Goal: Transaction & Acquisition: Book appointment/travel/reservation

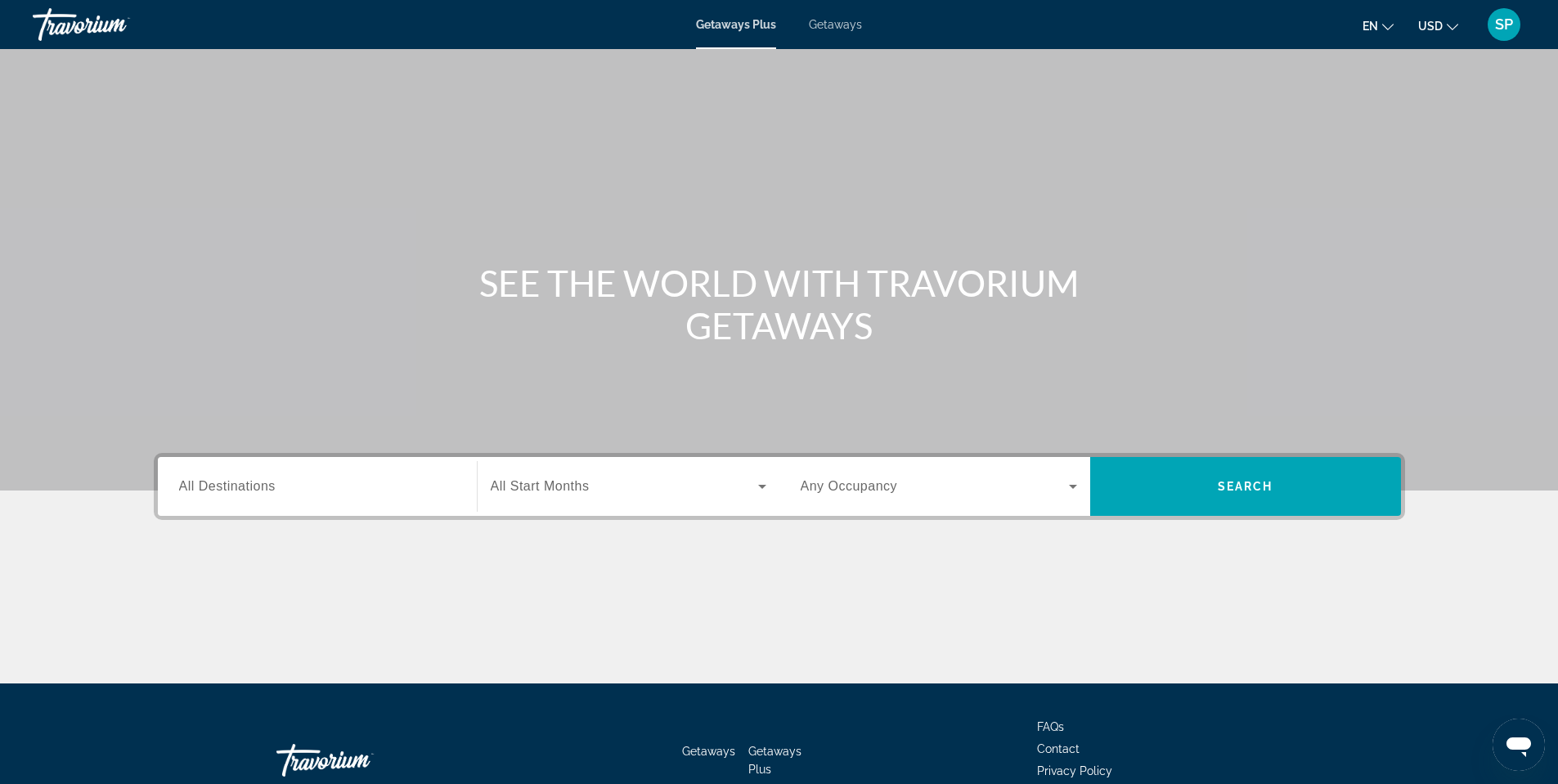
click at [824, 21] on span "Getaways" at bounding box center [835, 24] width 53 height 13
click at [323, 501] on div "Search widget" at bounding box center [317, 487] width 276 height 47
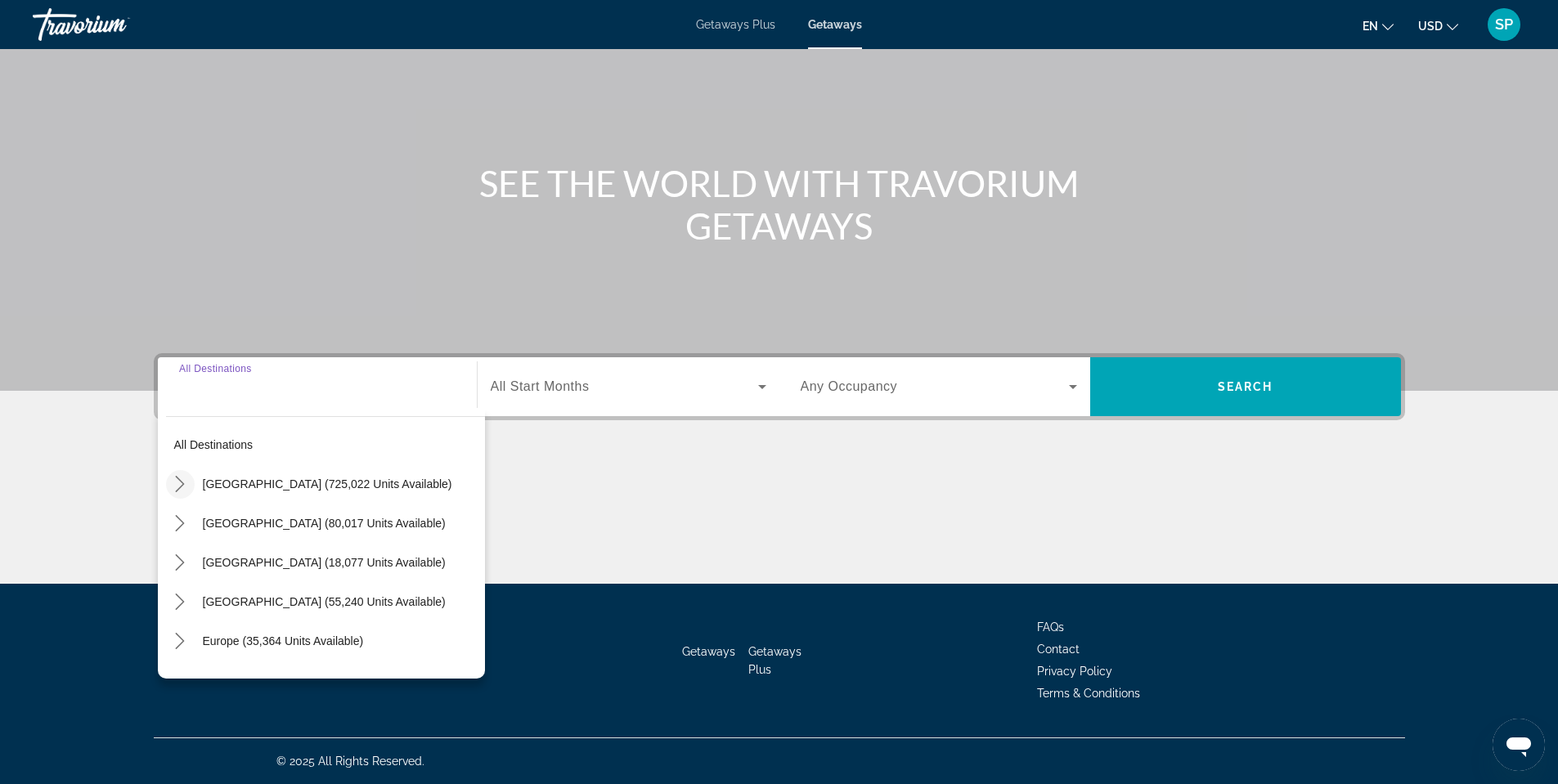
click at [187, 483] on icon "Toggle United States (725,022 units available) submenu" at bounding box center [180, 484] width 16 height 16
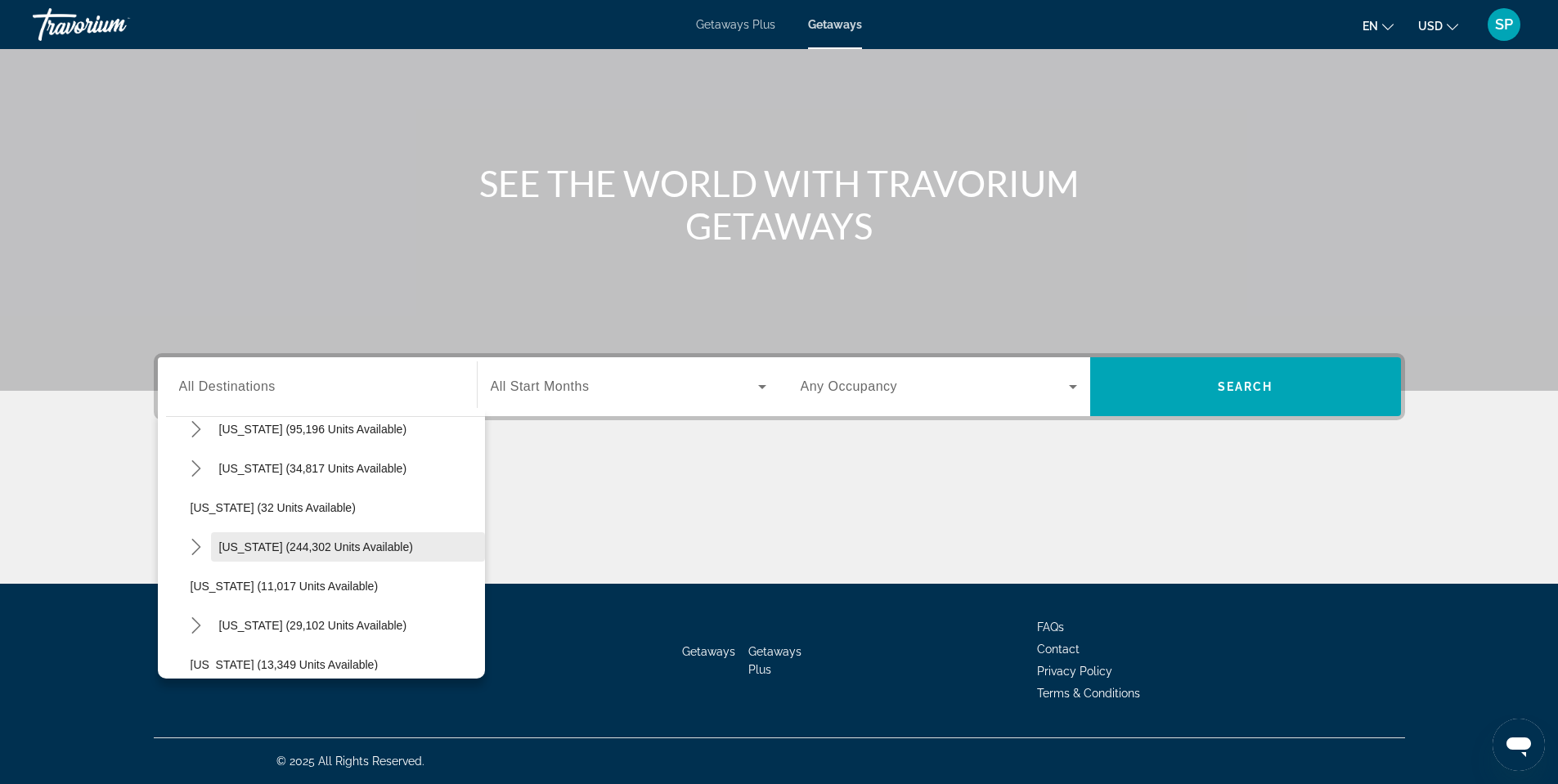
scroll to position [211, 0]
click at [201, 508] on icon "Toggle Florida (244,302 units available) submenu" at bounding box center [196, 509] width 16 height 16
click at [276, 514] on span "[US_STATE] (244,302 units available)" at bounding box center [316, 508] width 194 height 13
type input "**********"
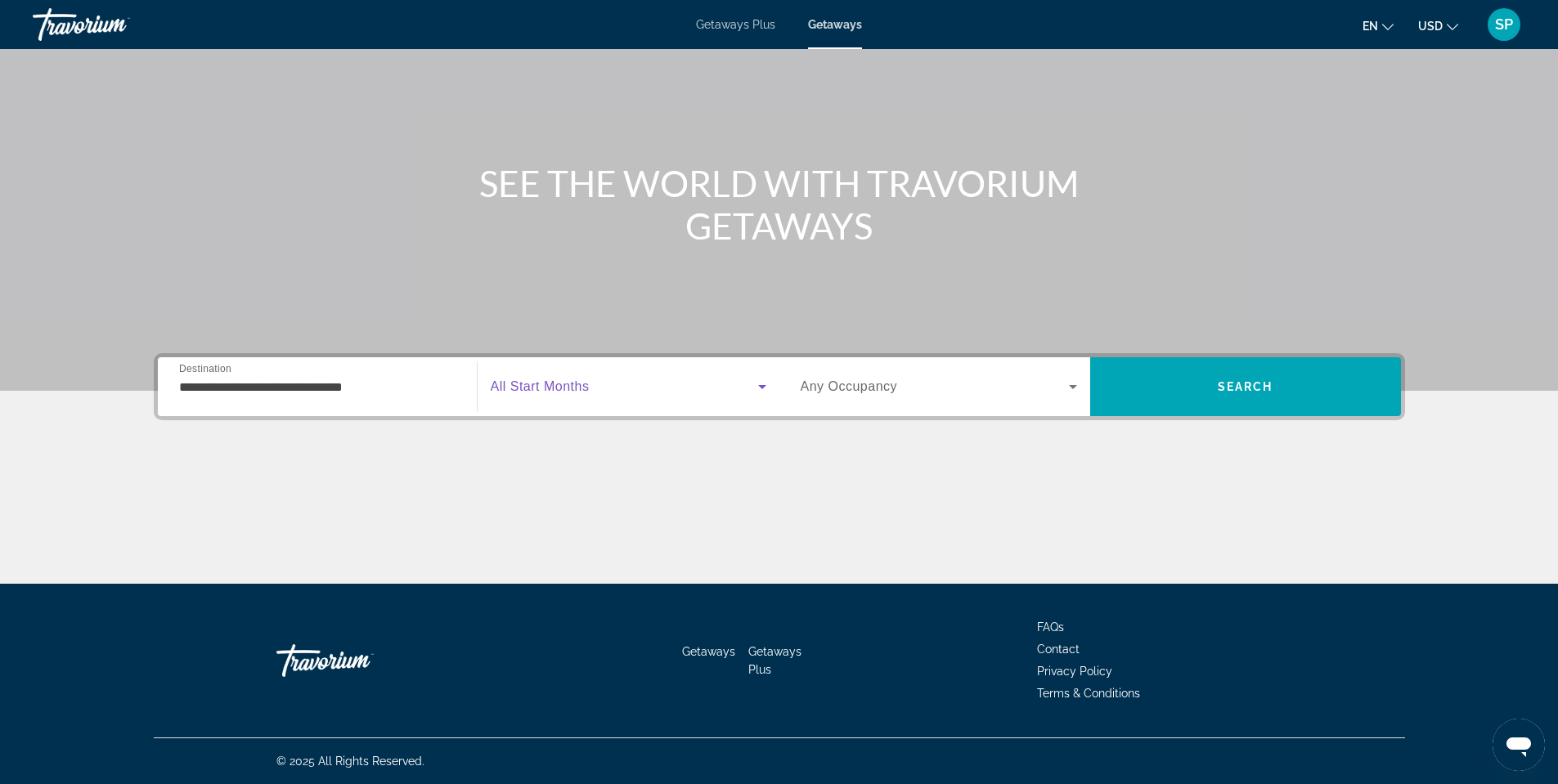
click at [719, 384] on span "Search widget" at bounding box center [624, 387] width 267 height 20
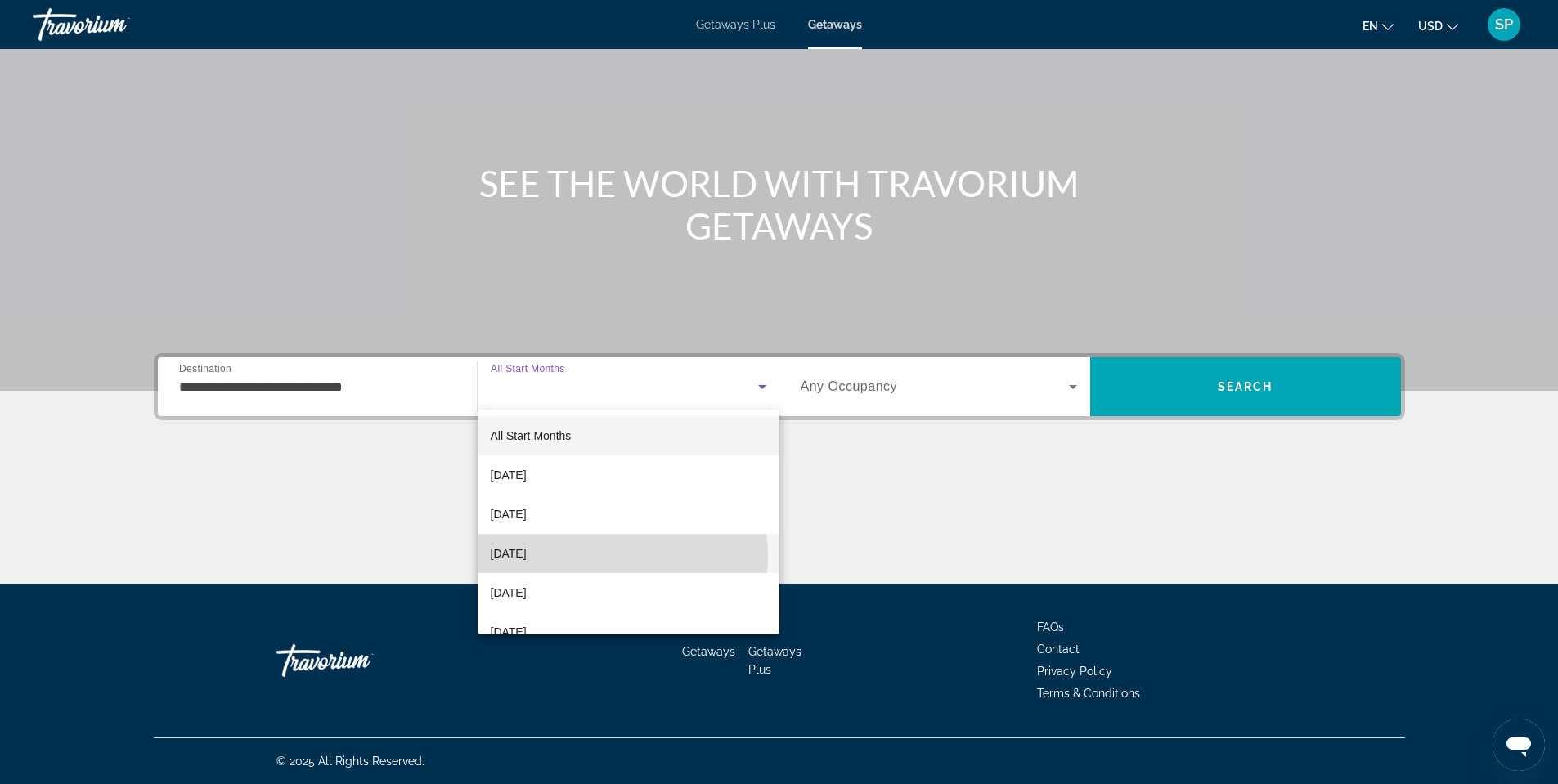
click at [592, 557] on mat-option "[DATE]" at bounding box center [629, 553] width 302 height 39
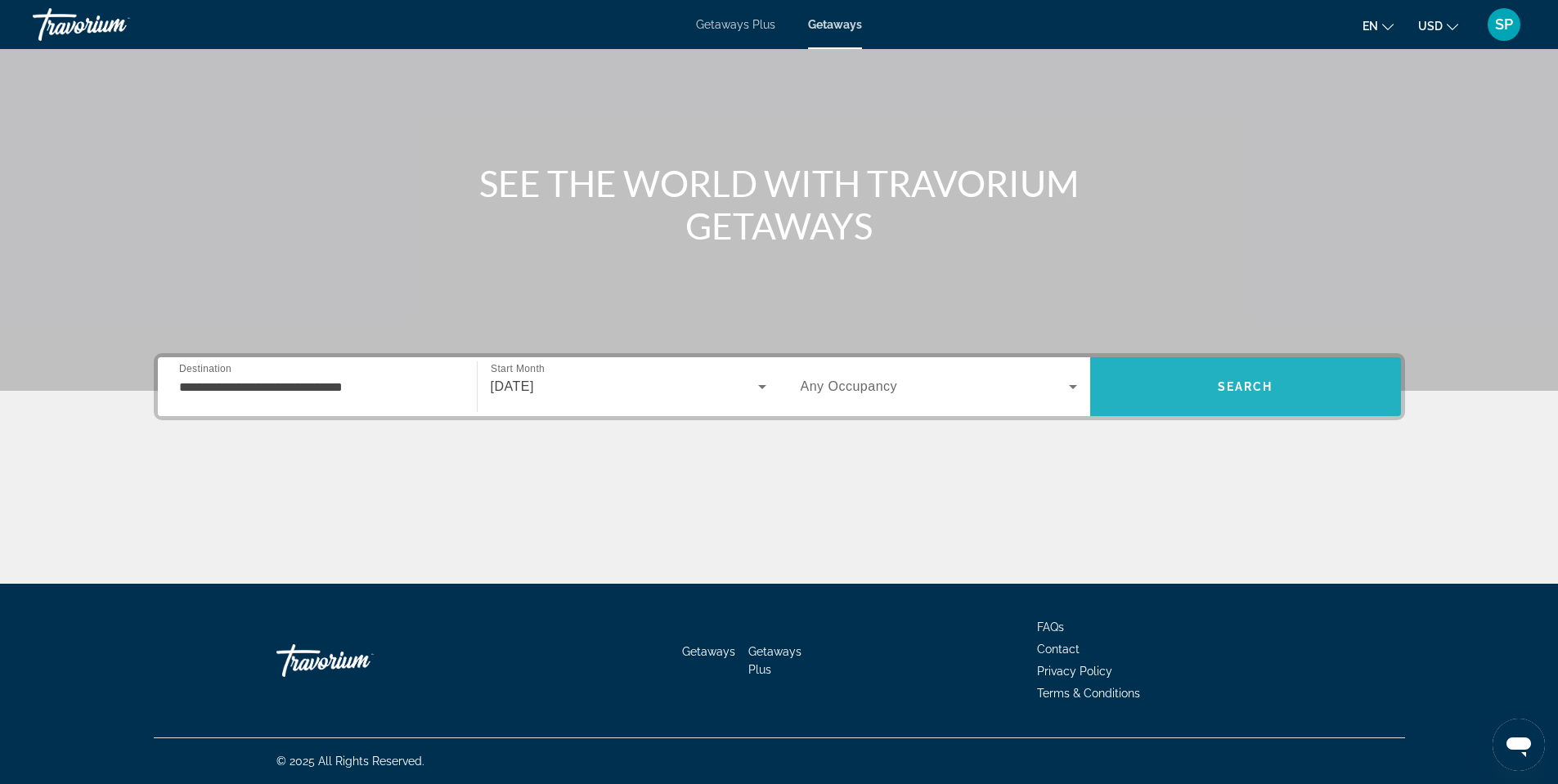
click at [1218, 391] on span "Search" at bounding box center [1246, 386] width 56 height 13
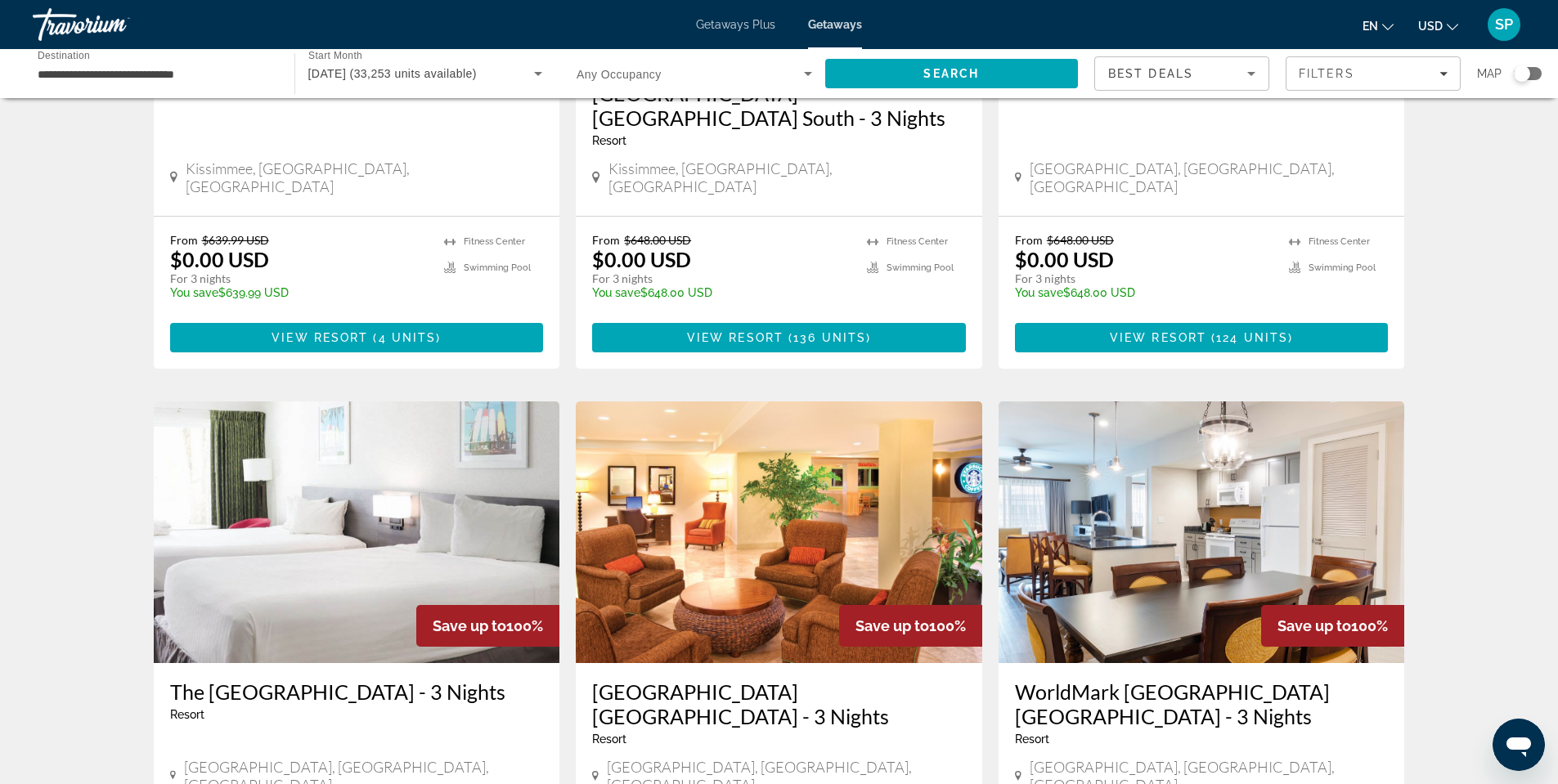
scroll to position [1472, 0]
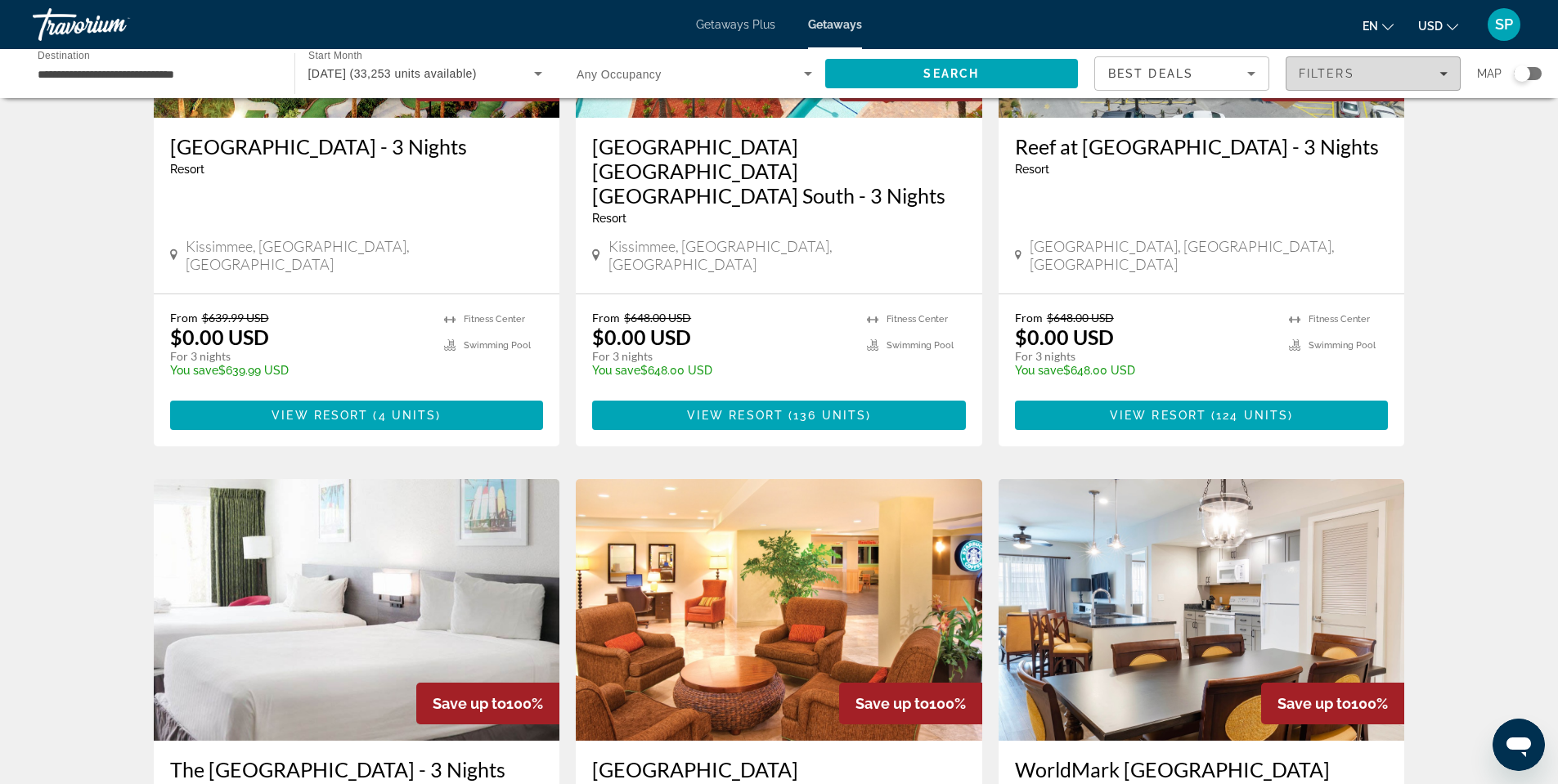
click at [1368, 70] on div "Filters" at bounding box center [1373, 73] width 149 height 13
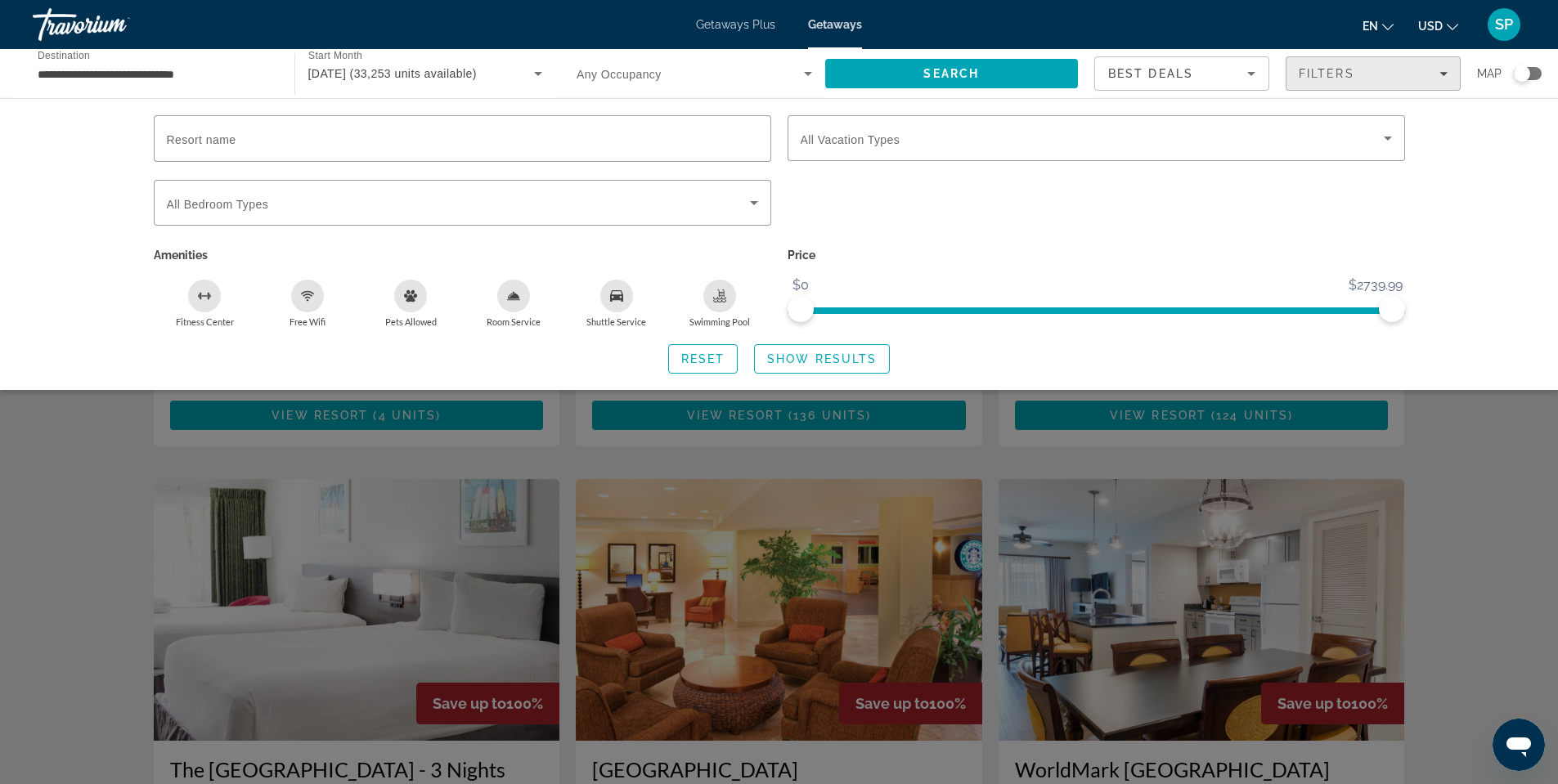
click at [1444, 65] on span "Filters" at bounding box center [1373, 73] width 173 height 39
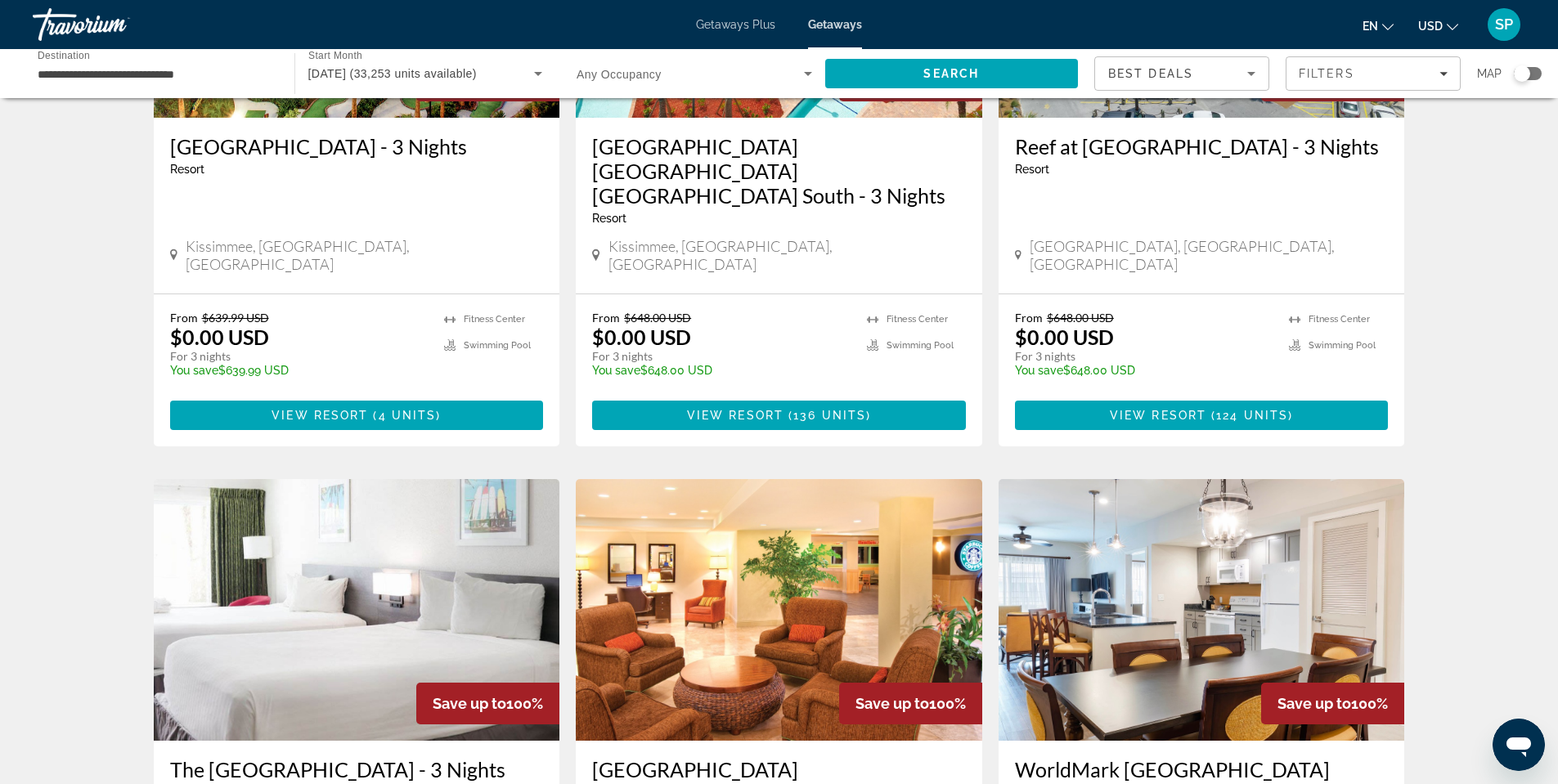
click at [290, 294] on div "From $639.99 USD $0.00 USD For 3 nights You save $639.99 USD temp 3.2 [GEOGRAPH…" at bounding box center [357, 370] width 407 height 152
click at [299, 409] on span "View Resort" at bounding box center [320, 415] width 97 height 13
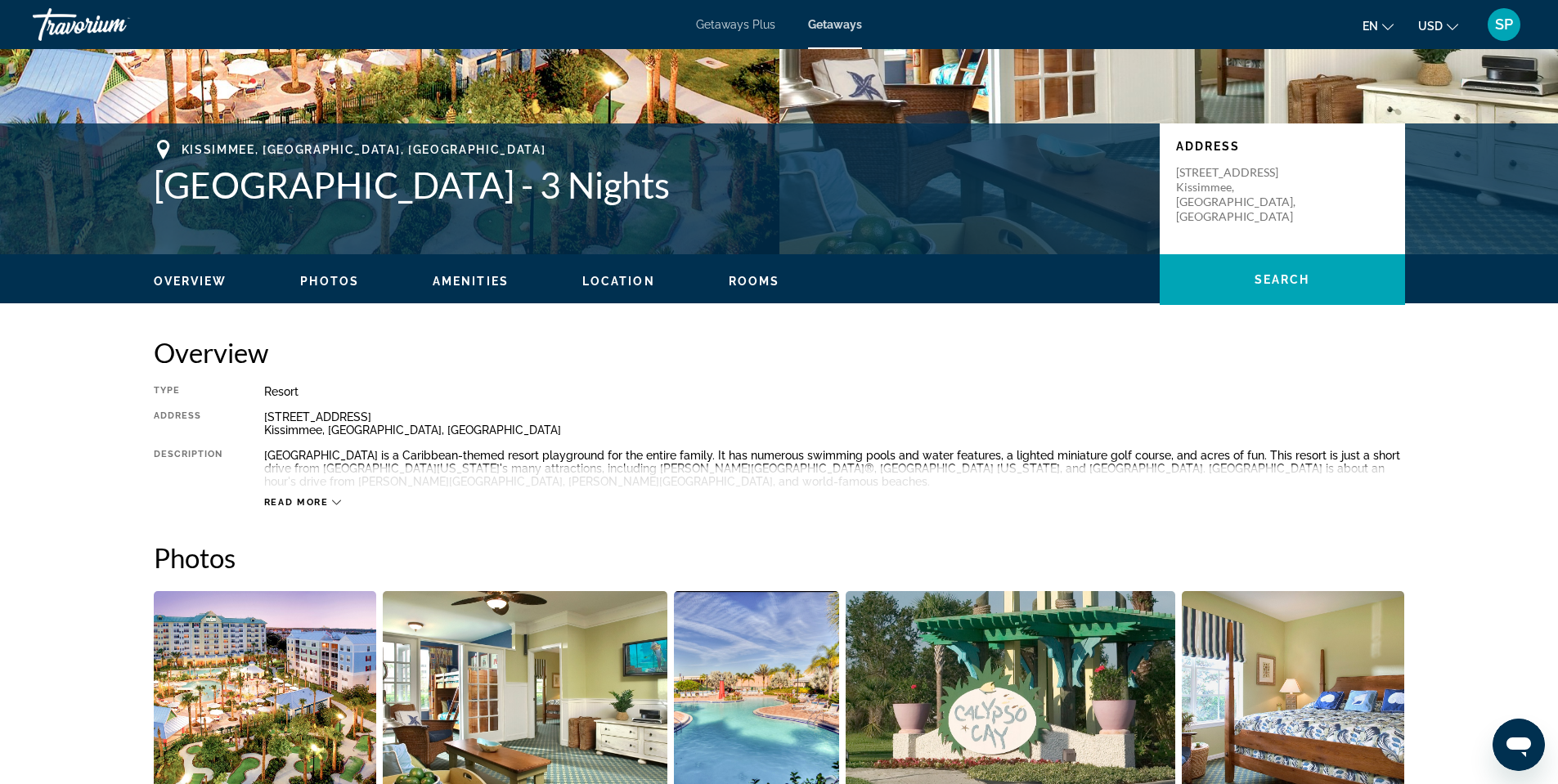
scroll to position [327, 0]
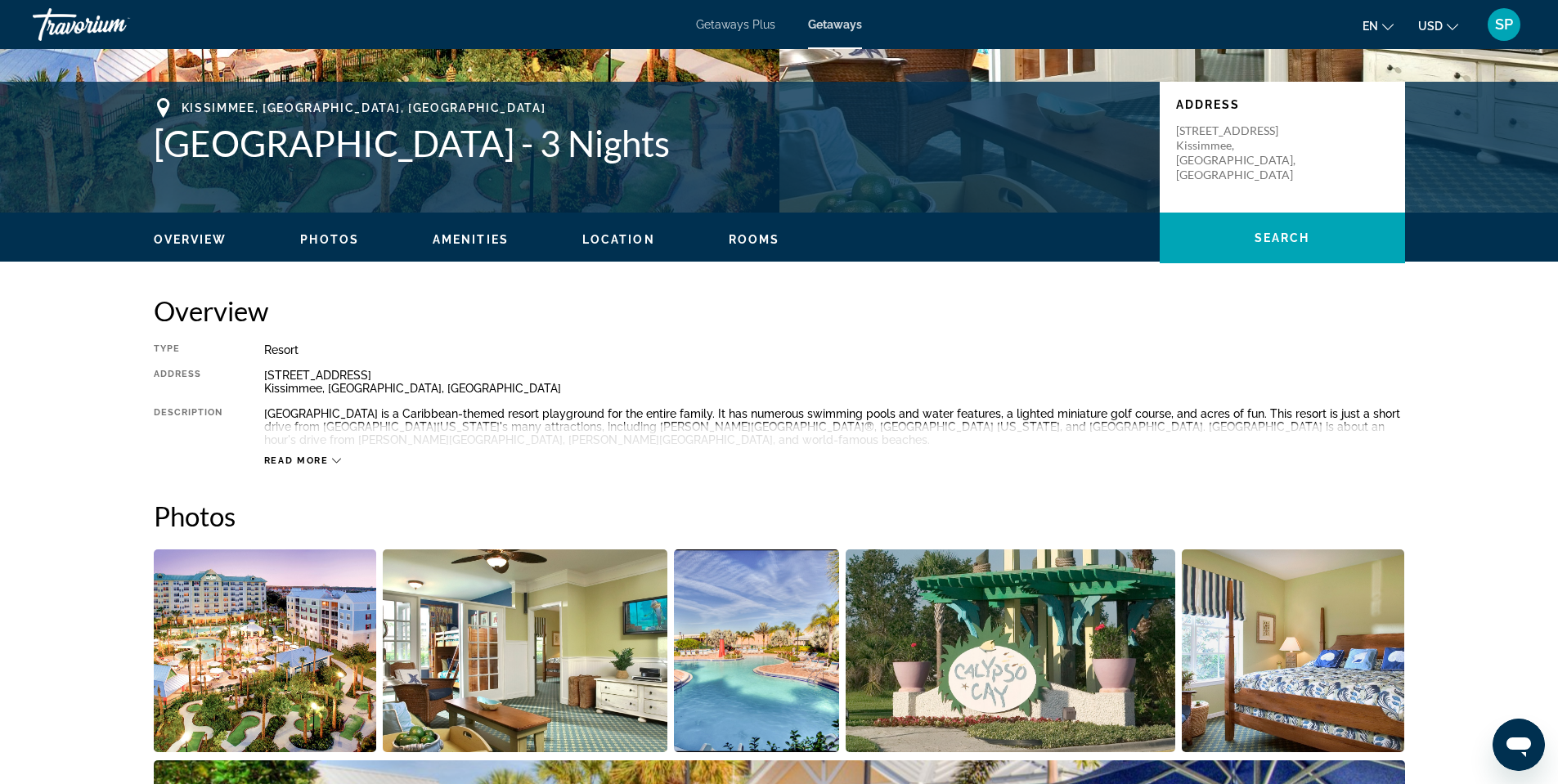
click at [317, 465] on span "Read more" at bounding box center [296, 461] width 65 height 11
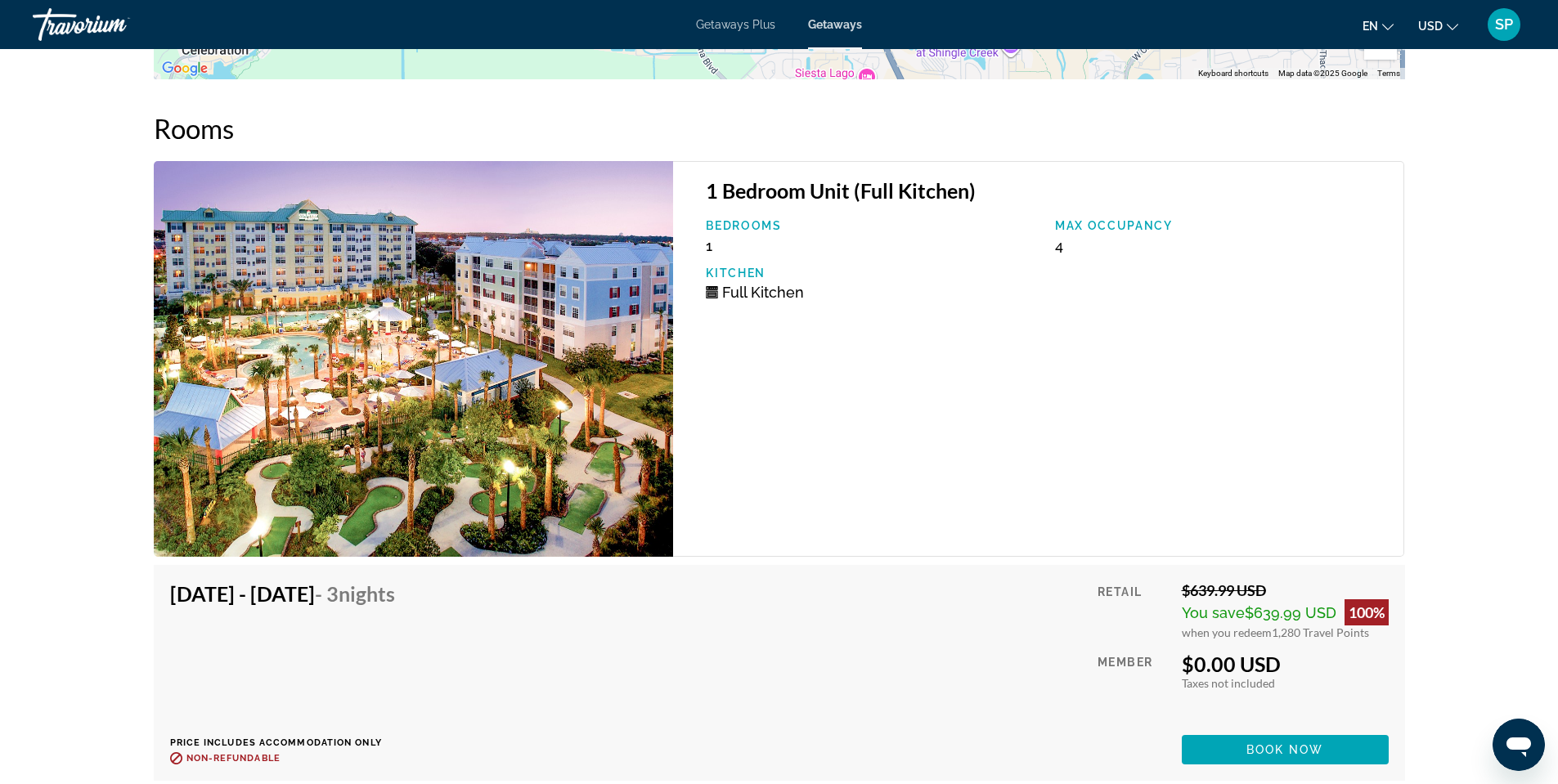
scroll to position [2721, 0]
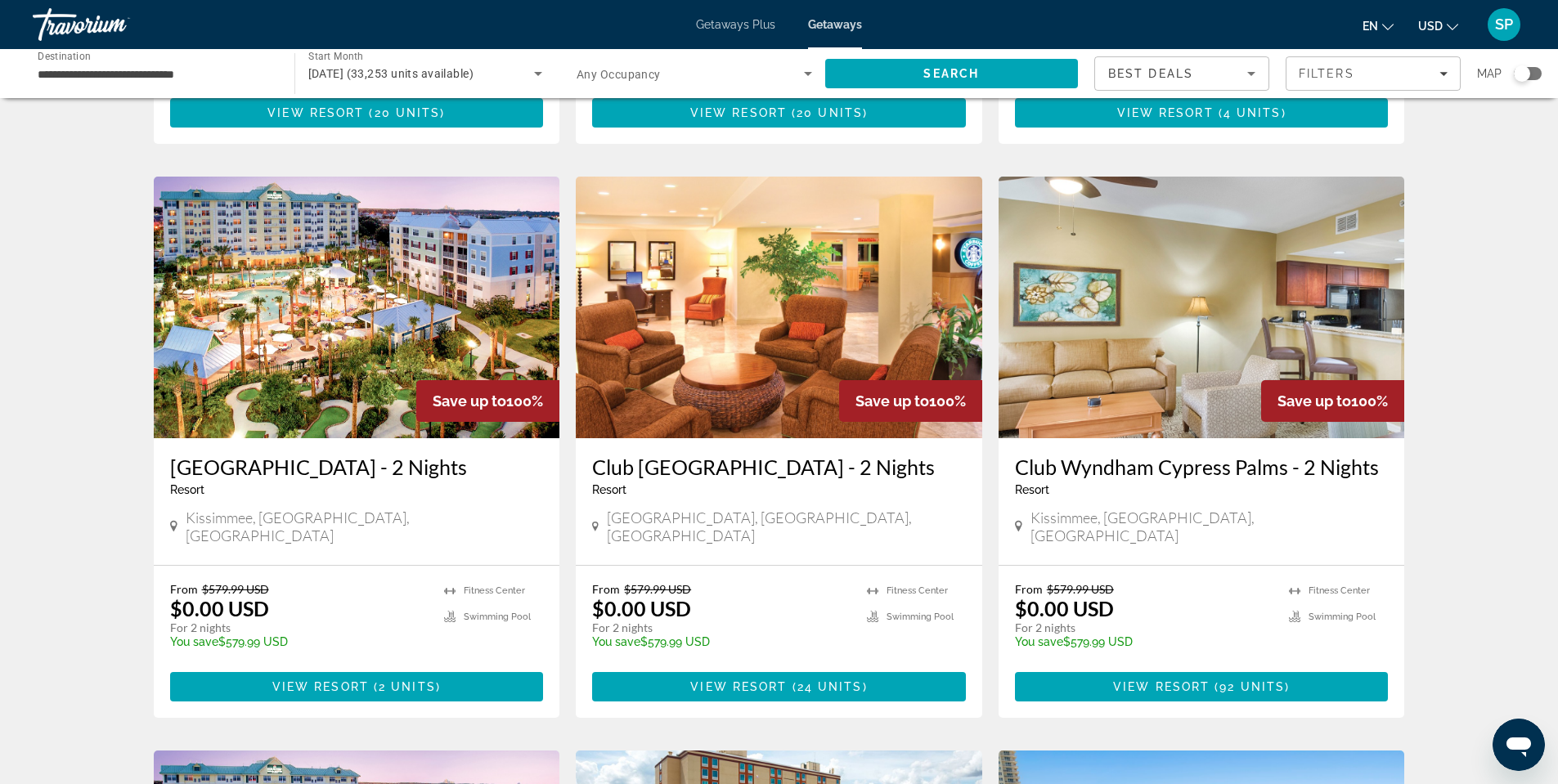
scroll to position [569, 0]
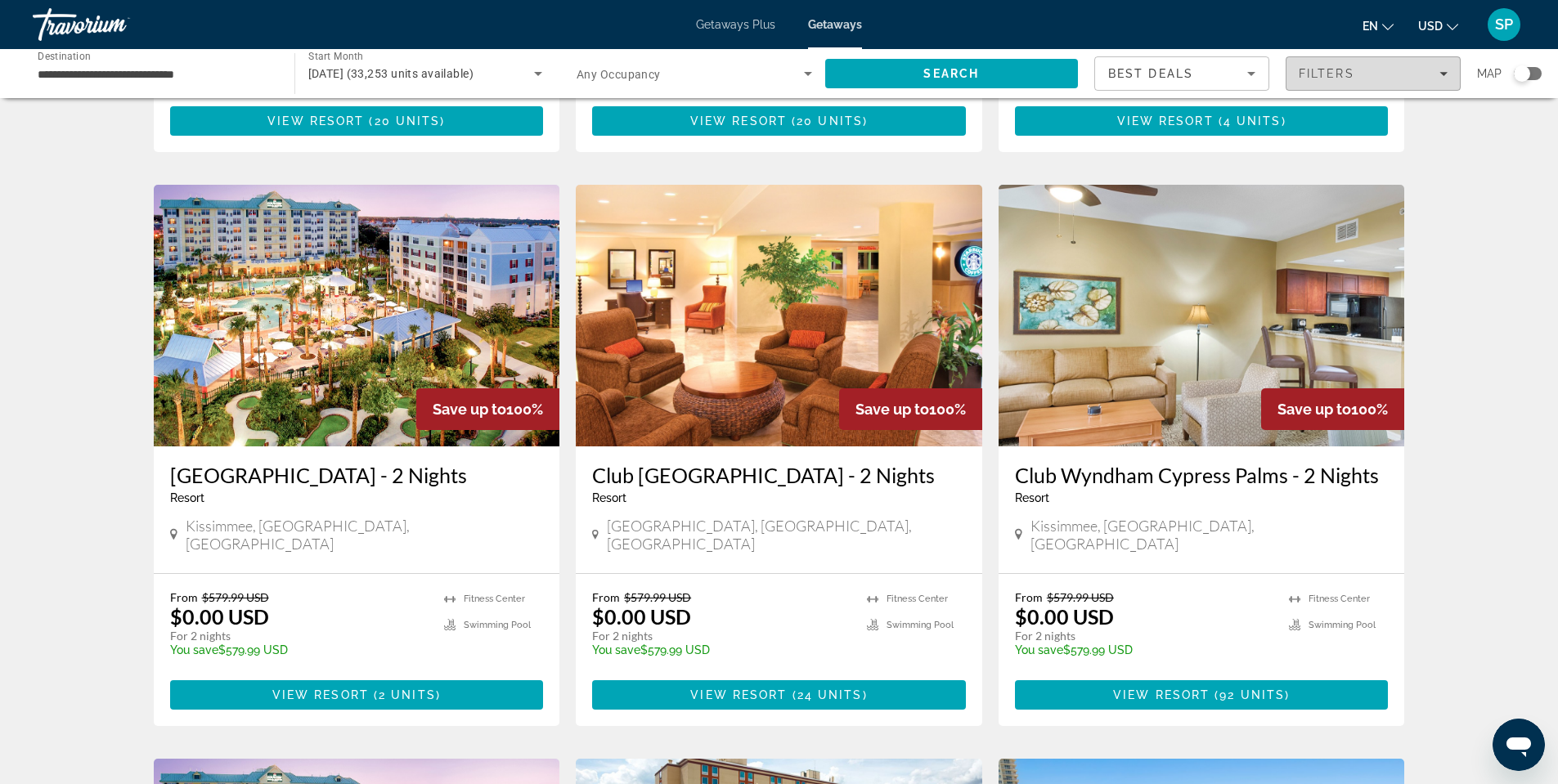
click at [1328, 69] on span "Filters" at bounding box center [1327, 73] width 56 height 13
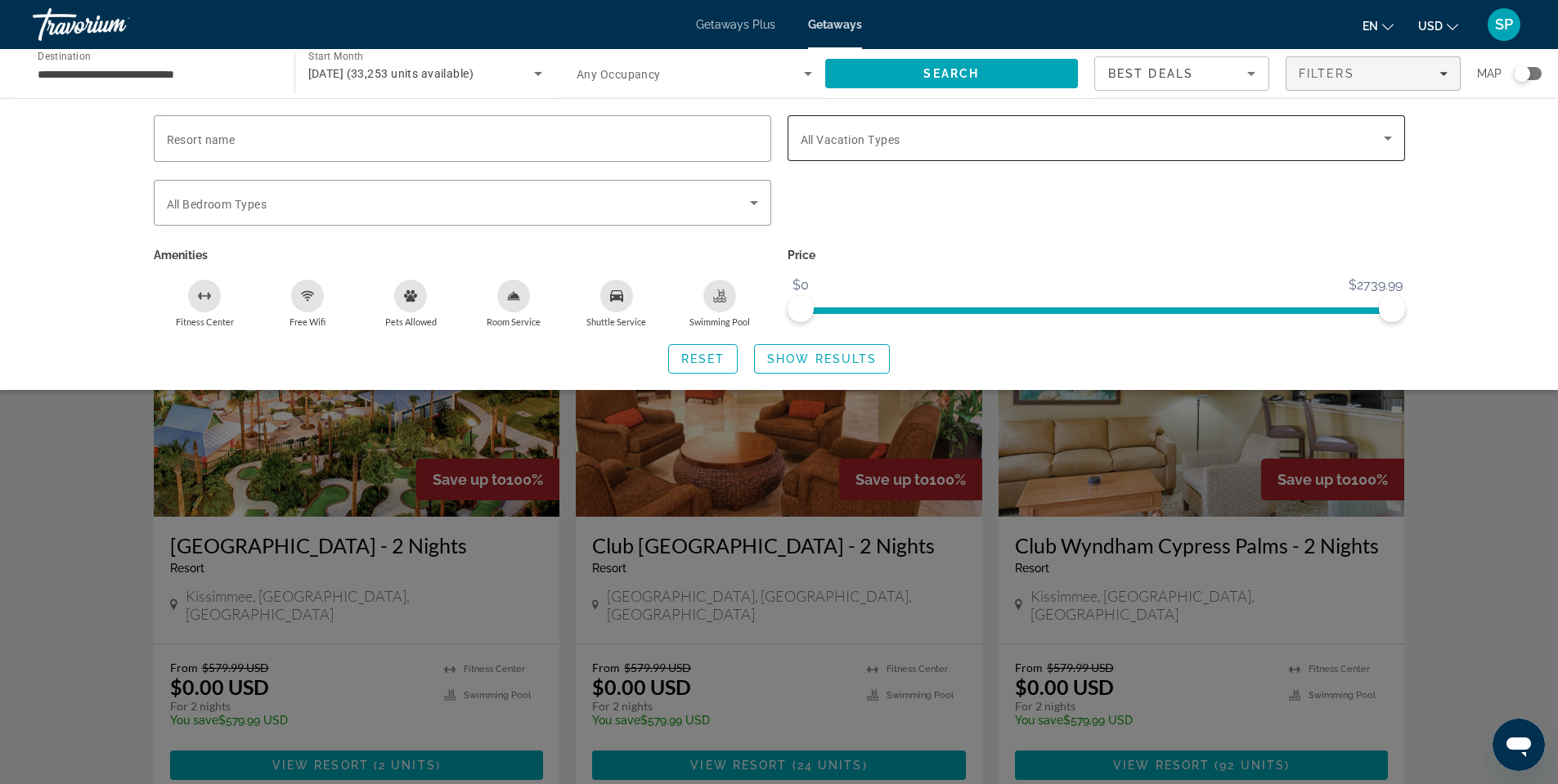
scroll to position [324, 0]
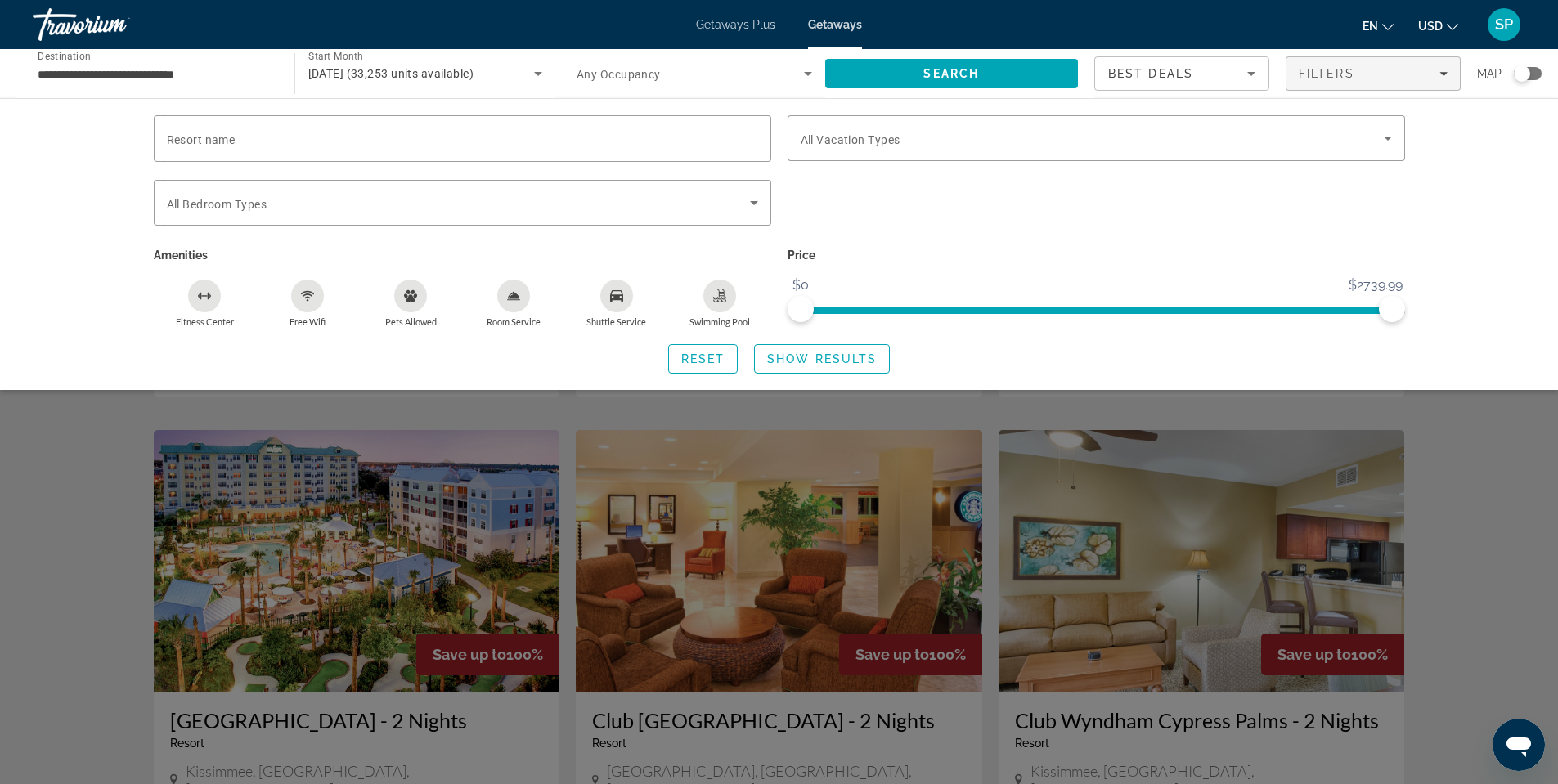
click at [1525, 73] on div "Search widget" at bounding box center [1522, 73] width 16 height 16
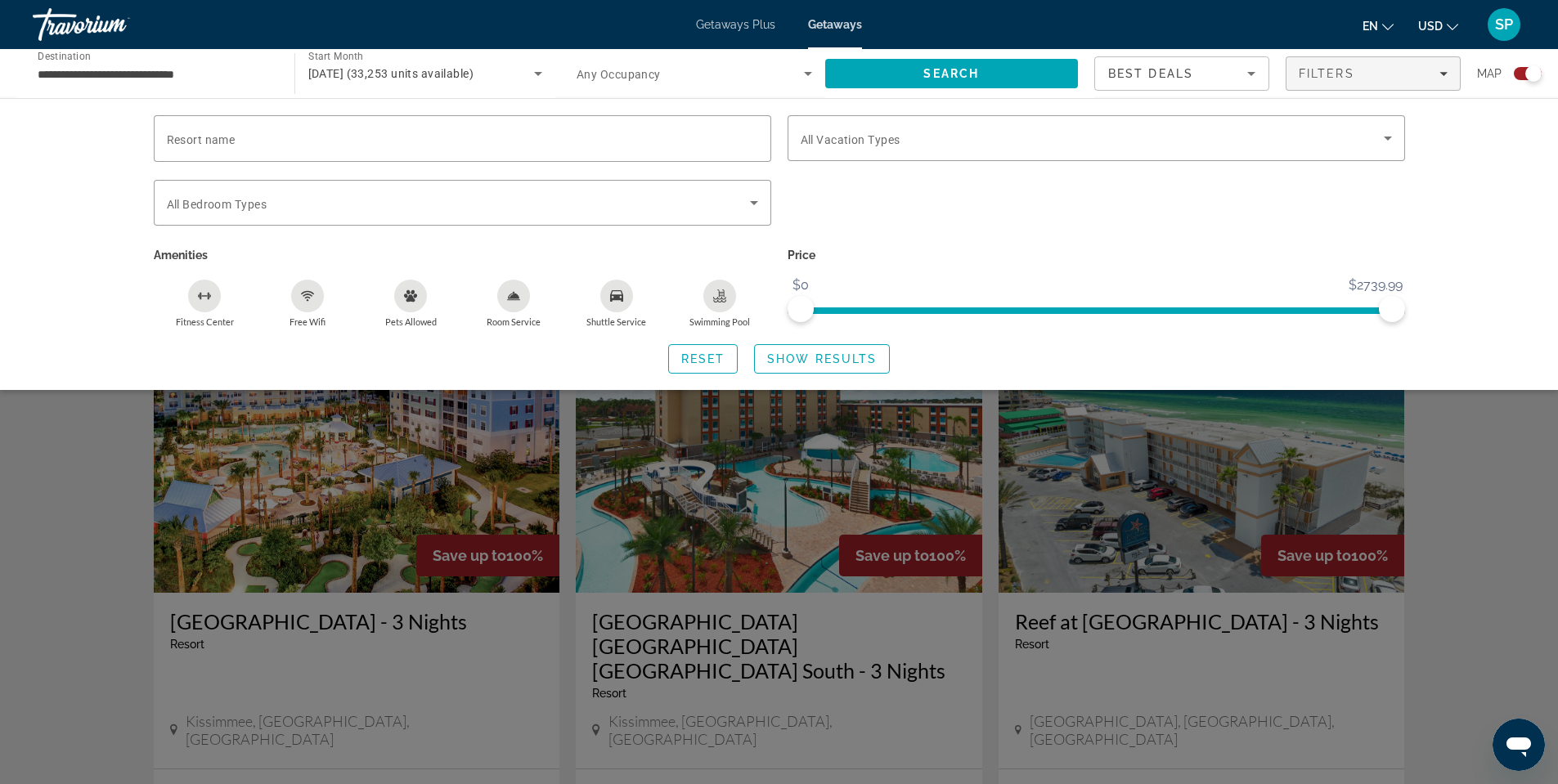
scroll to position [1485, 0]
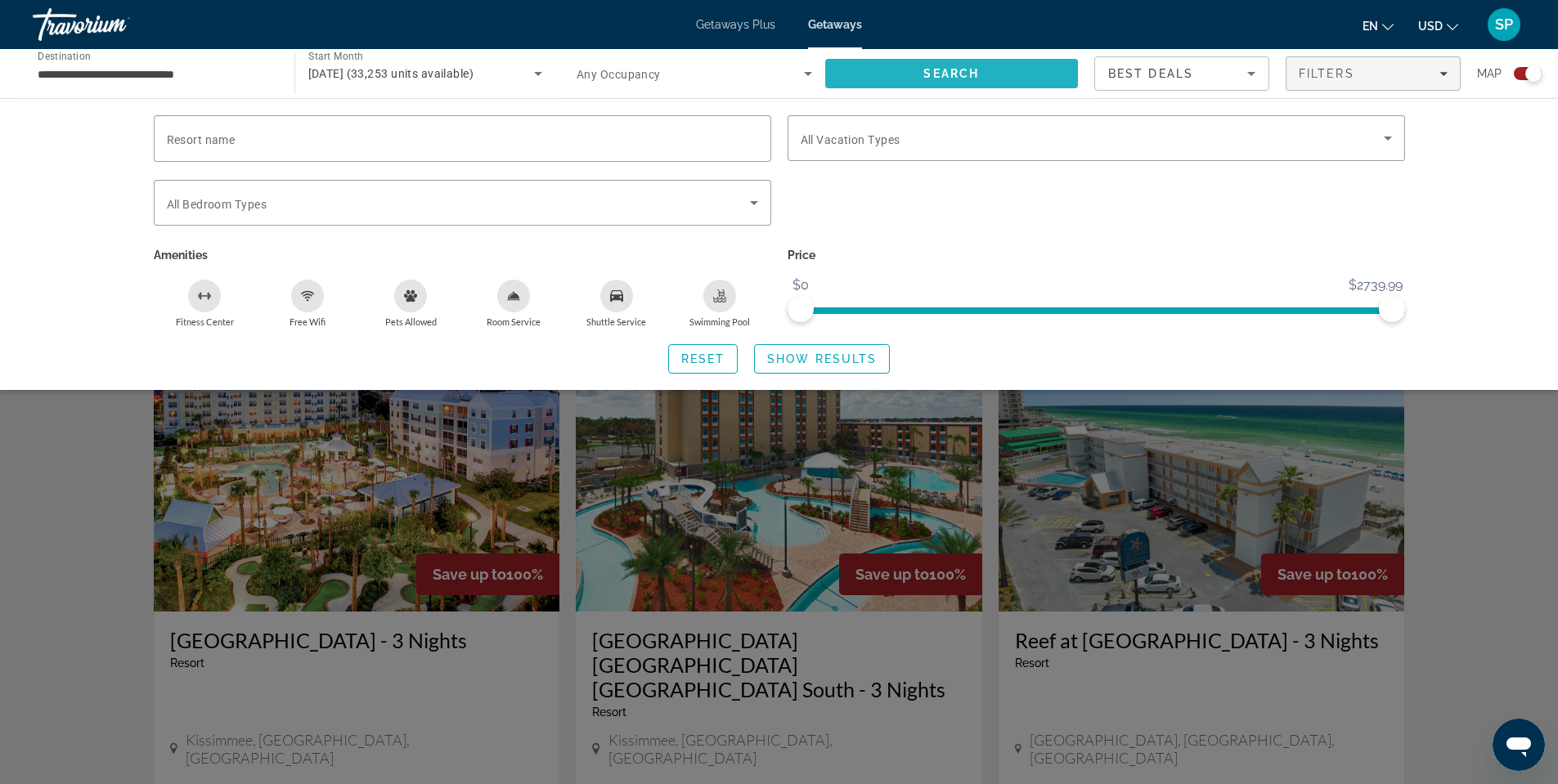
click at [1018, 78] on span "Search" at bounding box center [952, 73] width 254 height 39
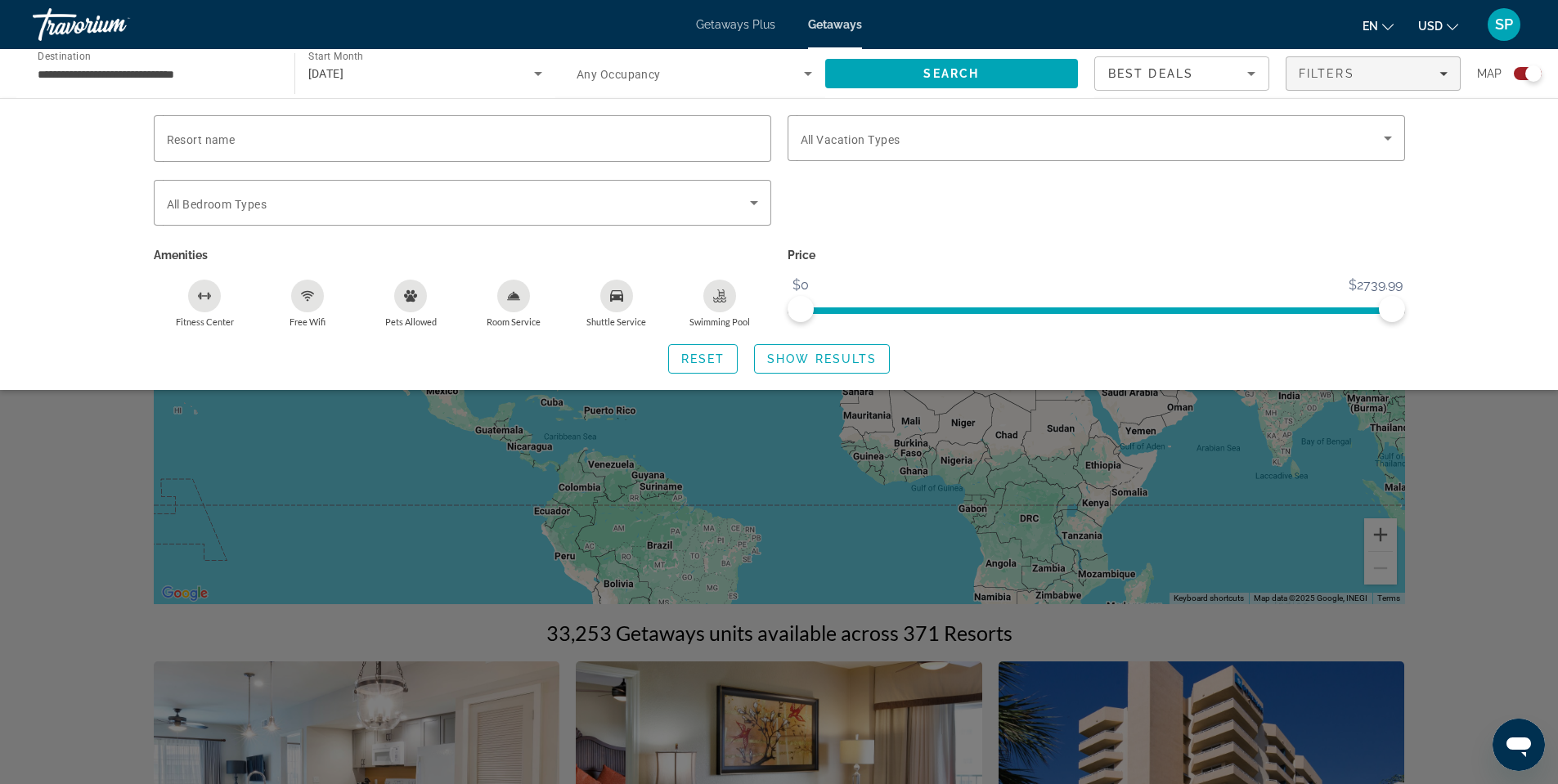
scroll to position [0, 0]
click at [820, 465] on div "Search widget" at bounding box center [779, 514] width 1558 height 539
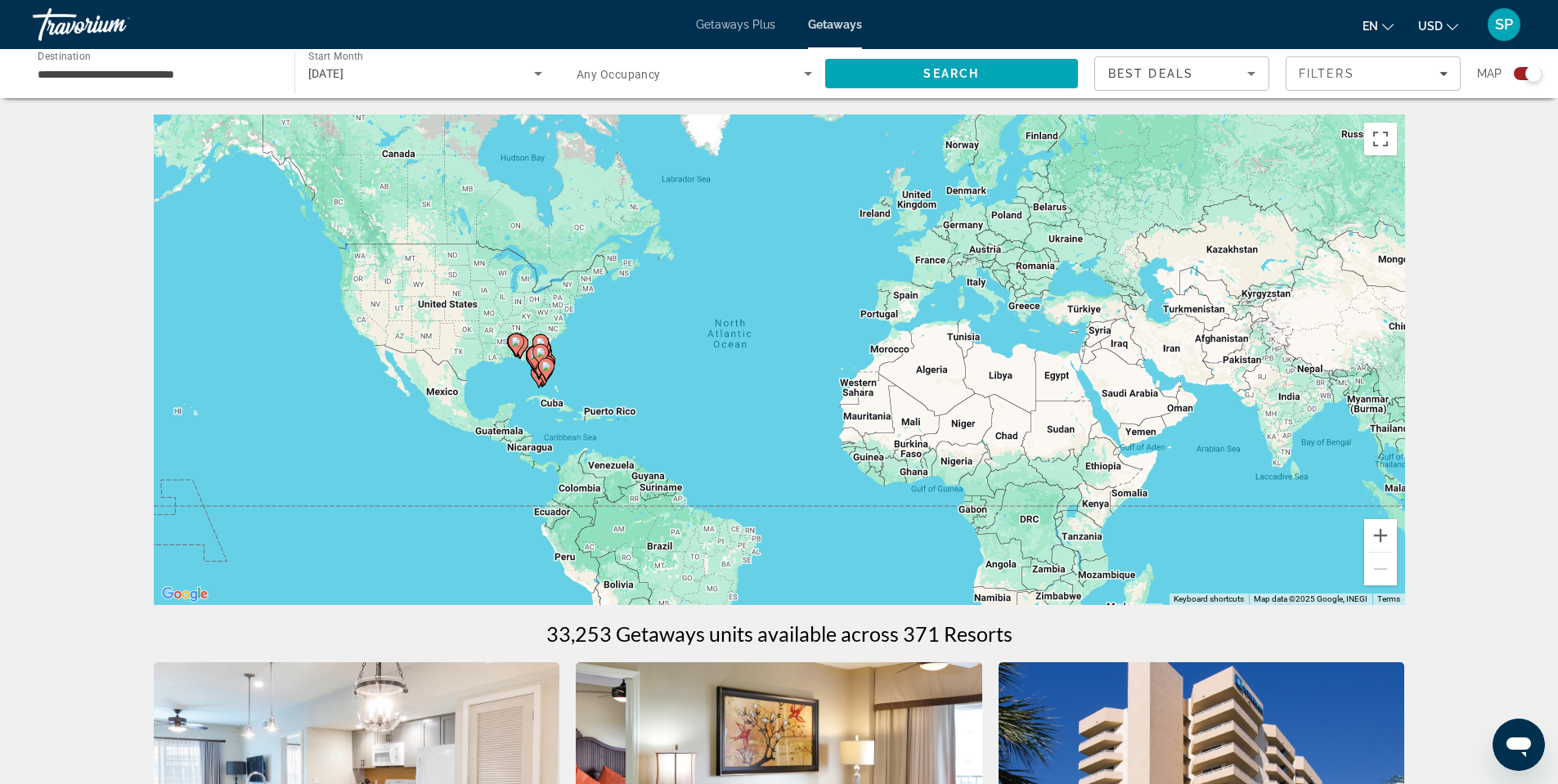
click at [523, 392] on div "To activate drag with keyboard, press Alt + Enter. Once in keyboard drag state,…" at bounding box center [779, 360] width 1251 height 491
click at [1387, 537] on button "Zoom in" at bounding box center [1380, 535] width 33 height 33
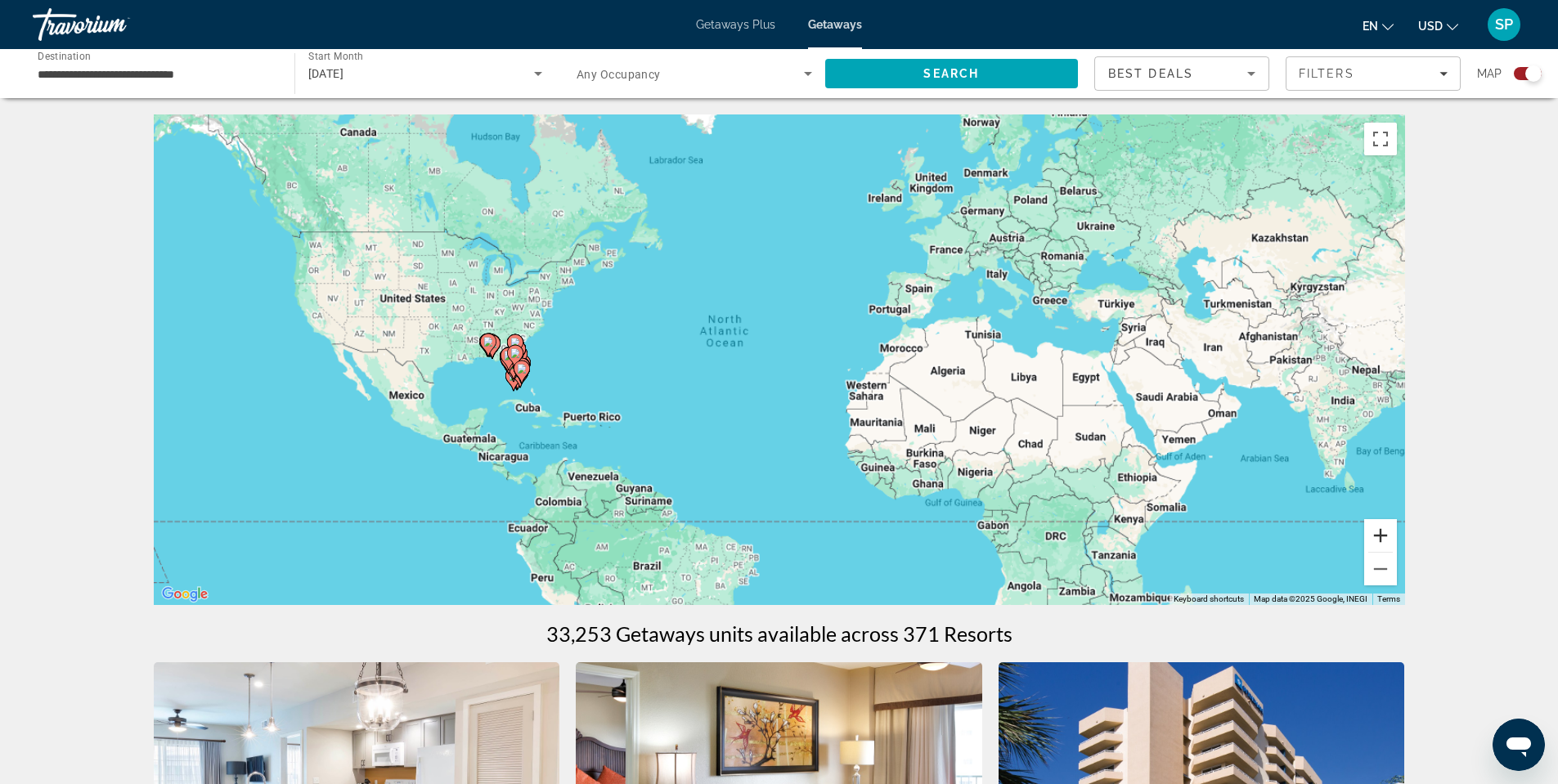
click at [1387, 537] on button "Zoom in" at bounding box center [1380, 535] width 33 height 33
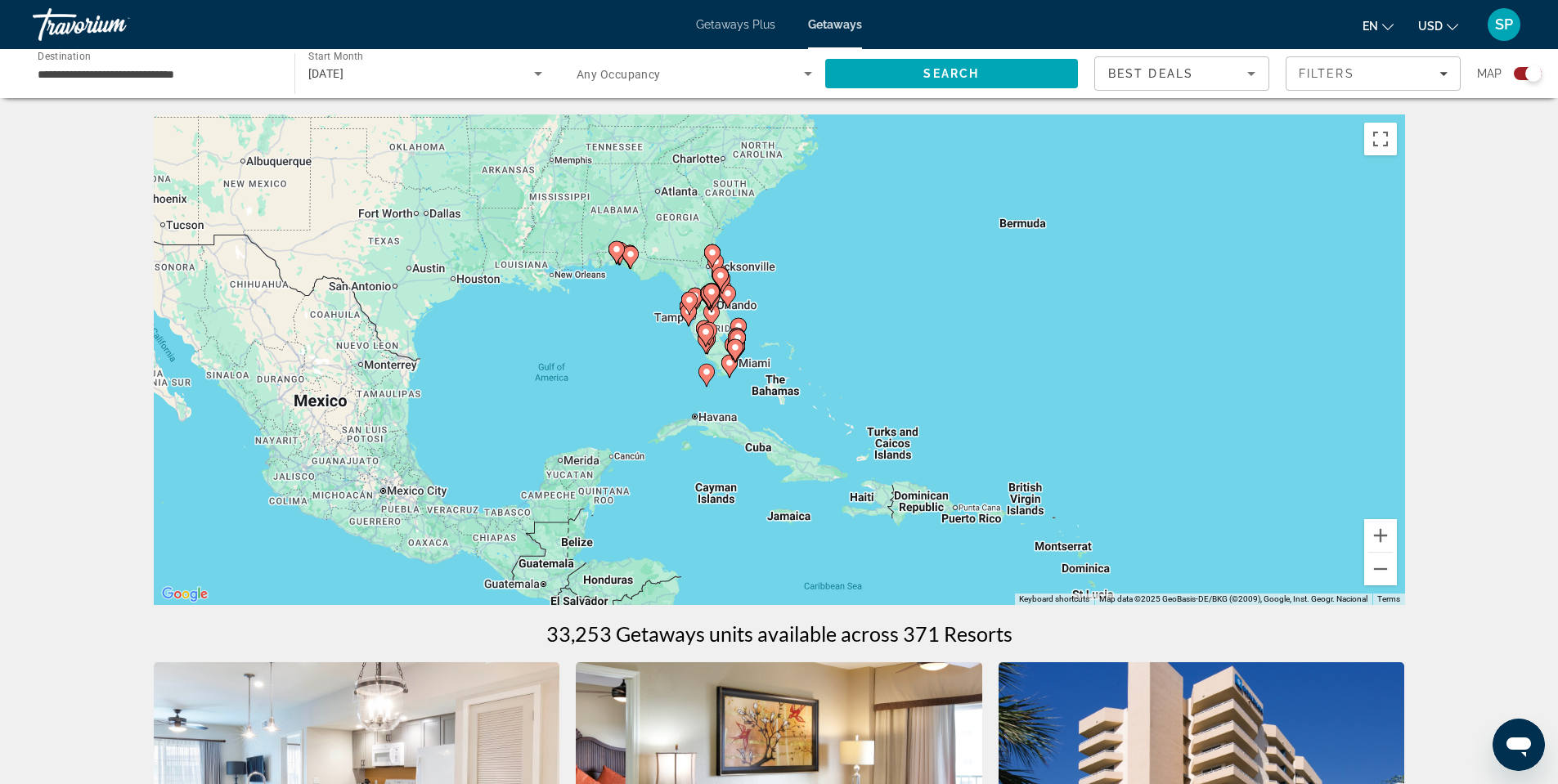
drag, startPoint x: 518, startPoint y: 428, endPoint x: 1431, endPoint y: 365, distance: 915.0
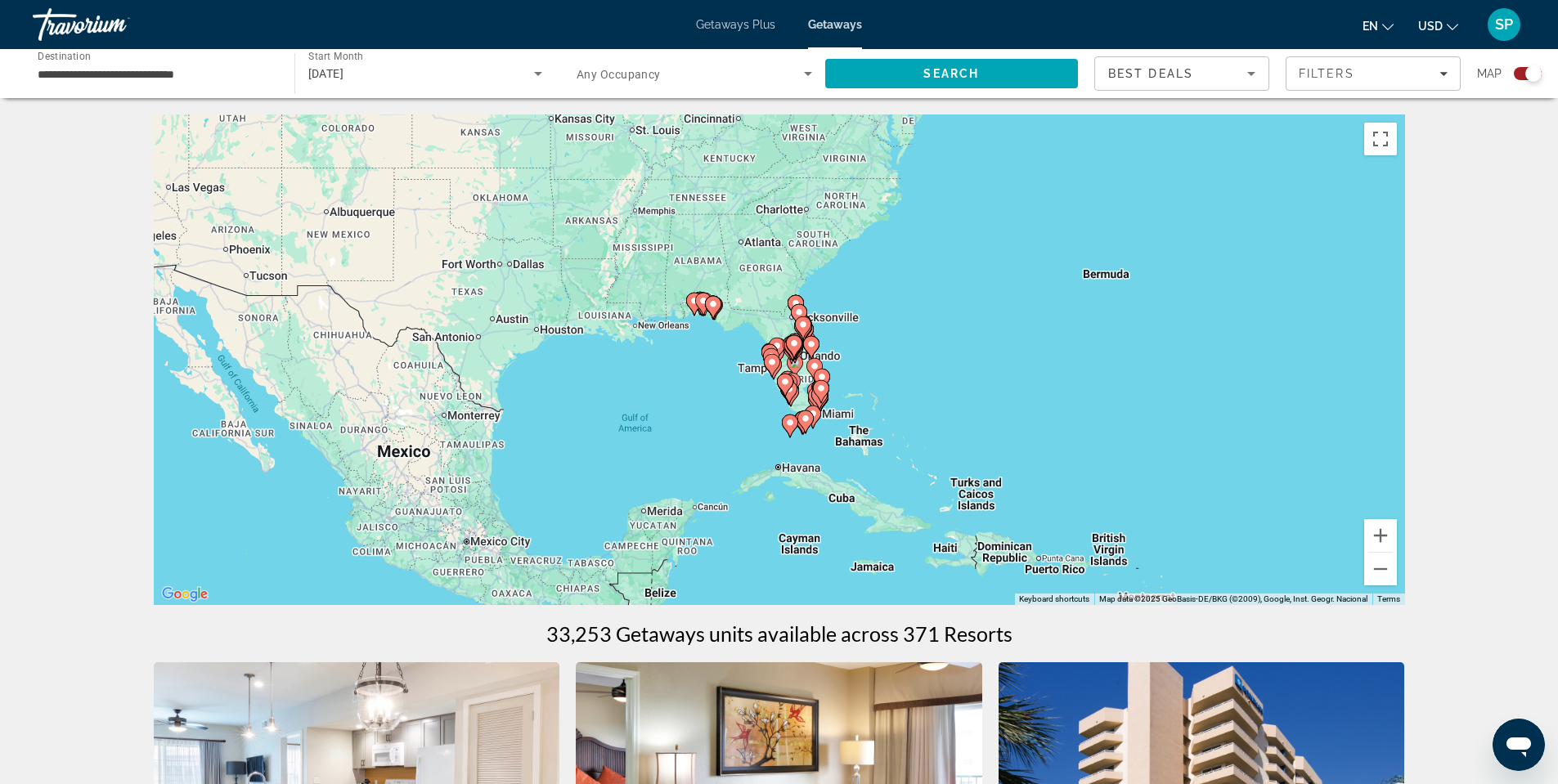
drag, startPoint x: 1188, startPoint y: 446, endPoint x: 1248, endPoint y: 457, distance: 61.6
click at [1248, 457] on div "To activate drag with keyboard, press Alt + Enter. Once in keyboard drag state,…" at bounding box center [779, 360] width 1251 height 491
click at [1382, 529] on button "Zoom in" at bounding box center [1380, 535] width 33 height 33
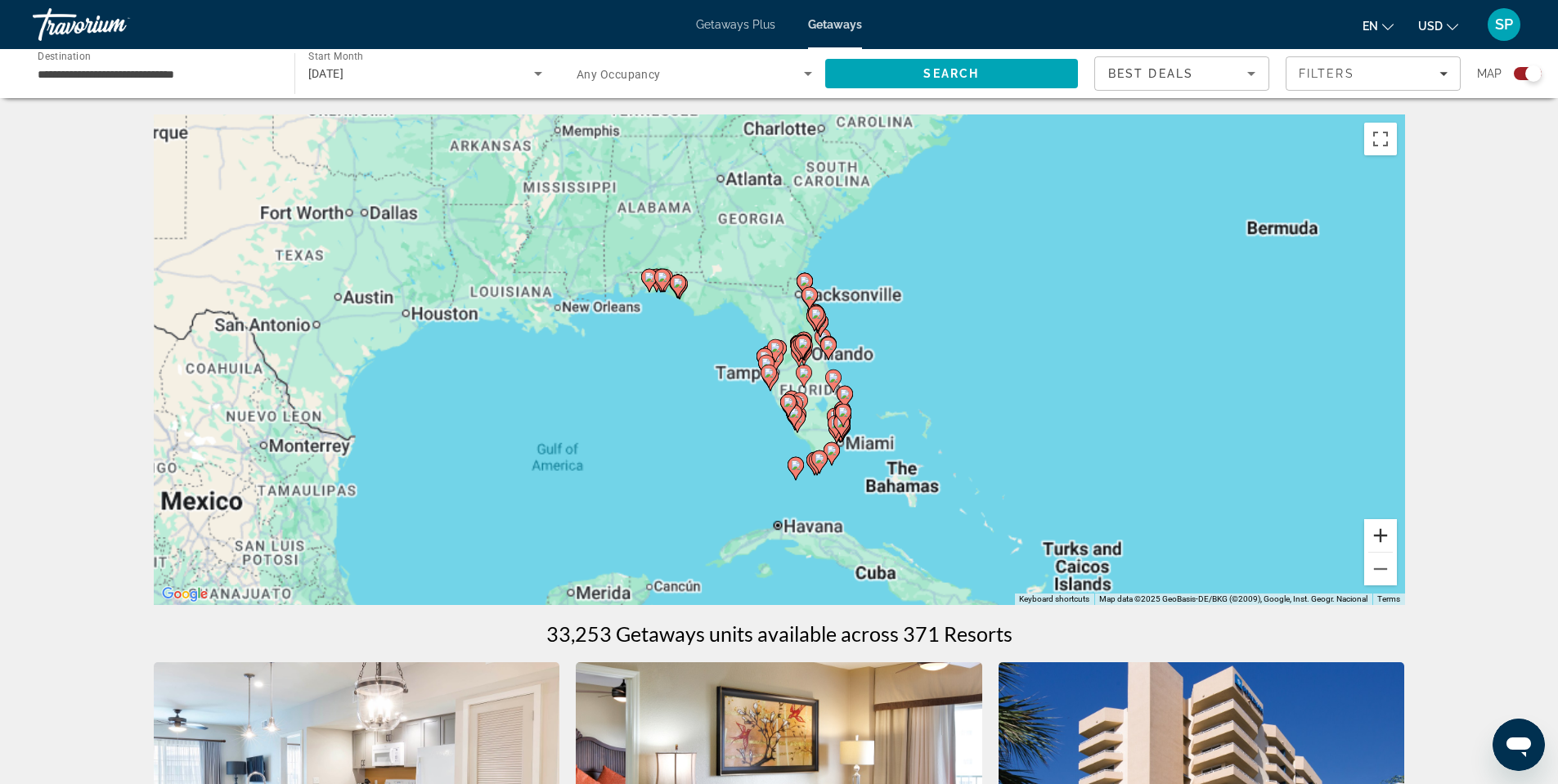
click at [1382, 529] on button "Zoom in" at bounding box center [1380, 535] width 33 height 33
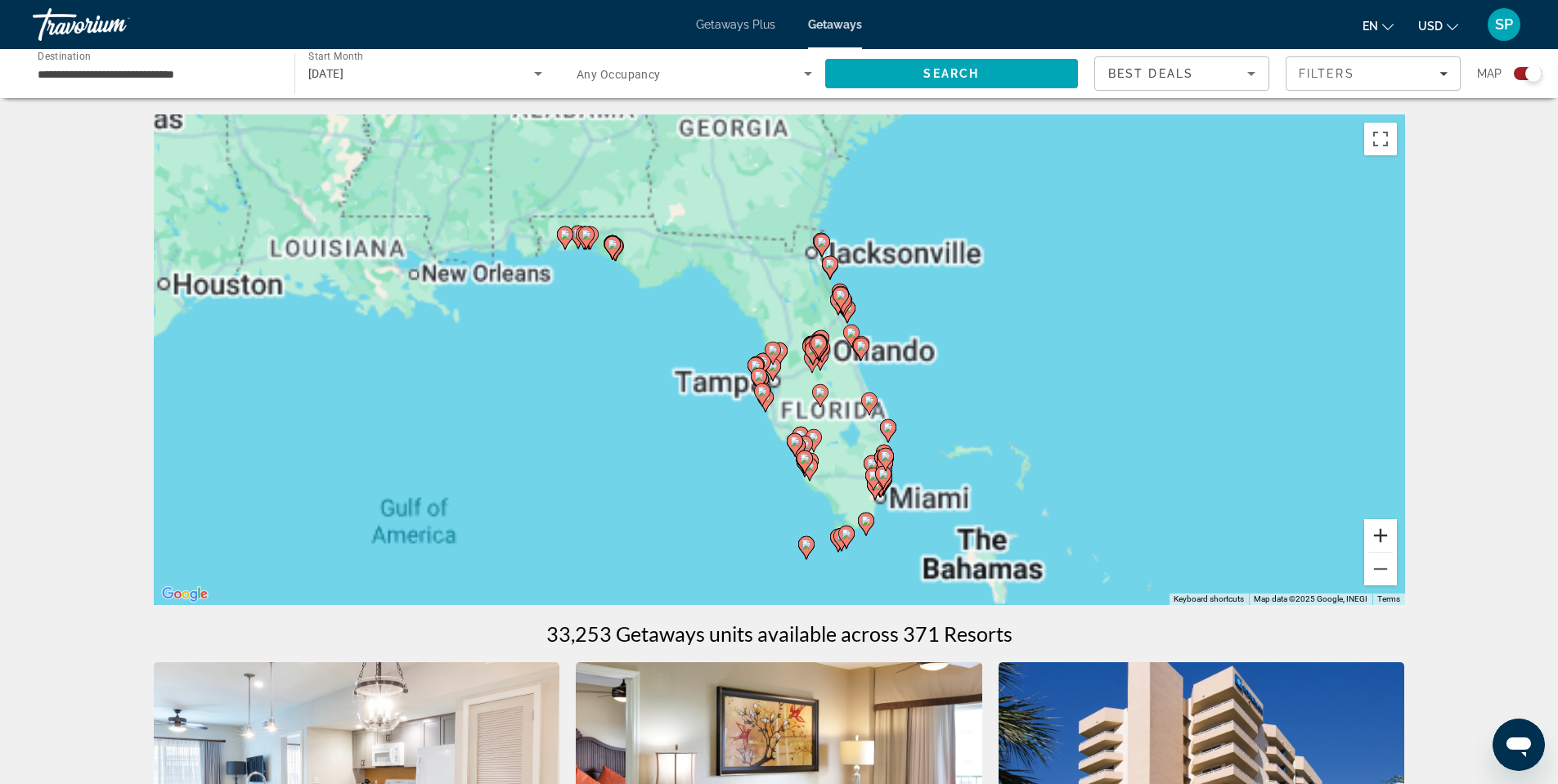
click at [1382, 529] on button "Zoom in" at bounding box center [1380, 535] width 33 height 33
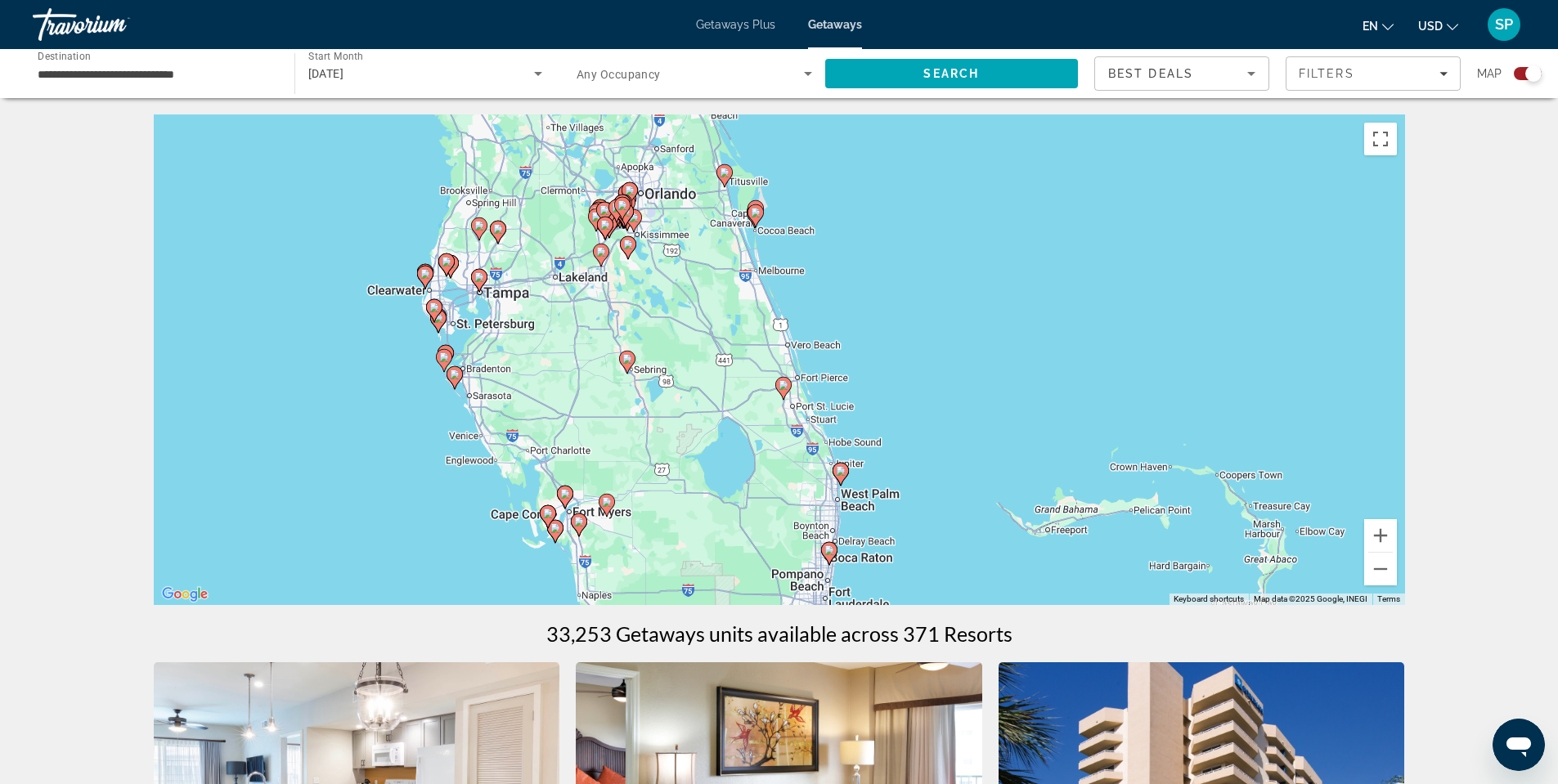
drag, startPoint x: 1144, startPoint y: 445, endPoint x: 859, endPoint y: 299, distance: 320.5
click at [859, 299] on div "To activate drag with keyboard, press Alt + Enter. Once in keyboard drag state,…" at bounding box center [779, 360] width 1251 height 491
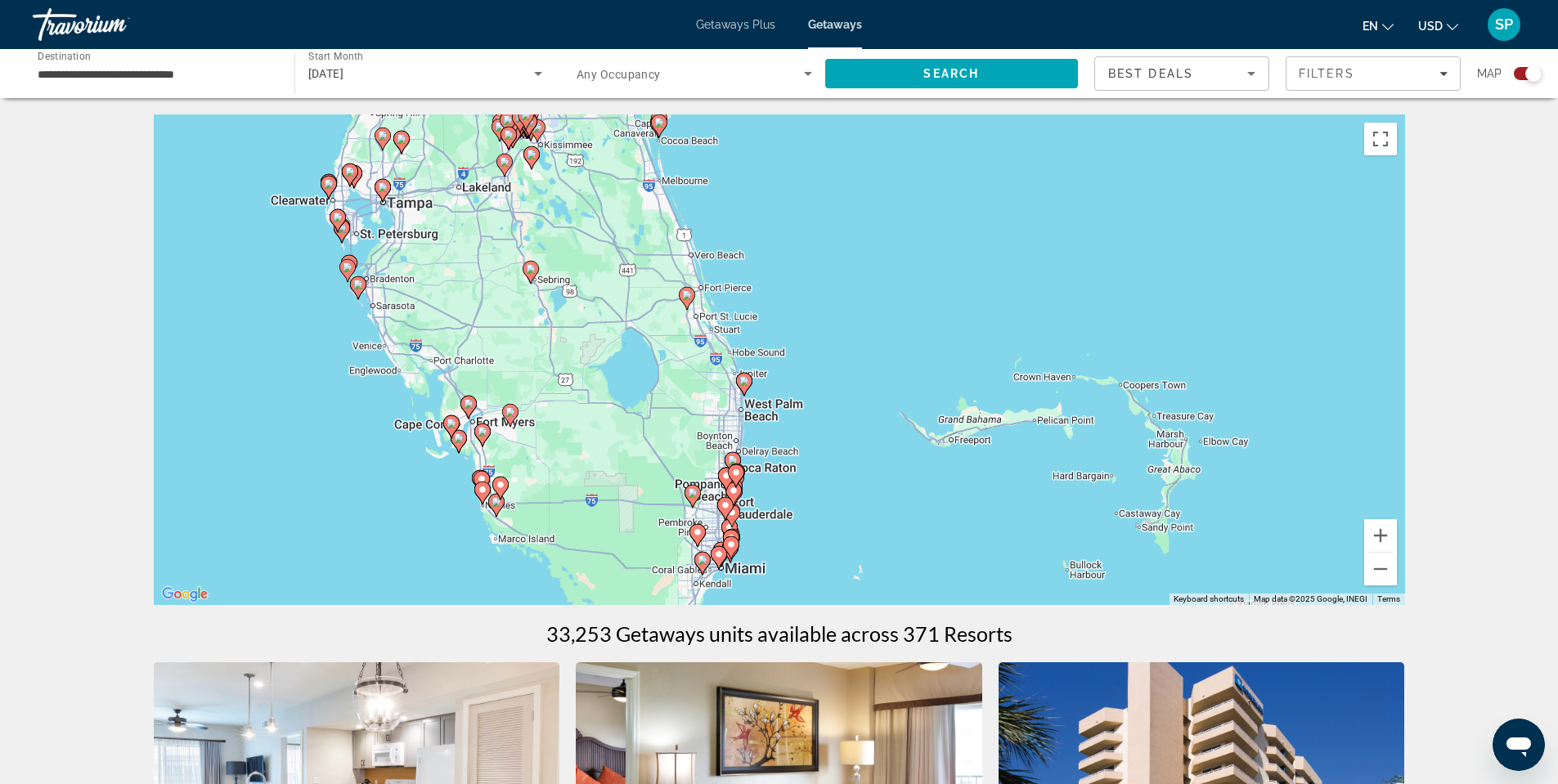
drag, startPoint x: 878, startPoint y: 458, endPoint x: 788, endPoint y: 379, distance: 120.0
click at [788, 379] on div "To activate drag with keyboard, press Alt + Enter. Once in keyboard drag state,…" at bounding box center [779, 360] width 1251 height 491
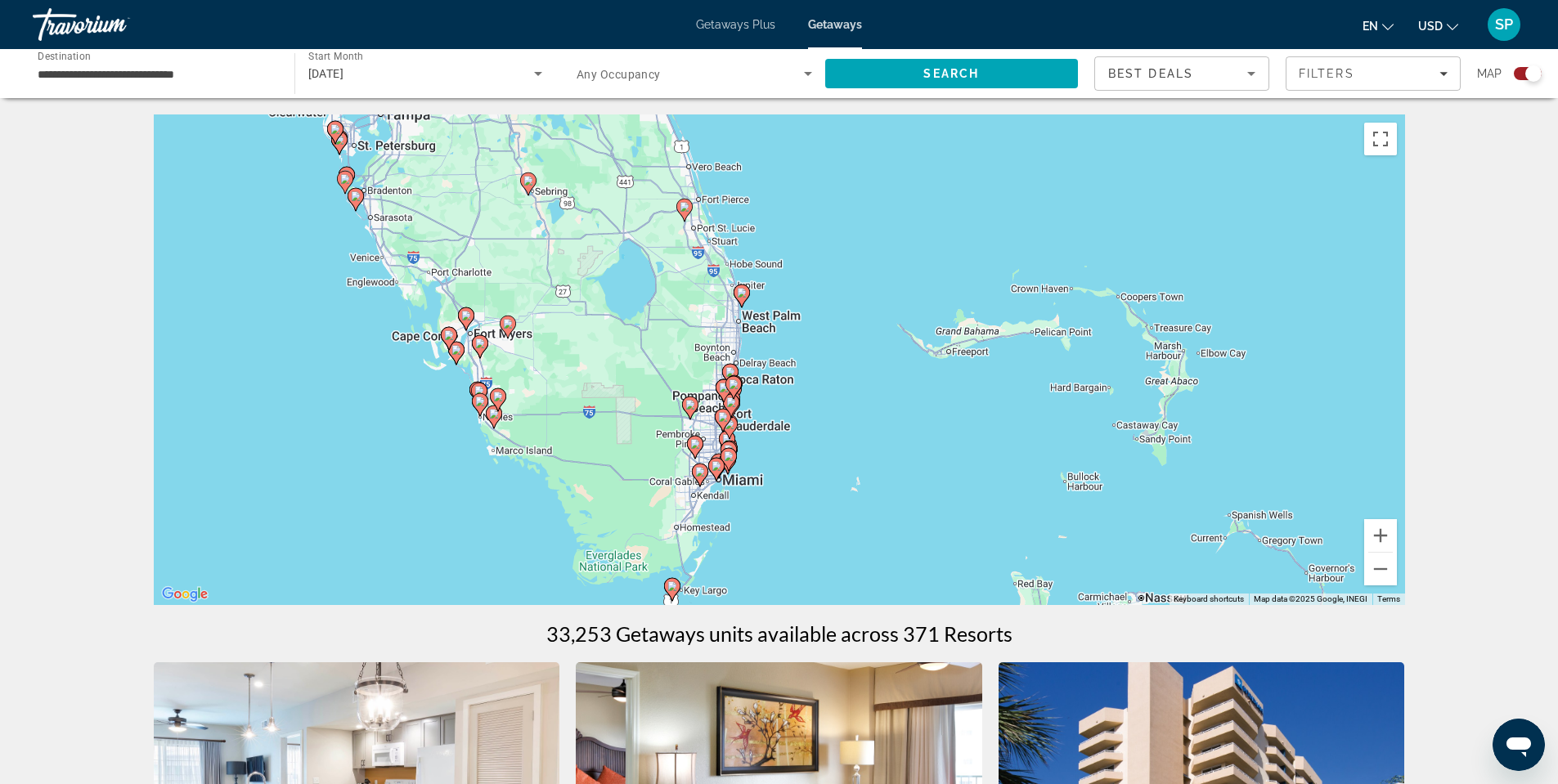
drag, startPoint x: 792, startPoint y: 510, endPoint x: 789, endPoint y: 416, distance: 93.3
click at [792, 414] on div "To activate drag with keyboard, press Alt + Enter. Once in keyboard drag state,…" at bounding box center [779, 360] width 1251 height 491
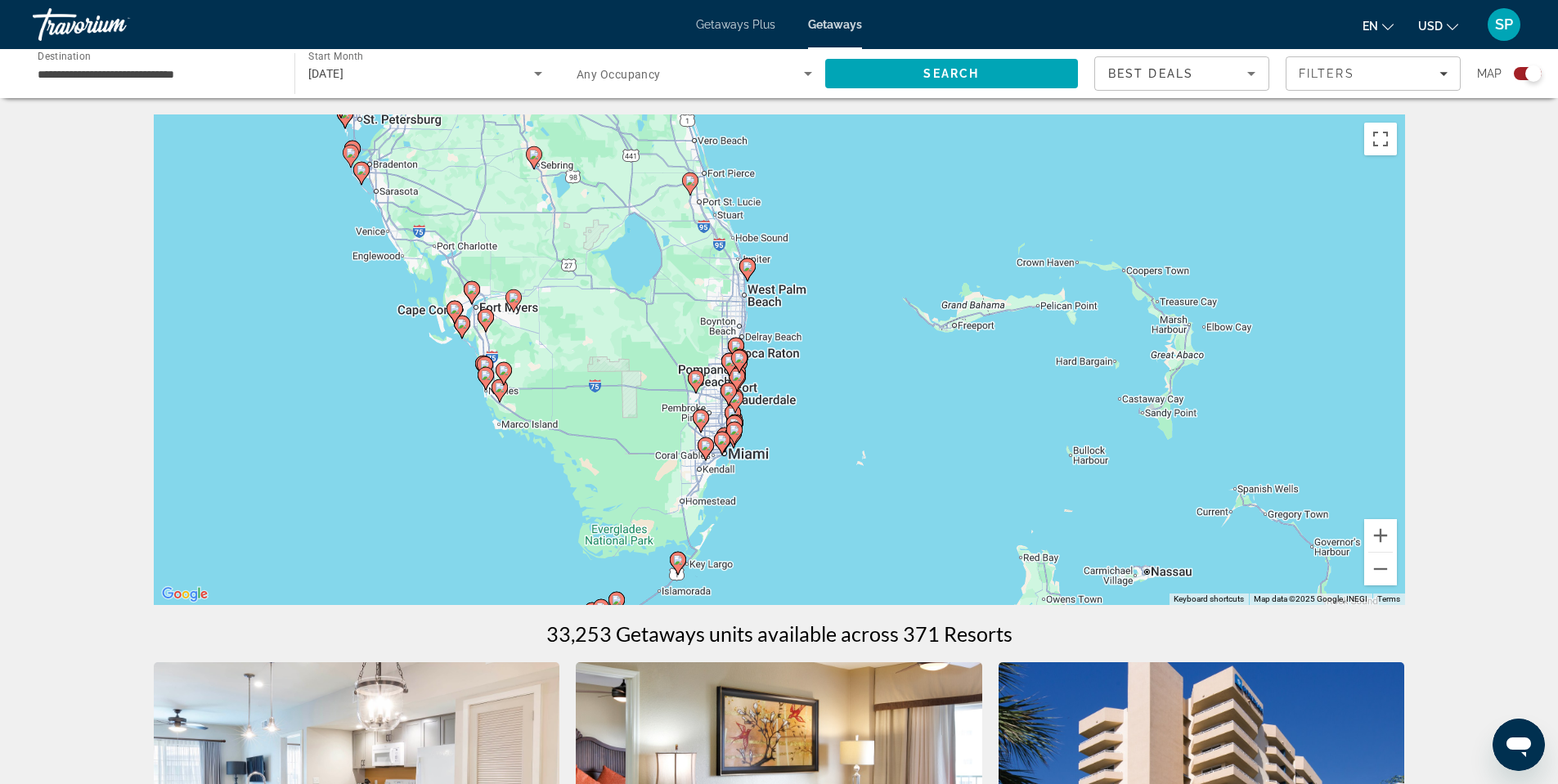
drag, startPoint x: 802, startPoint y: 396, endPoint x: 844, endPoint y: 388, distance: 42.5
click at [809, 375] on div "To activate drag with keyboard, press Alt + Enter. Once in keyboard drag state,…" at bounding box center [779, 360] width 1251 height 491
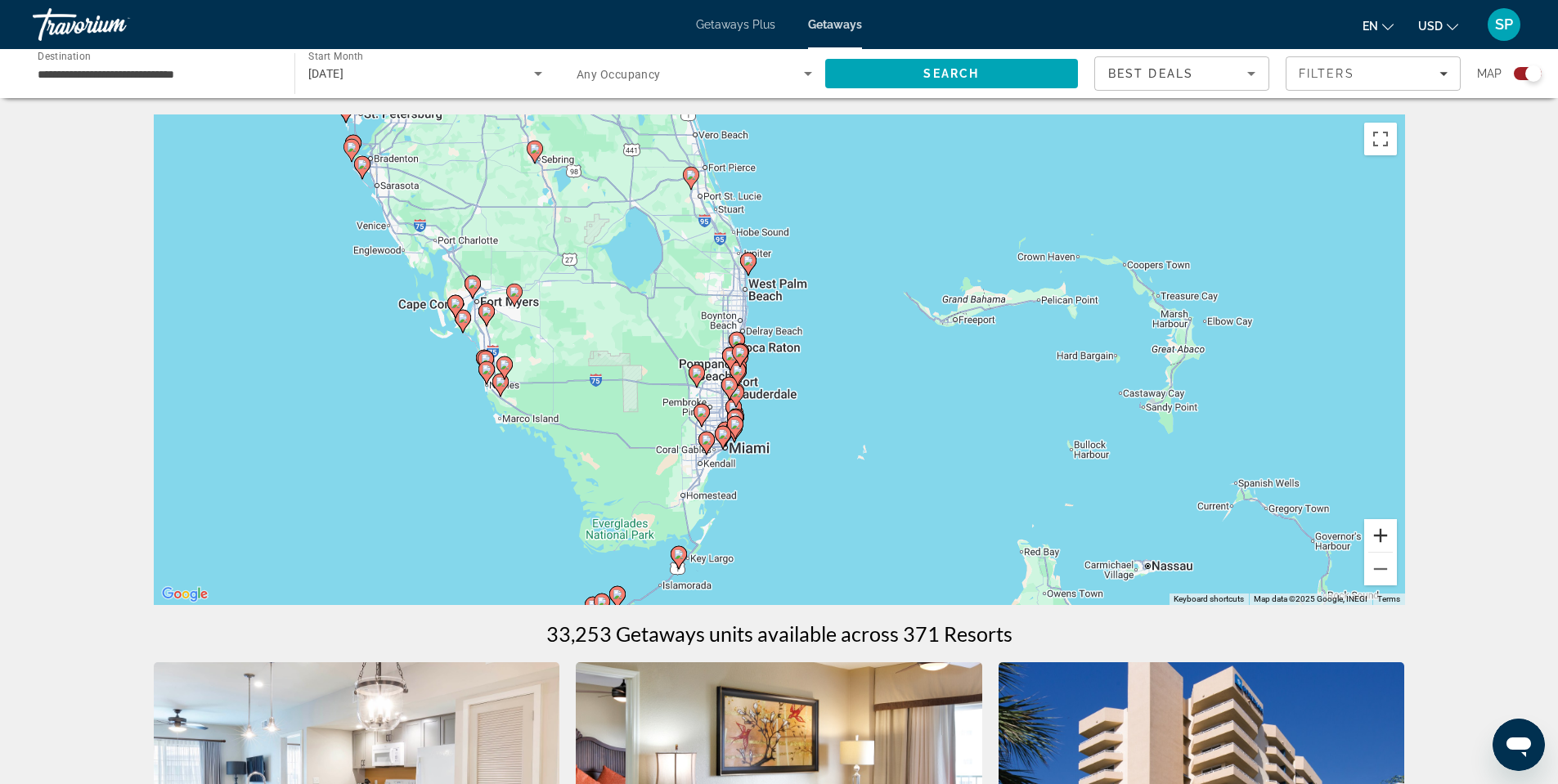
click at [1383, 538] on button "Zoom in" at bounding box center [1380, 535] width 33 height 33
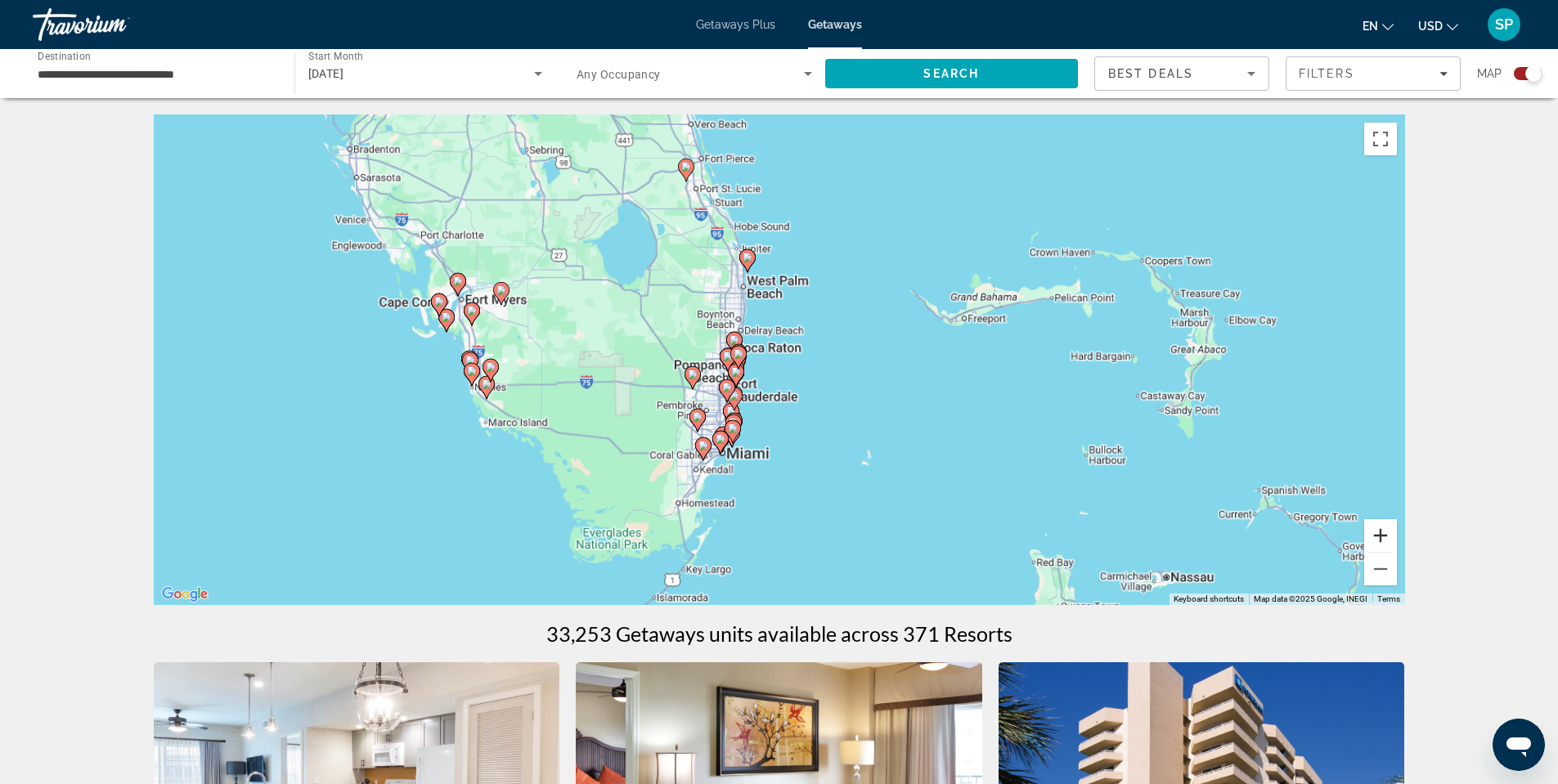
click at [1381, 537] on button "Zoom in" at bounding box center [1380, 535] width 33 height 33
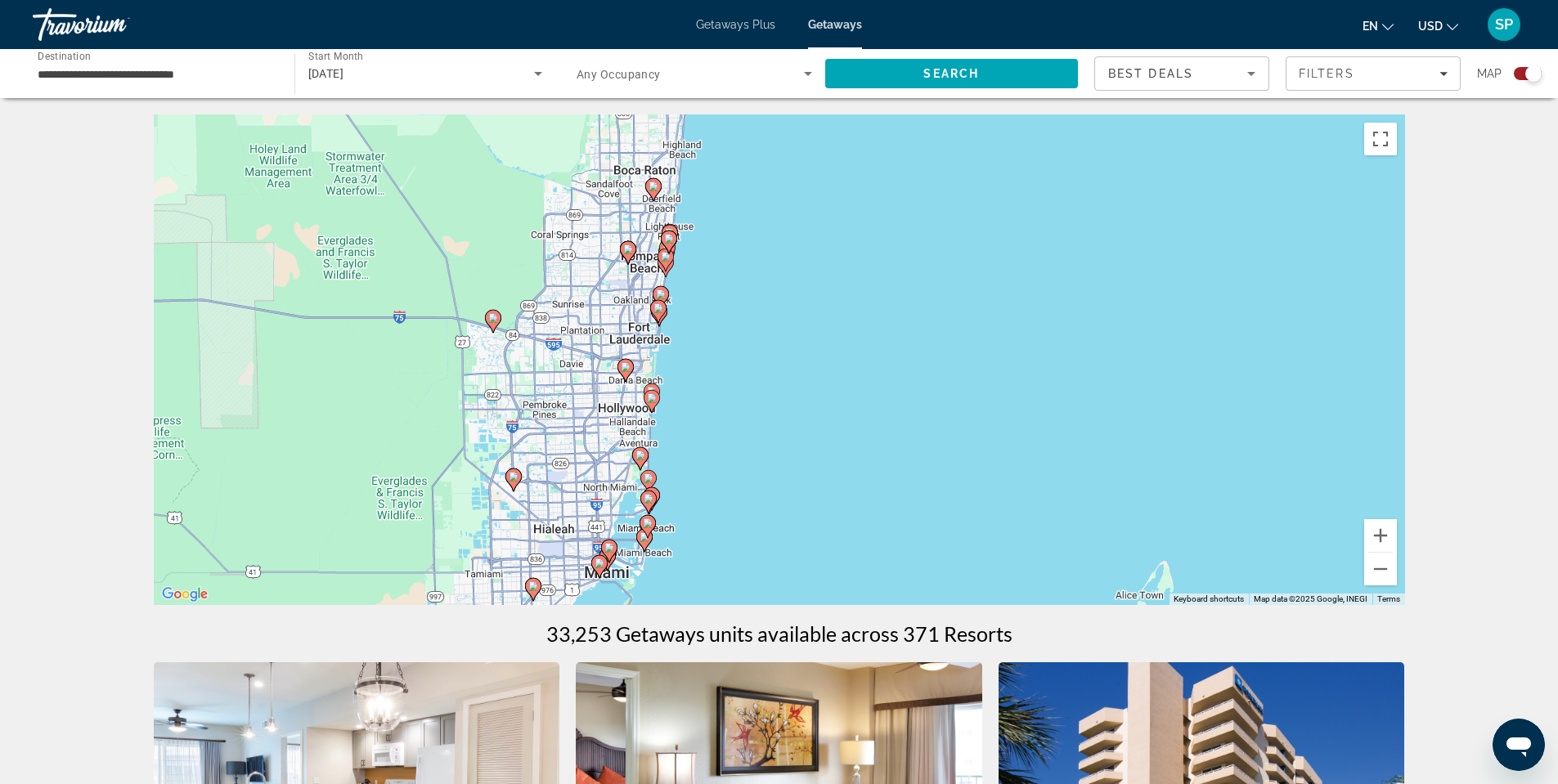
drag, startPoint x: 976, startPoint y: 423, endPoint x: 1021, endPoint y: 291, distance: 139.2
click at [1020, 292] on div "To activate drag with keyboard, press Alt + Enter. Once in keyboard drag state,…" at bounding box center [779, 360] width 1251 height 491
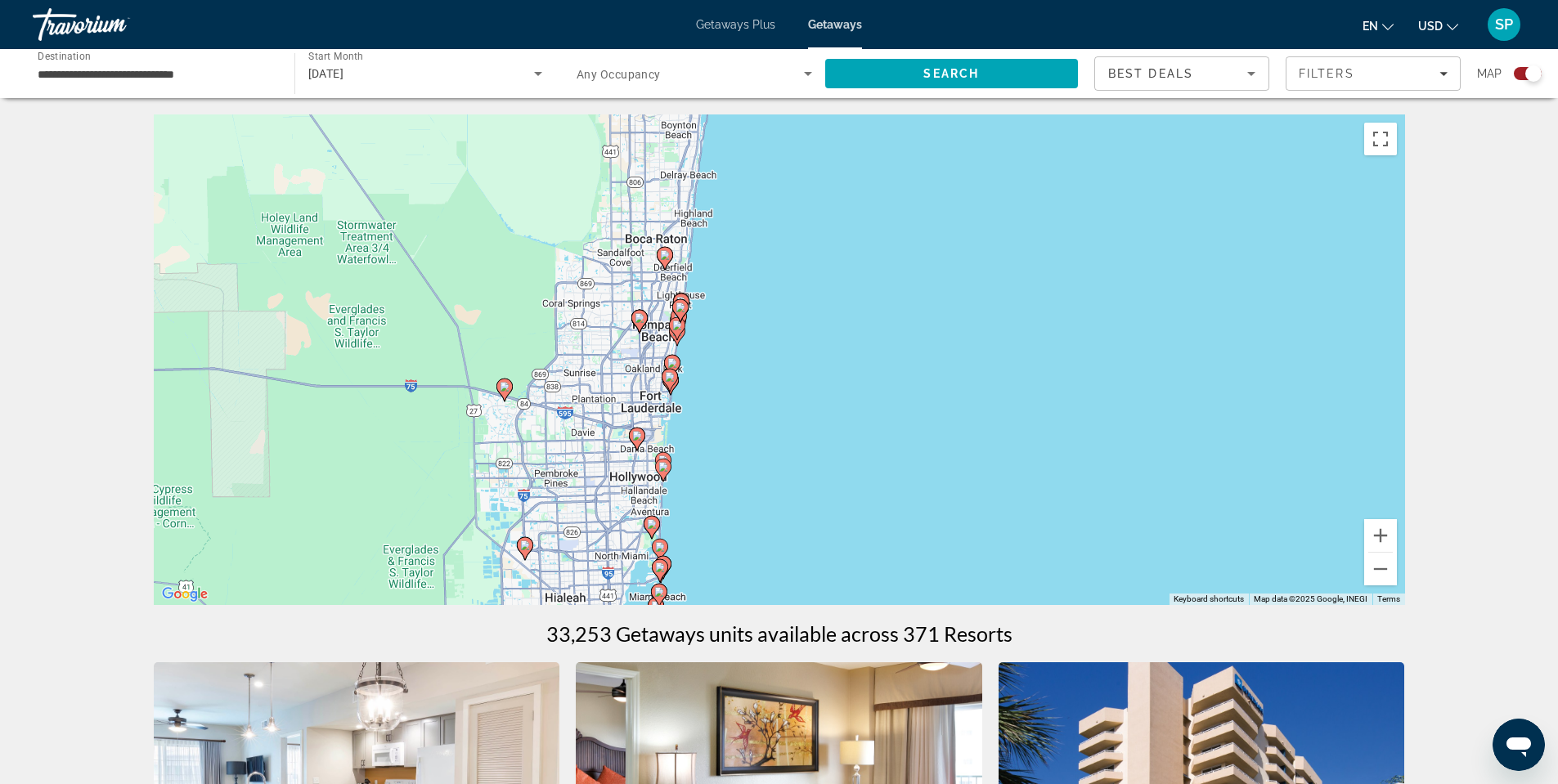
drag, startPoint x: 791, startPoint y: 281, endPoint x: 793, endPoint y: 365, distance: 83.5
click at [793, 365] on div "To activate drag with keyboard, press Alt + Enter. Once in keyboard drag state,…" at bounding box center [779, 360] width 1251 height 491
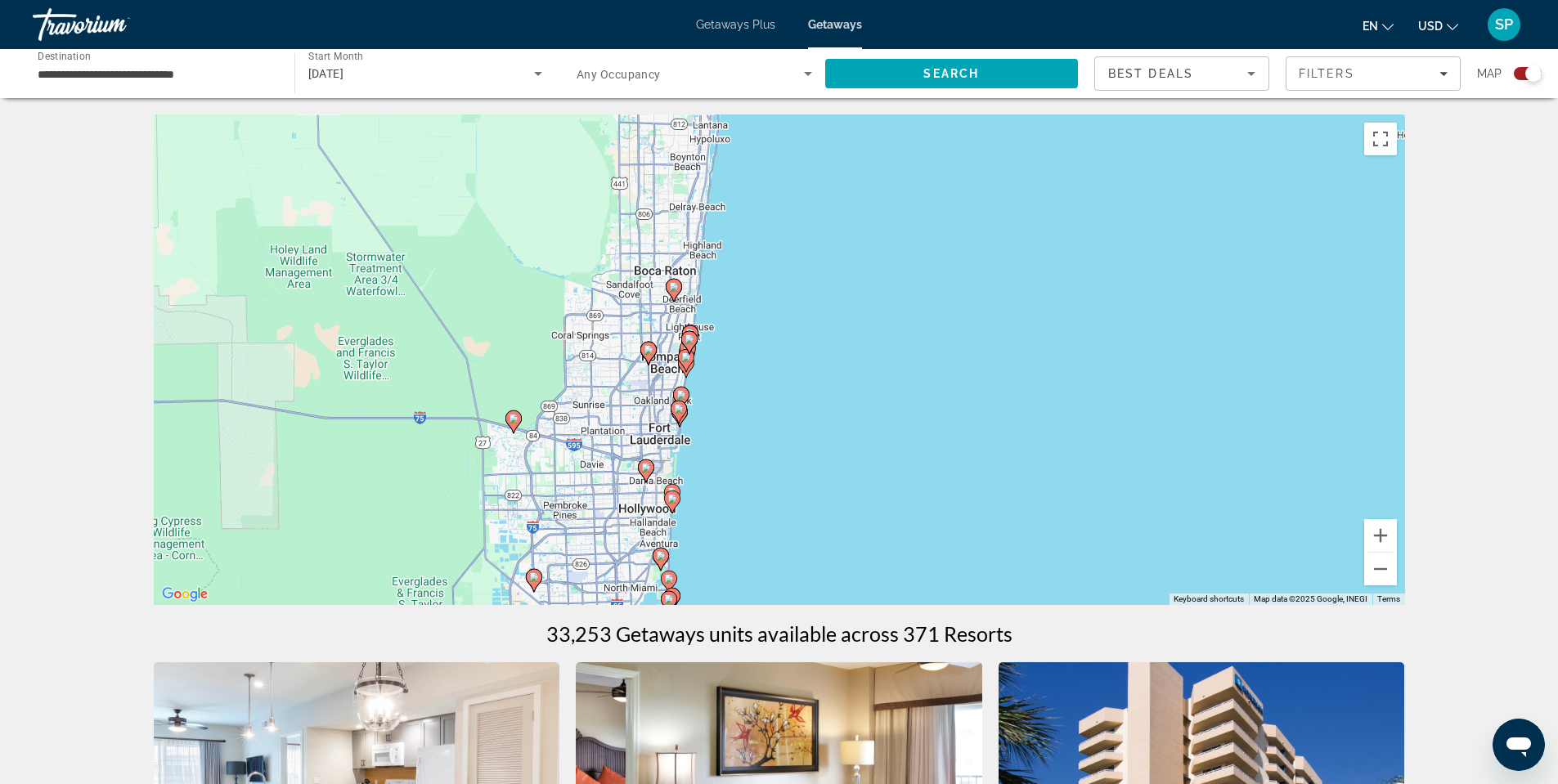
drag, startPoint x: 791, startPoint y: 308, endPoint x: 802, endPoint y: 353, distance: 46.4
click at [802, 353] on div "To activate drag with keyboard, press Alt + Enter. Once in keyboard drag state,…" at bounding box center [779, 360] width 1251 height 491
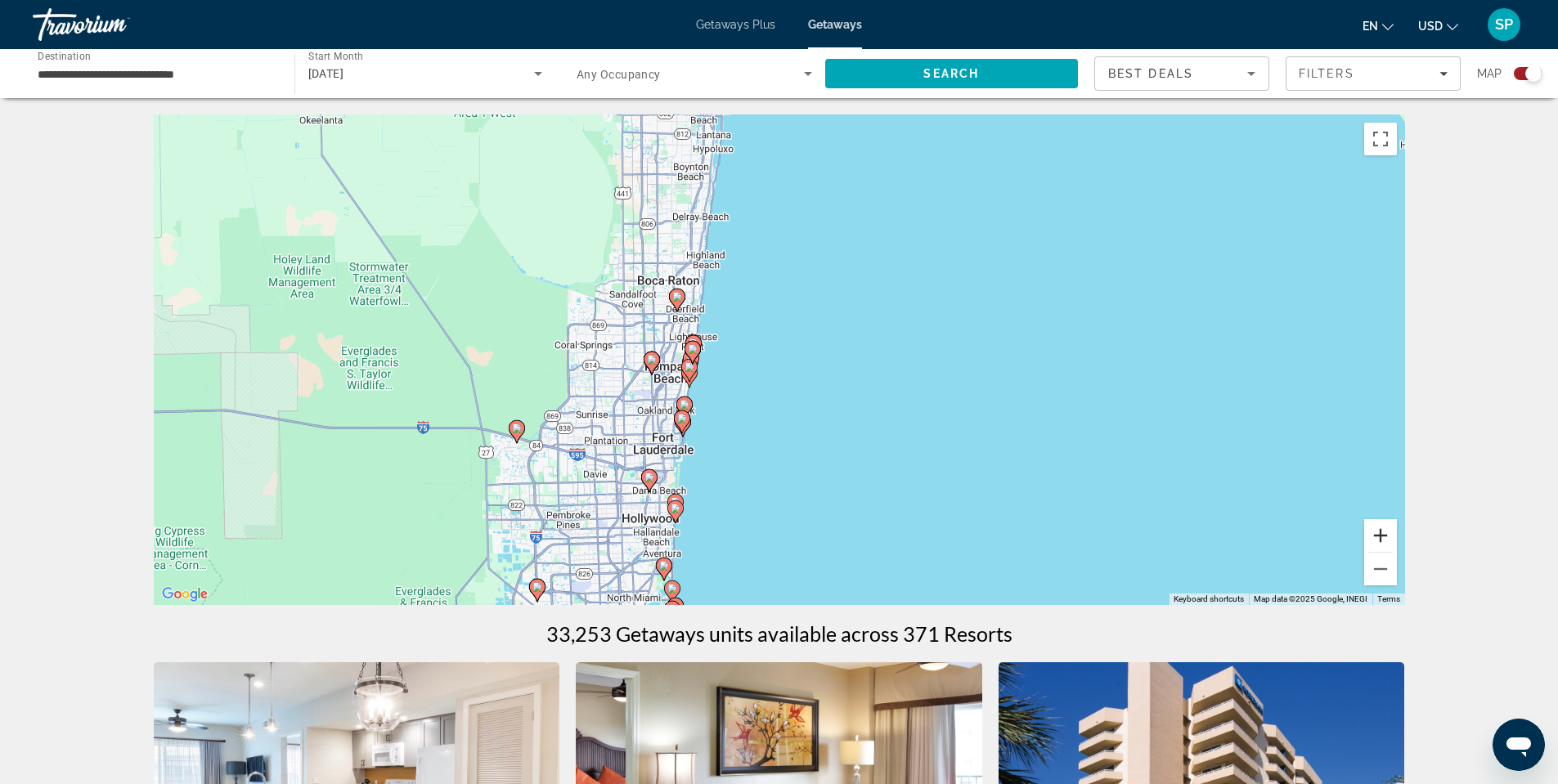
click at [1386, 534] on button "Zoom in" at bounding box center [1380, 535] width 33 height 33
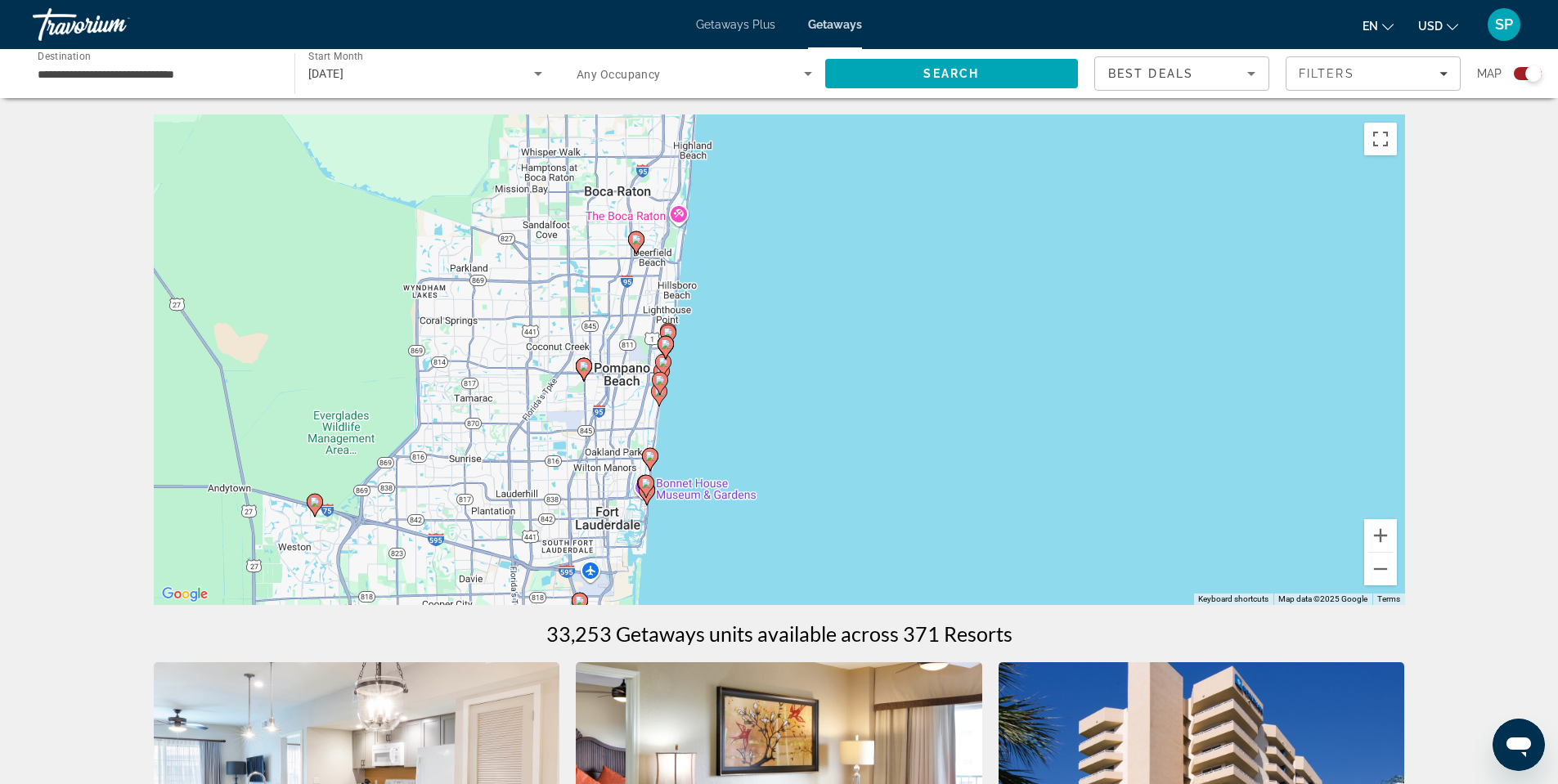
drag, startPoint x: 840, startPoint y: 412, endPoint x: 902, endPoint y: 403, distance: 62.8
click at [902, 403] on div "To activate drag with keyboard, press Alt + Enter. Once in keyboard drag state,…" at bounding box center [779, 360] width 1251 height 491
click at [633, 239] on image "Main content" at bounding box center [636, 240] width 10 height 10
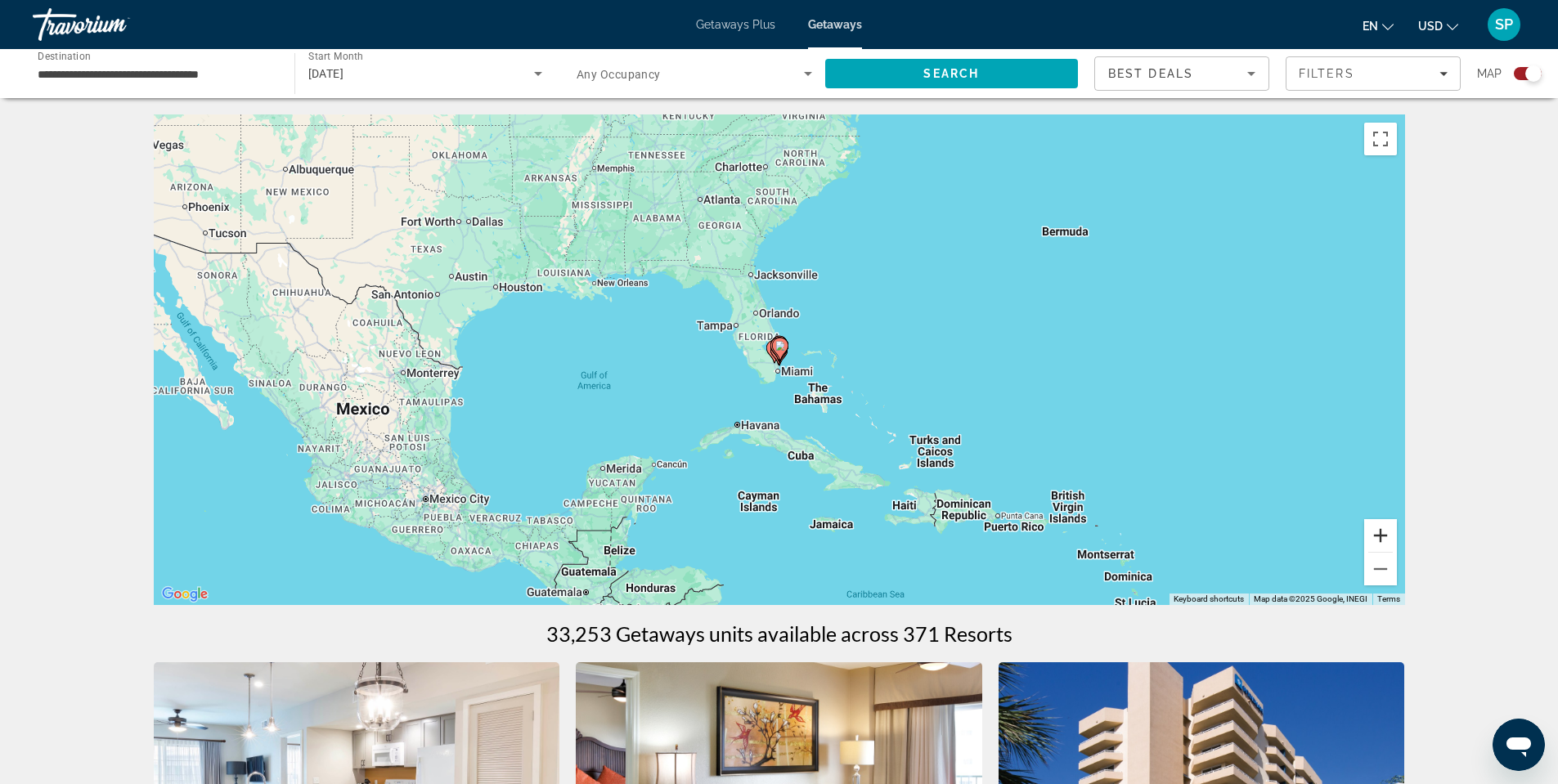
click at [1385, 532] on button "Zoom in" at bounding box center [1380, 535] width 33 height 33
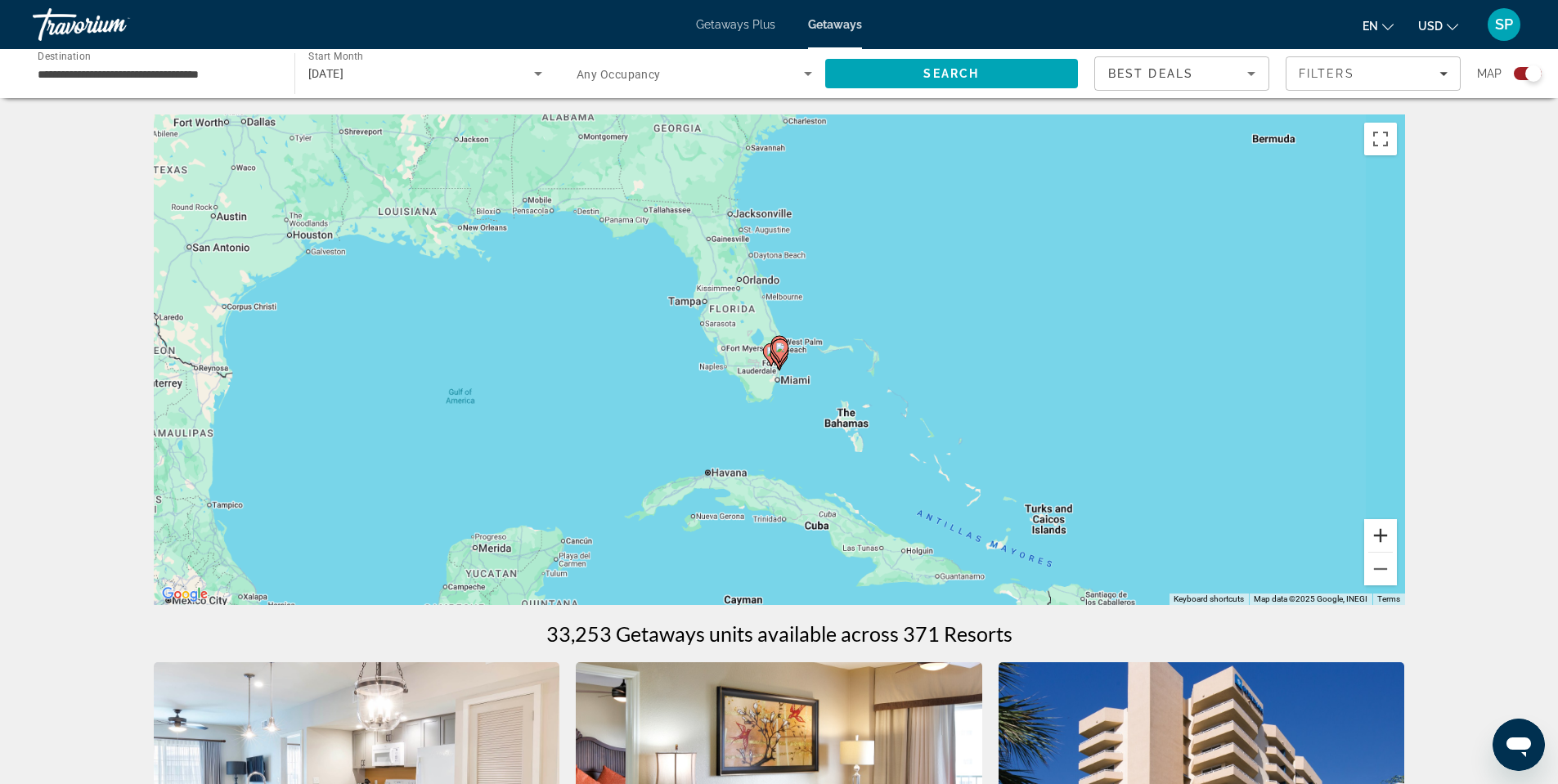
click at [1385, 532] on button "Zoom in" at bounding box center [1380, 535] width 33 height 33
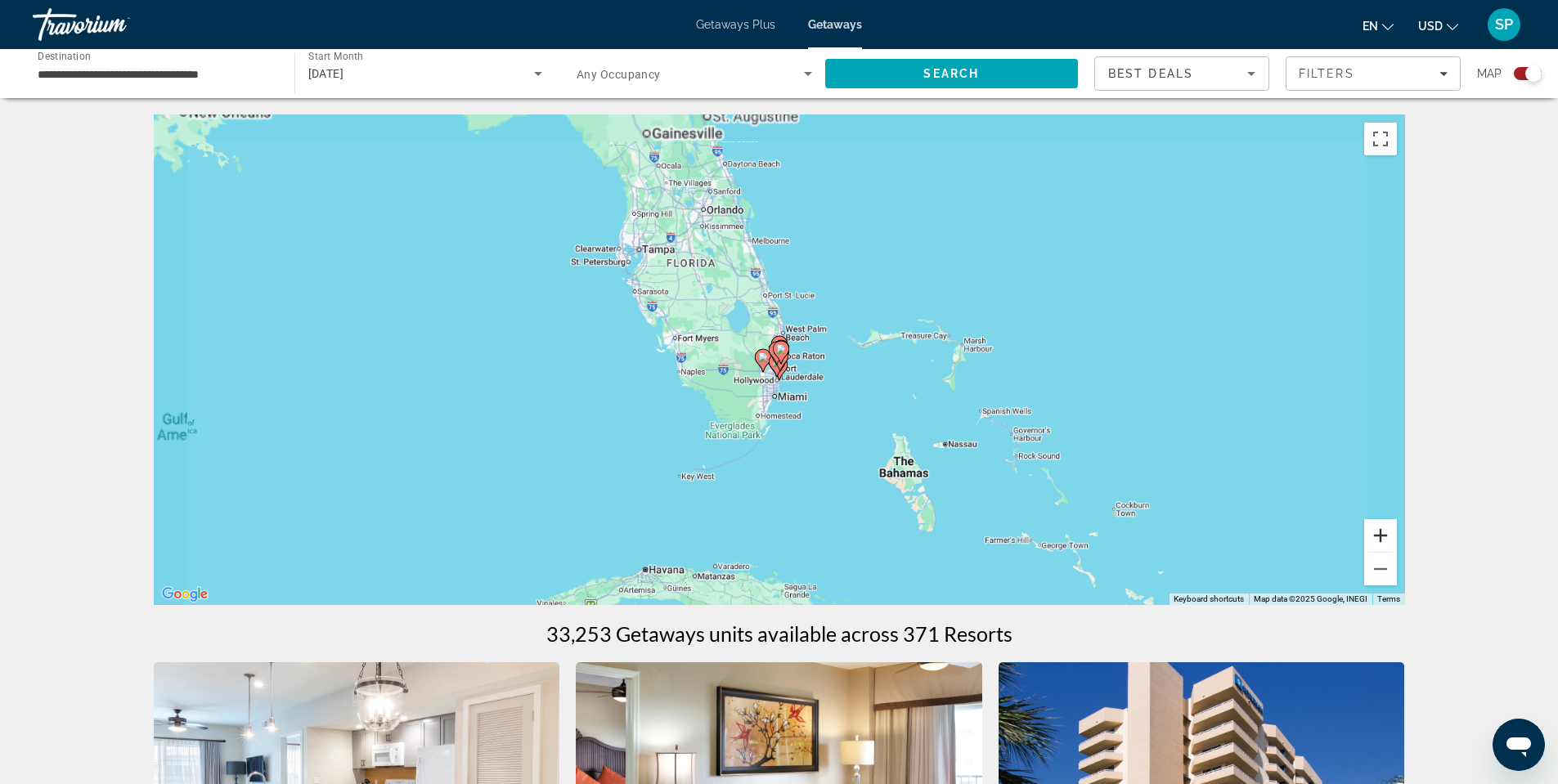
click at [1385, 532] on button "Zoom in" at bounding box center [1380, 535] width 33 height 33
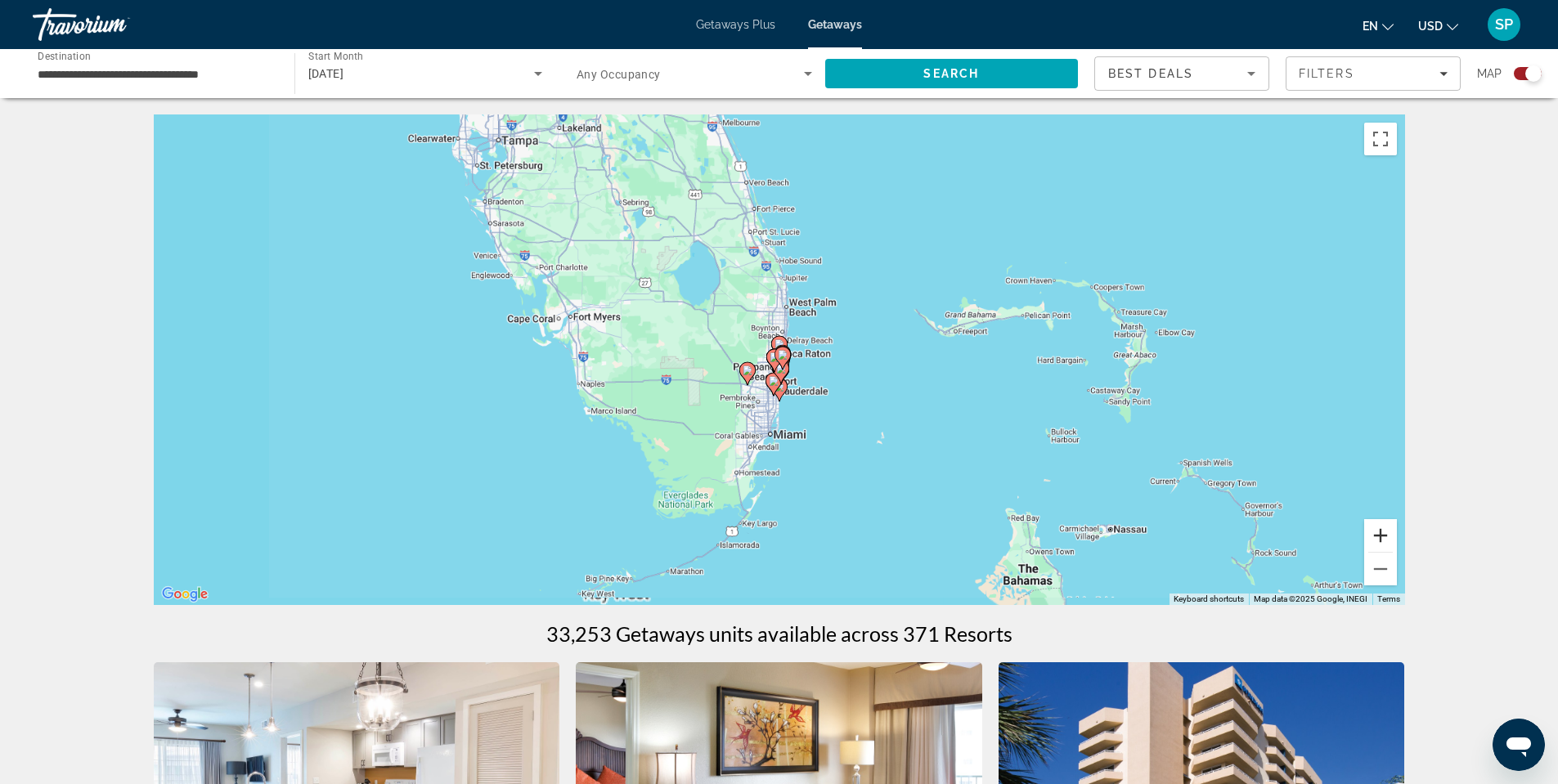
click at [1385, 532] on button "Zoom in" at bounding box center [1380, 535] width 33 height 33
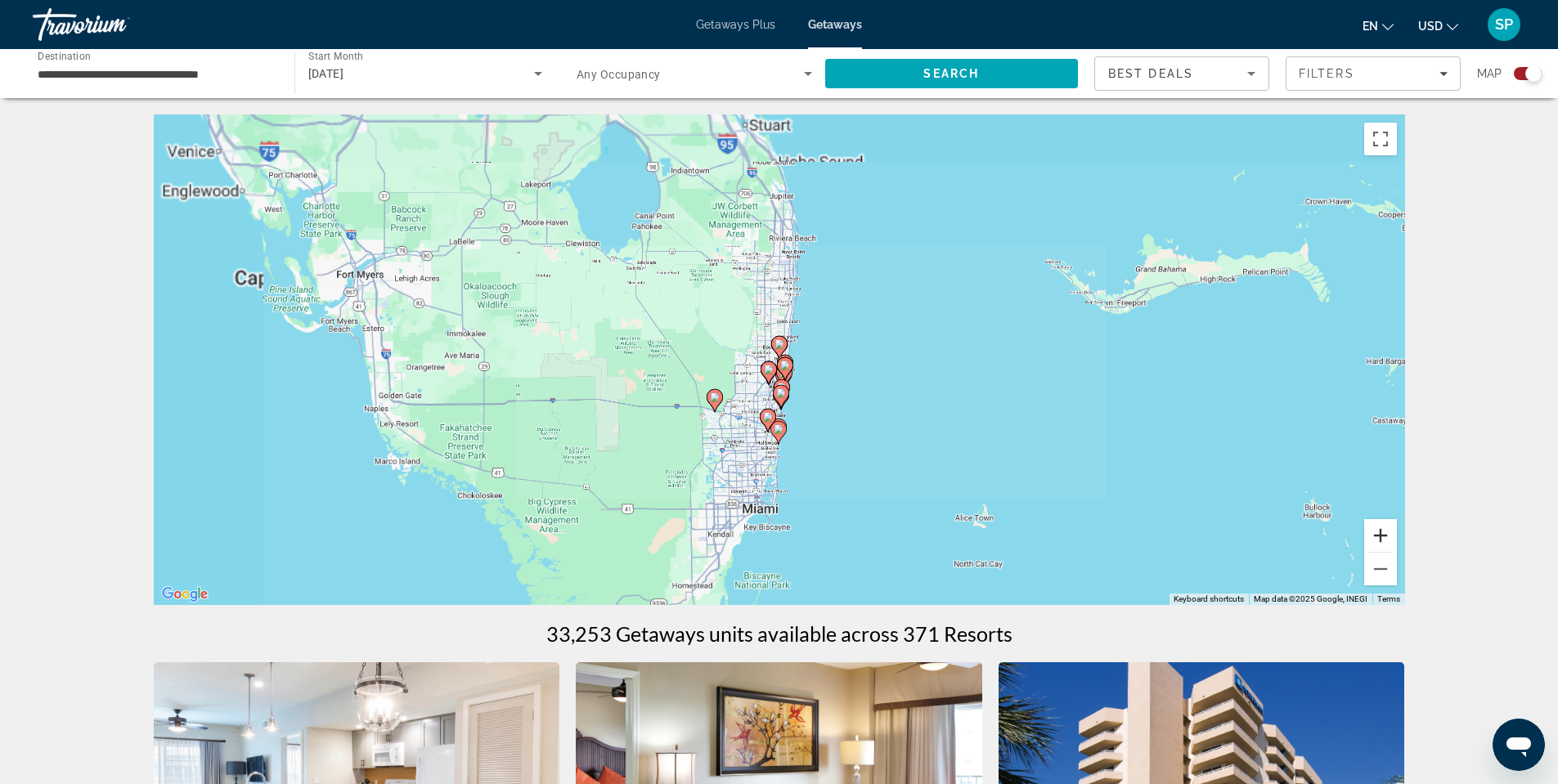
click at [1385, 532] on button "Zoom in" at bounding box center [1380, 535] width 33 height 33
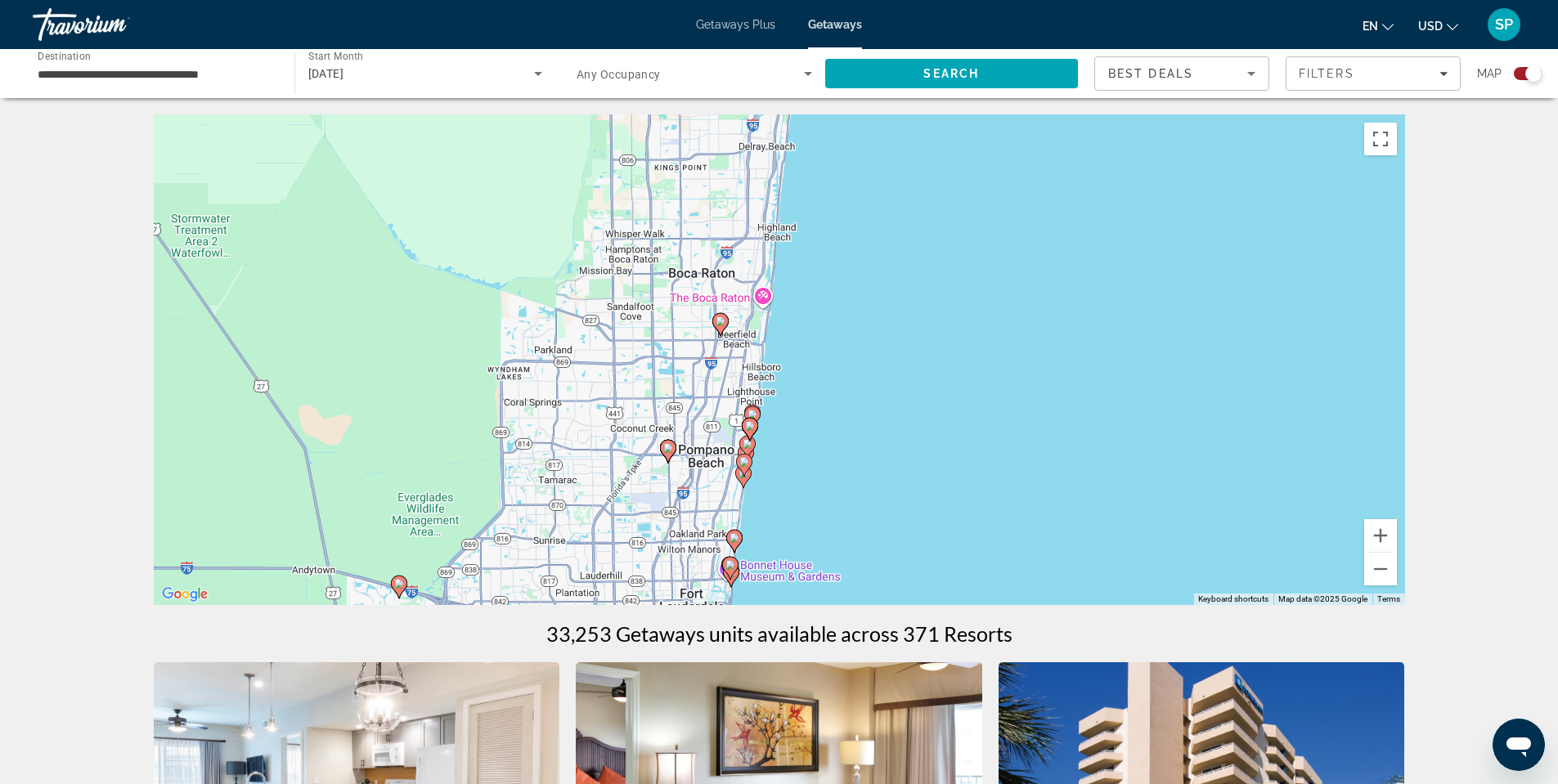
drag, startPoint x: 968, startPoint y: 369, endPoint x: 1136, endPoint y: 427, distance: 178.2
click at [909, 347] on div "To activate drag with keyboard, press Alt + Enter. Once in keyboard drag state,…" at bounding box center [779, 360] width 1251 height 491
click at [1386, 537] on button "Zoom in" at bounding box center [1380, 535] width 33 height 33
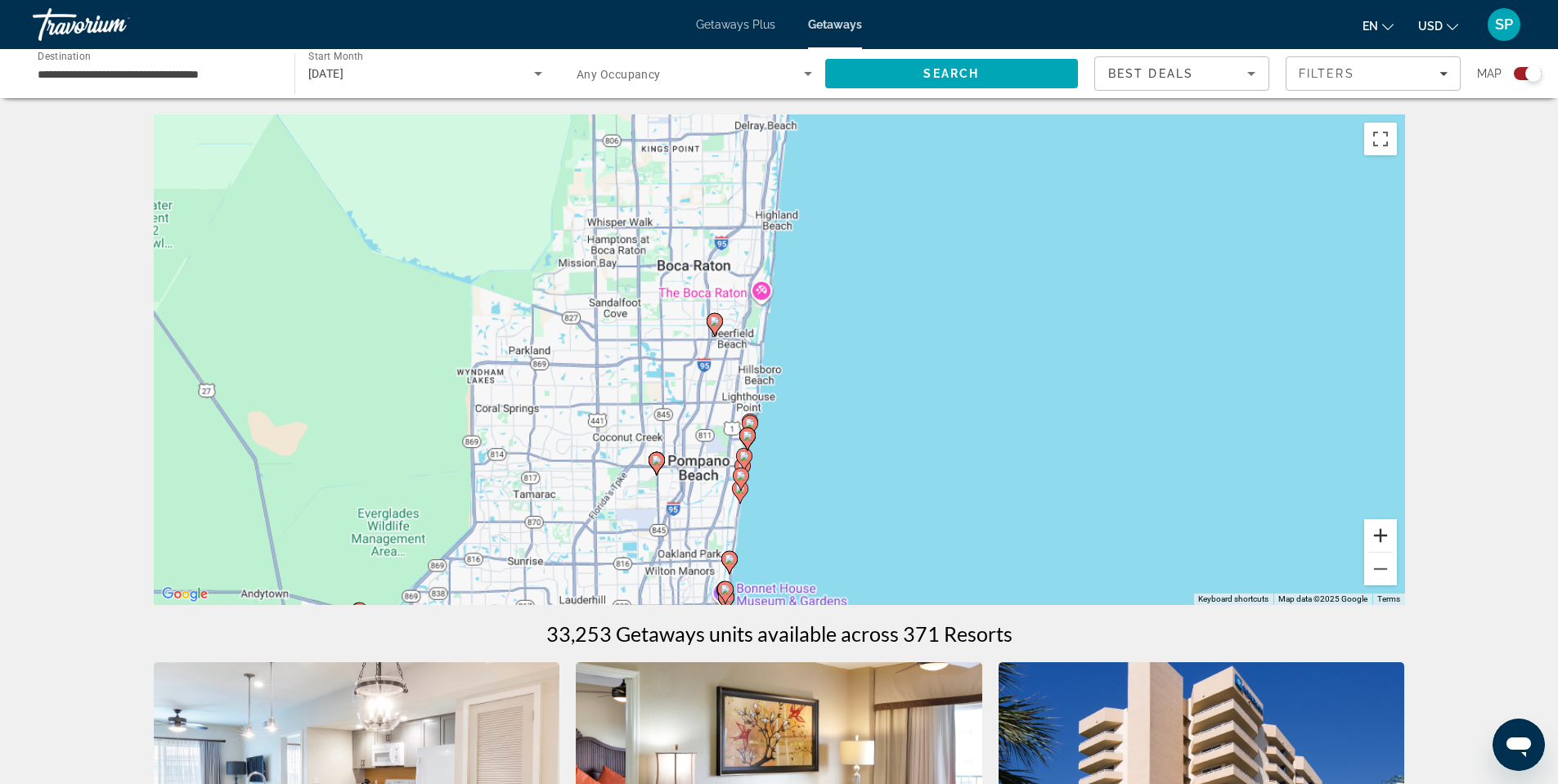
click at [1386, 537] on button "Zoom in" at bounding box center [1380, 535] width 33 height 33
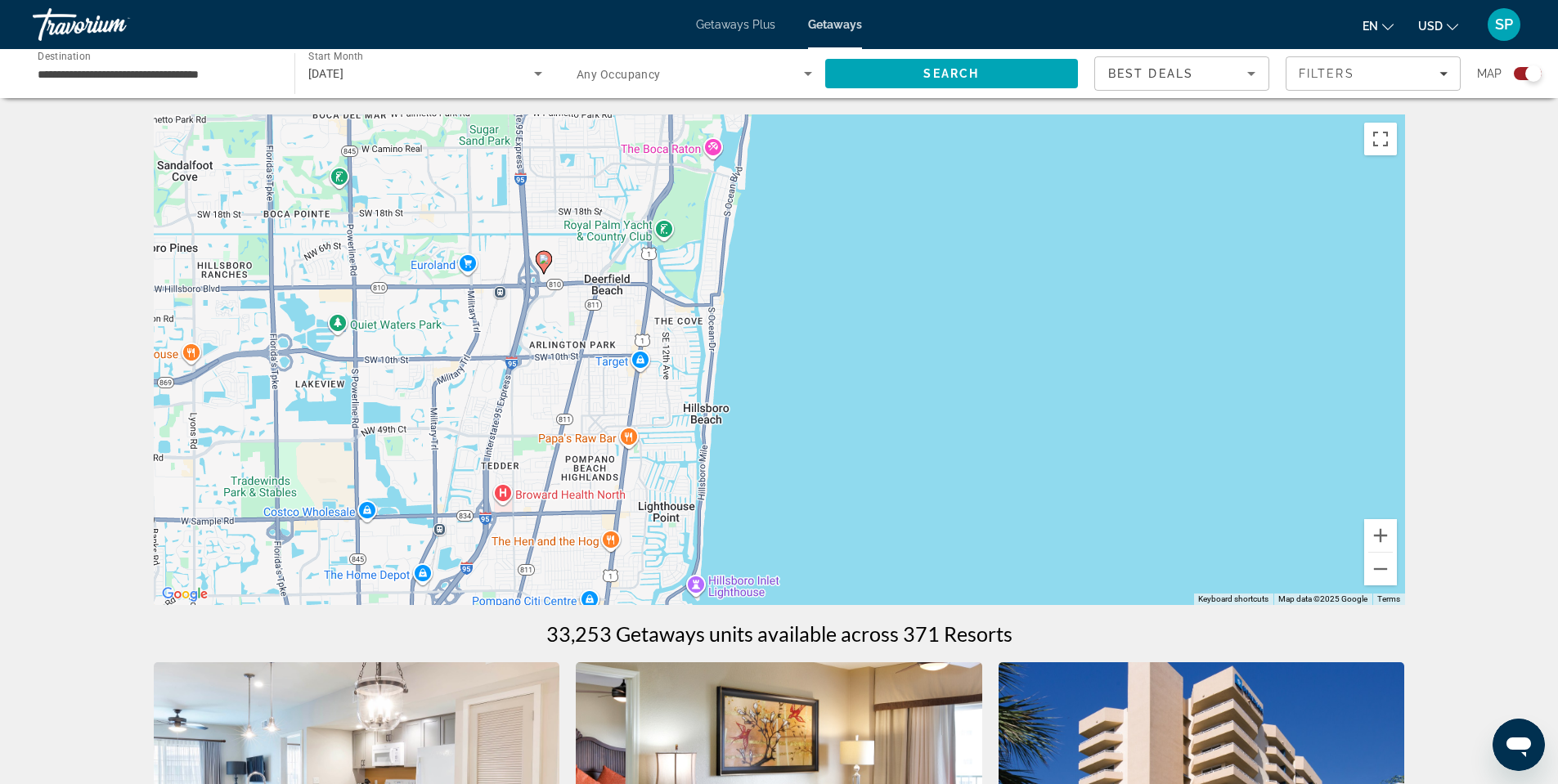
click at [544, 258] on image "Main content" at bounding box center [544, 259] width 10 height 10
type input "**********"
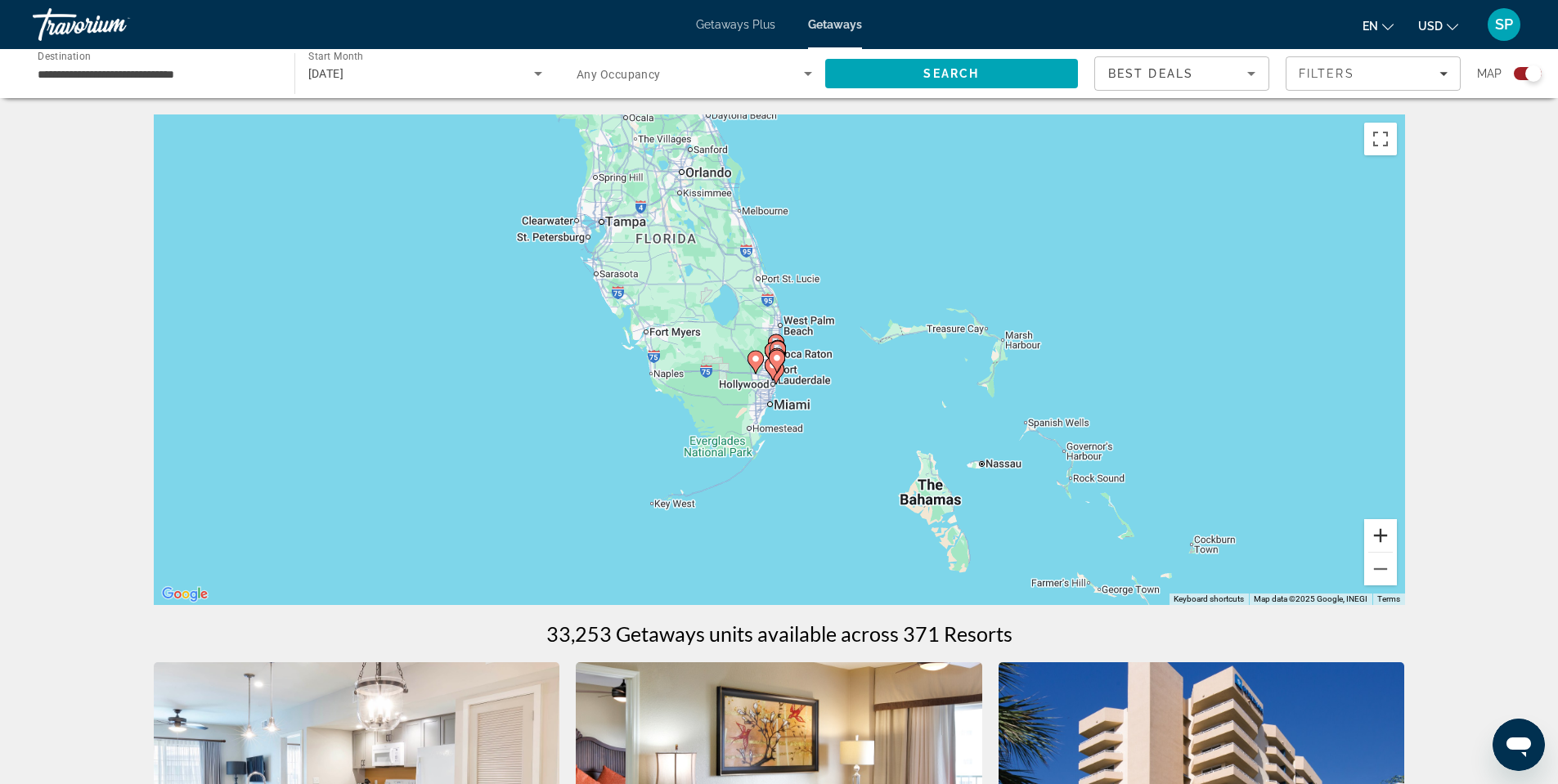
click at [1378, 540] on button "Zoom in" at bounding box center [1380, 535] width 33 height 33
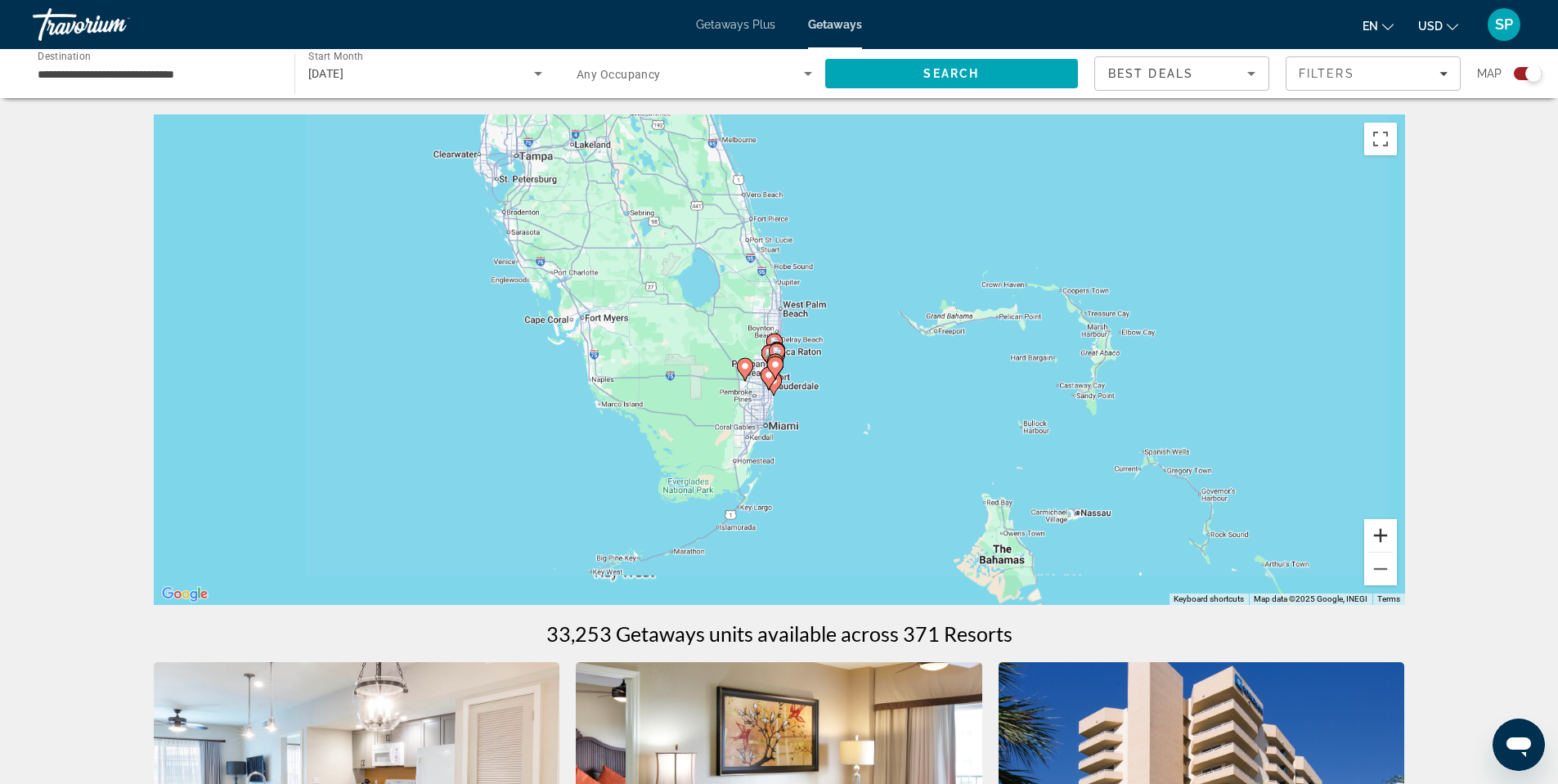
click at [1378, 540] on button "Zoom in" at bounding box center [1380, 535] width 33 height 33
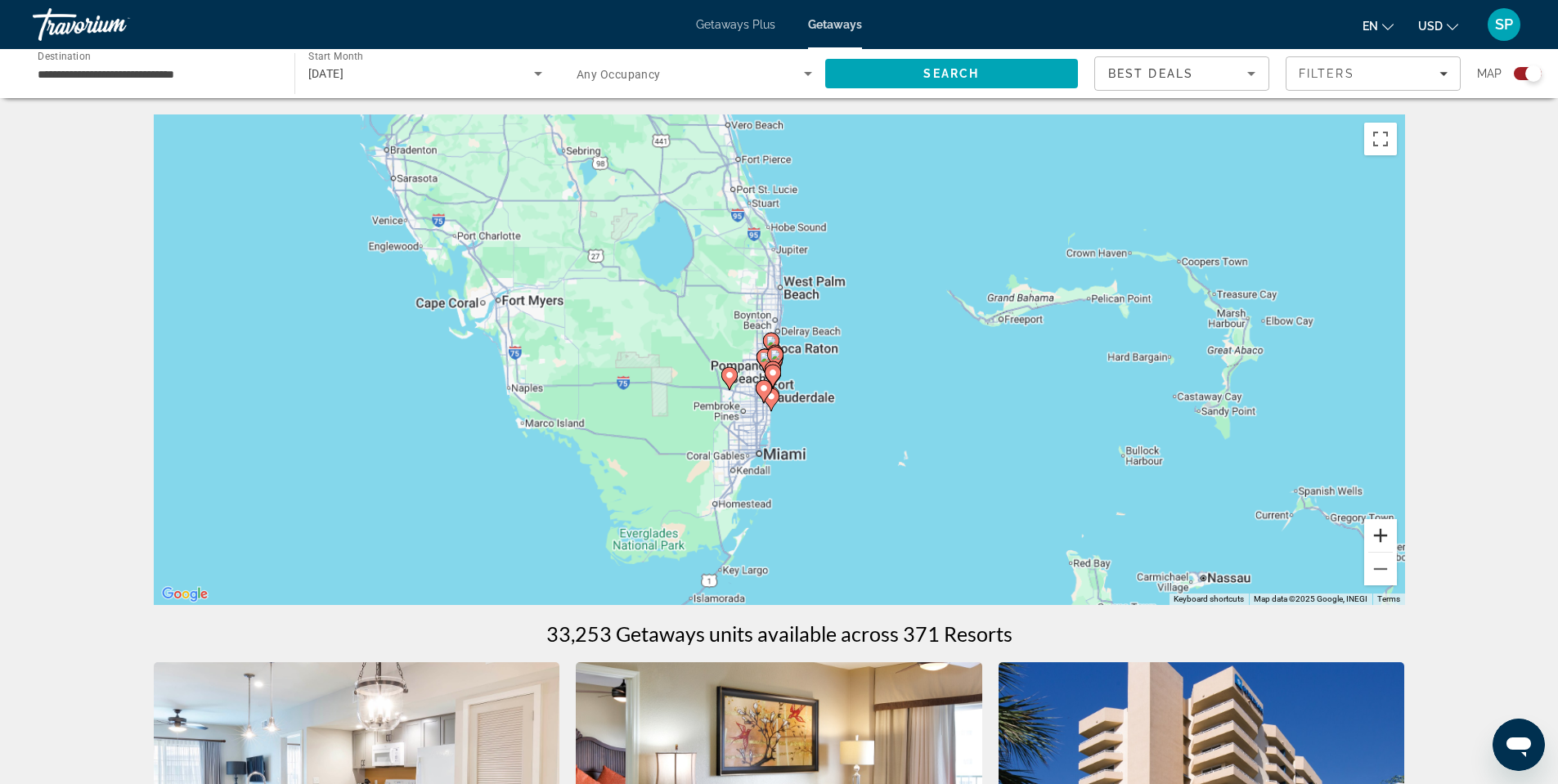
click at [1378, 540] on button "Zoom in" at bounding box center [1380, 535] width 33 height 33
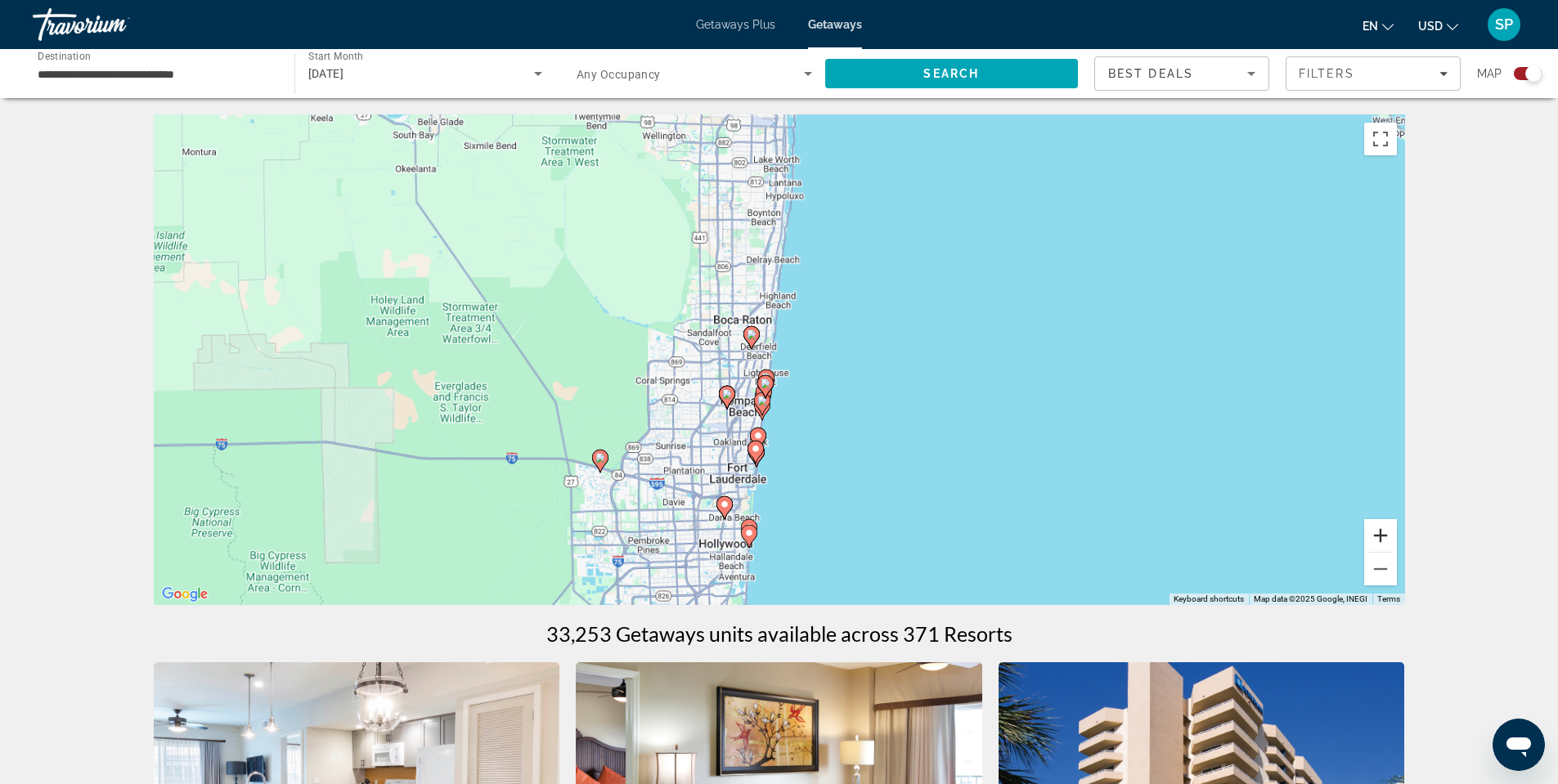
click at [1378, 540] on button "Zoom in" at bounding box center [1380, 535] width 33 height 33
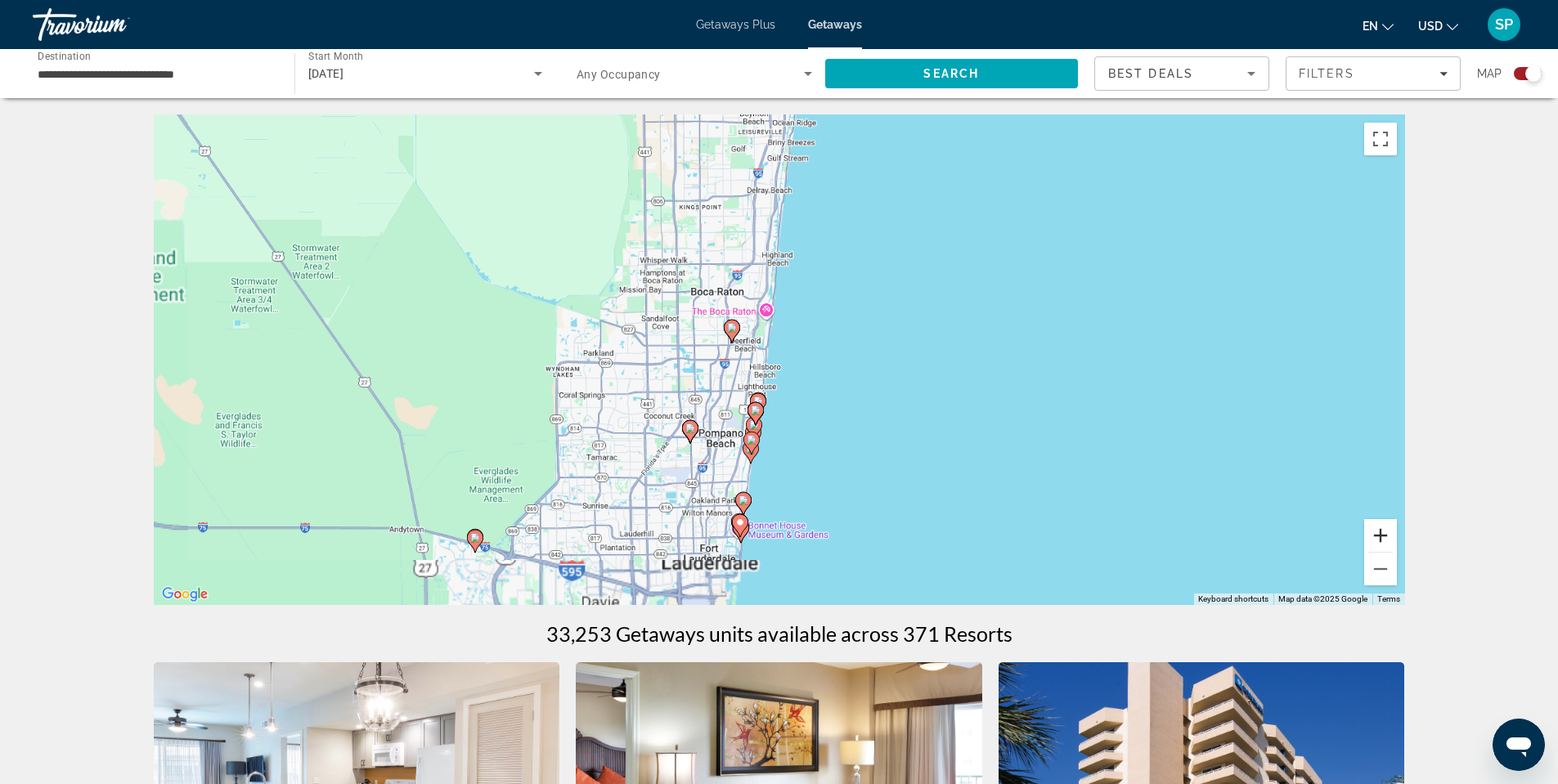
click at [1378, 540] on button "Zoom in" at bounding box center [1380, 535] width 33 height 33
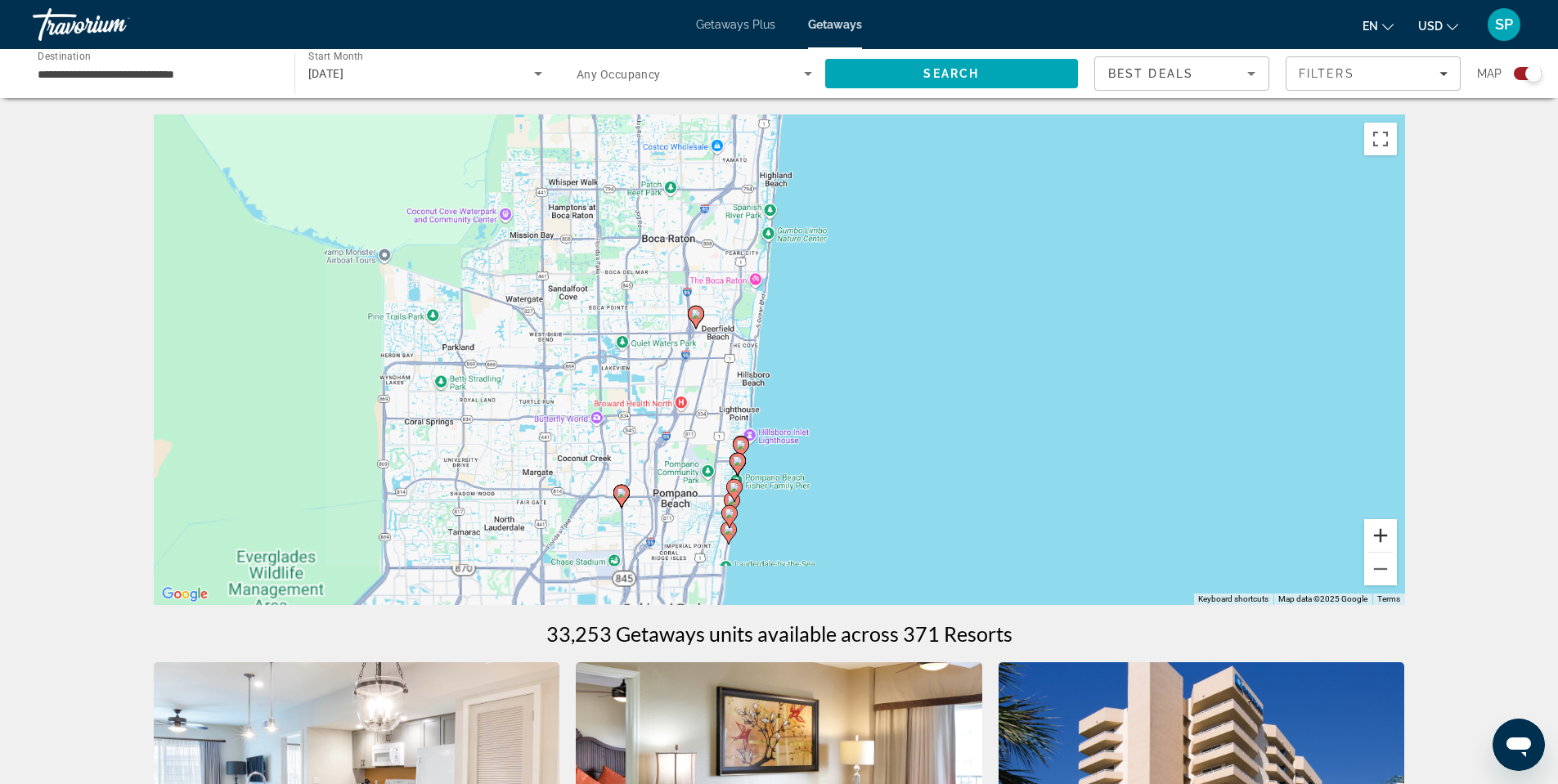
click at [1378, 540] on button "Zoom in" at bounding box center [1380, 535] width 33 height 33
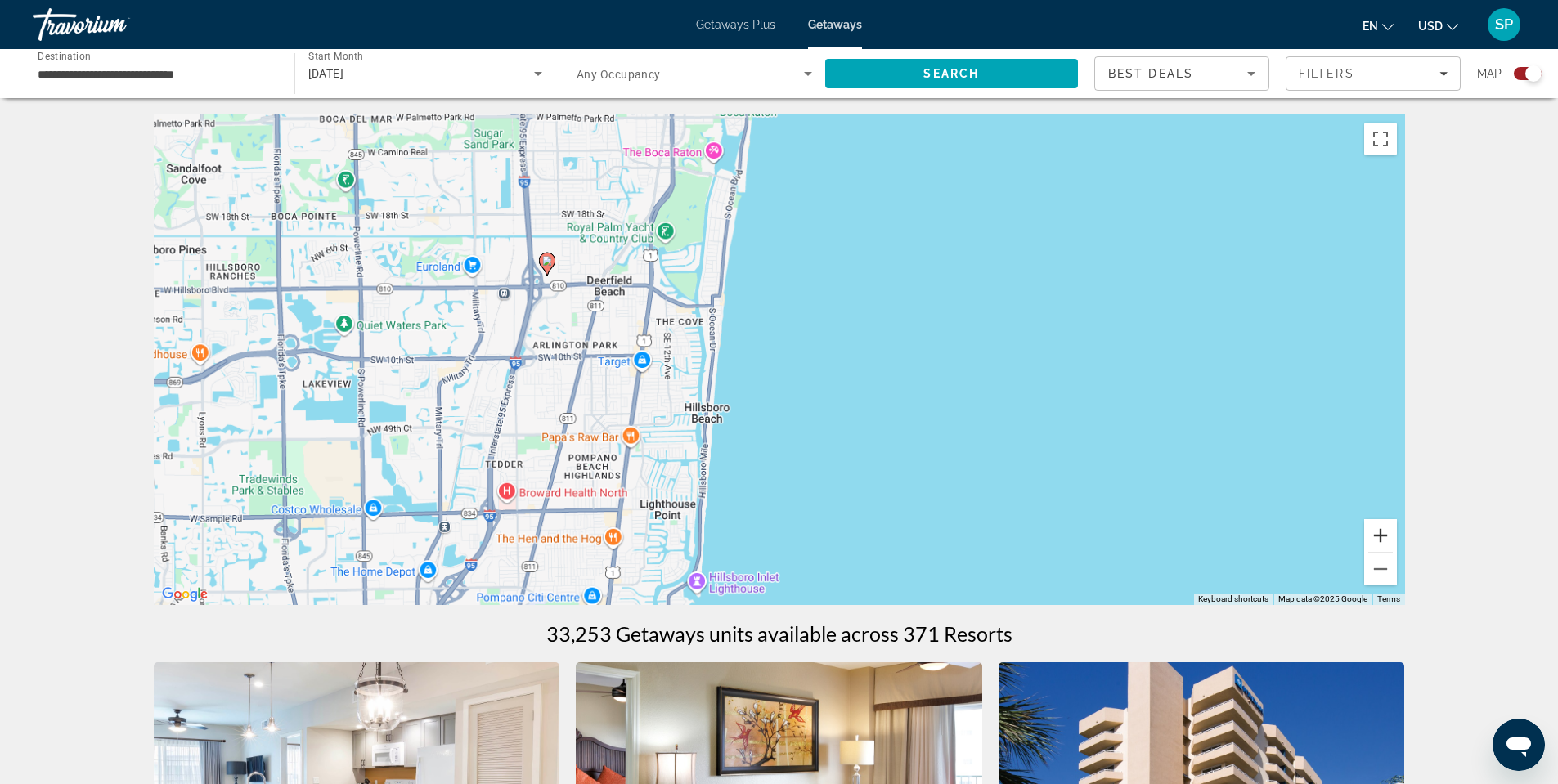
click at [1378, 540] on button "Zoom in" at bounding box center [1380, 535] width 33 height 33
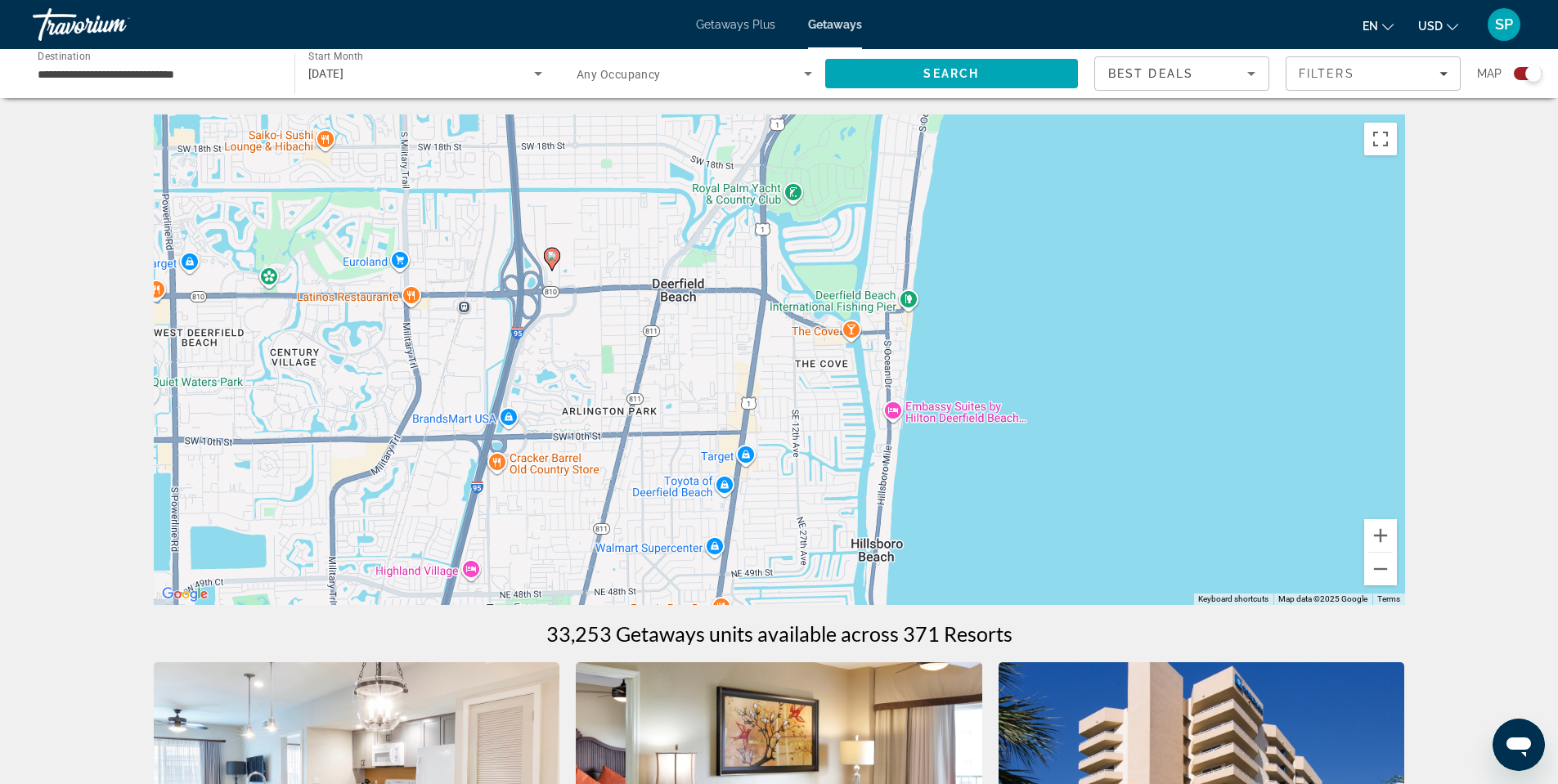
drag, startPoint x: 474, startPoint y: 310, endPoint x: 727, endPoint y: 398, distance: 268.5
click at [727, 398] on div "To activate drag with keyboard, press Alt + Enter. Once in keyboard drag state,…" at bounding box center [779, 360] width 1251 height 491
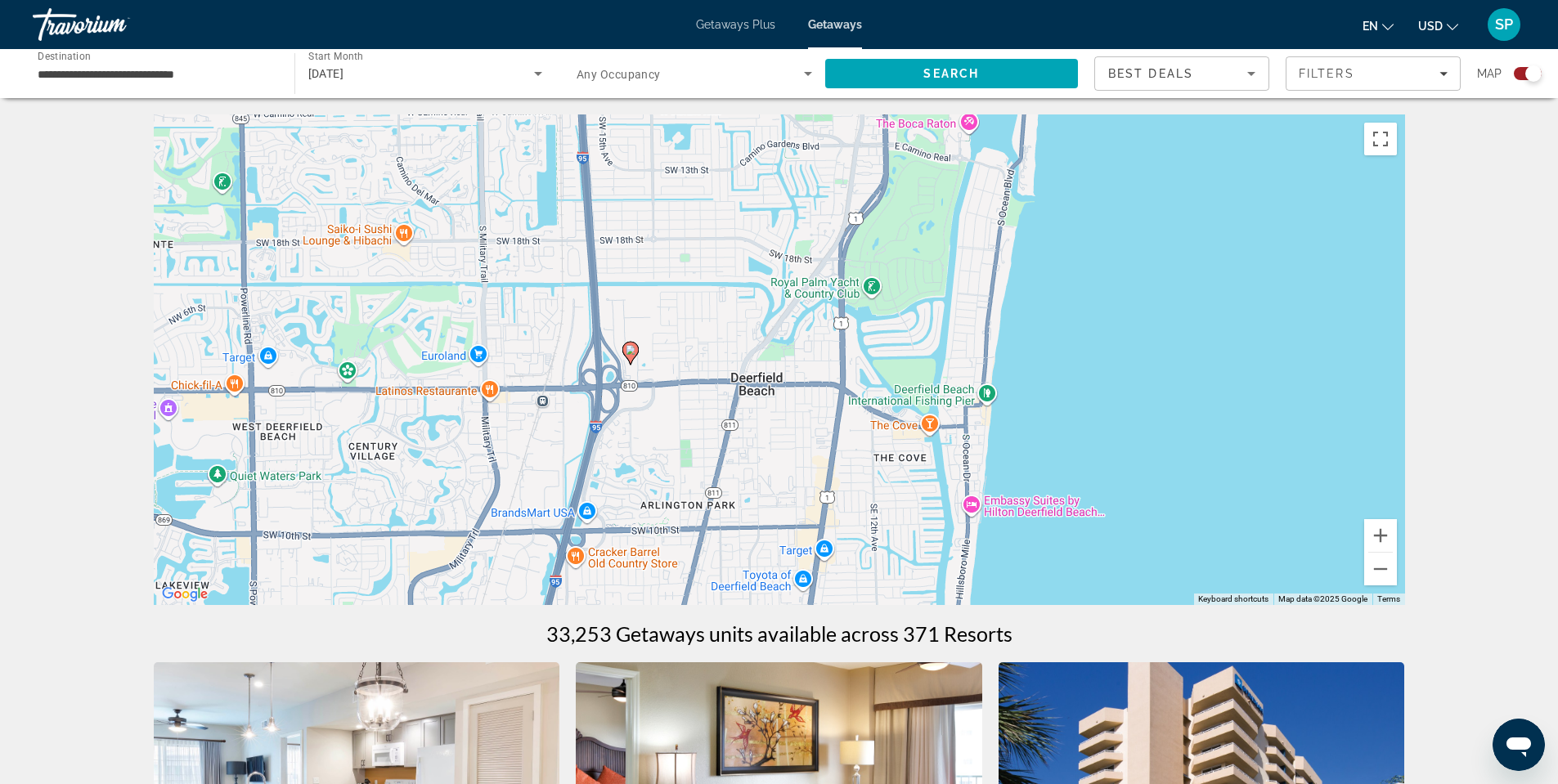
drag, startPoint x: 627, startPoint y: 305, endPoint x: 695, endPoint y: 384, distance: 104.3
click at [695, 384] on div "To activate drag with keyboard, press Alt + Enter. Once in keyboard drag state,…" at bounding box center [779, 360] width 1251 height 491
click at [1380, 534] on button "Zoom in" at bounding box center [1380, 535] width 33 height 33
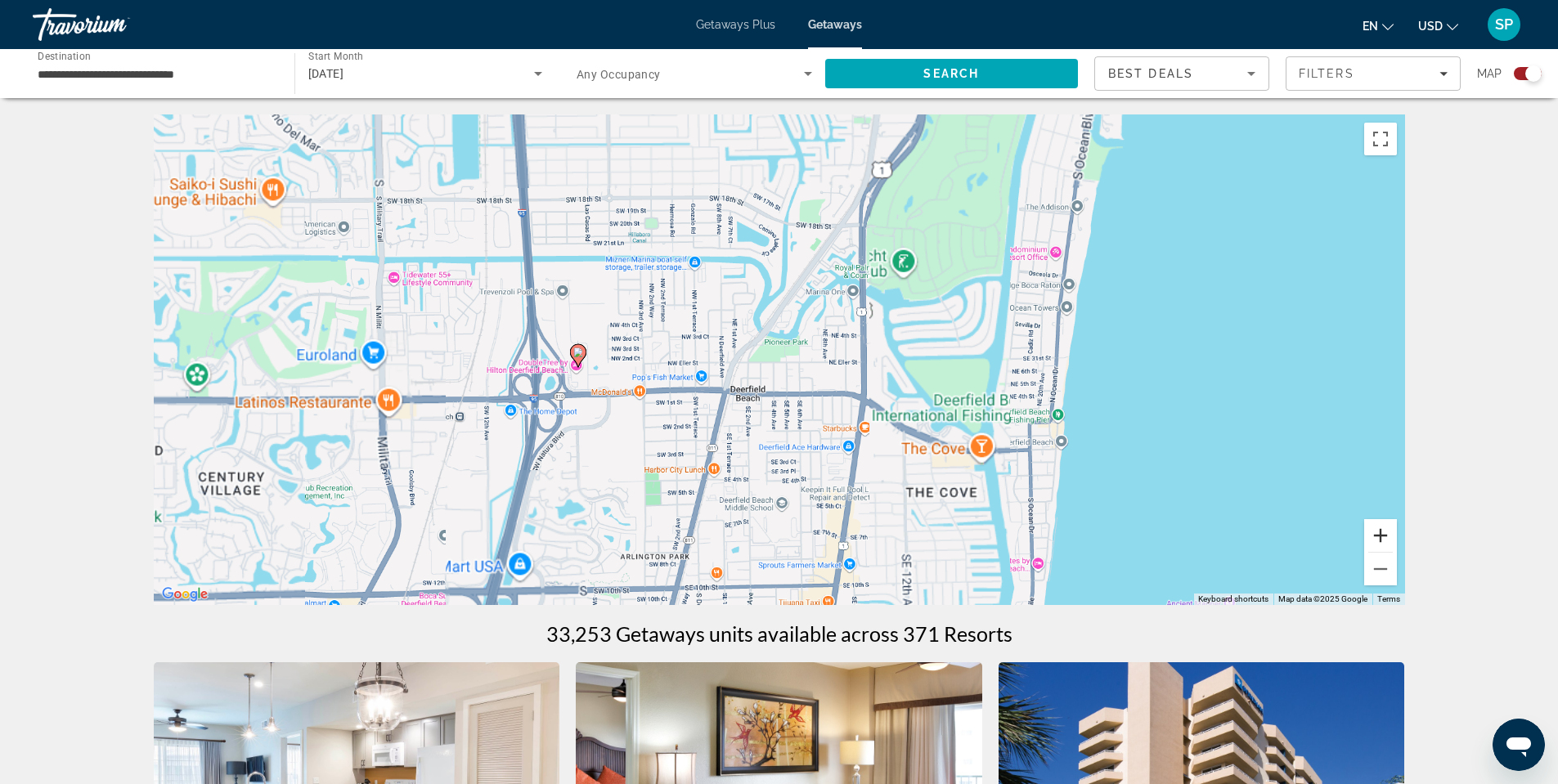
click at [1380, 534] on button "Zoom in" at bounding box center [1380, 535] width 33 height 33
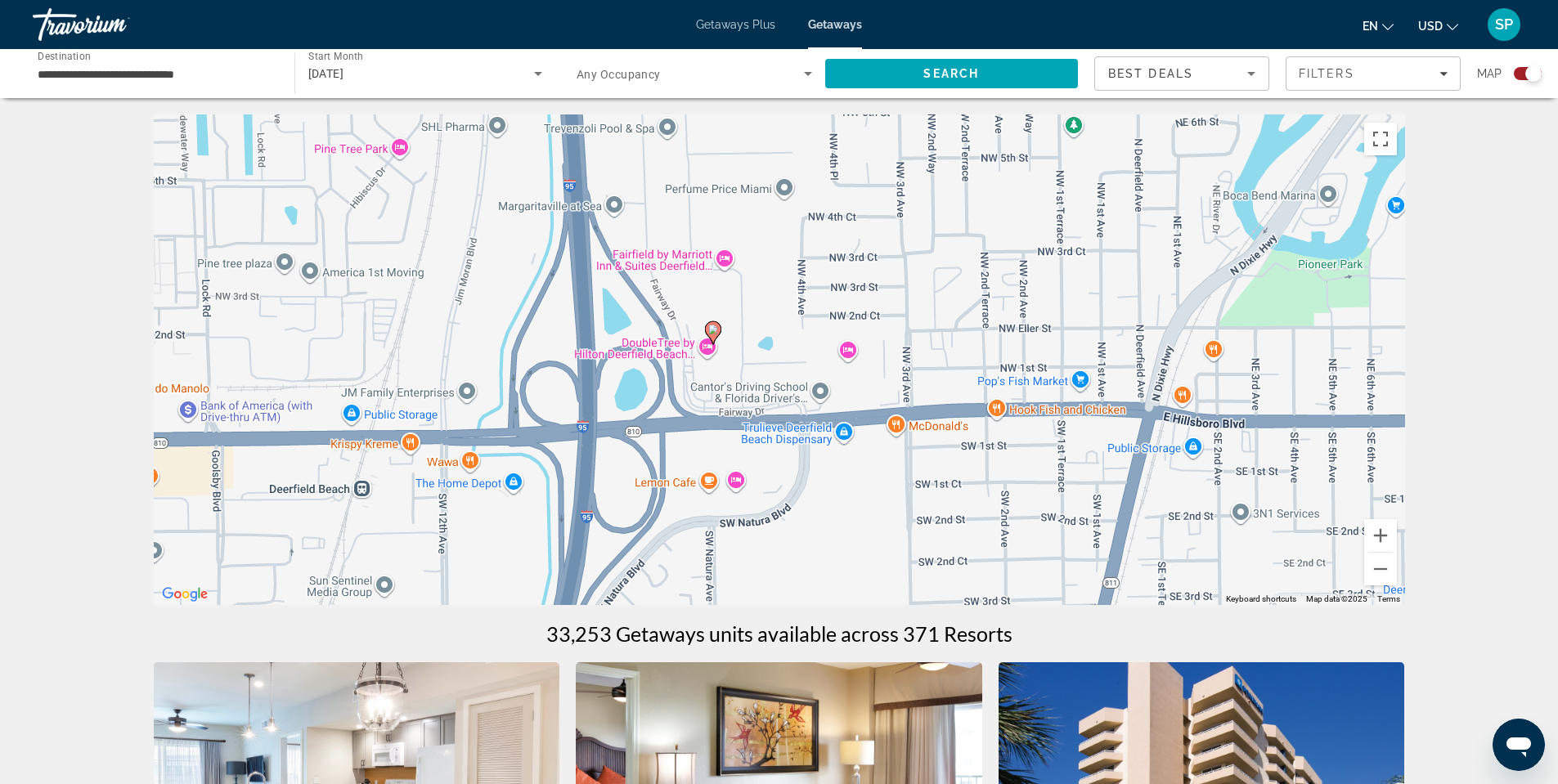
drag, startPoint x: 506, startPoint y: 375, endPoint x: 1042, endPoint y: 343, distance: 536.8
click at [1042, 343] on div "To activate drag with keyboard, press Alt + Enter. Once in keyboard drag state,…" at bounding box center [779, 360] width 1251 height 491
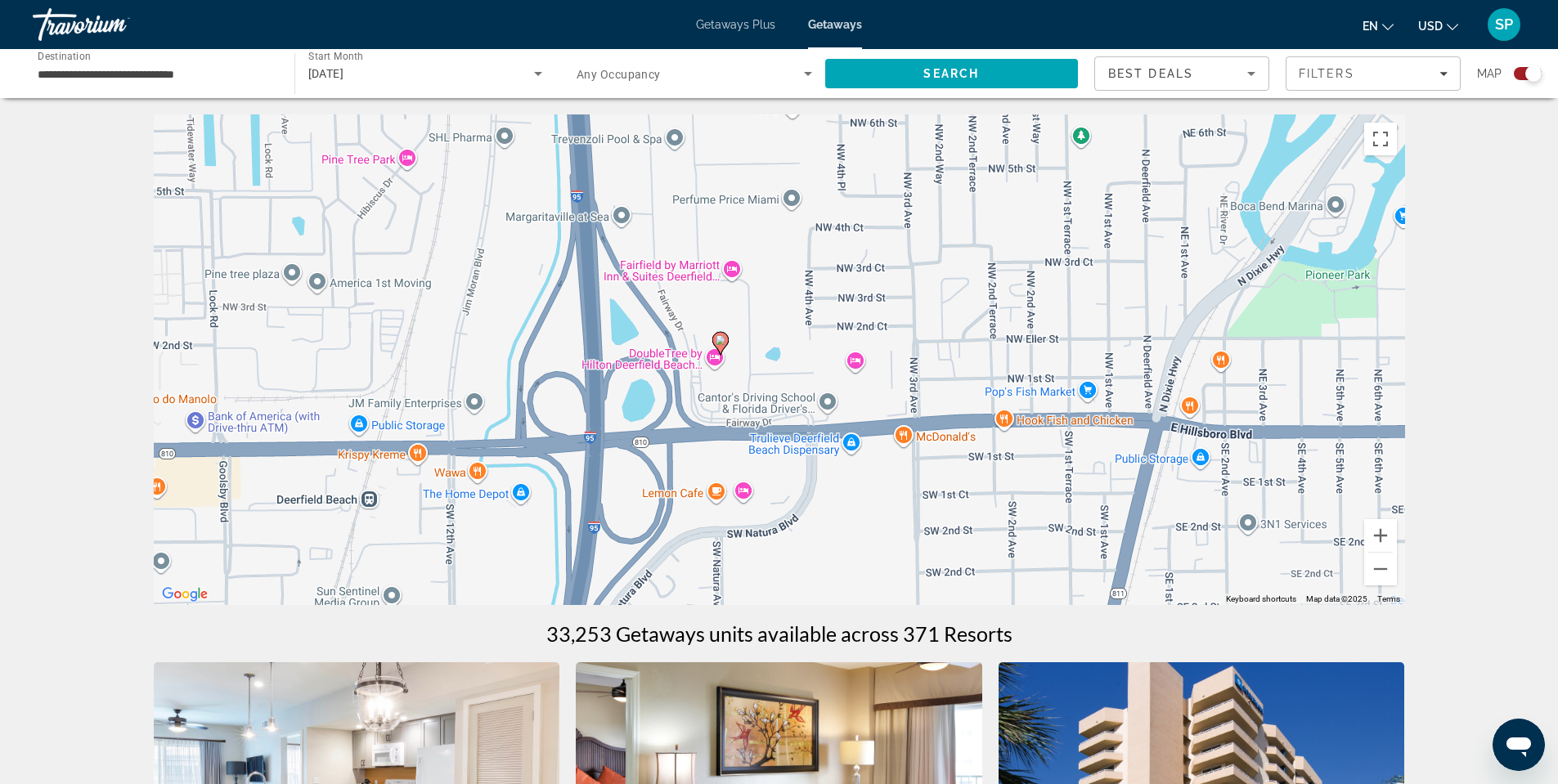
click at [645, 358] on div "To activate drag with keyboard, press Alt + Enter. Once in keyboard drag state,…" at bounding box center [779, 360] width 1251 height 491
click at [688, 299] on div "[STREET_ADDRESS]" at bounding box center [700, 305] width 147 height 12
click at [672, 356] on div "To activate drag with keyboard, press Alt + Enter. Once in keyboard drag state,…" at bounding box center [779, 360] width 1251 height 491
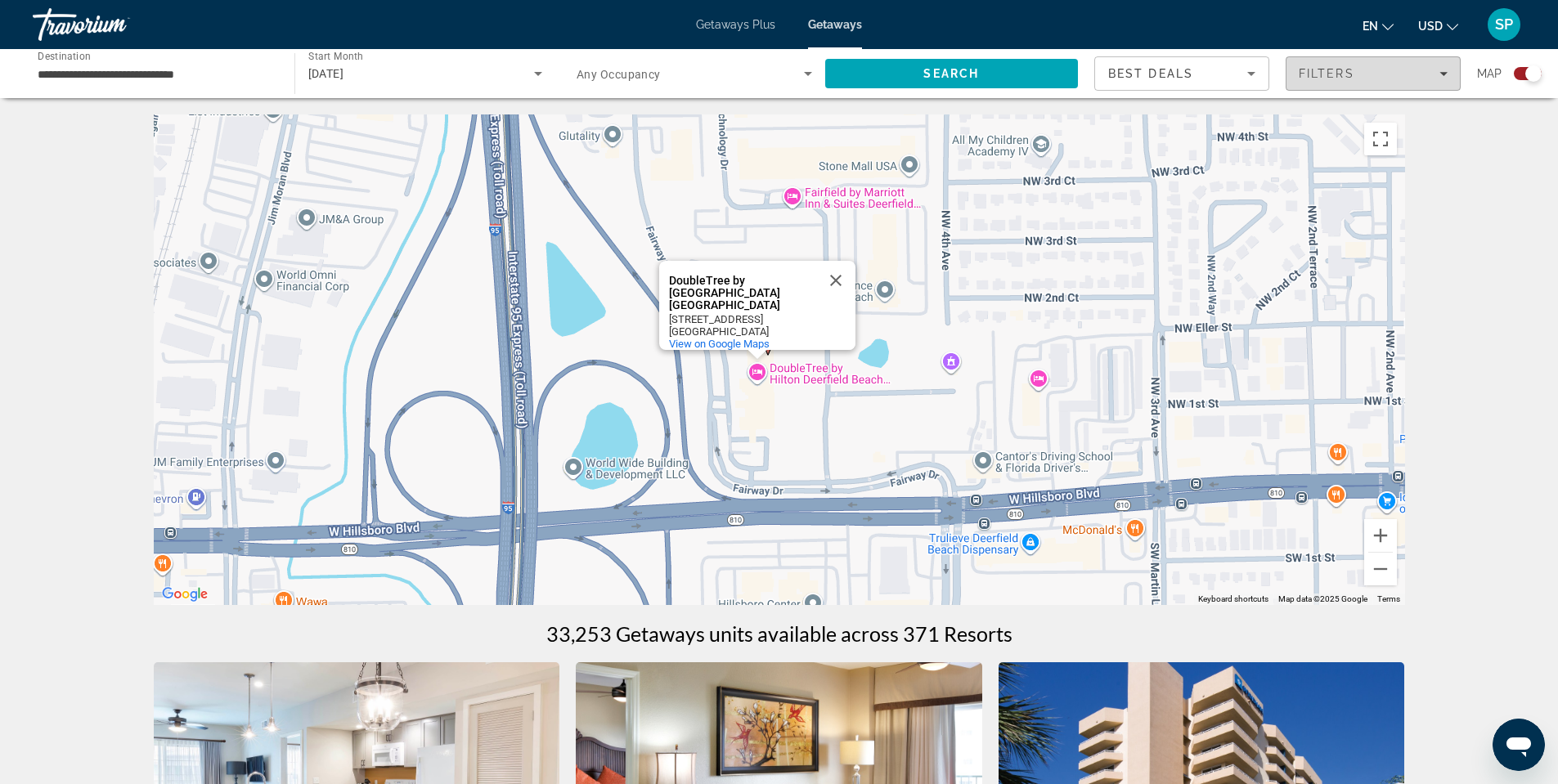
click at [1386, 75] on div "Filters" at bounding box center [1373, 73] width 149 height 13
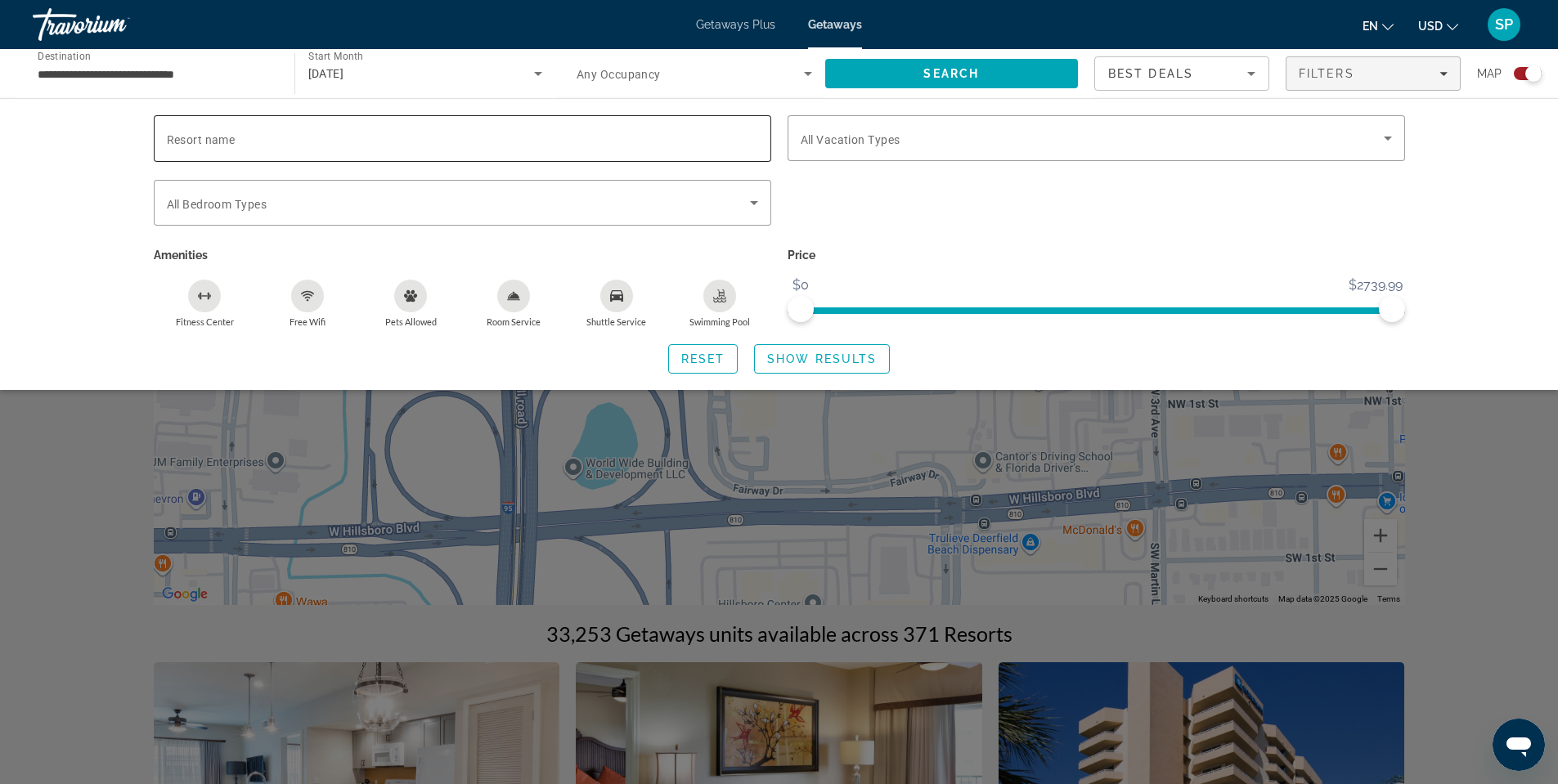
click at [503, 128] on div "Search widget" at bounding box center [462, 138] width 591 height 47
type input "**********"
click at [959, 81] on span "Search" at bounding box center [952, 73] width 254 height 39
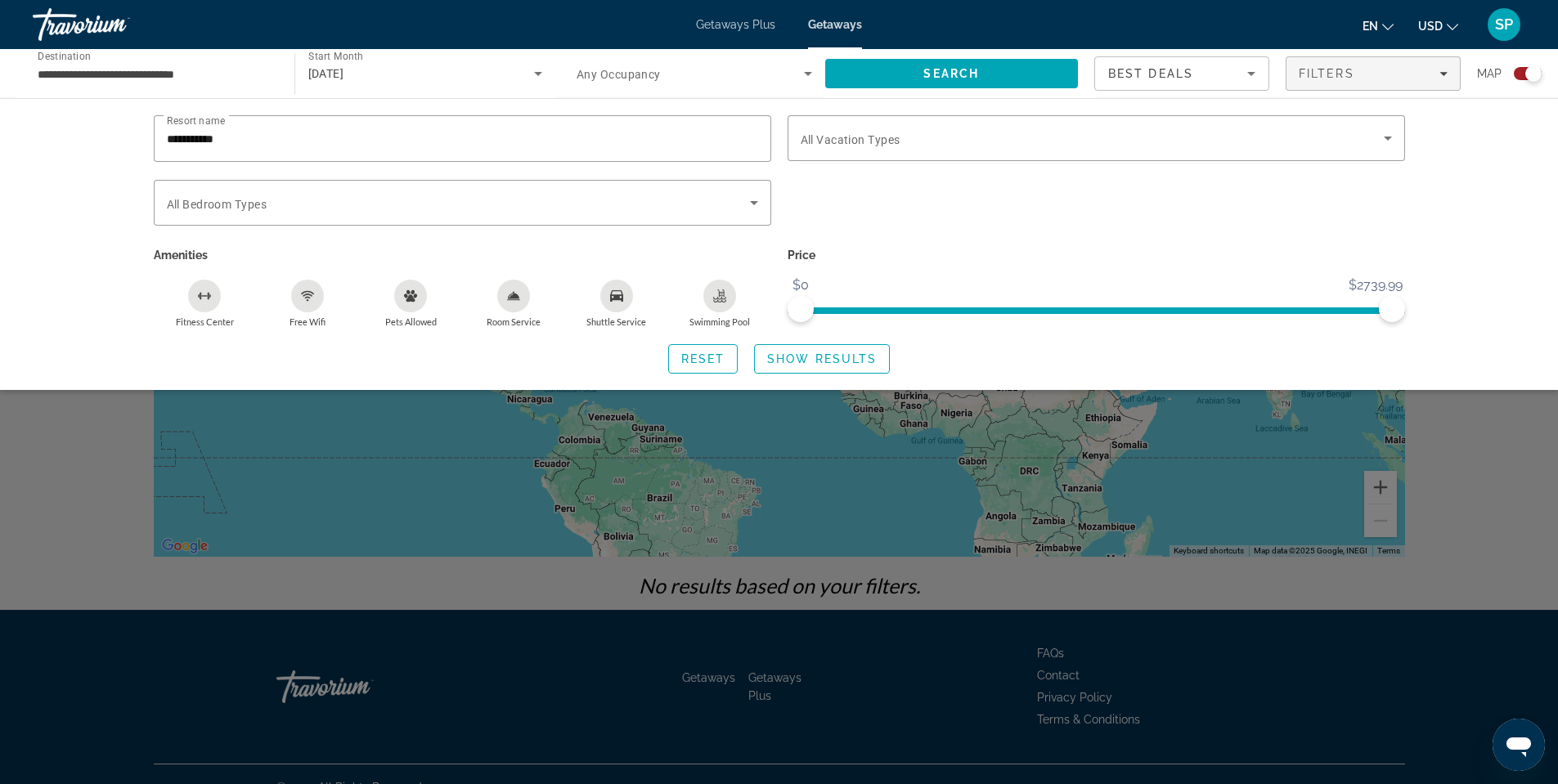
scroll to position [74, 0]
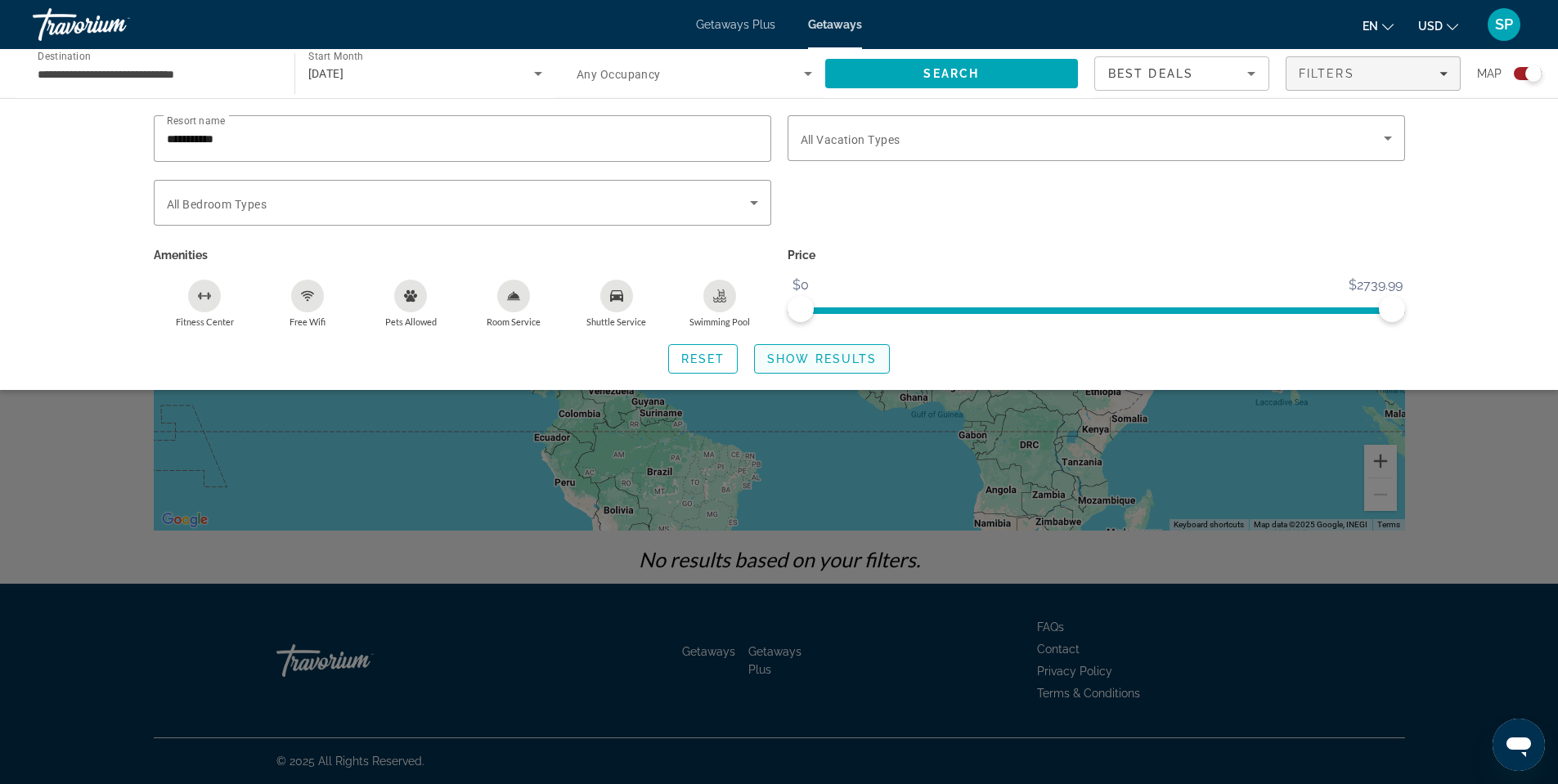
click at [807, 363] on span "Show Results" at bounding box center [822, 359] width 110 height 13
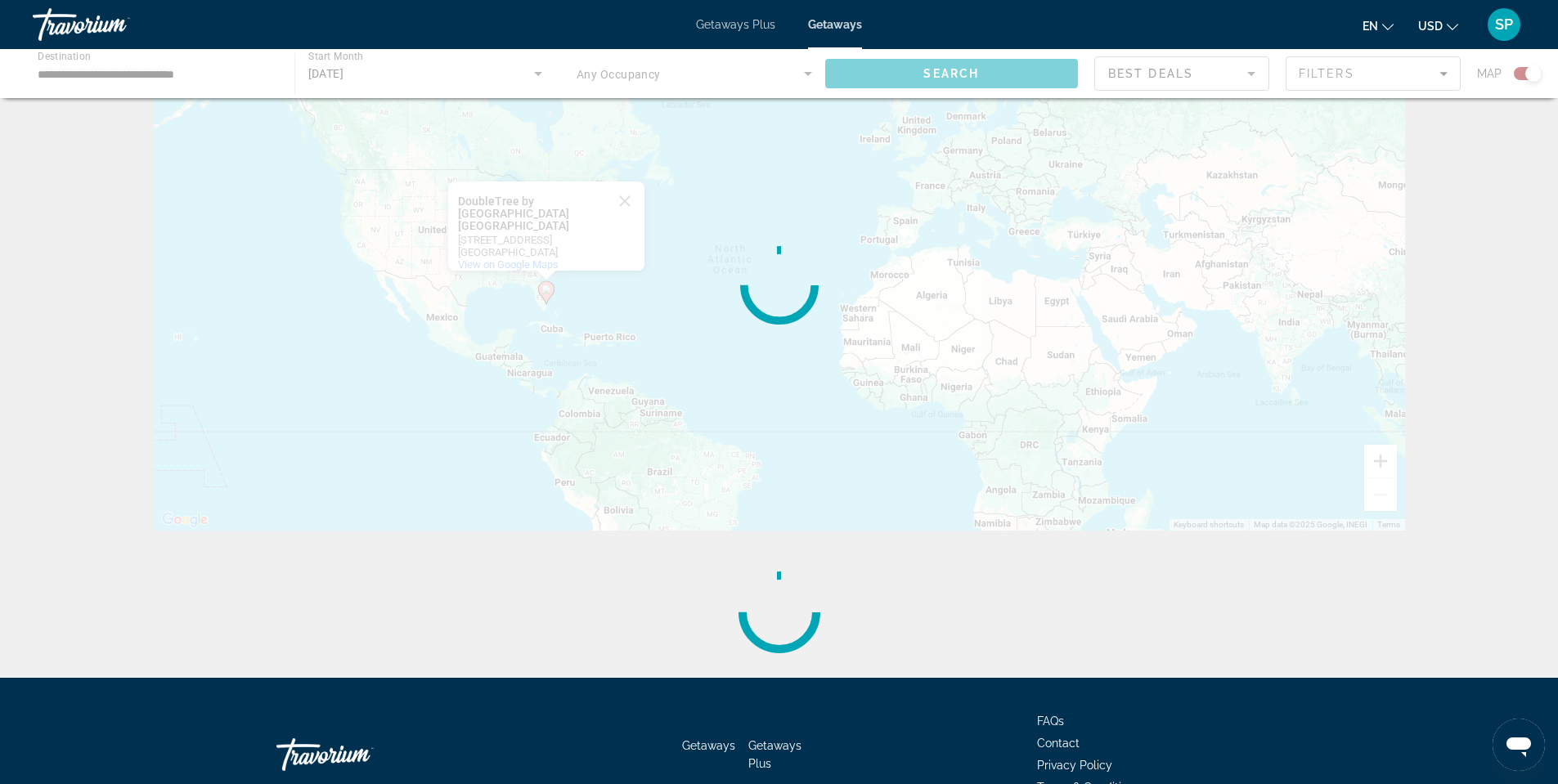
scroll to position [0, 0]
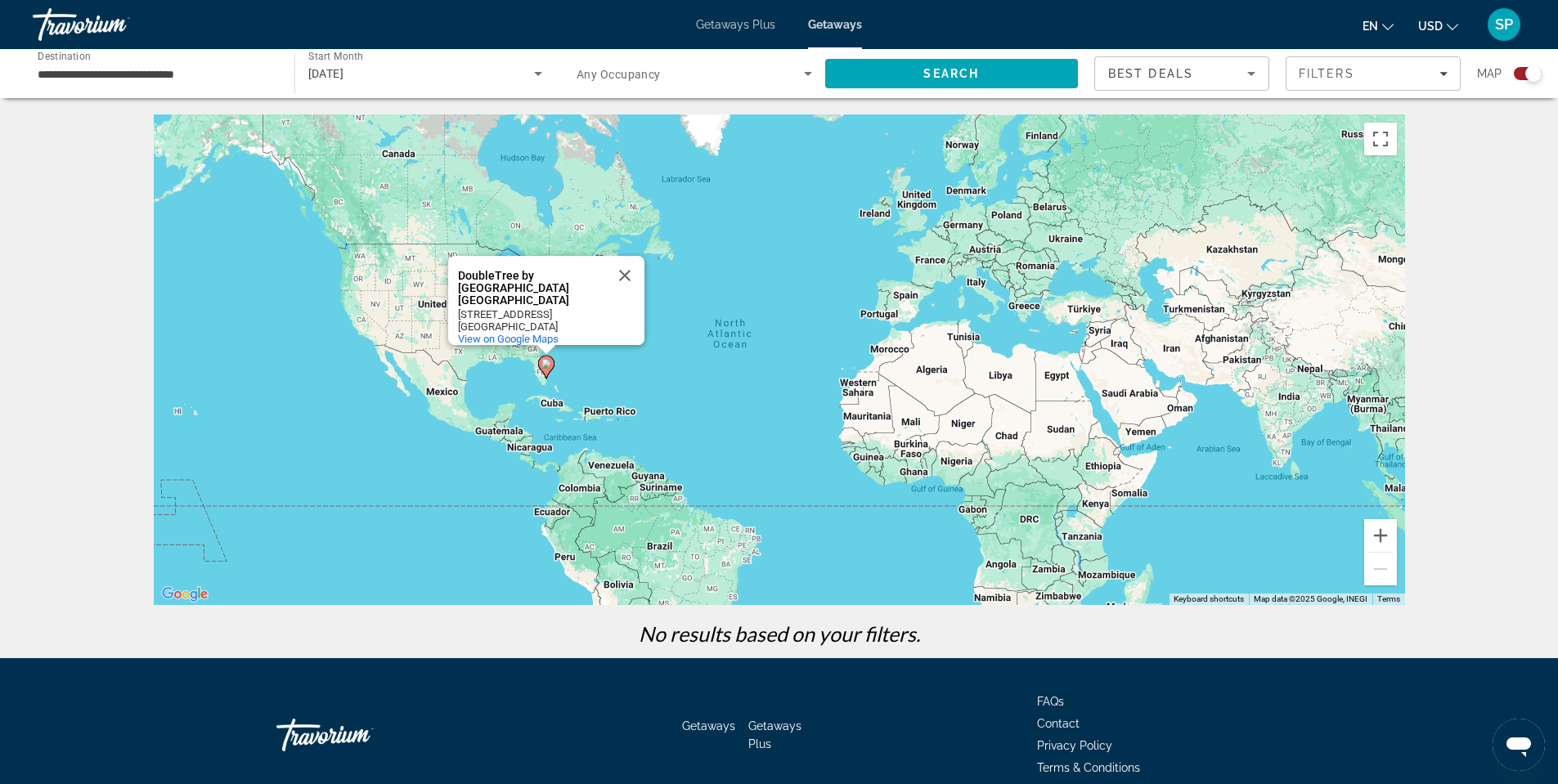
click at [530, 281] on div "DoubleTree by [GEOGRAPHIC_DATA] [GEOGRAPHIC_DATA]" at bounding box center [531, 288] width 147 height 37
click at [621, 275] on button "Close" at bounding box center [624, 275] width 39 height 39
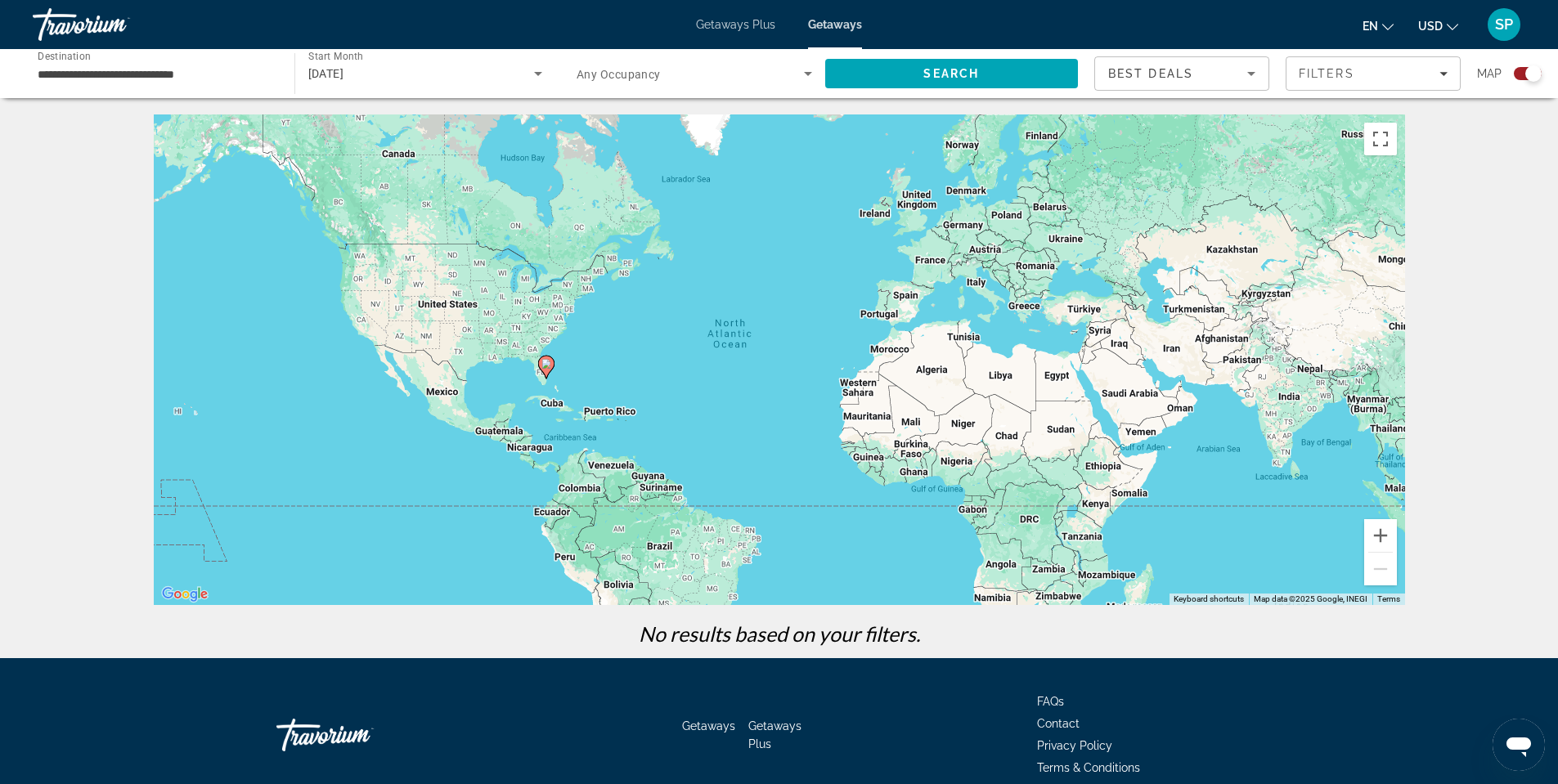
click at [548, 371] on icon "Main content" at bounding box center [545, 367] width 15 height 21
type input "**********"
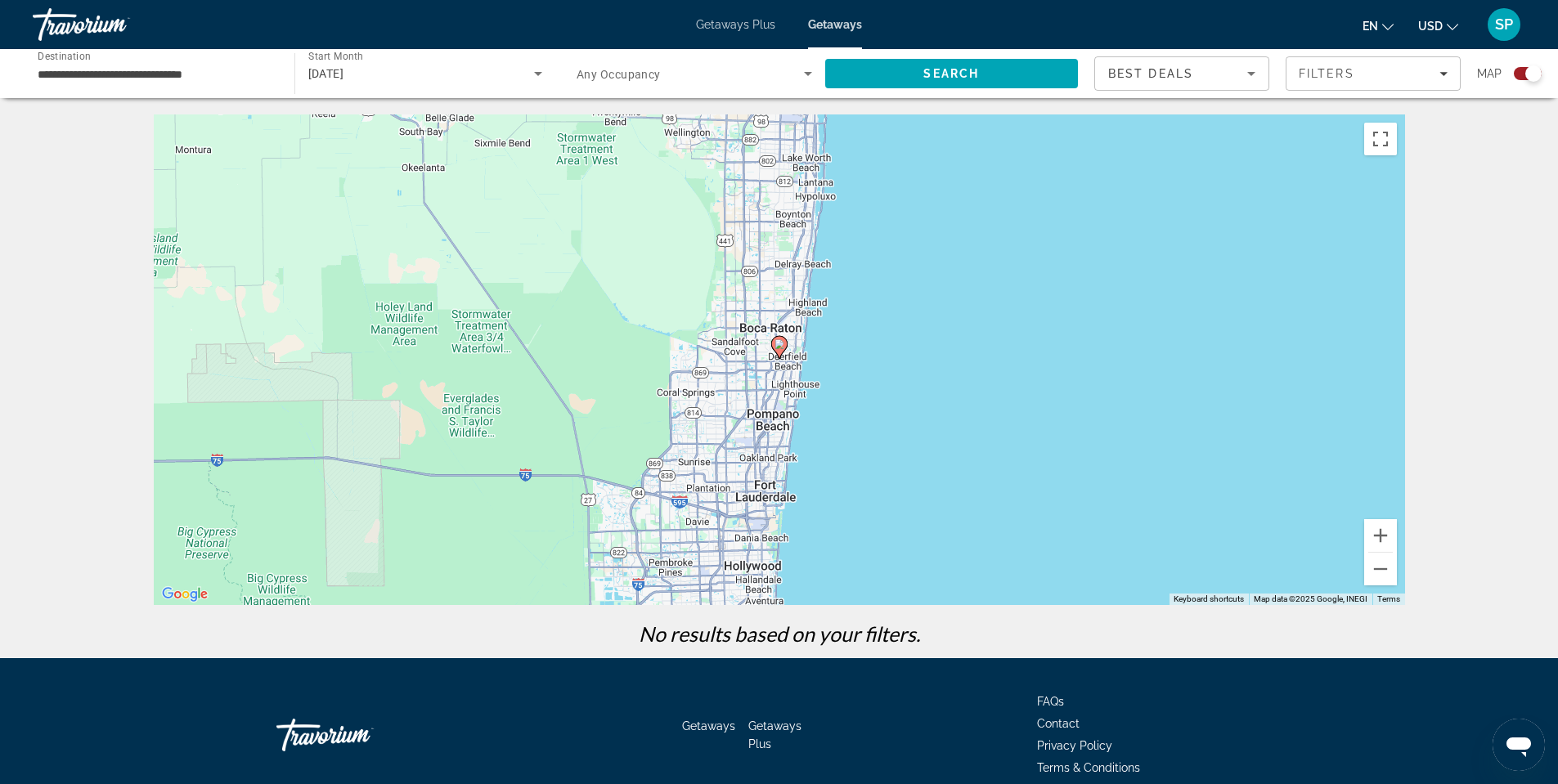
click at [751, 26] on span "Getaways Plus" at bounding box center [735, 24] width 79 height 13
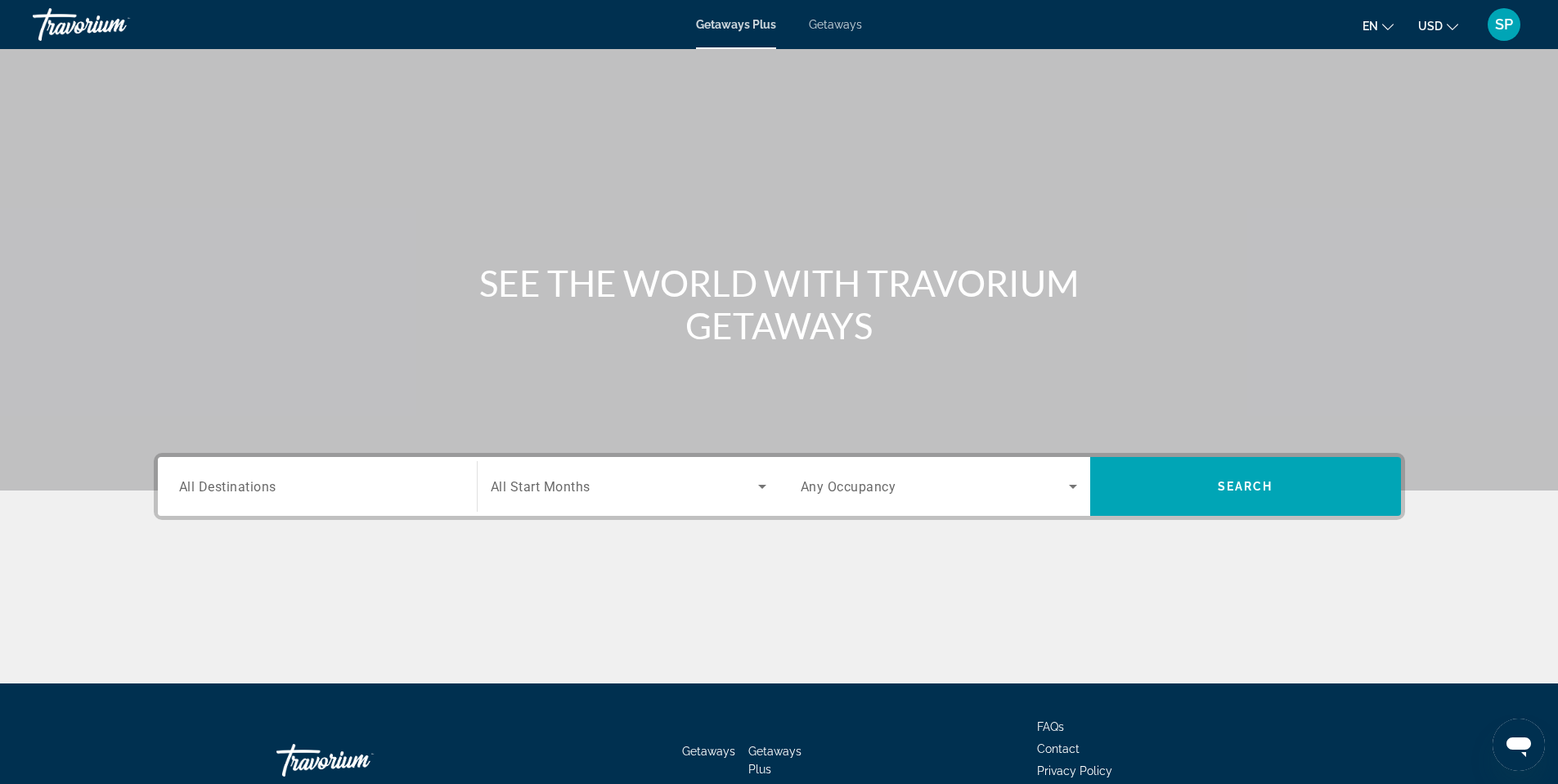
click at [244, 493] on span "All Destinations" at bounding box center [227, 487] width 97 height 16
click at [244, 493] on input "Destination All Destinations" at bounding box center [317, 488] width 276 height 20
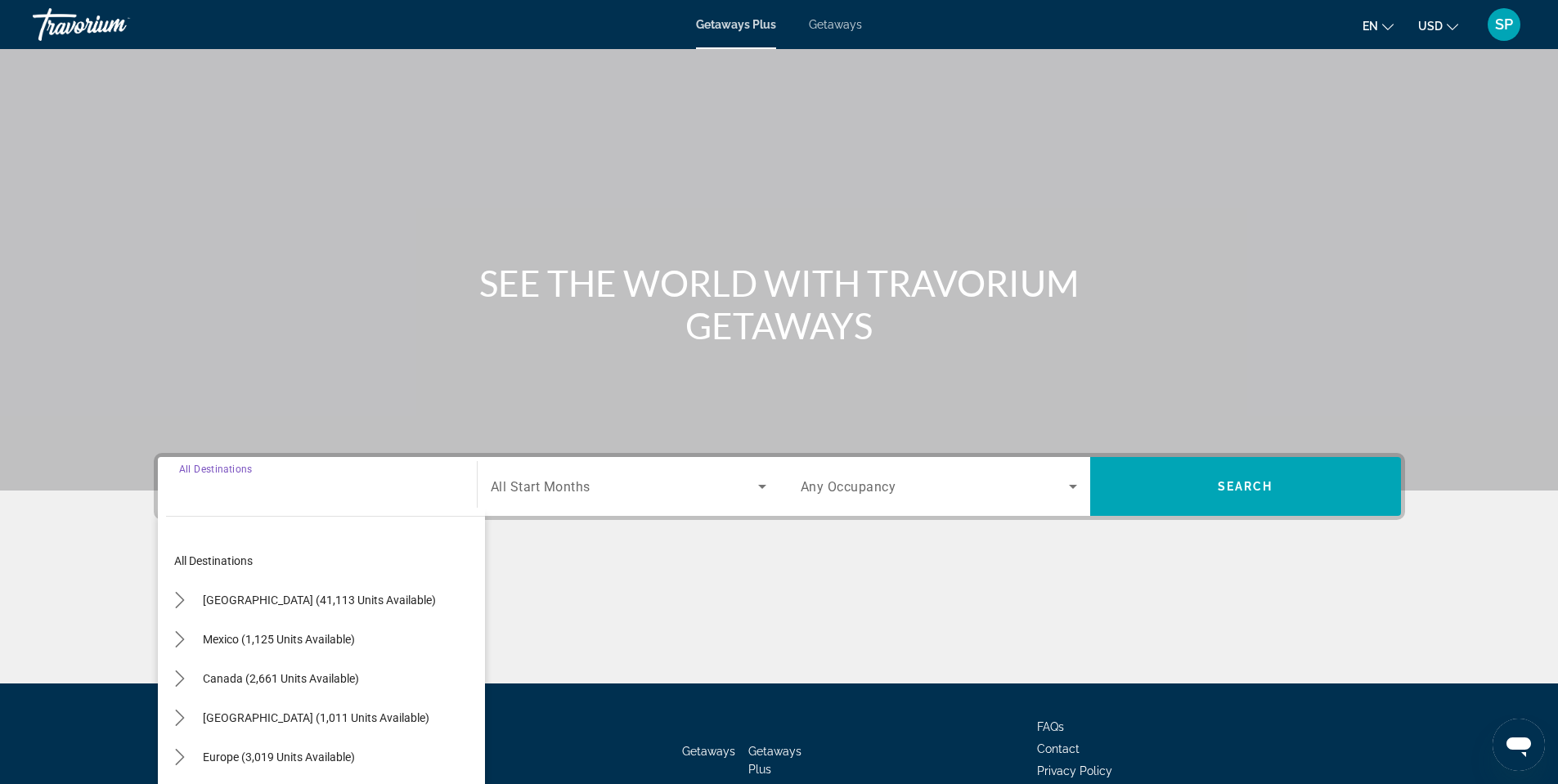
scroll to position [100, 0]
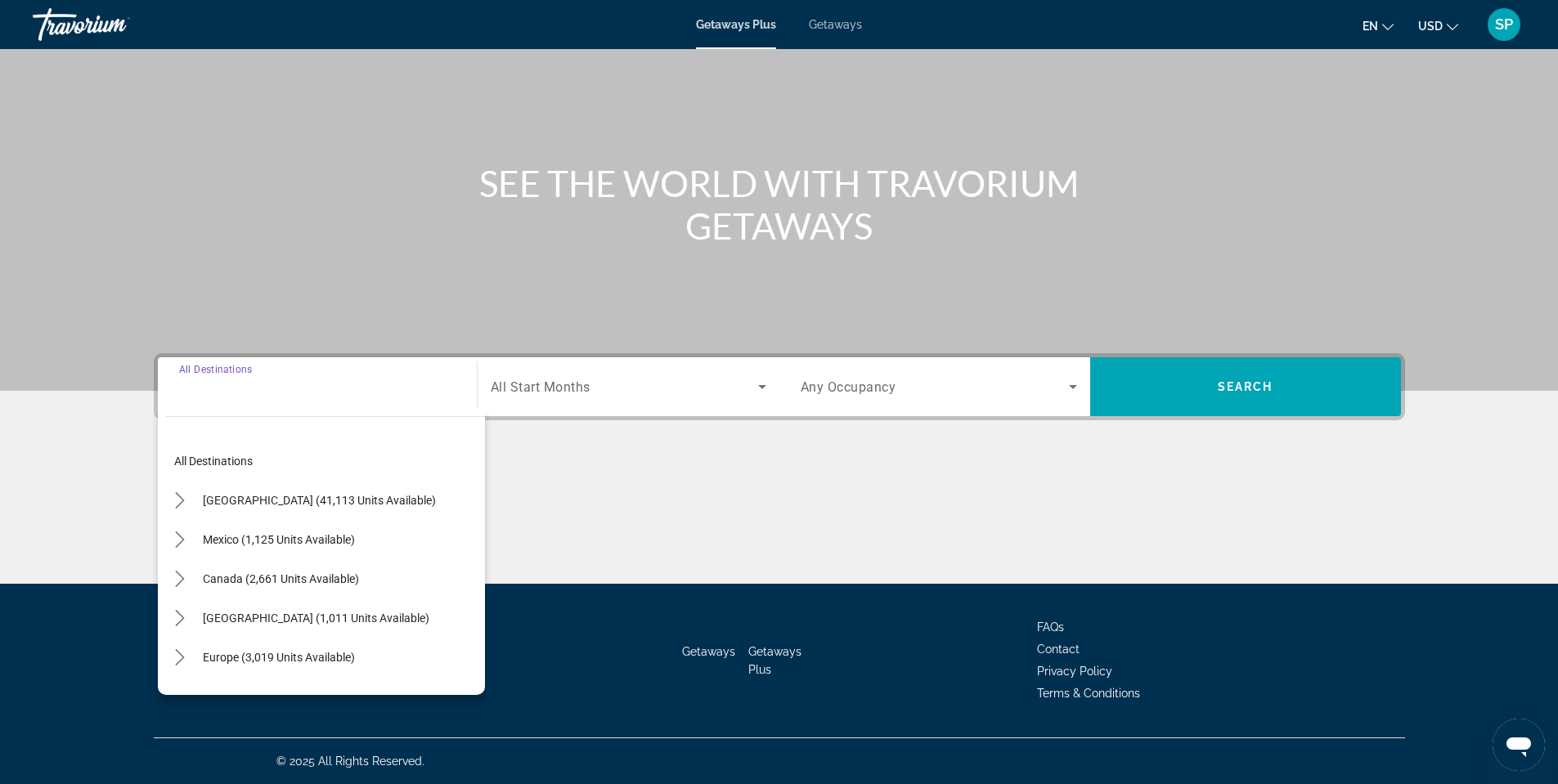
click at [244, 494] on span "[GEOGRAPHIC_DATA] (41,113 units available)" at bounding box center [319, 500] width 233 height 13
type input "**********"
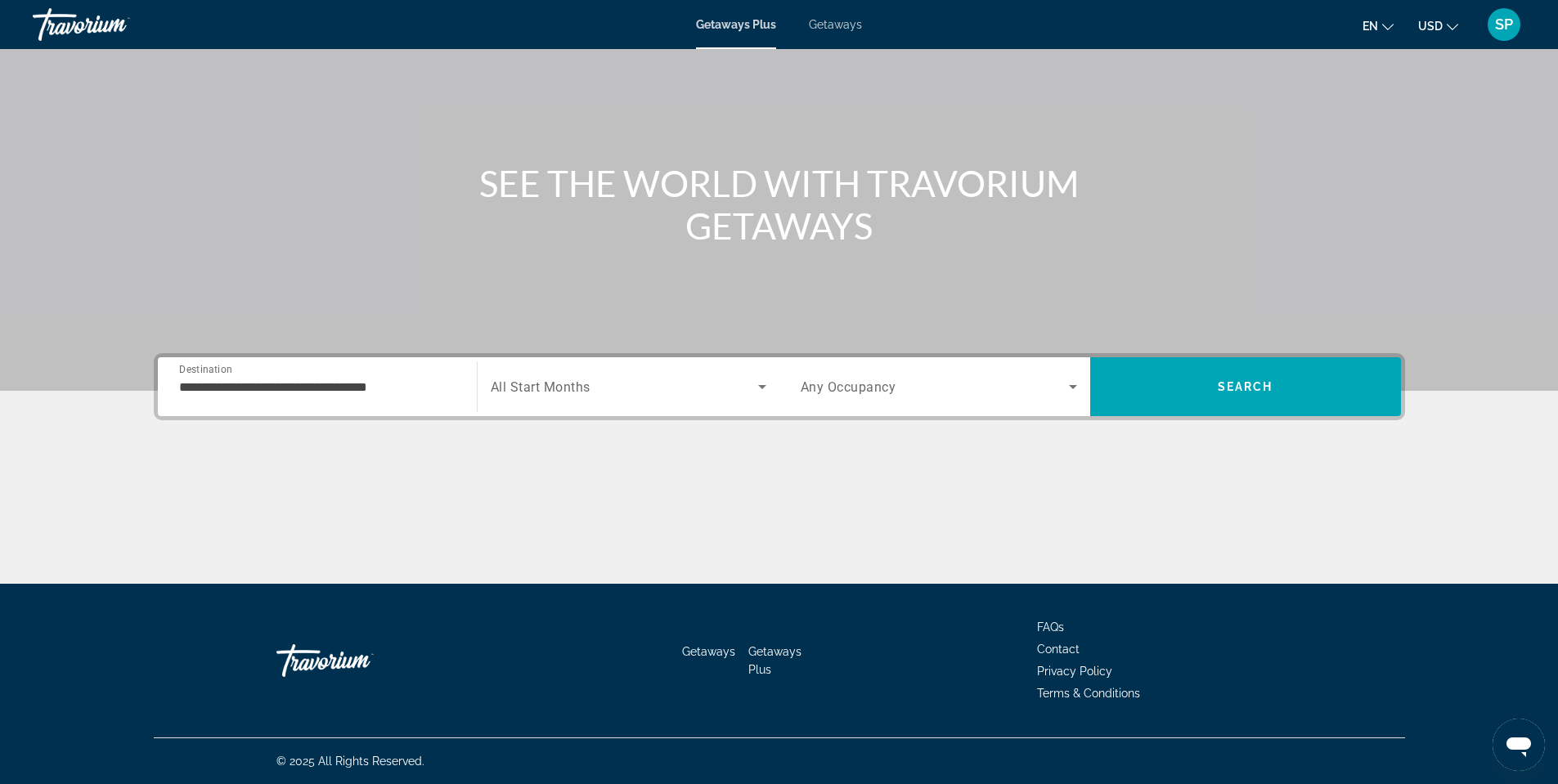
click at [531, 387] on span "All Start Months" at bounding box center [541, 388] width 100 height 16
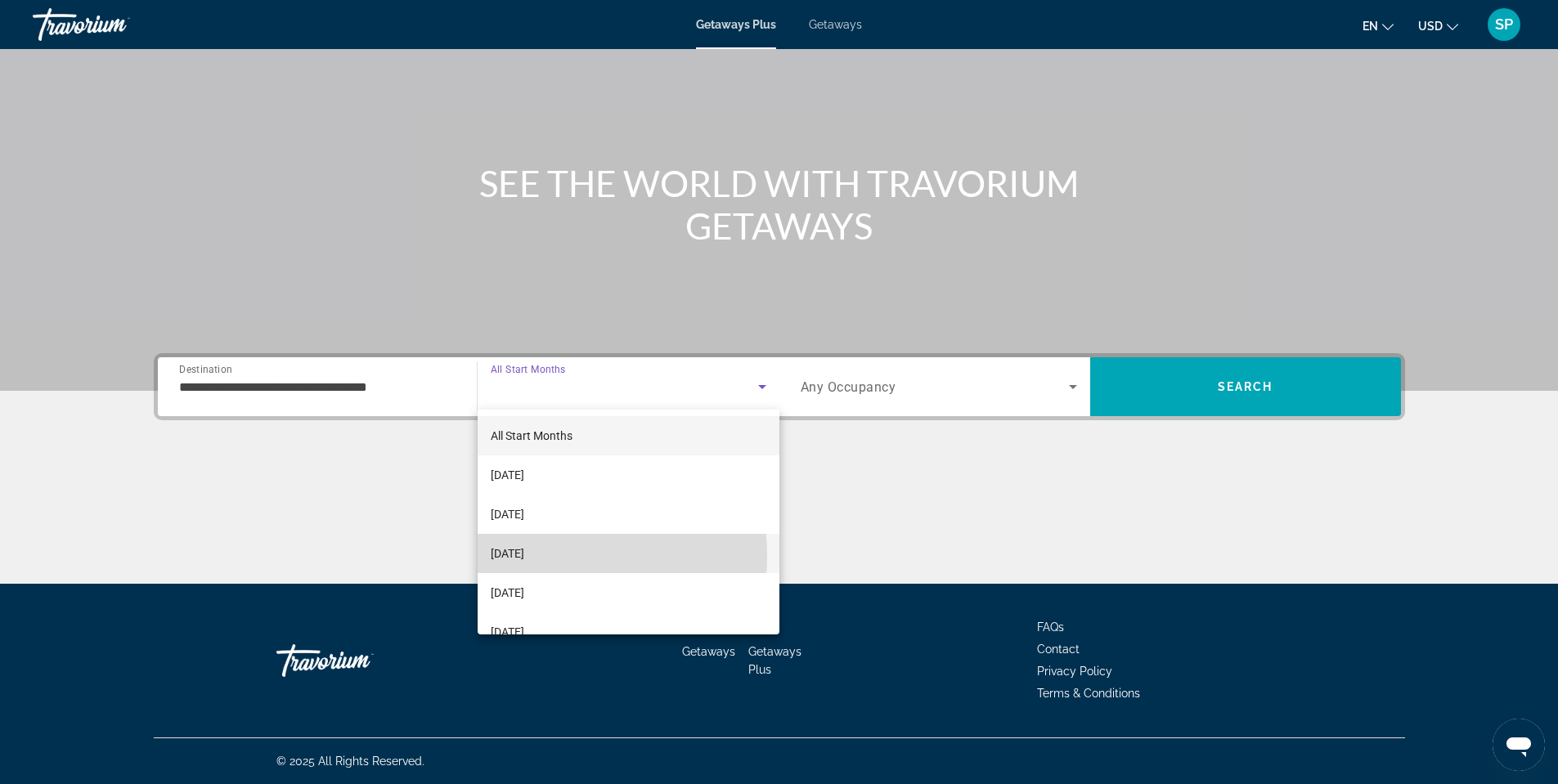
click at [524, 556] on span "[DATE]" at bounding box center [508, 554] width 34 height 20
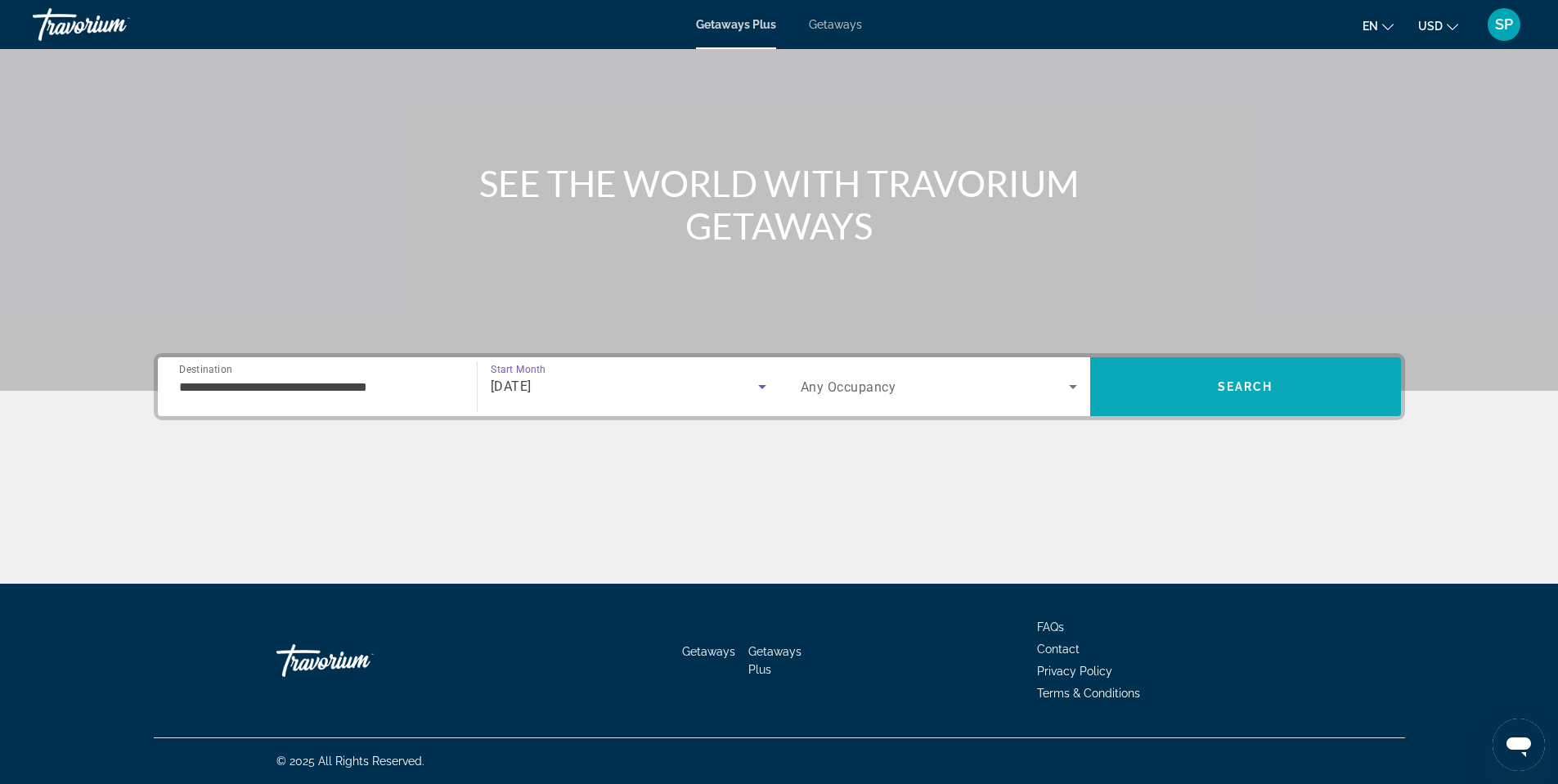
click at [1211, 376] on span "Search" at bounding box center [1245, 386] width 311 height 39
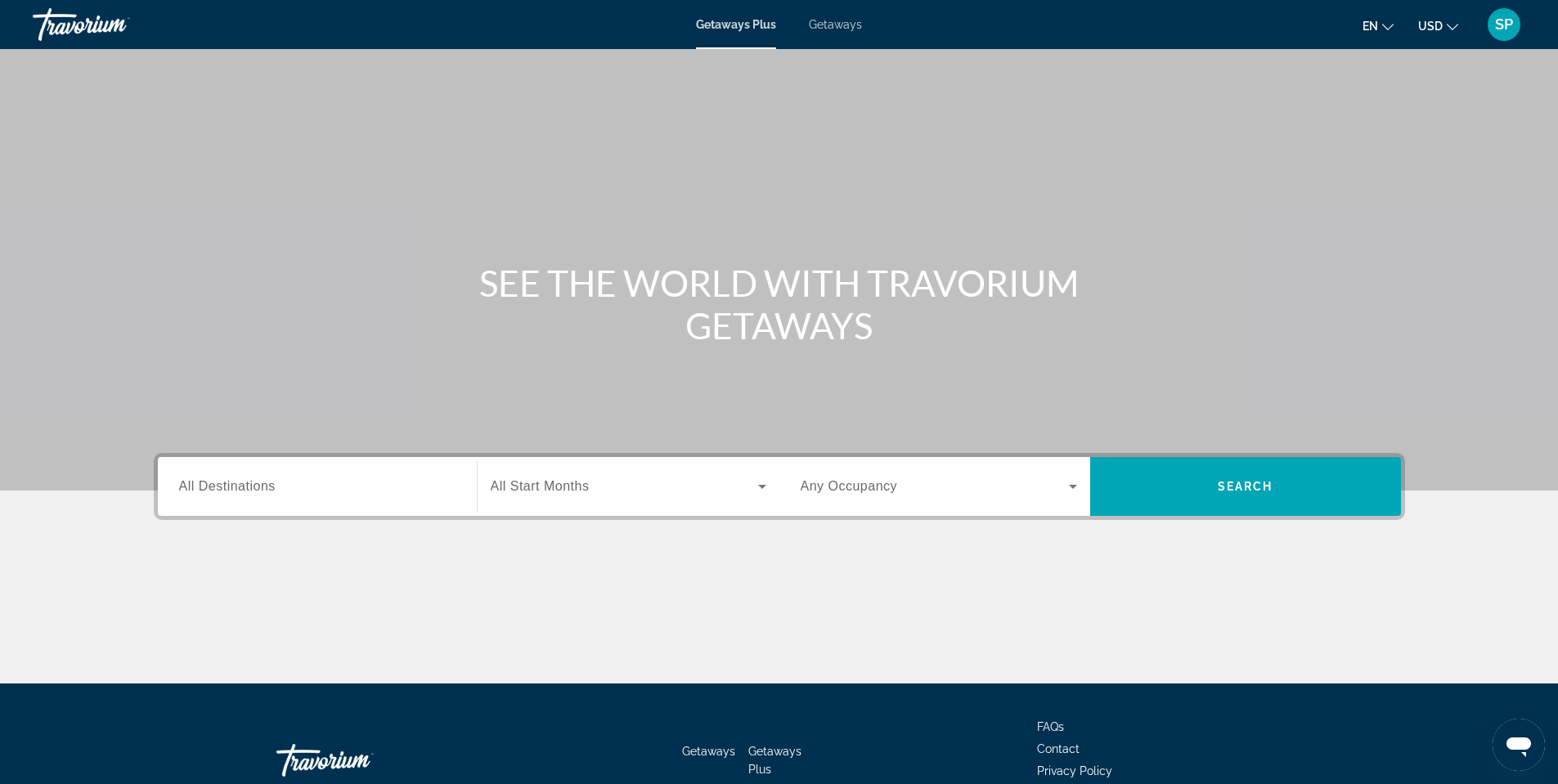
click at [246, 474] on div "Search widget" at bounding box center [317, 487] width 276 height 47
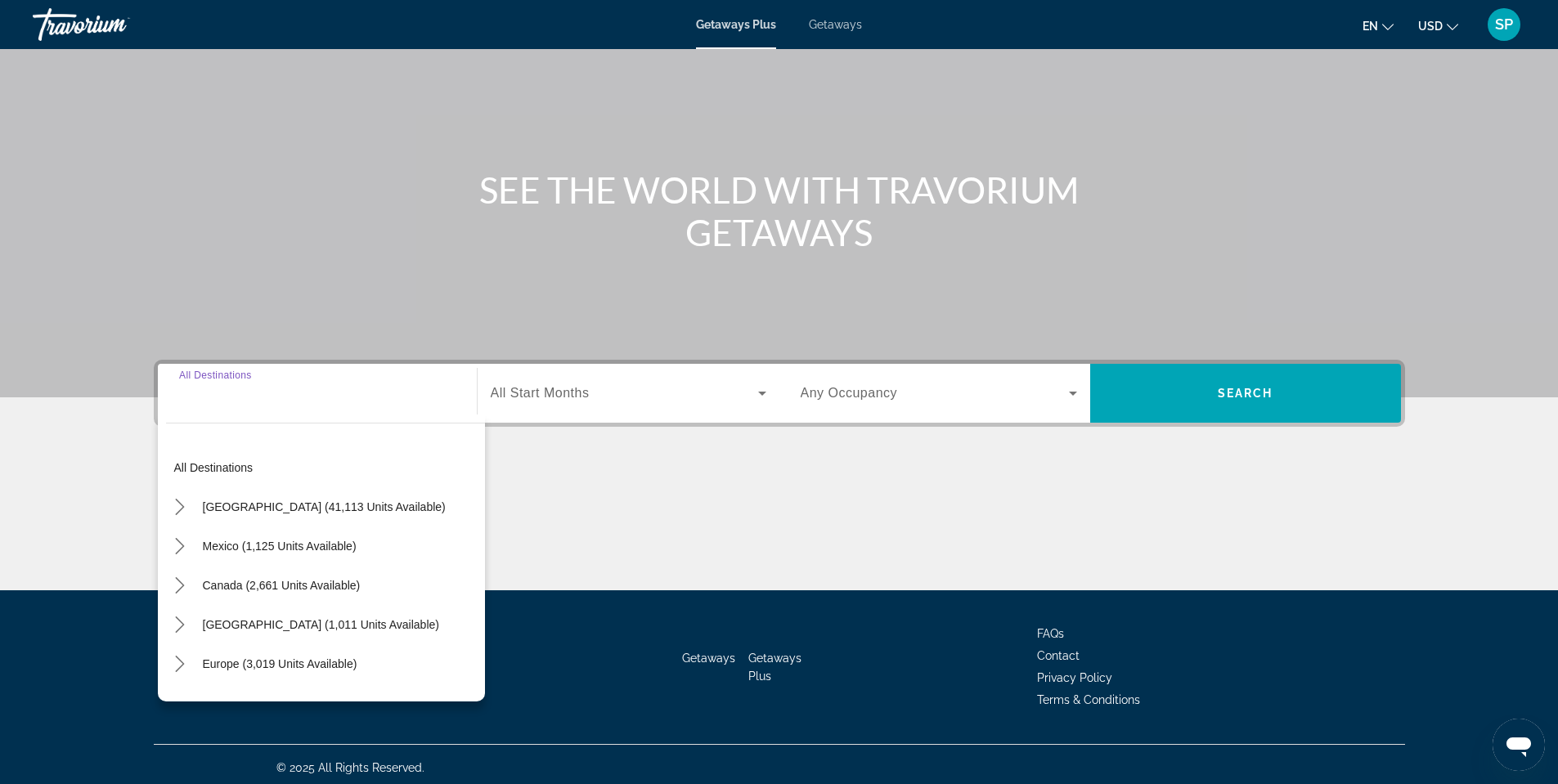
scroll to position [100, 0]
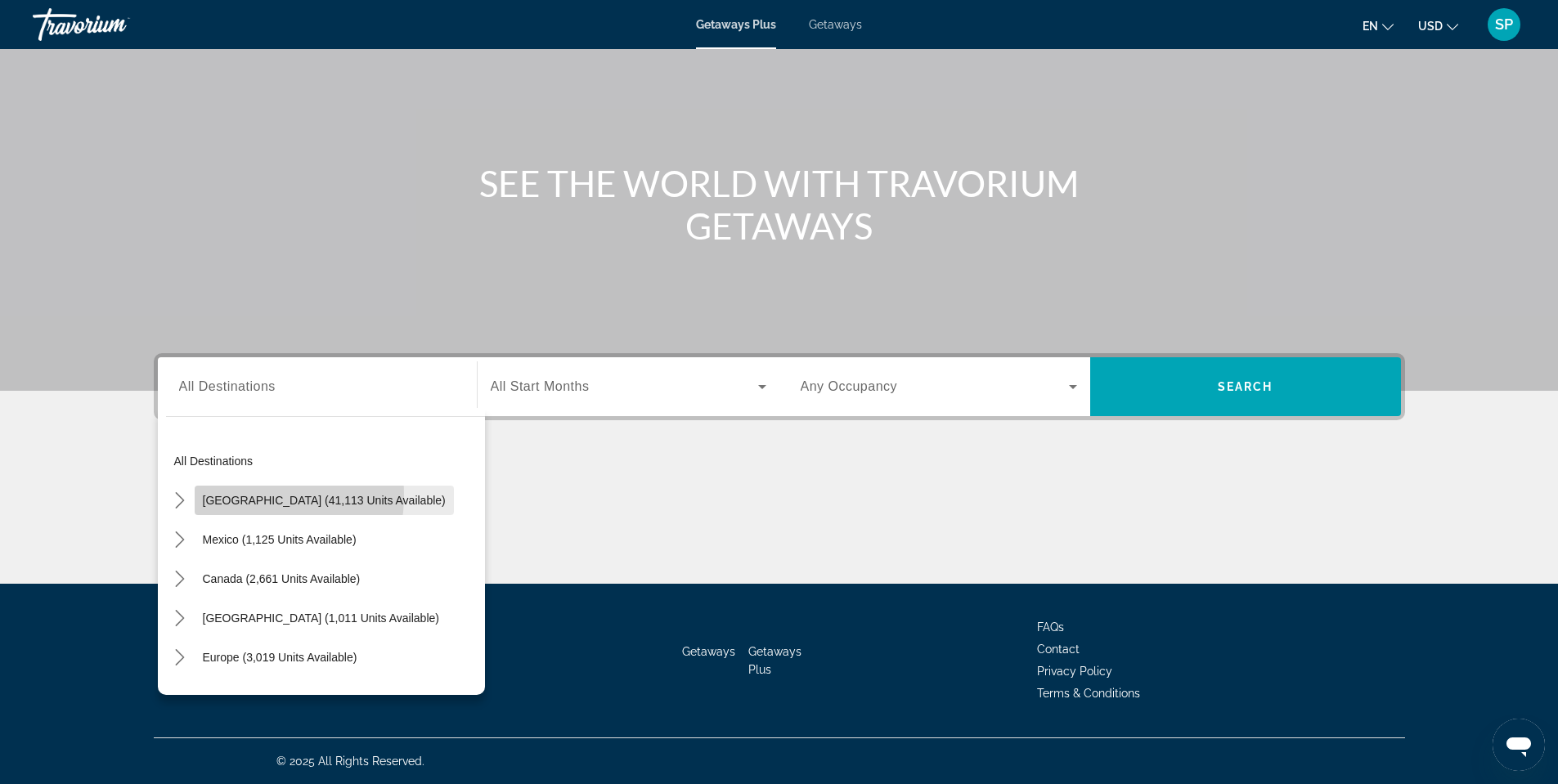
click at [248, 496] on span "[GEOGRAPHIC_DATA] (41,113 units available)" at bounding box center [324, 500] width 243 height 13
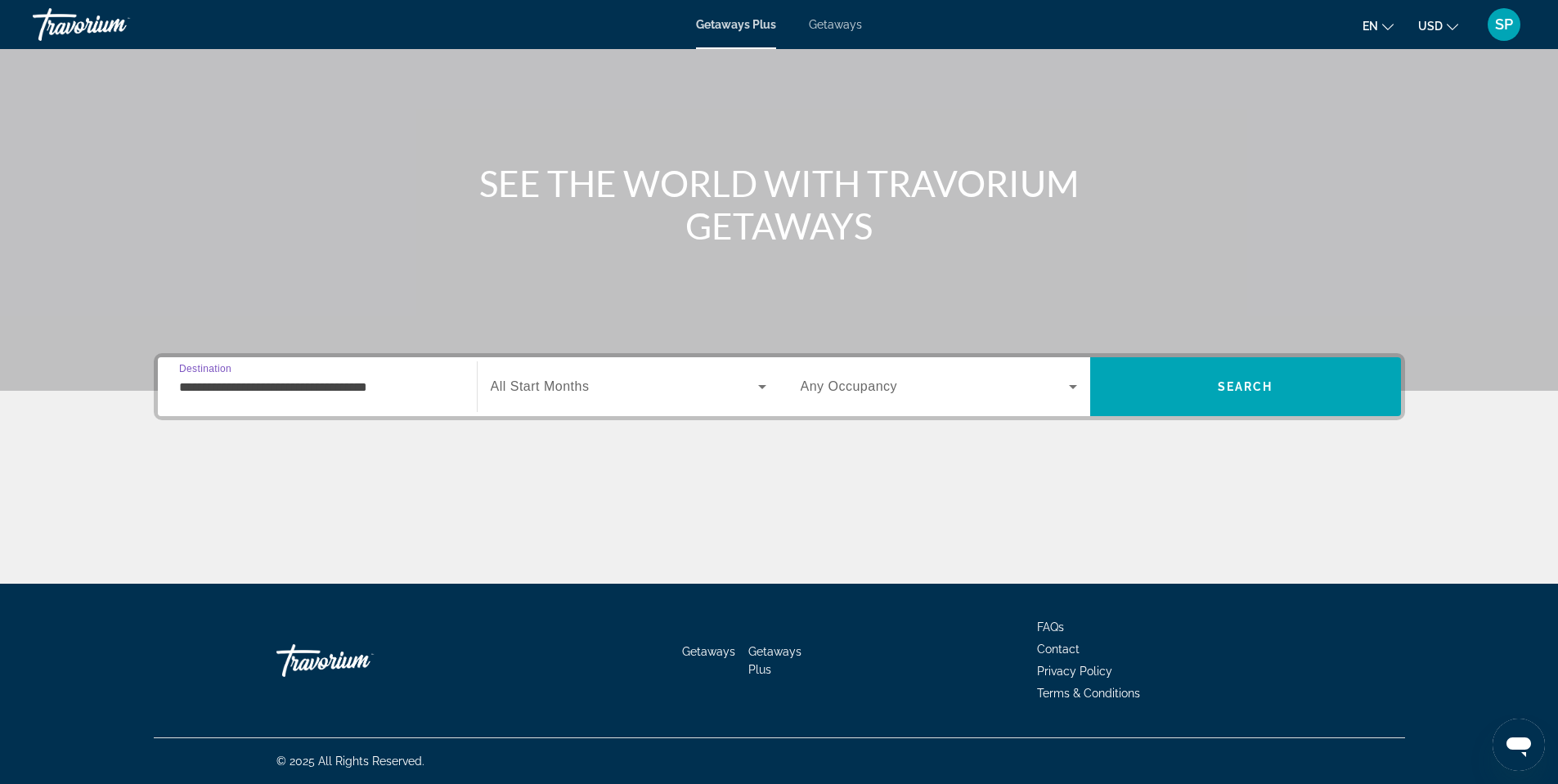
click at [194, 390] on input "**********" at bounding box center [317, 388] width 276 height 20
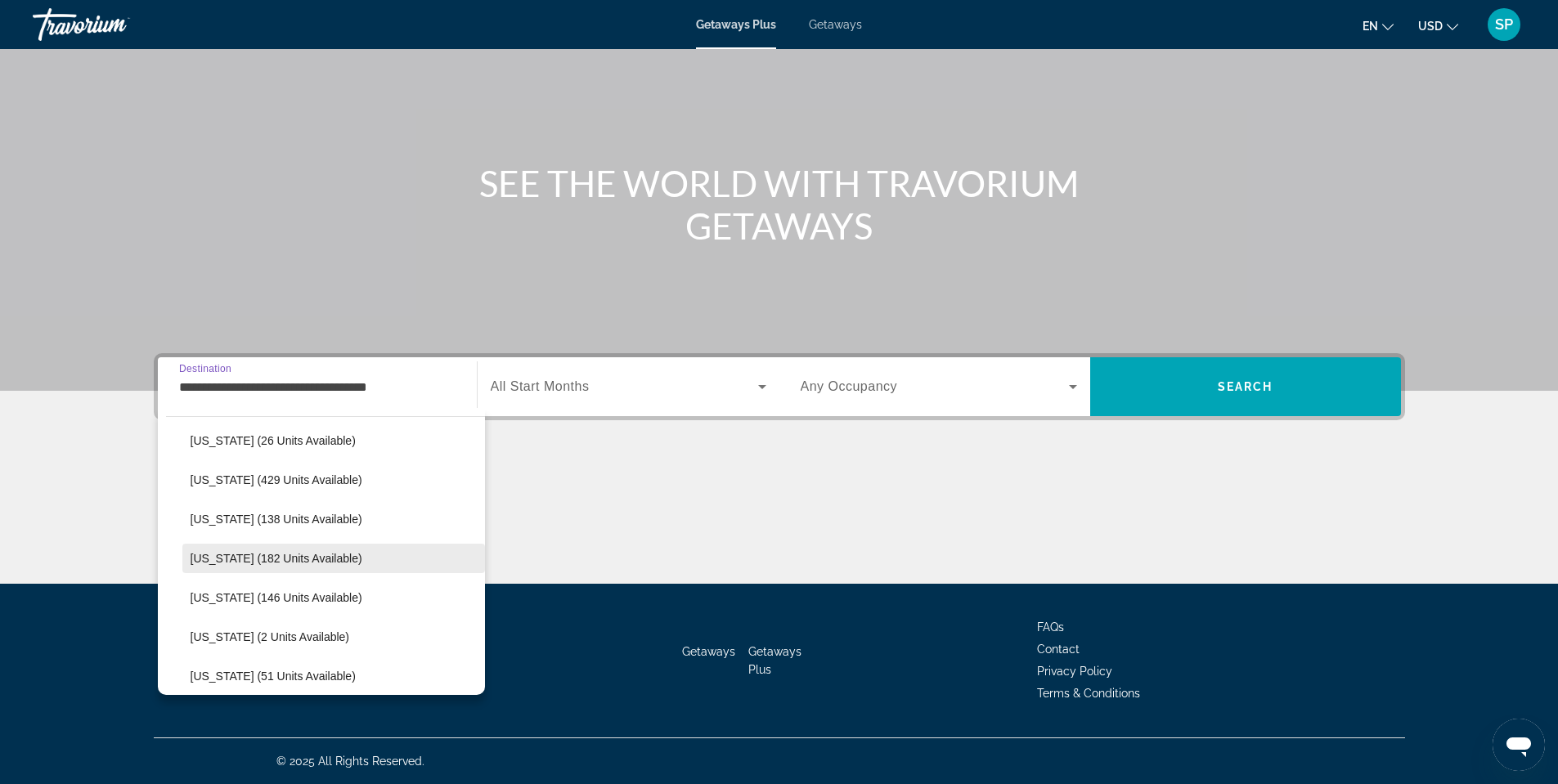
scroll to position [245, 0]
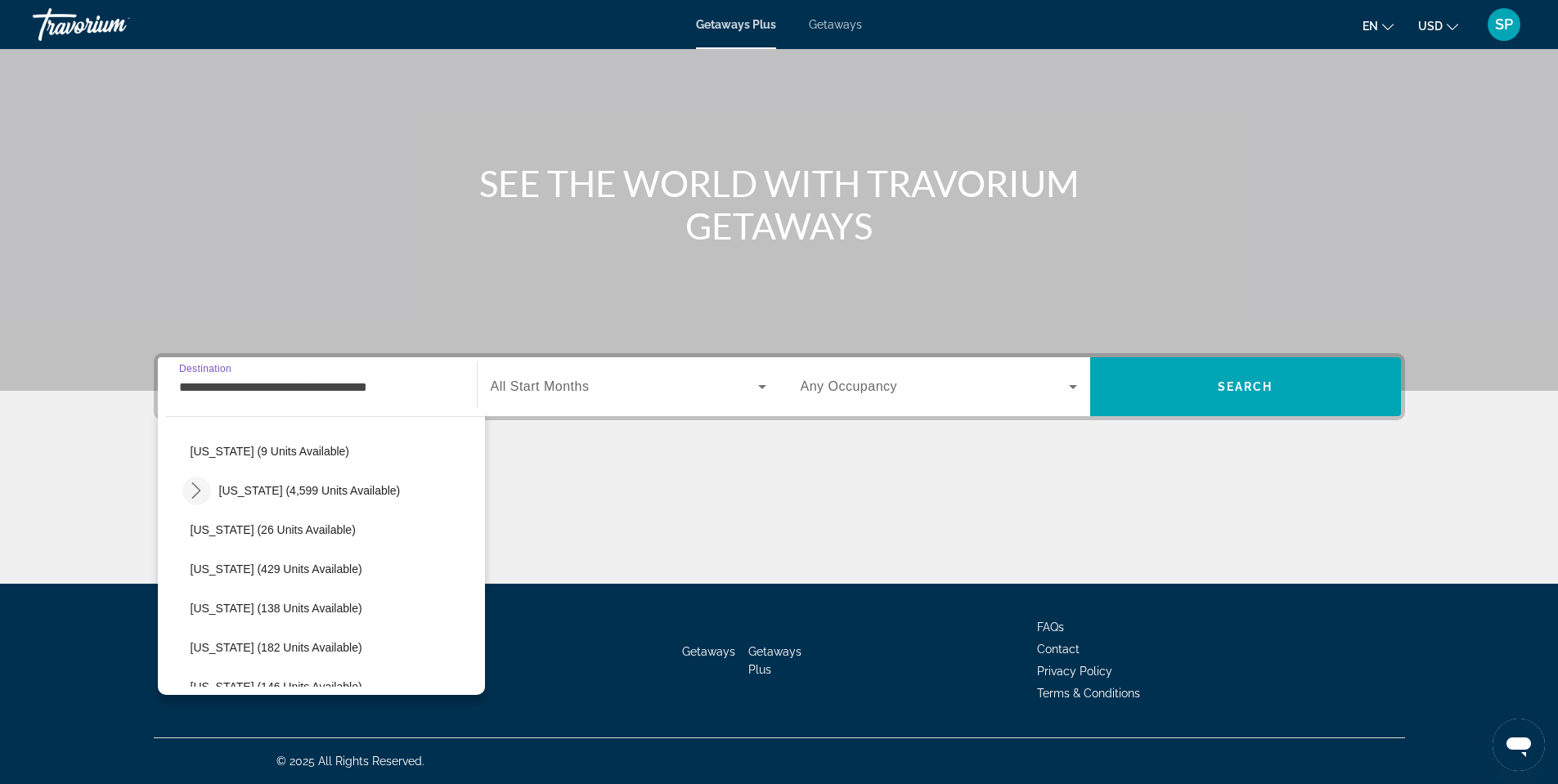
click at [195, 490] on icon "Toggle Florida (4,599 units available) submenu" at bounding box center [196, 491] width 16 height 16
click at [240, 491] on span "Florida (4,599 units available)" at bounding box center [310, 490] width 182 height 13
type input "**********"
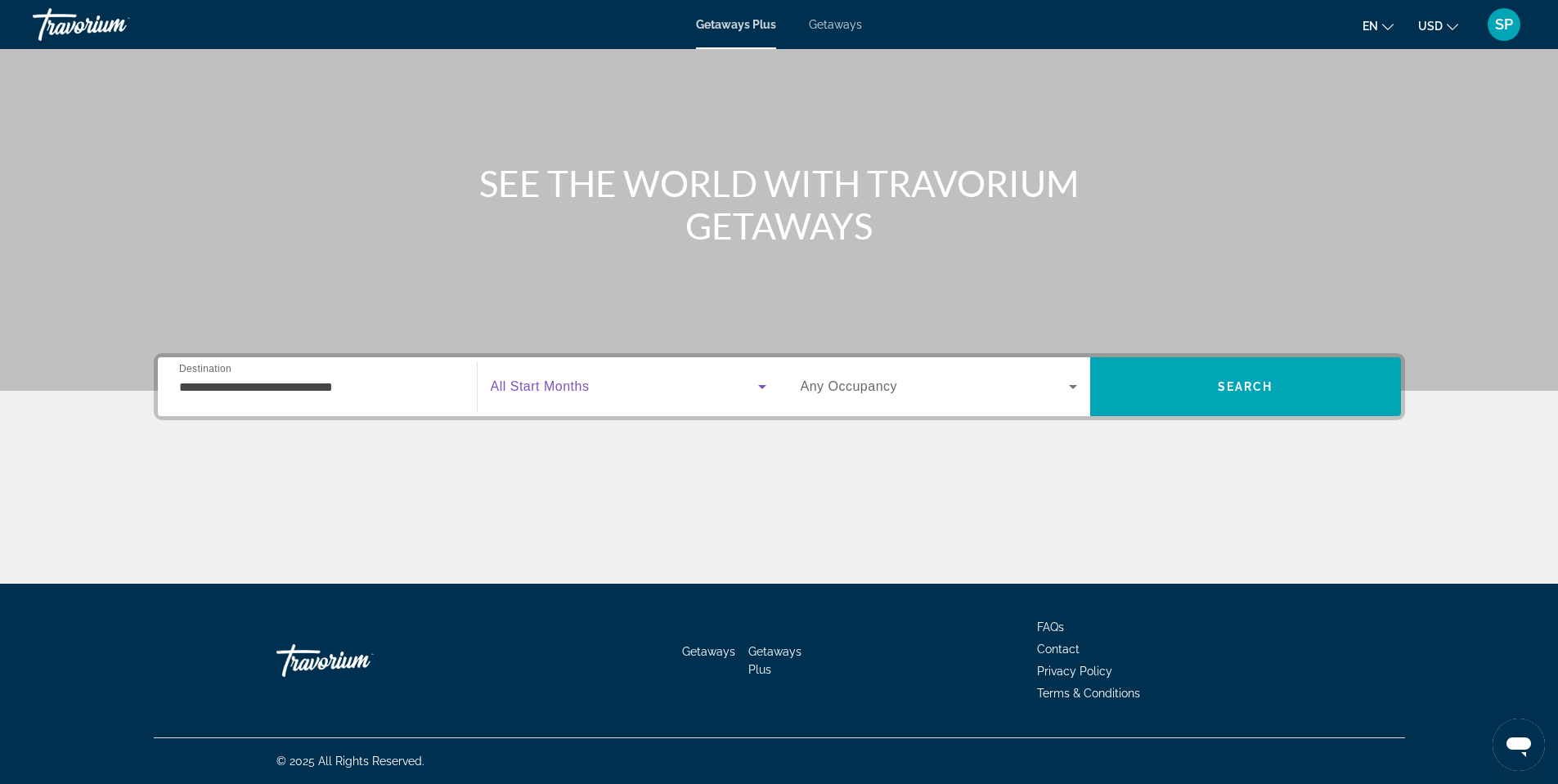
click at [619, 392] on span "Search widget" at bounding box center [624, 387] width 267 height 20
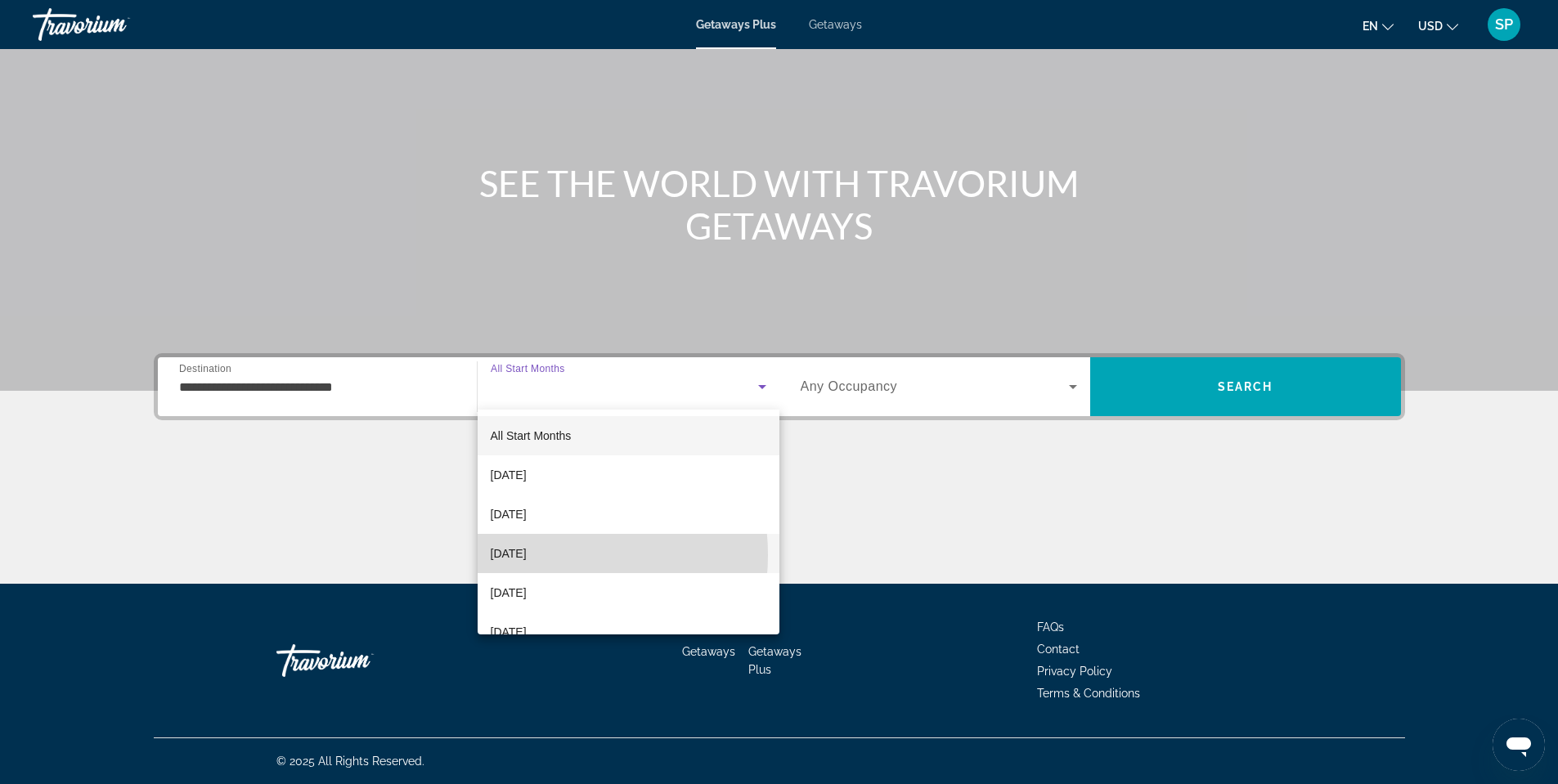
click at [527, 555] on span "[DATE]" at bounding box center [509, 554] width 36 height 20
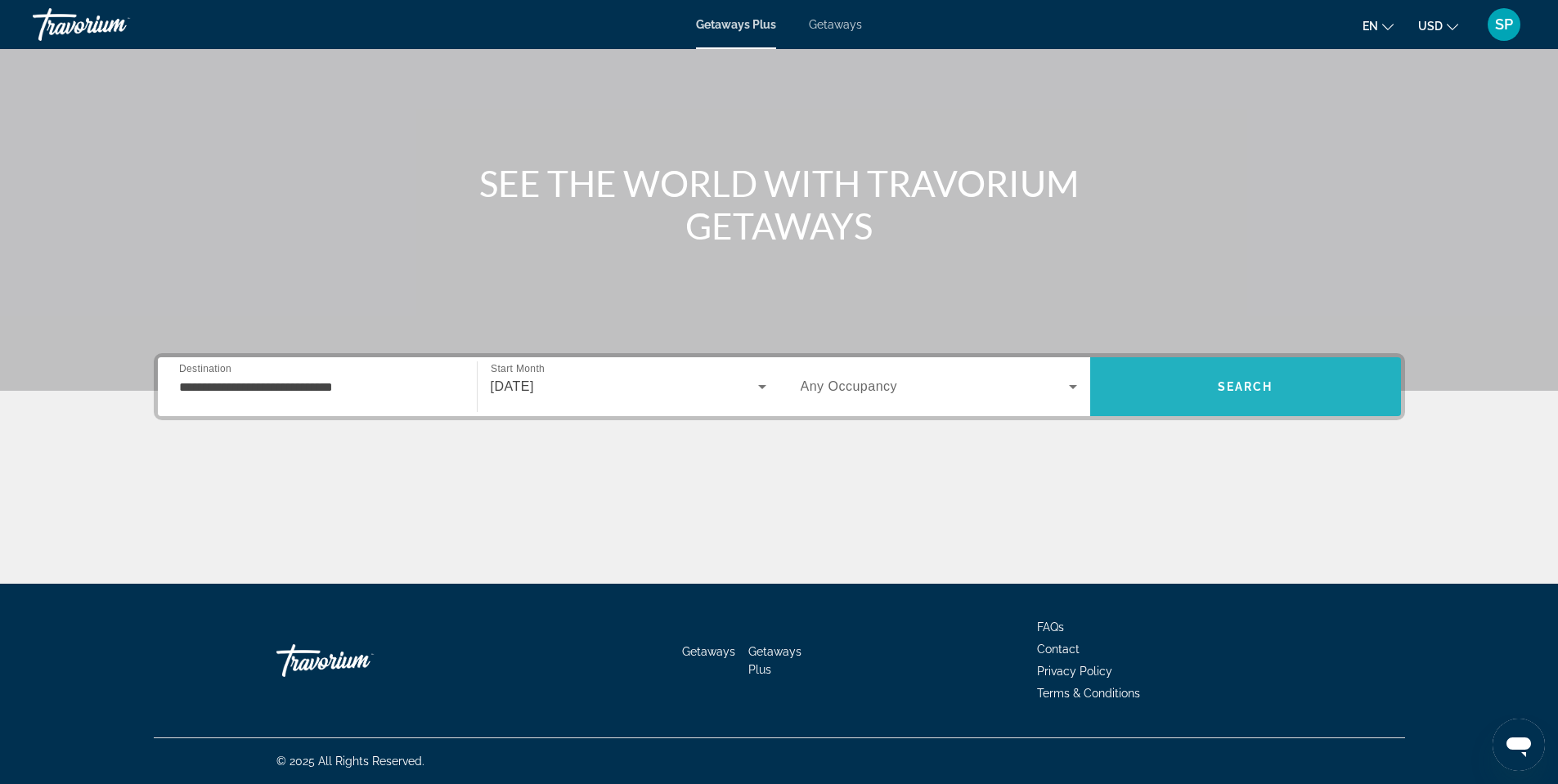
click at [1270, 383] on span "Search" at bounding box center [1246, 386] width 56 height 13
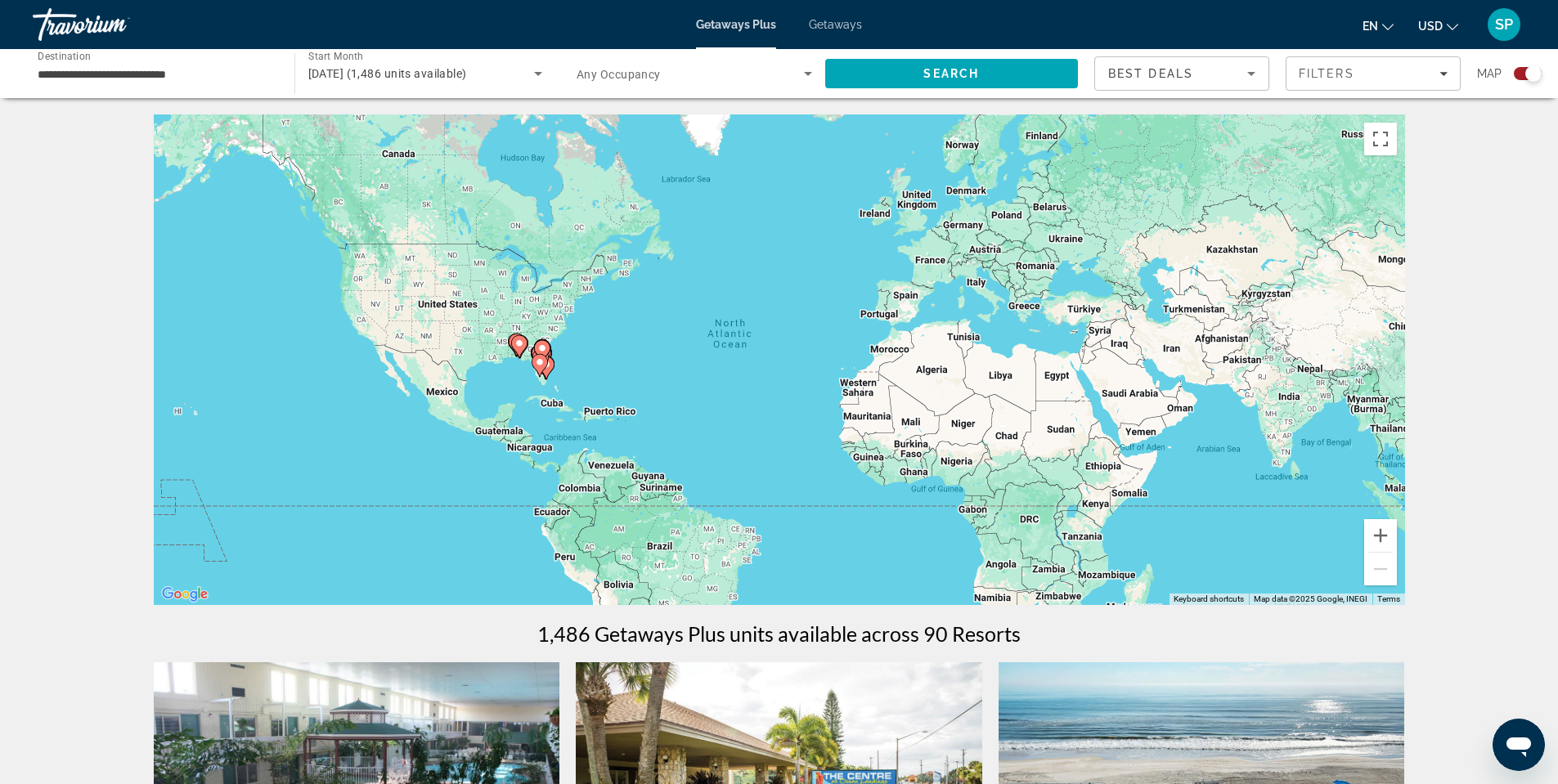
click at [1530, 69] on div "Search widget" at bounding box center [1534, 73] width 16 height 16
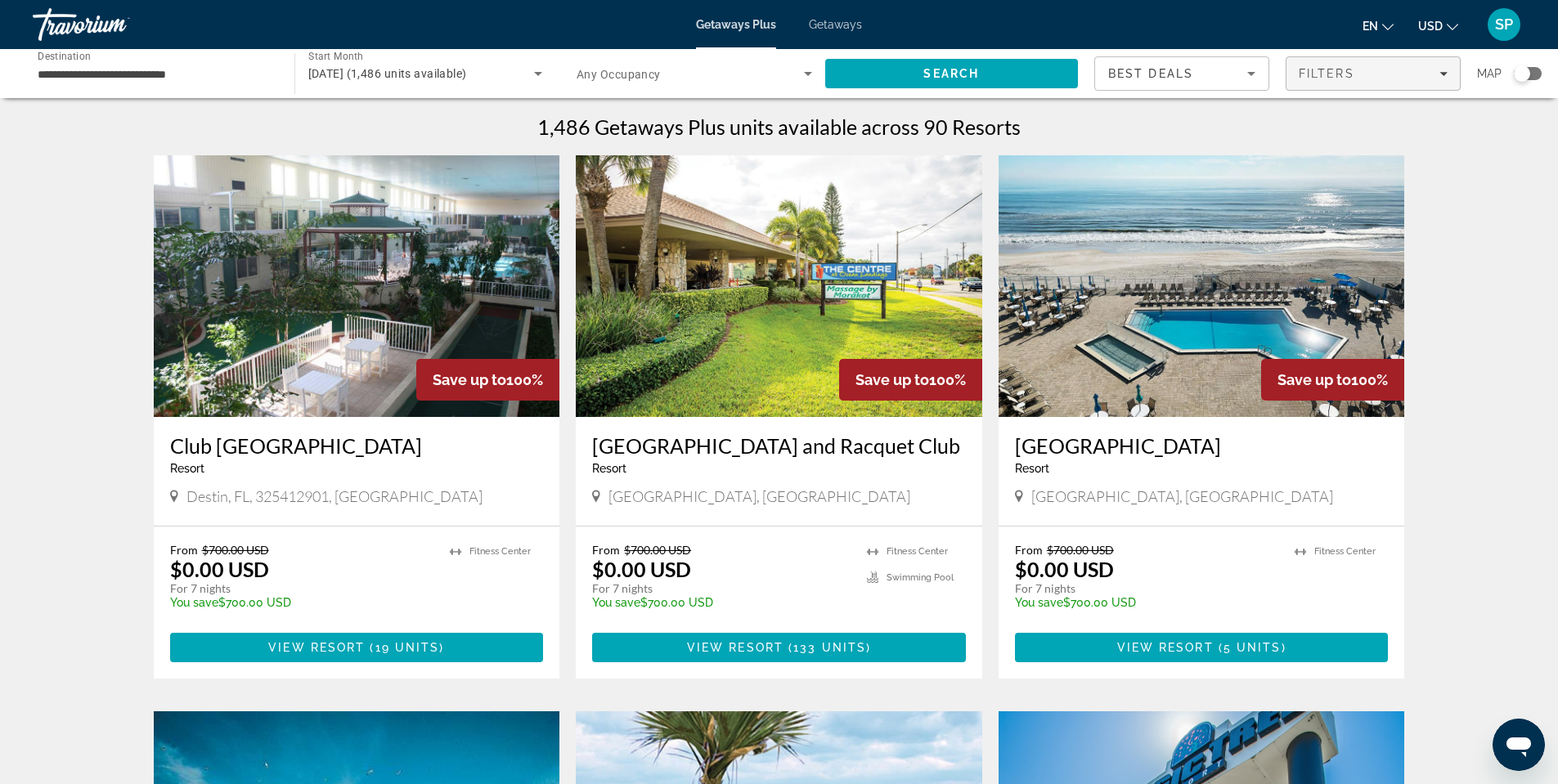
click at [1318, 60] on span "Filters" at bounding box center [1373, 73] width 173 height 39
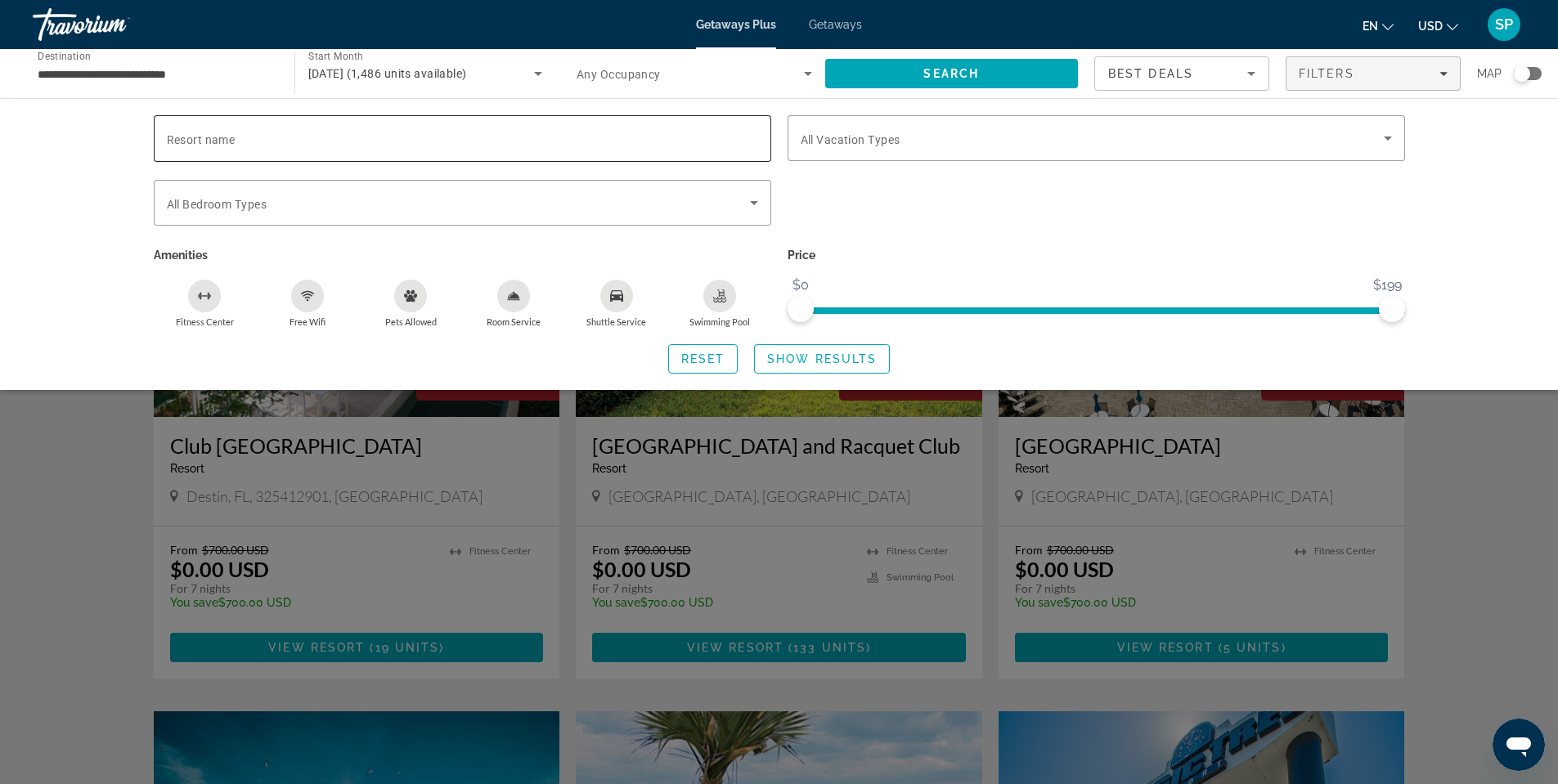
click at [181, 139] on span "Resort name" at bounding box center [201, 139] width 69 height 13
click at [181, 139] on input "Resort name" at bounding box center [462, 139] width 591 height 20
type input "**********"
click at [1003, 66] on span "Search" at bounding box center [952, 73] width 254 height 39
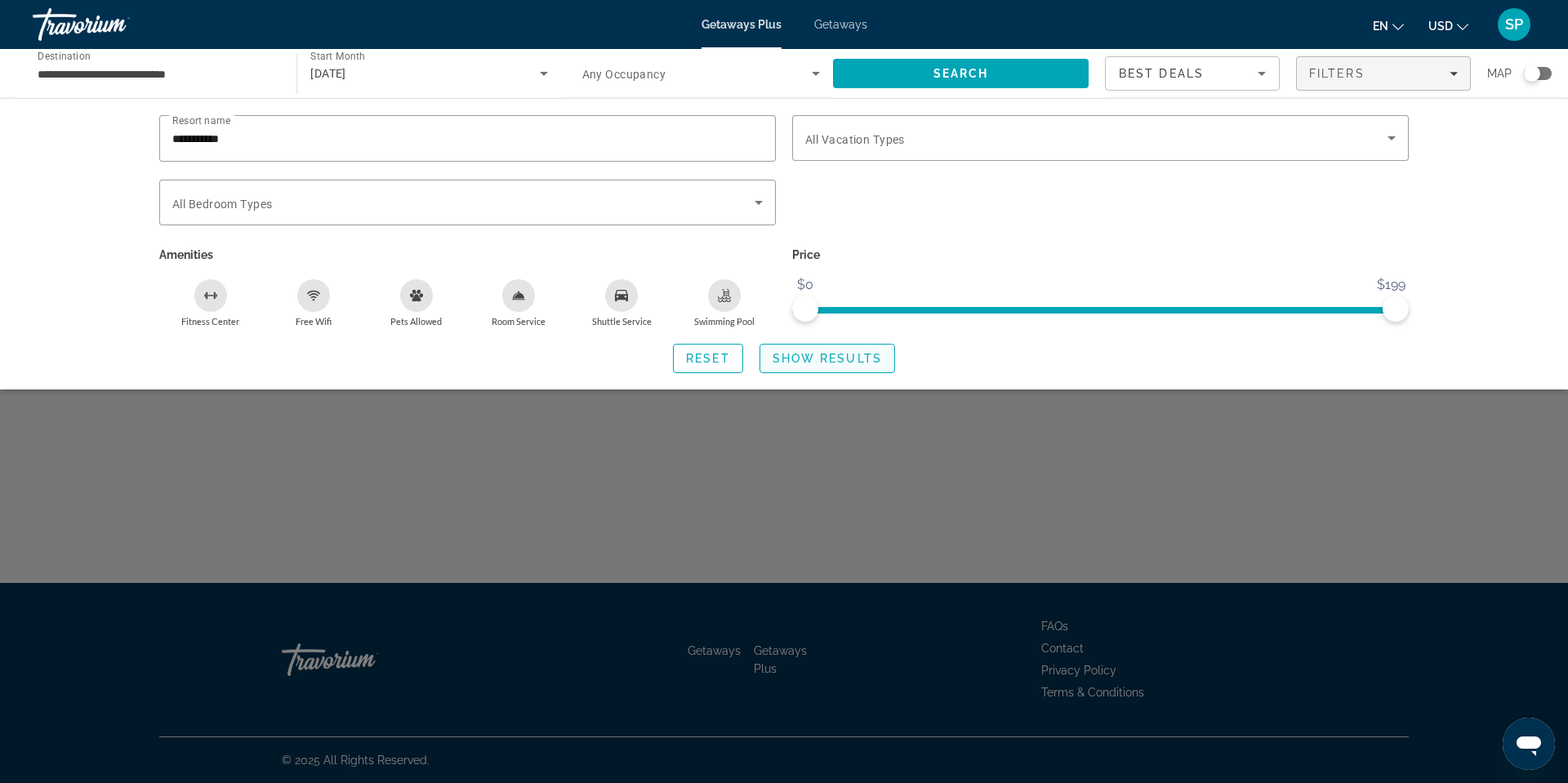
click at [851, 362] on span "Show Results" at bounding box center [828, 359] width 110 height 13
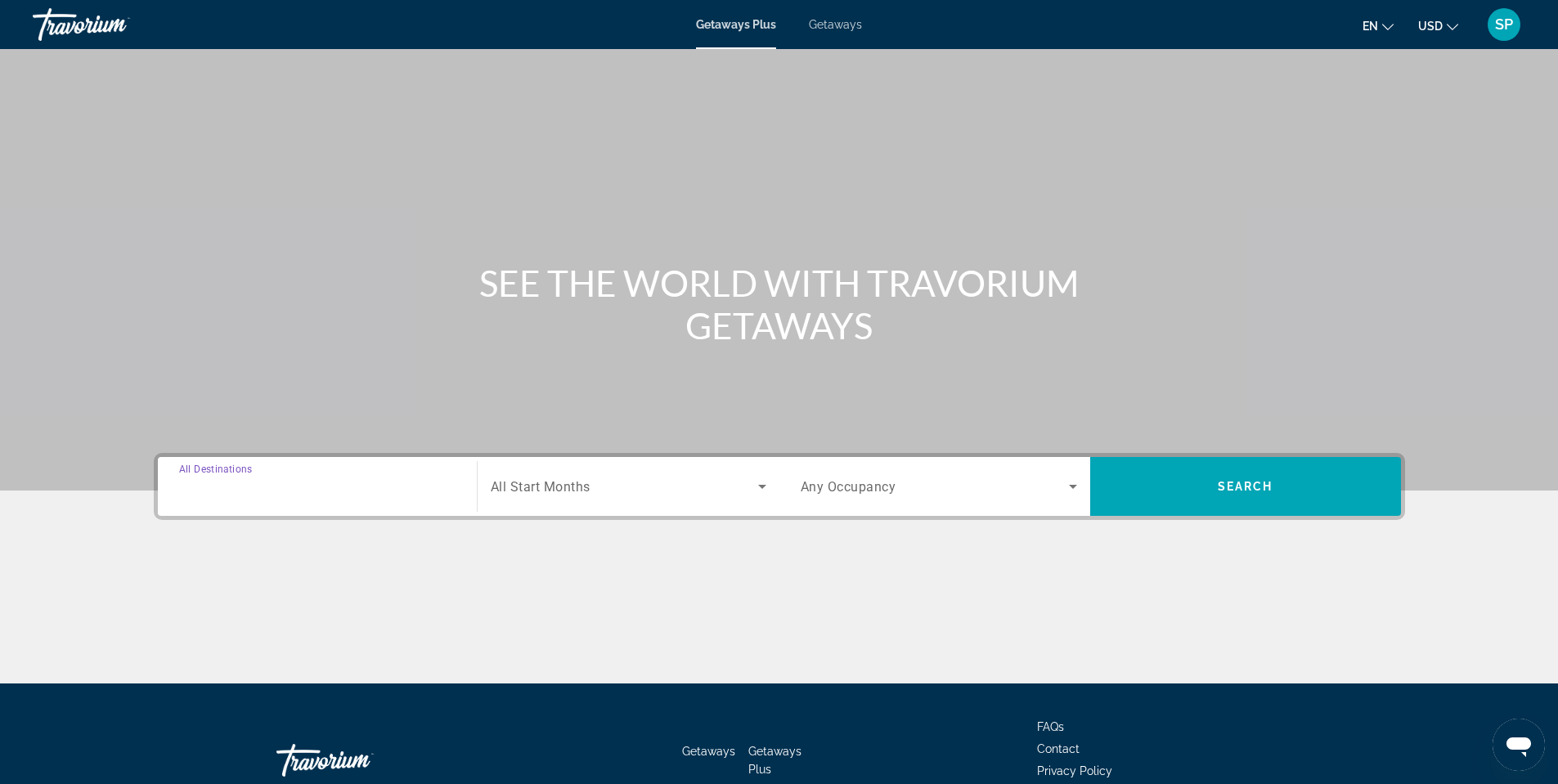
click at [394, 490] on input "Destination All Destinations" at bounding box center [317, 488] width 276 height 20
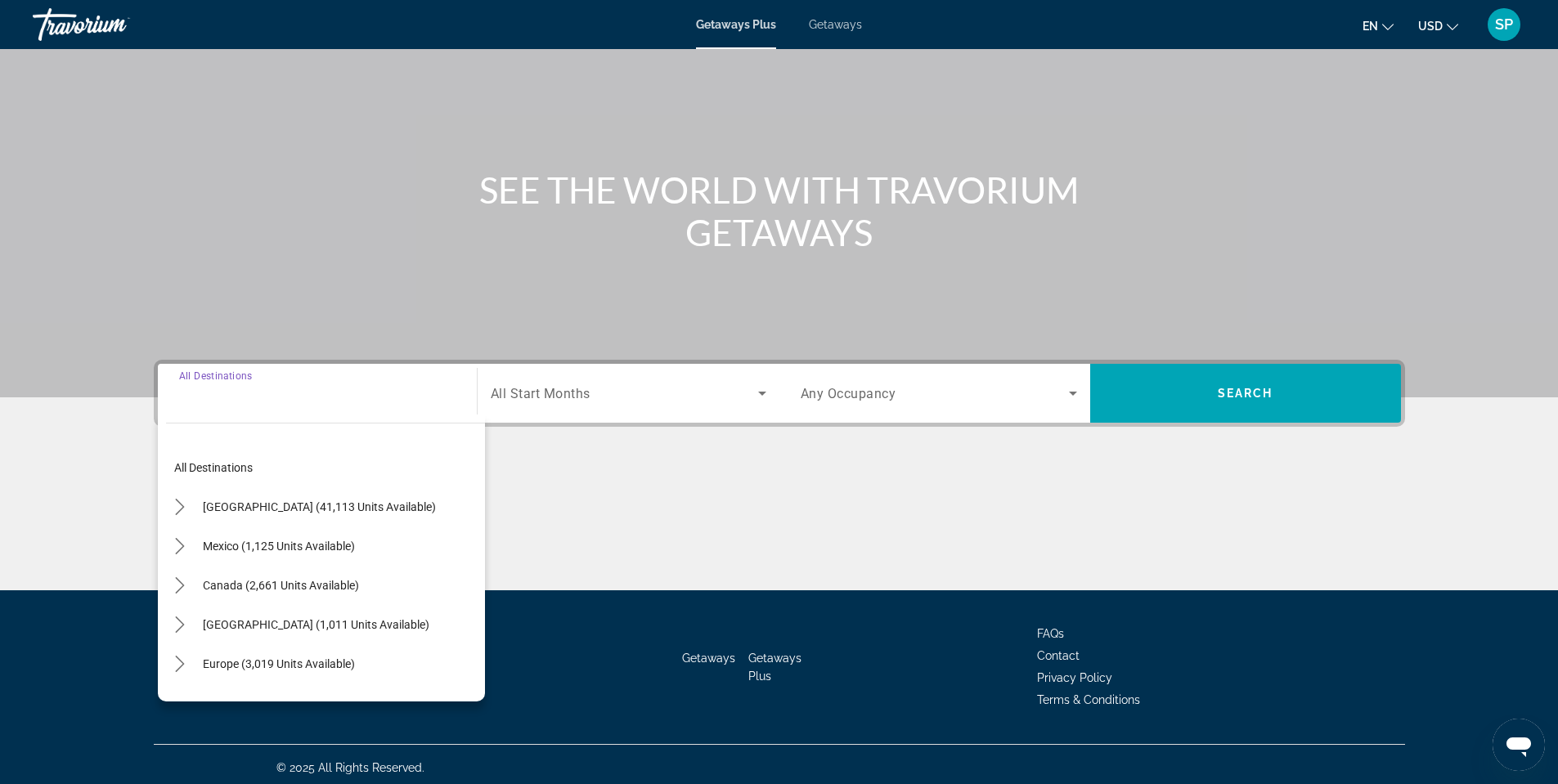
scroll to position [100, 0]
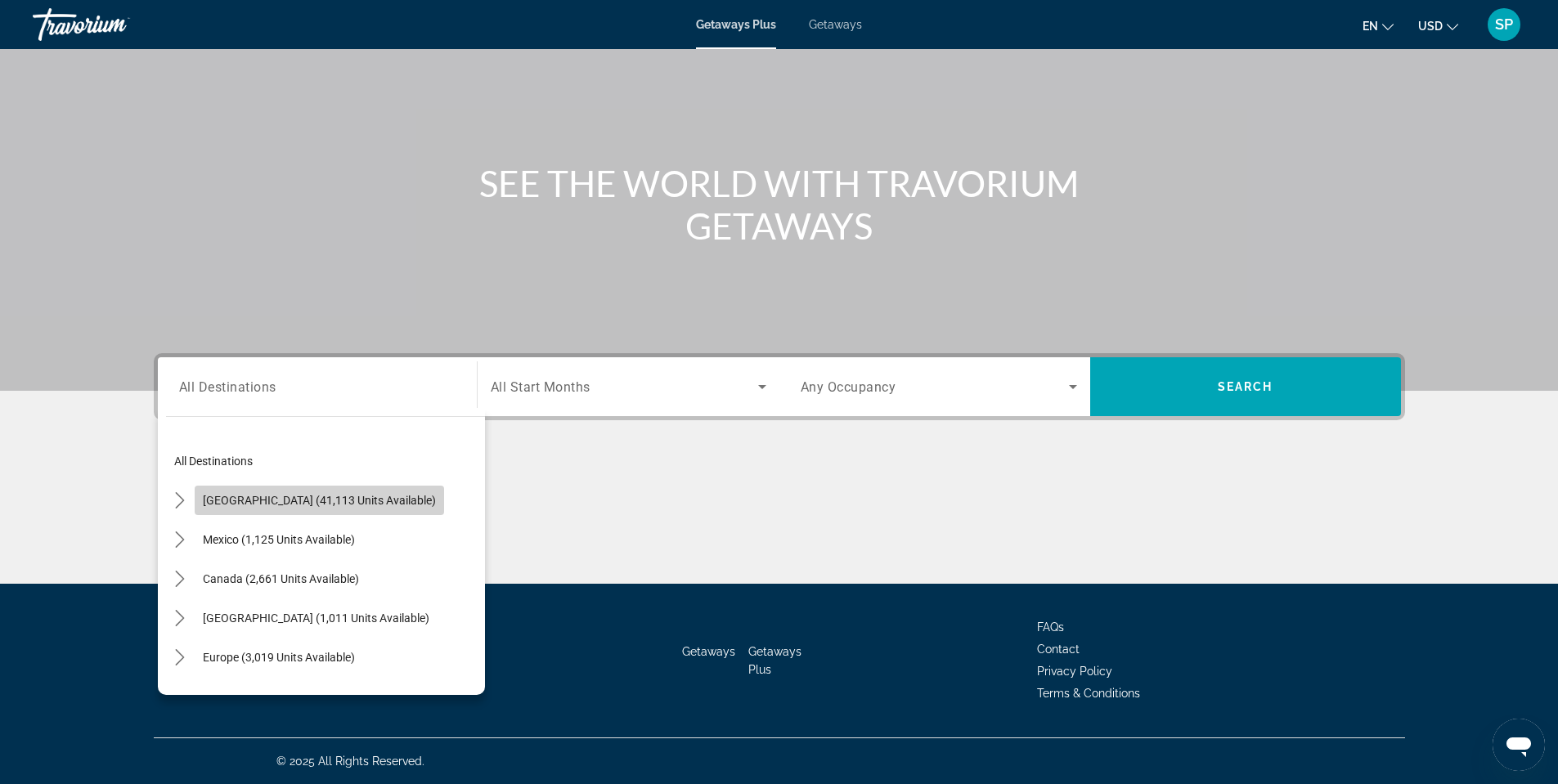
click at [356, 508] on span "Select destination: United States (41,113 units available)" at bounding box center [319, 500] width 249 height 39
type input "**********"
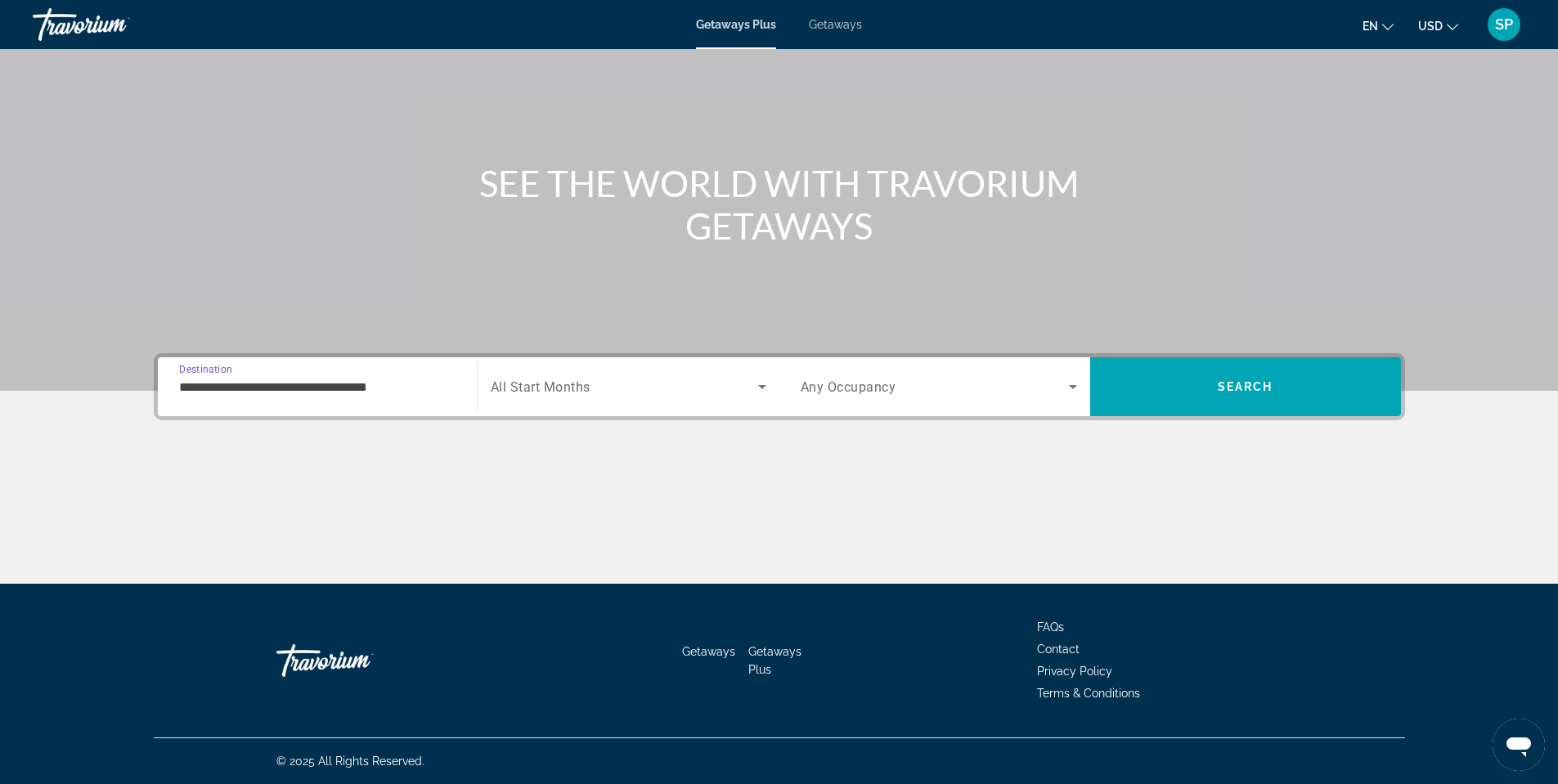
click at [655, 386] on span "Search widget" at bounding box center [624, 387] width 267 height 20
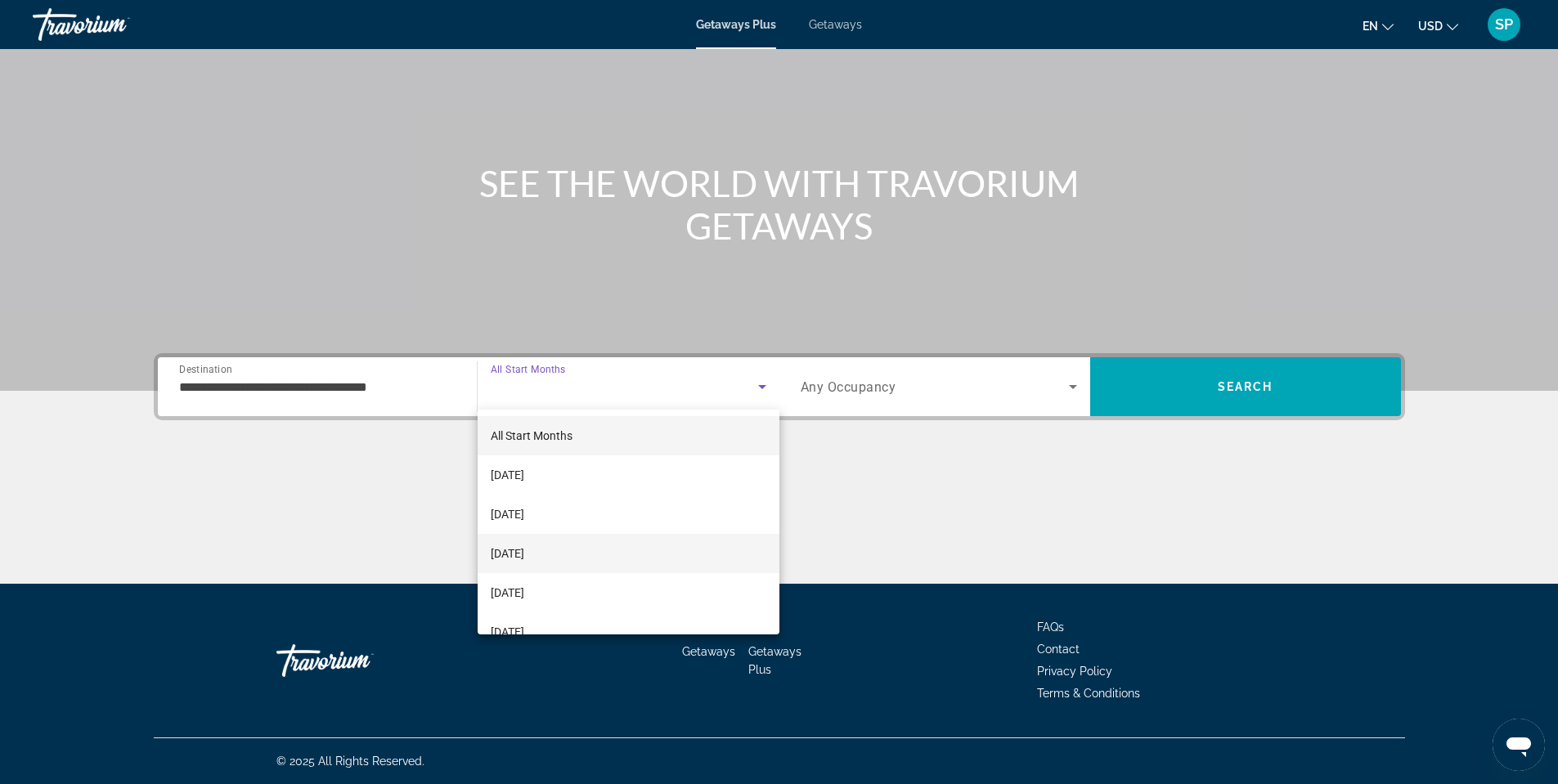
click at [568, 563] on mat-option "[DATE]" at bounding box center [629, 553] width 302 height 39
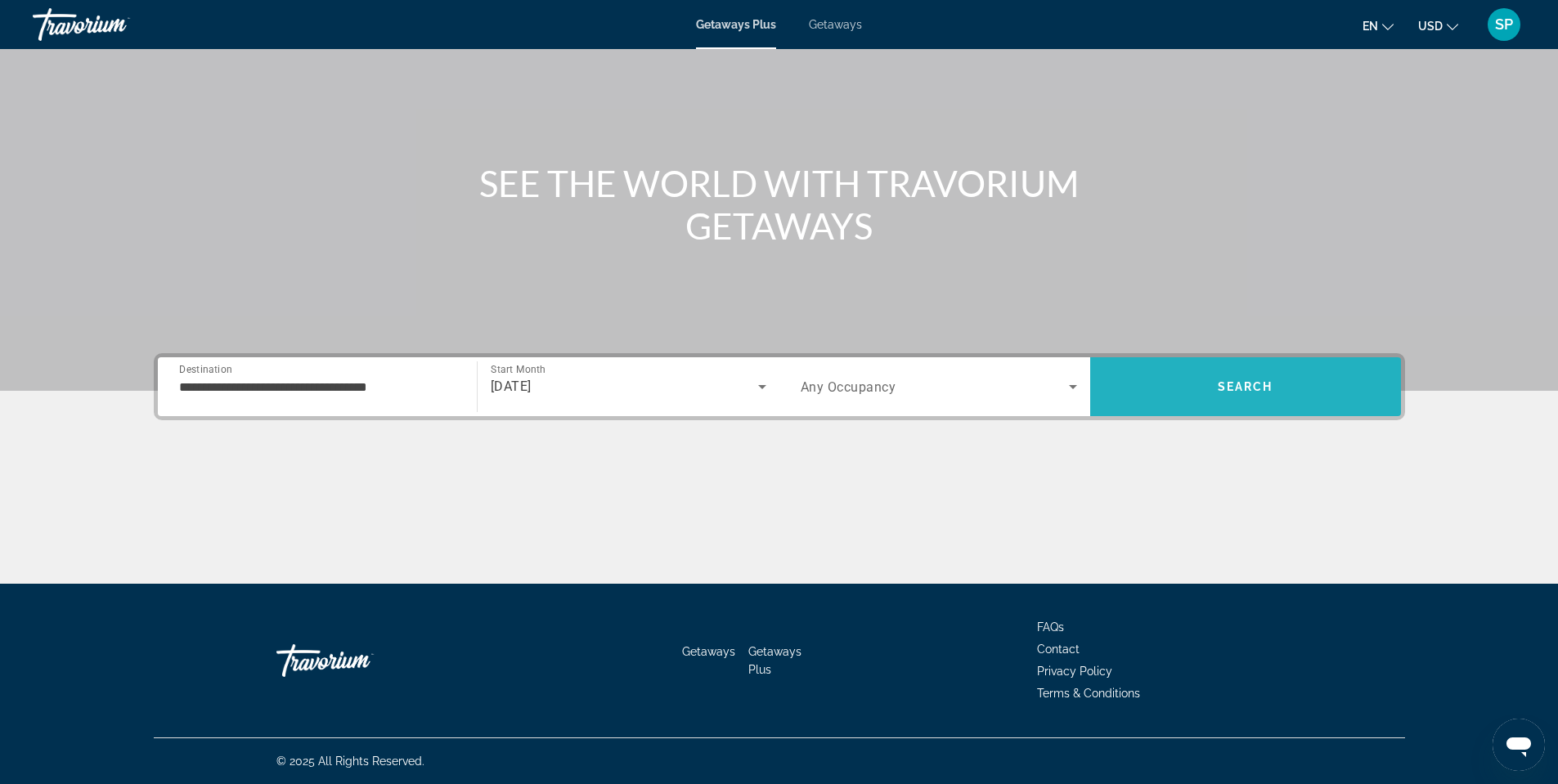
click at [1216, 389] on span "Search" at bounding box center [1245, 386] width 311 height 39
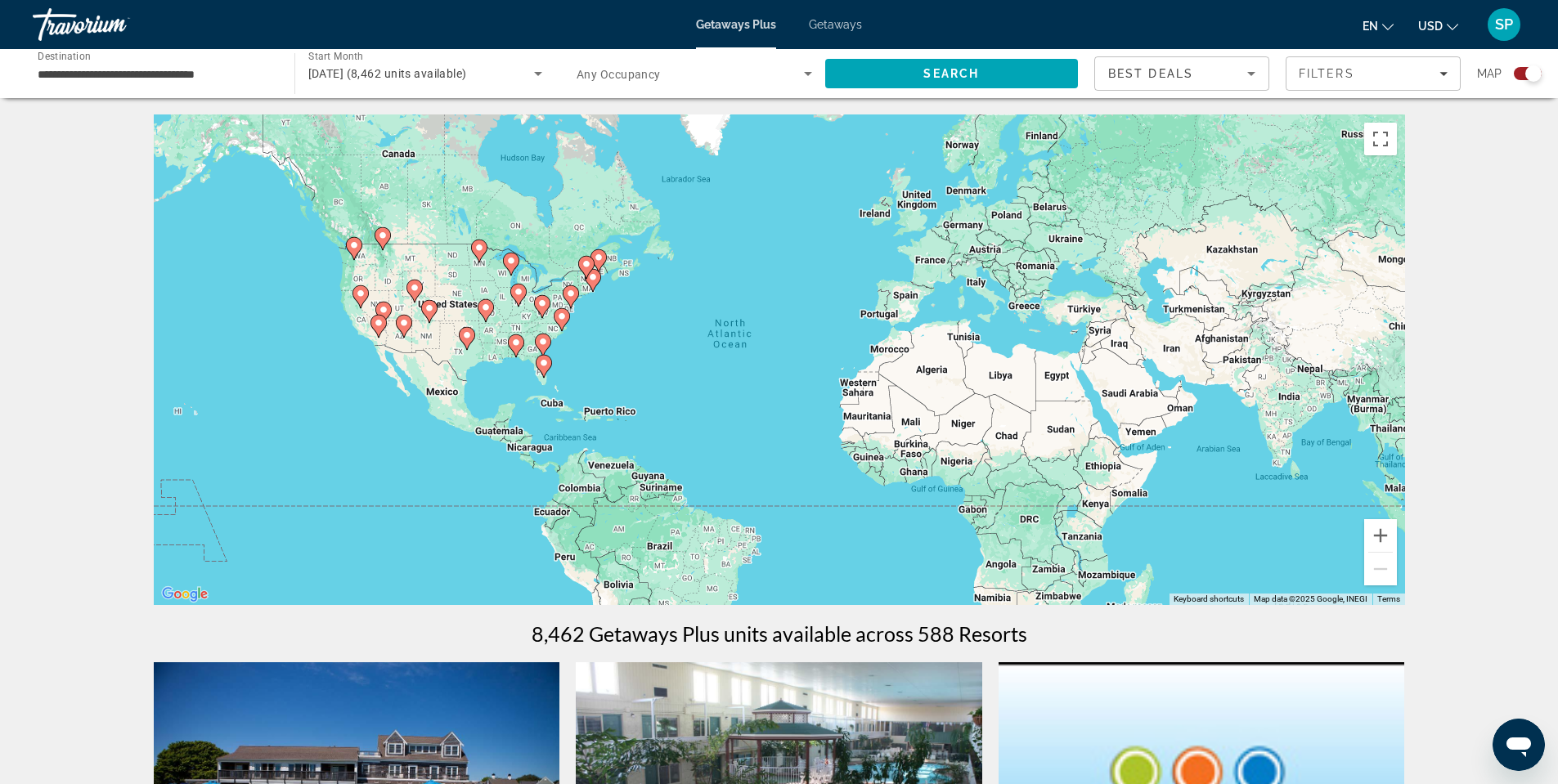
click at [1535, 68] on div "Search widget" at bounding box center [1534, 73] width 16 height 16
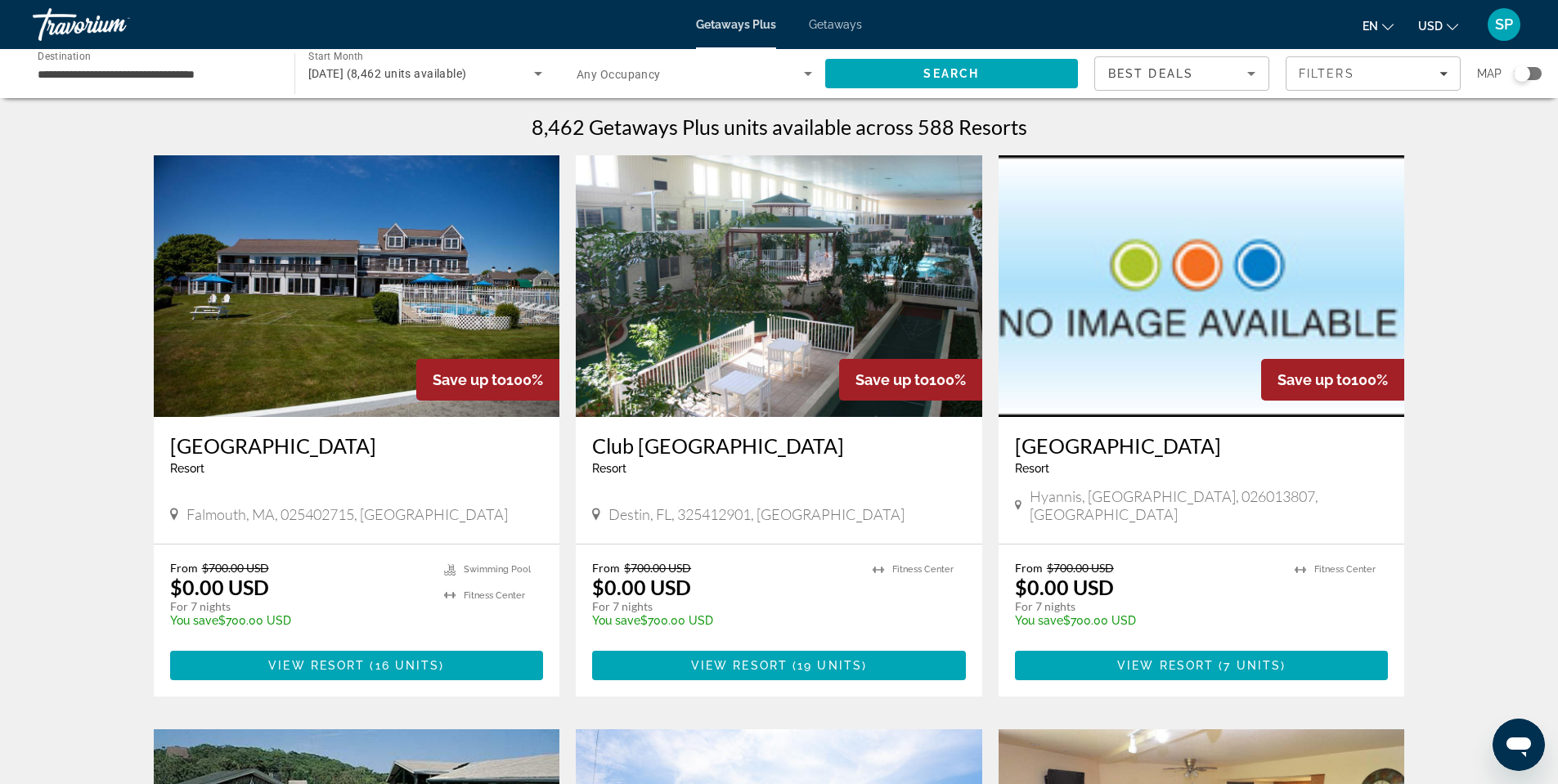
click at [1524, 74] on div "Search widget" at bounding box center [1522, 73] width 16 height 16
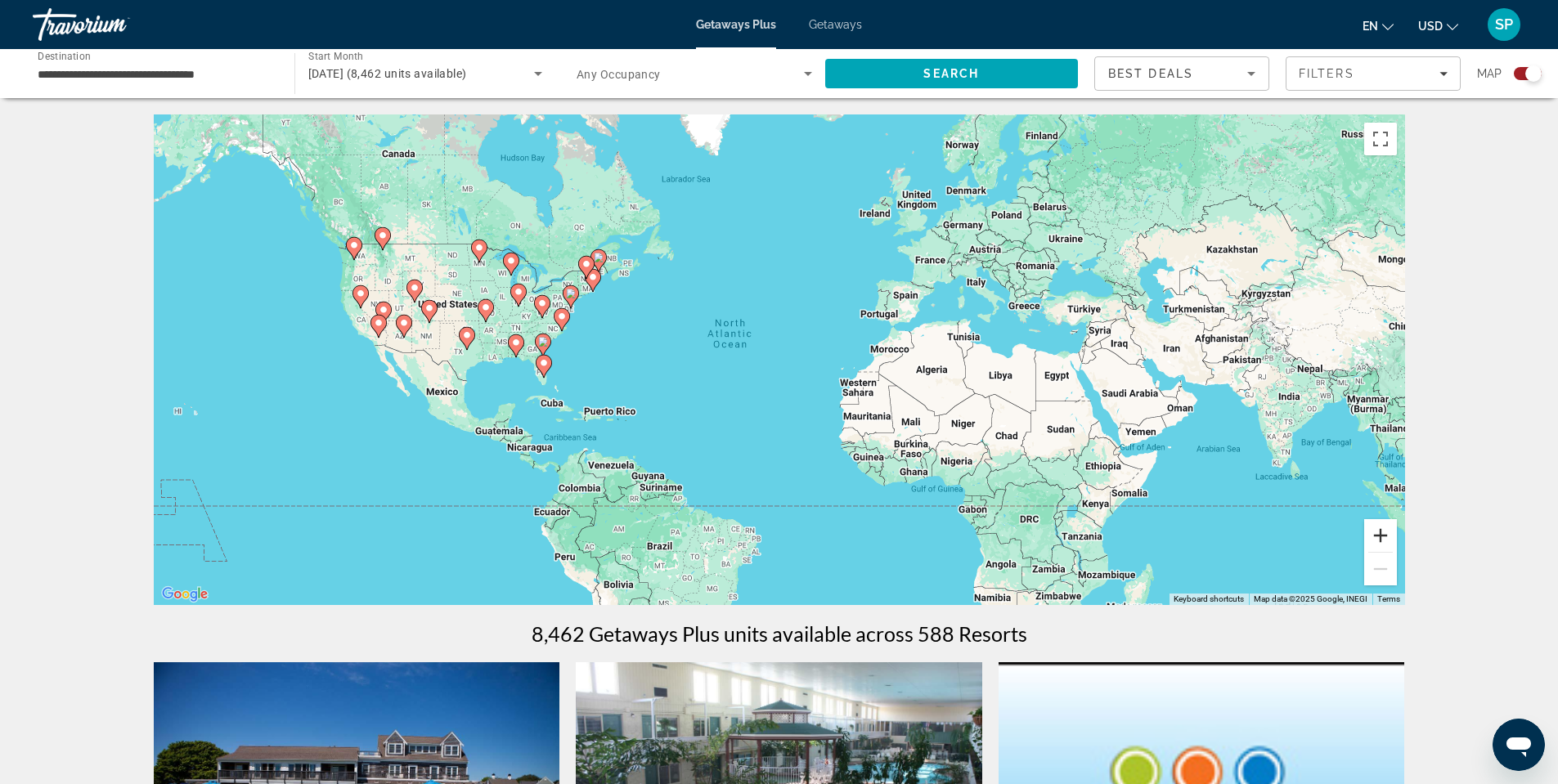
click at [1391, 529] on button "Zoom in" at bounding box center [1380, 535] width 33 height 33
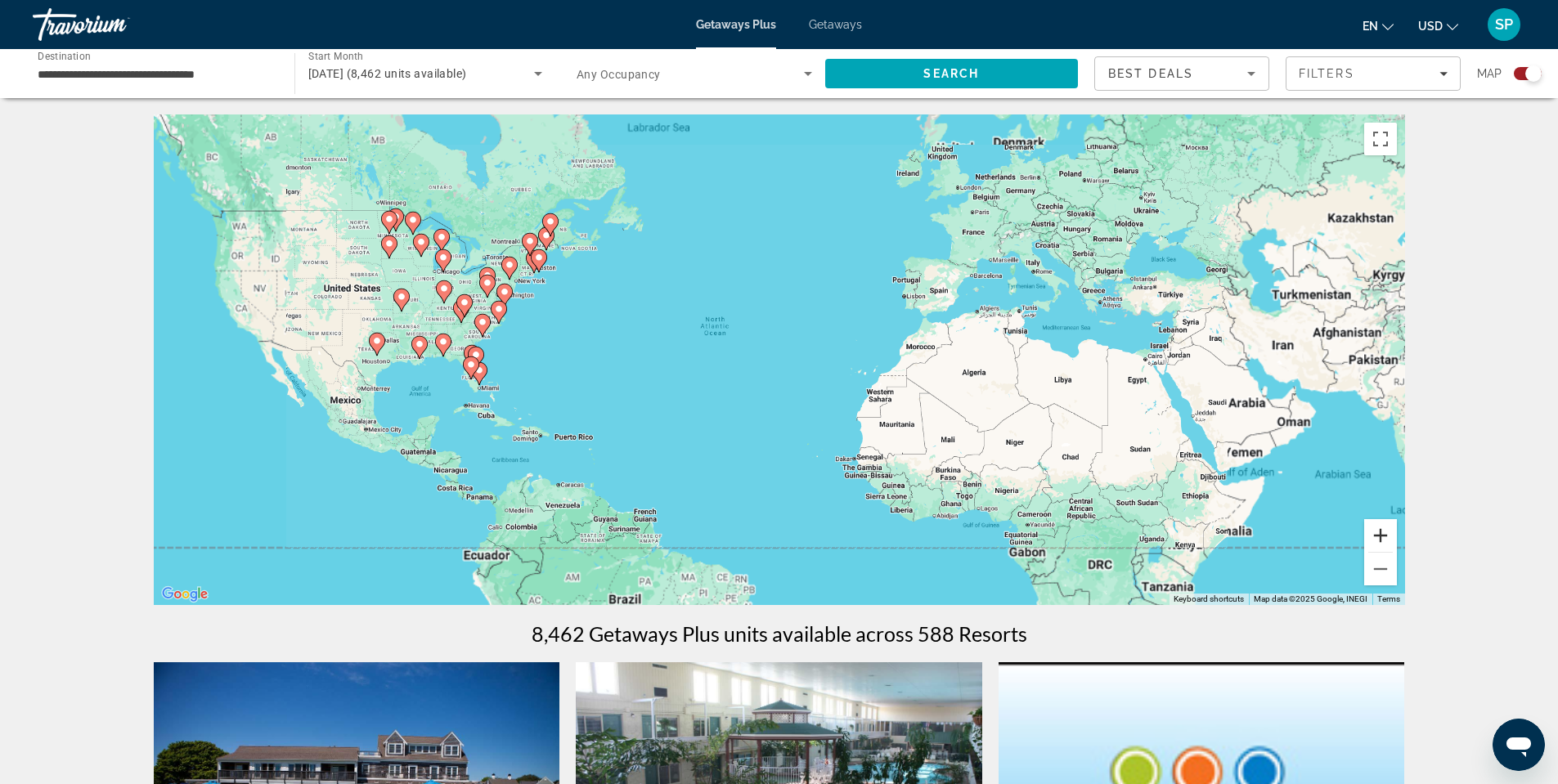
click at [1391, 529] on button "Zoom in" at bounding box center [1380, 535] width 33 height 33
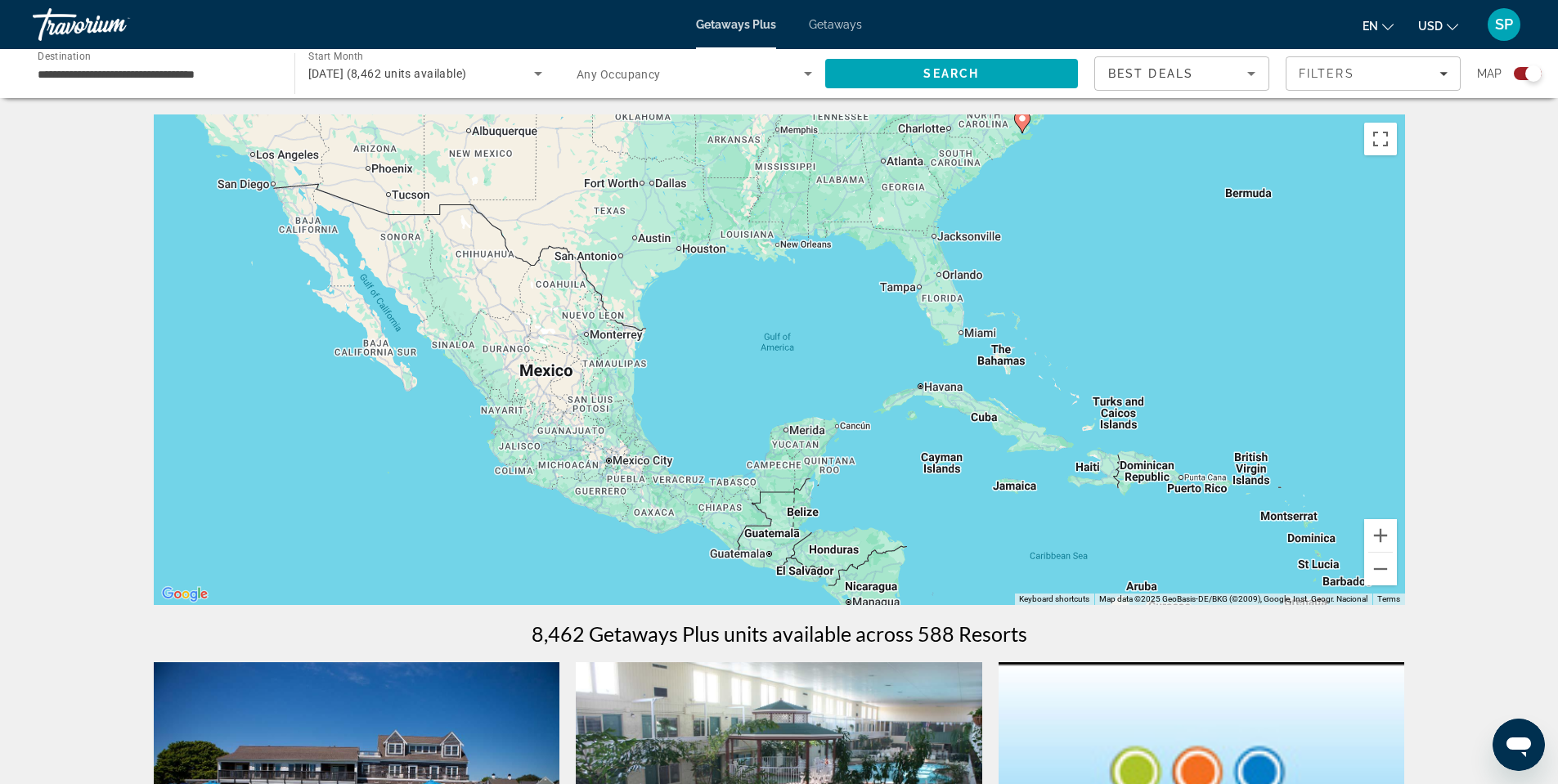
drag, startPoint x: 939, startPoint y: 294, endPoint x: 1443, endPoint y: 312, distance: 504.2
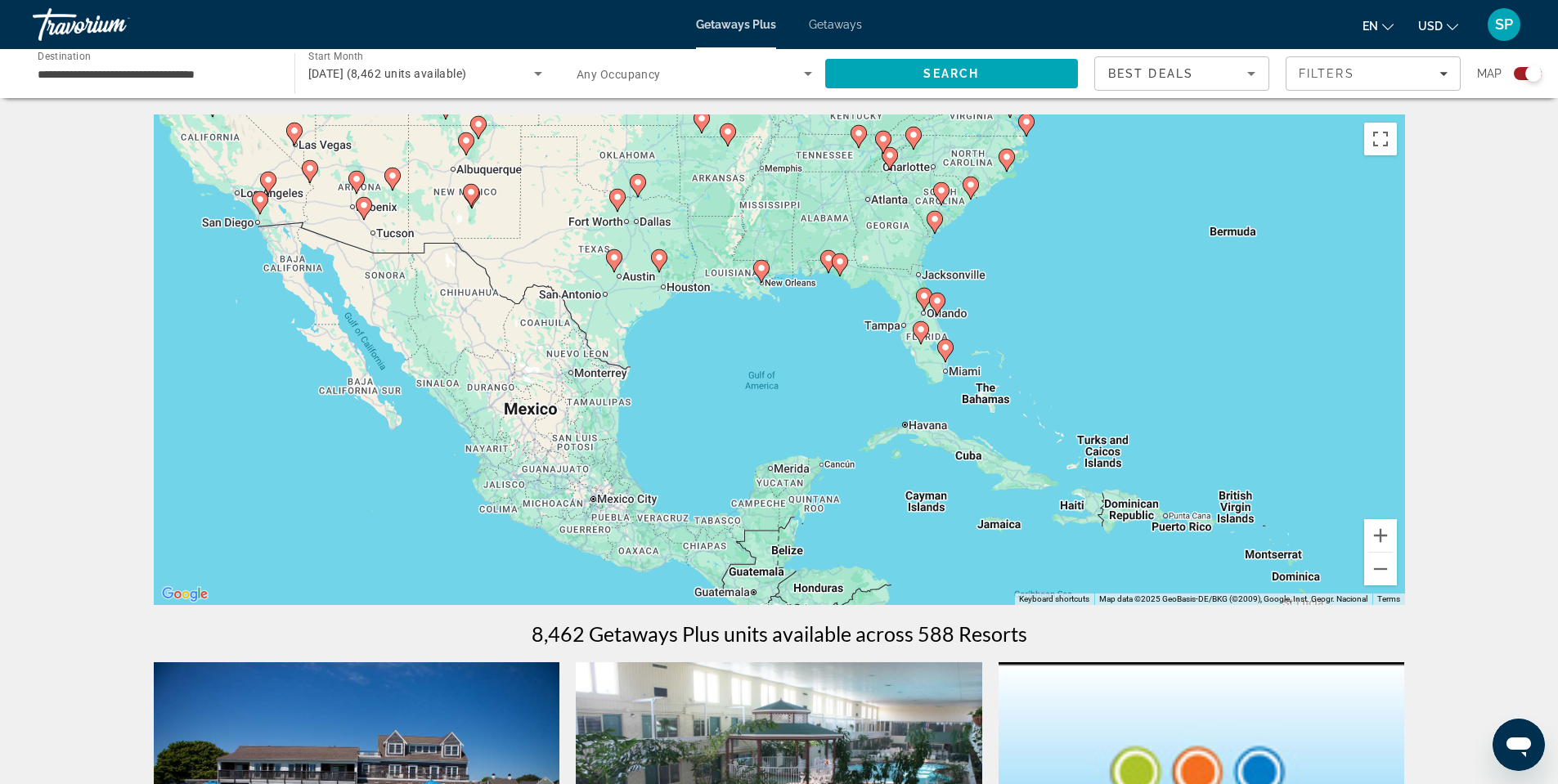
drag, startPoint x: 1258, startPoint y: 266, endPoint x: 1196, endPoint y: 377, distance: 127.4
click at [1196, 377] on div "To activate drag with keyboard, press Alt + Enter. Once in keyboard drag state,…" at bounding box center [779, 360] width 1251 height 491
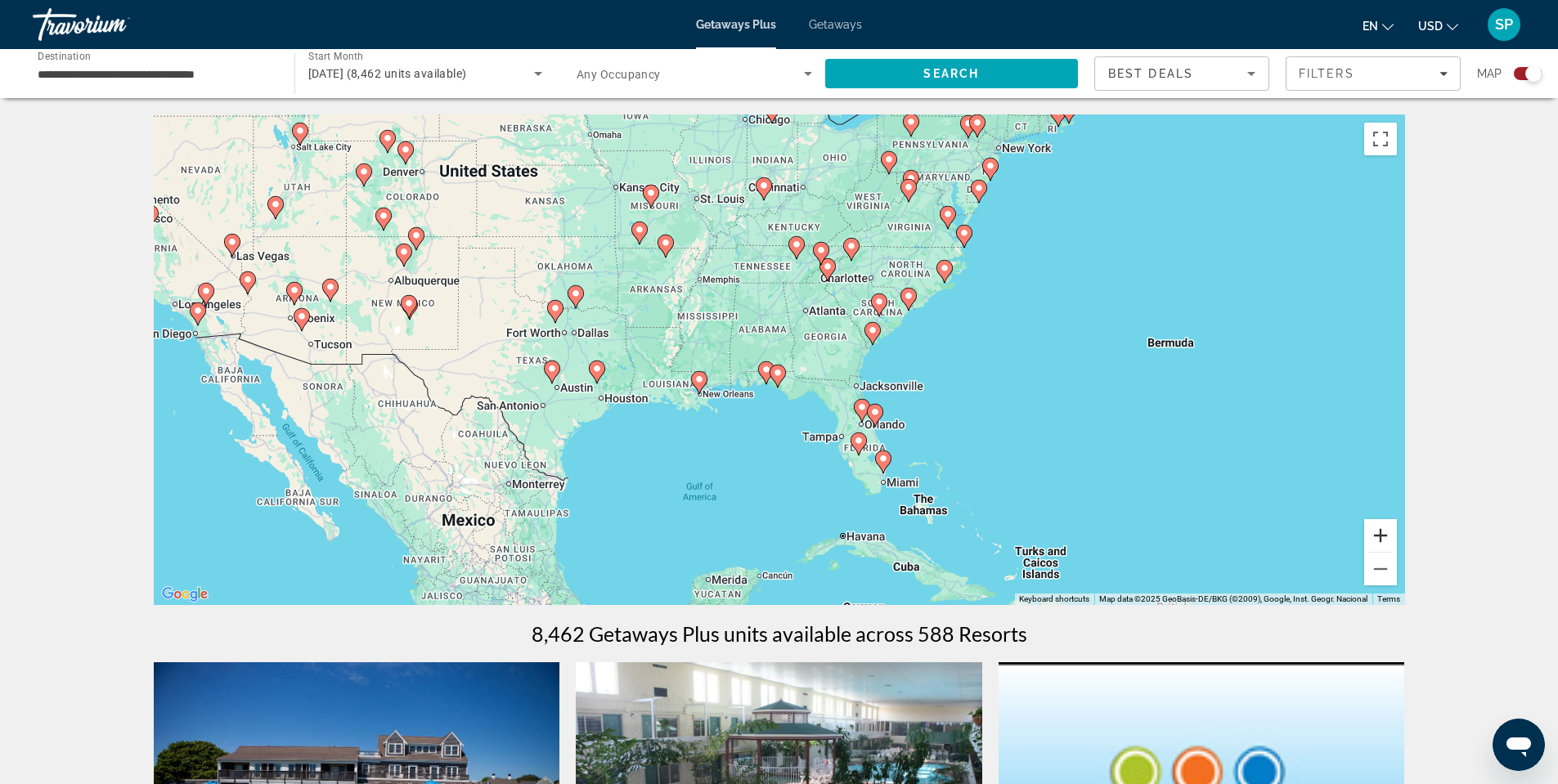
click at [1386, 541] on button "Zoom in" at bounding box center [1380, 535] width 33 height 33
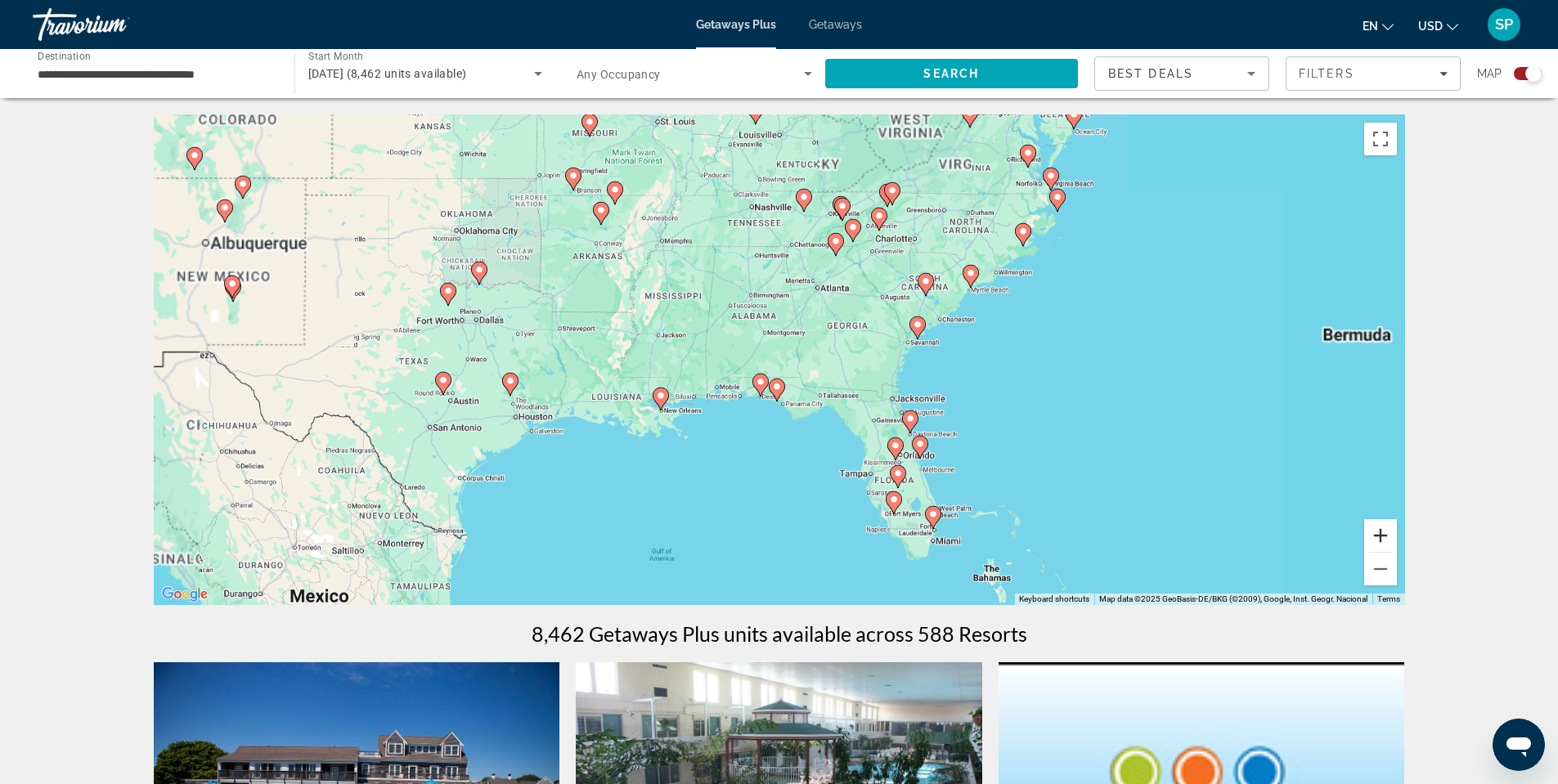
click at [1386, 541] on button "Zoom in" at bounding box center [1380, 535] width 33 height 33
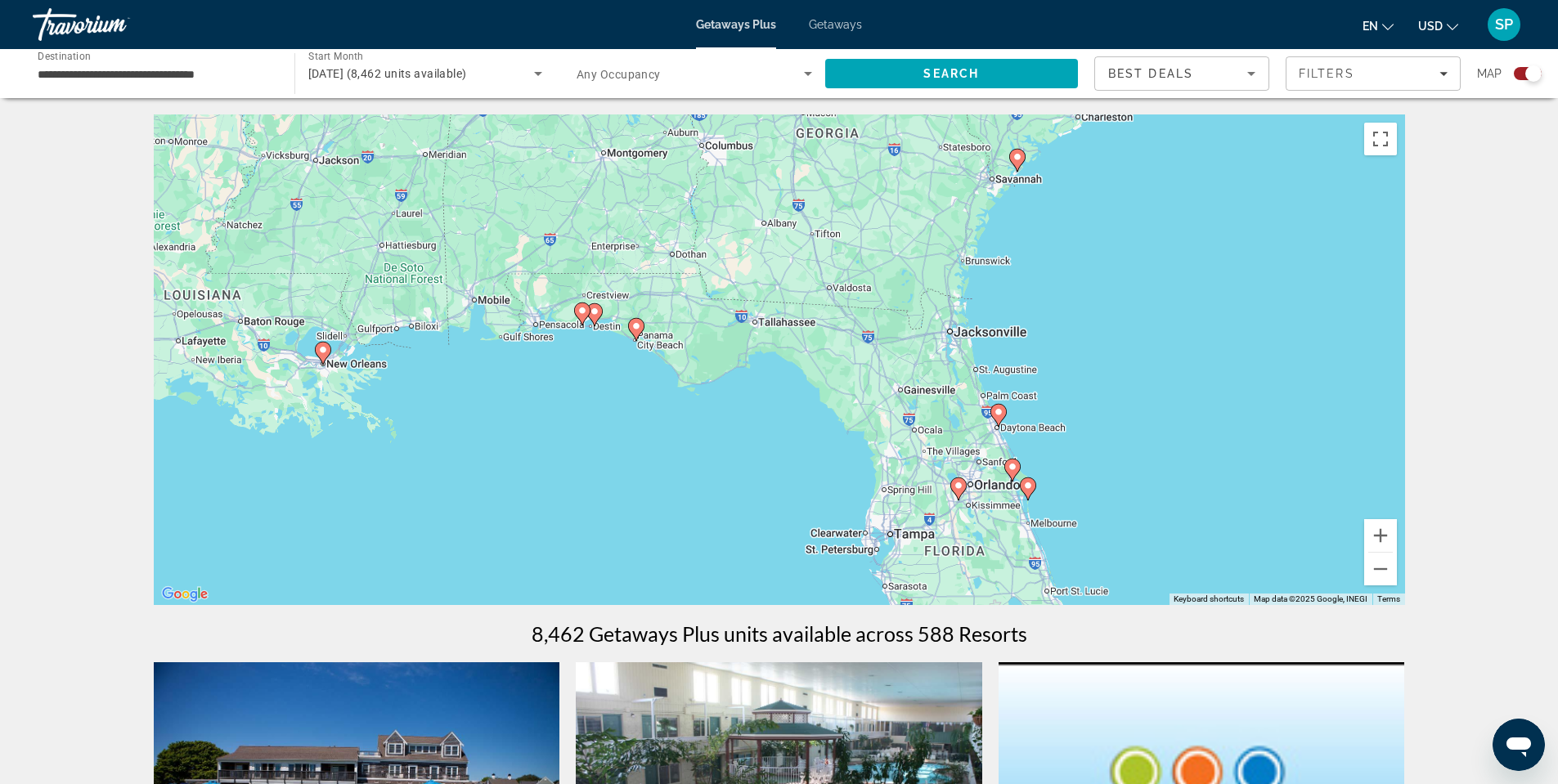
drag, startPoint x: 1126, startPoint y: 312, endPoint x: 1021, endPoint y: 188, distance: 162.5
click at [1021, 189] on div "To activate drag with keyboard, press Alt + Enter. Once in keyboard drag state,…" at bounding box center [779, 360] width 1251 height 491
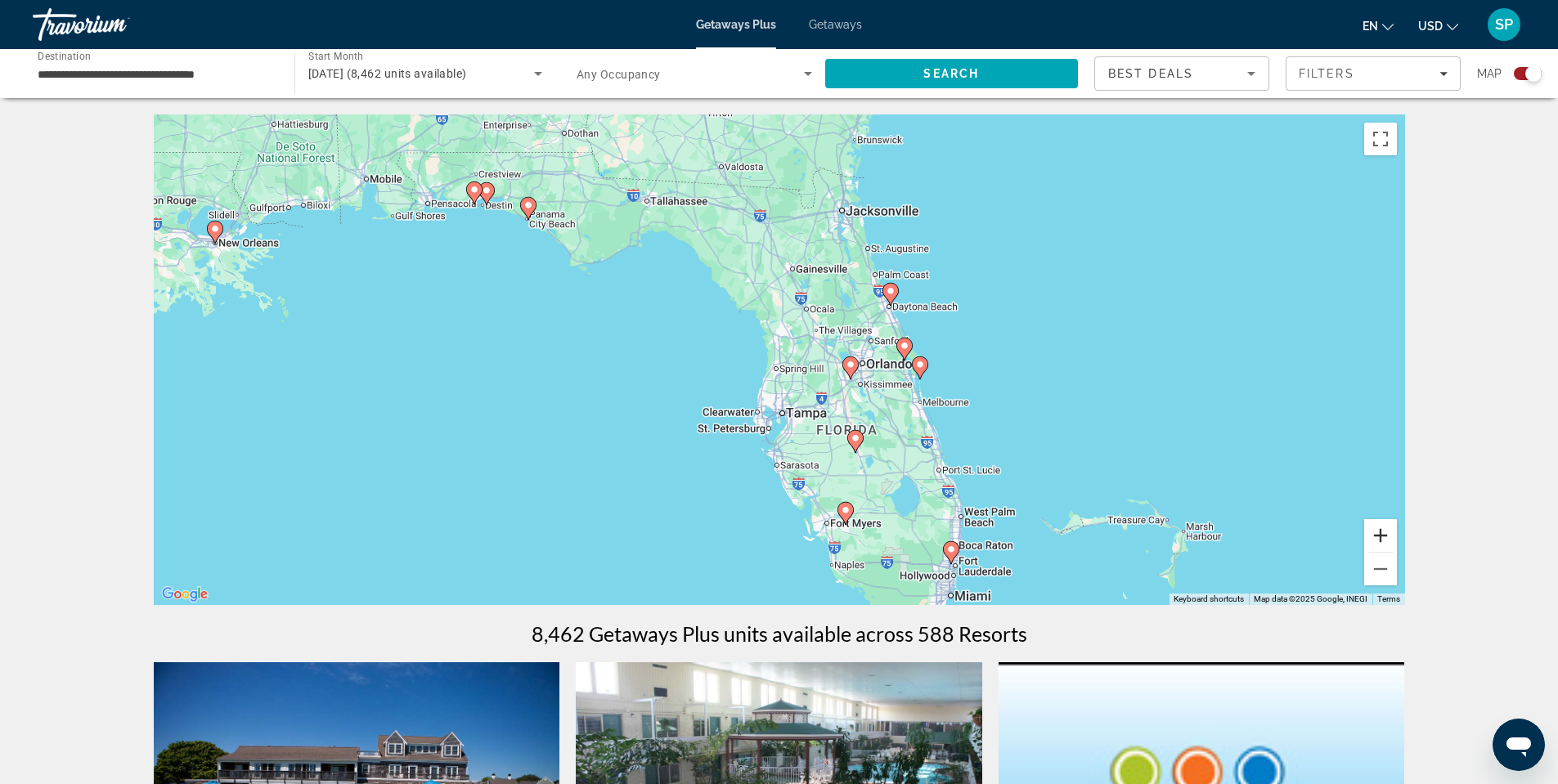
click at [1395, 533] on button "Zoom in" at bounding box center [1380, 535] width 33 height 33
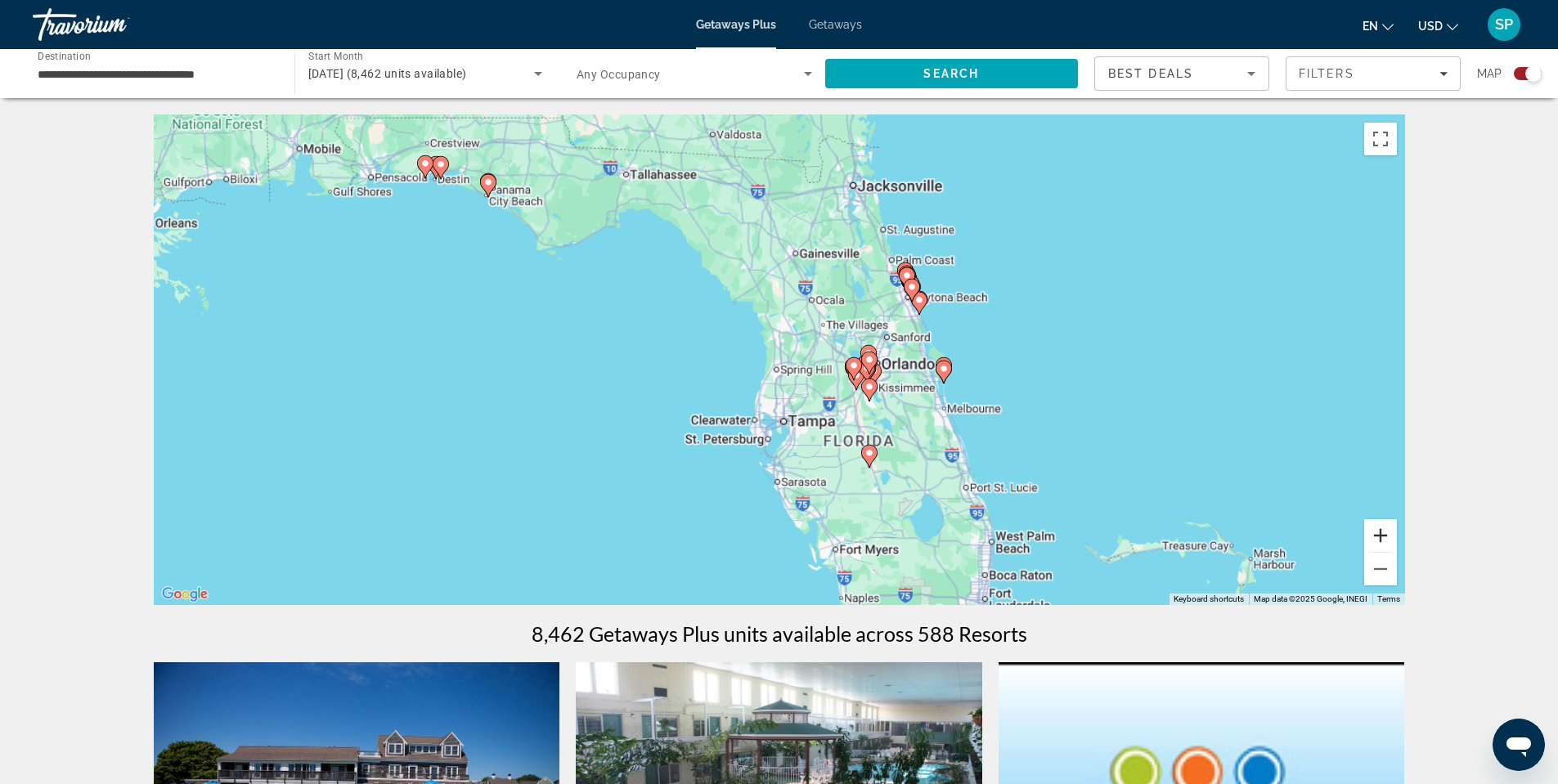
click at [1395, 533] on button "Zoom in" at bounding box center [1380, 535] width 33 height 33
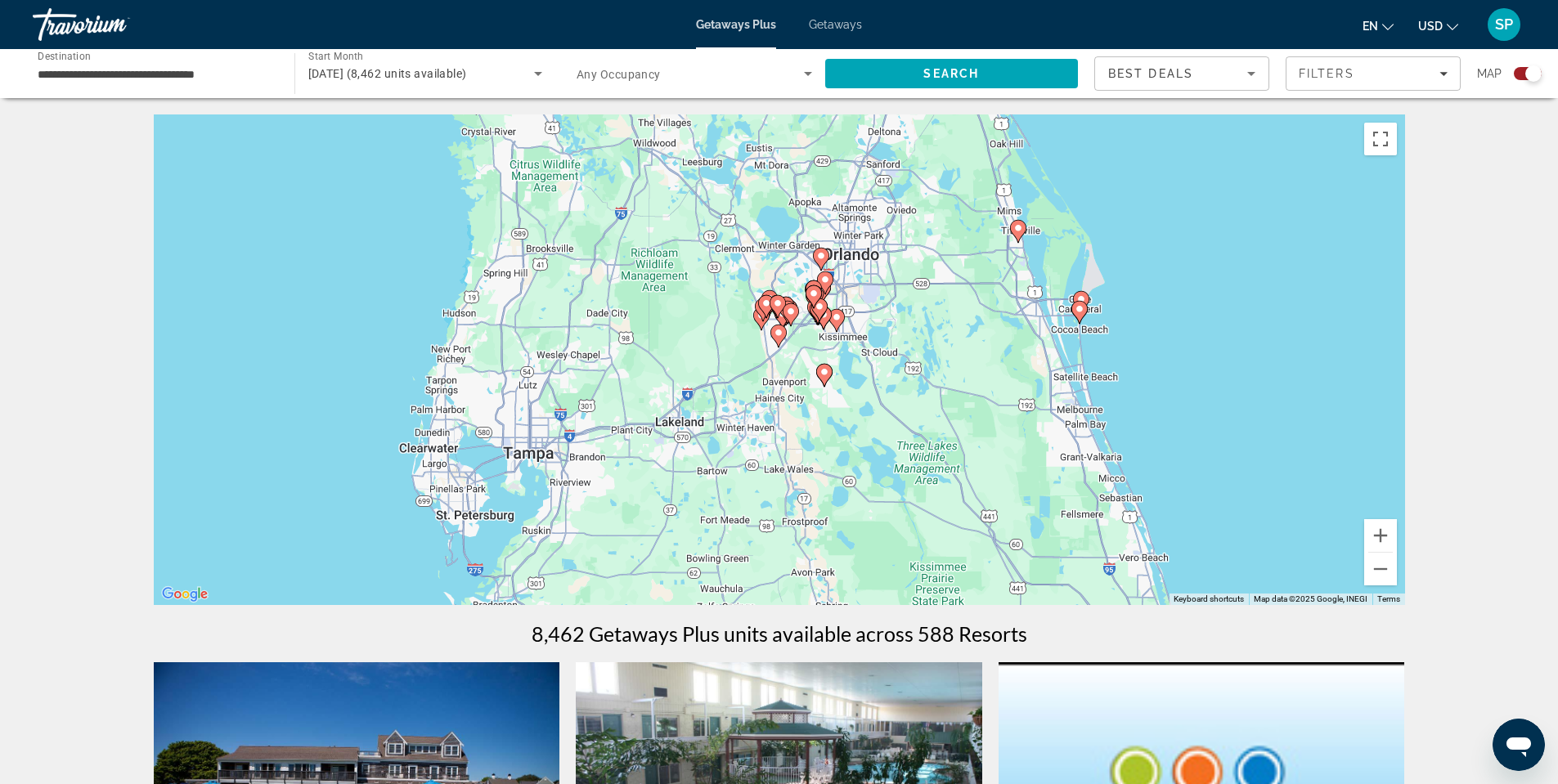
drag, startPoint x: 1187, startPoint y: 399, endPoint x: 928, endPoint y: 295, distance: 279.3
click at [928, 296] on div "To activate drag with keyboard, press Alt + Enter. Once in keyboard drag state,…" at bounding box center [779, 360] width 1251 height 491
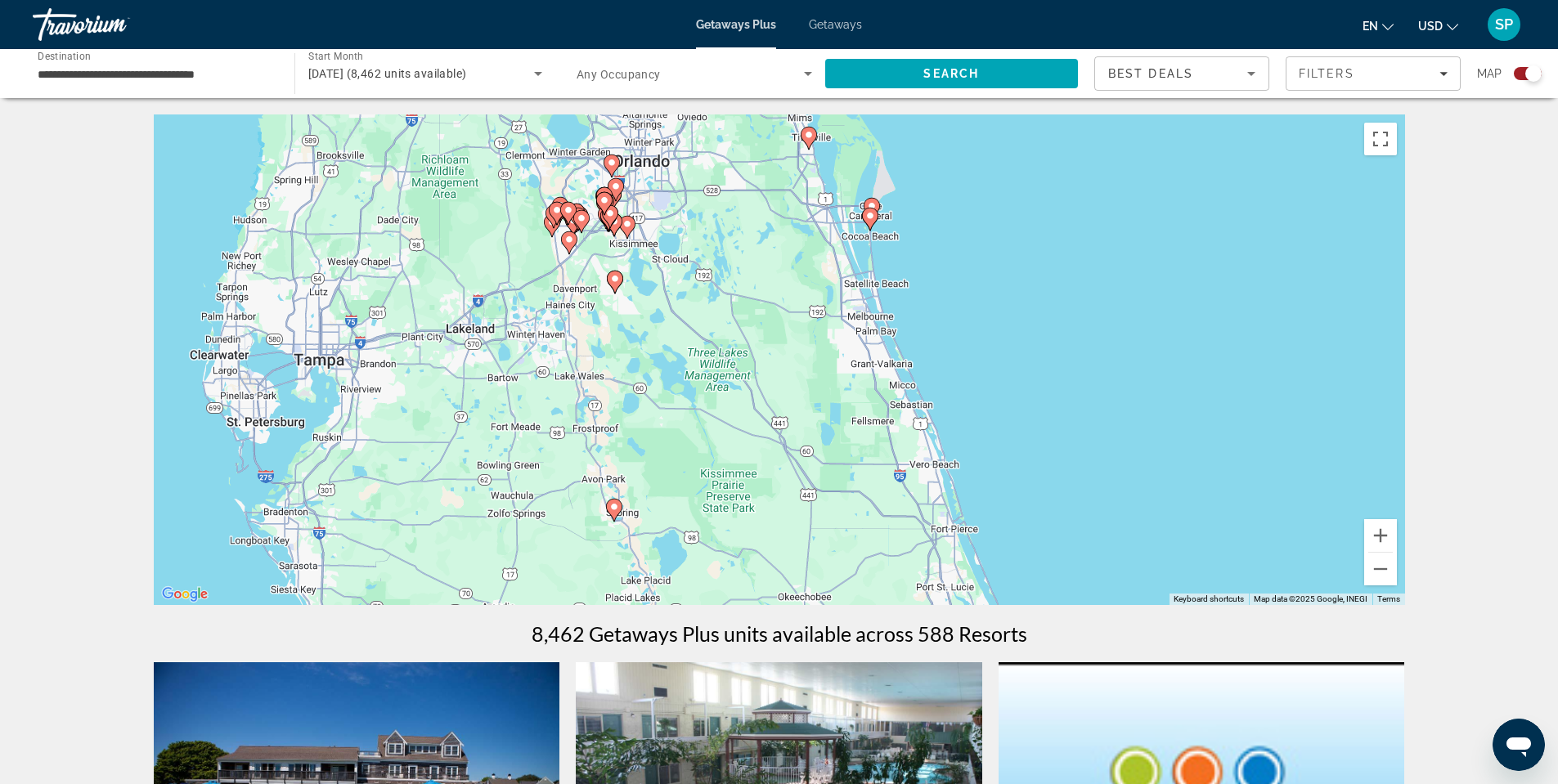
drag, startPoint x: 1080, startPoint y: 416, endPoint x: 924, endPoint y: 335, distance: 175.2
click at [924, 335] on div "To activate drag with keyboard, press Alt + Enter. Once in keyboard drag state,…" at bounding box center [779, 360] width 1251 height 491
click at [1391, 536] on button "Zoom in" at bounding box center [1380, 535] width 33 height 33
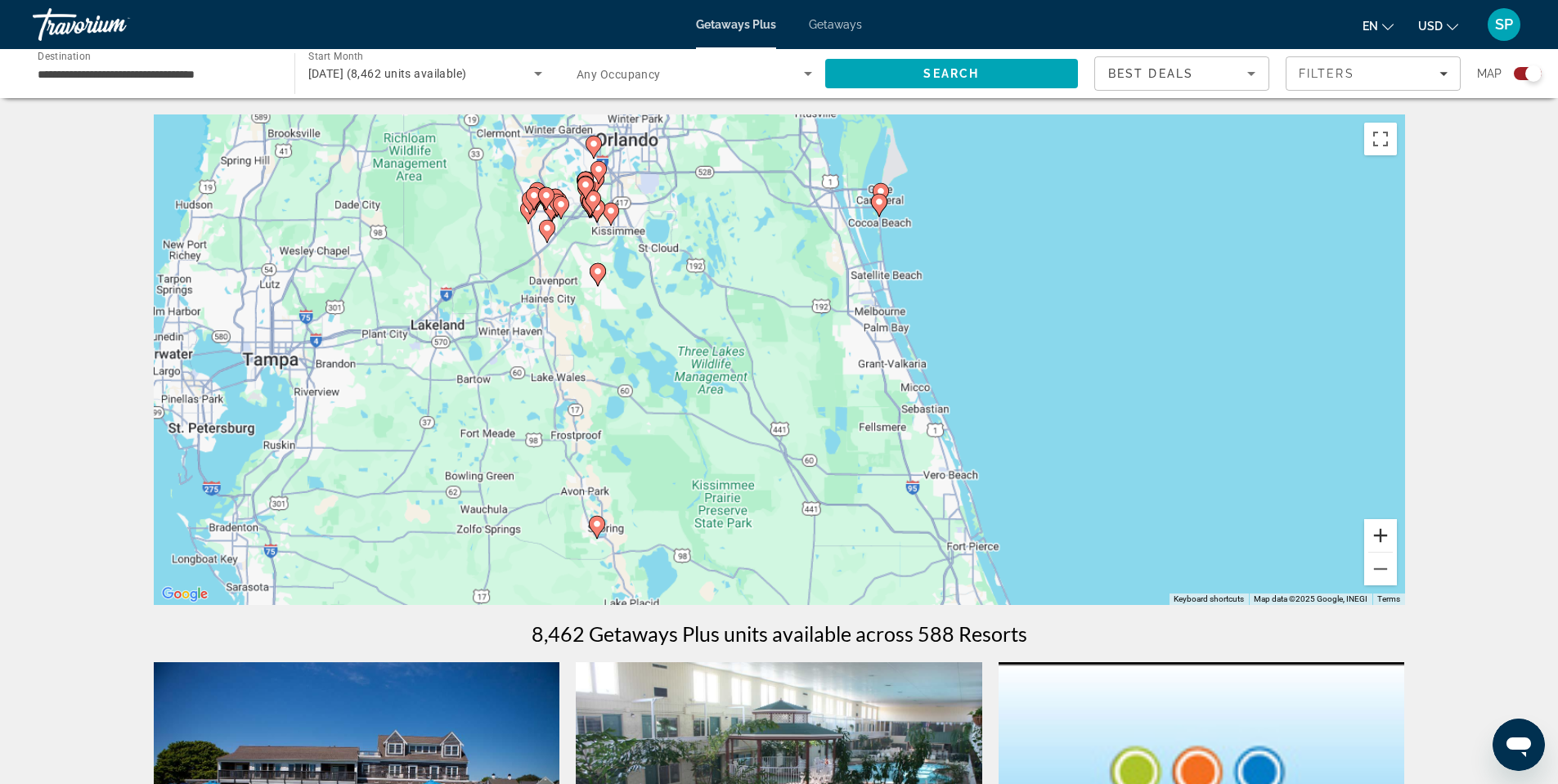
click at [1391, 533] on button "Zoom in" at bounding box center [1380, 535] width 33 height 33
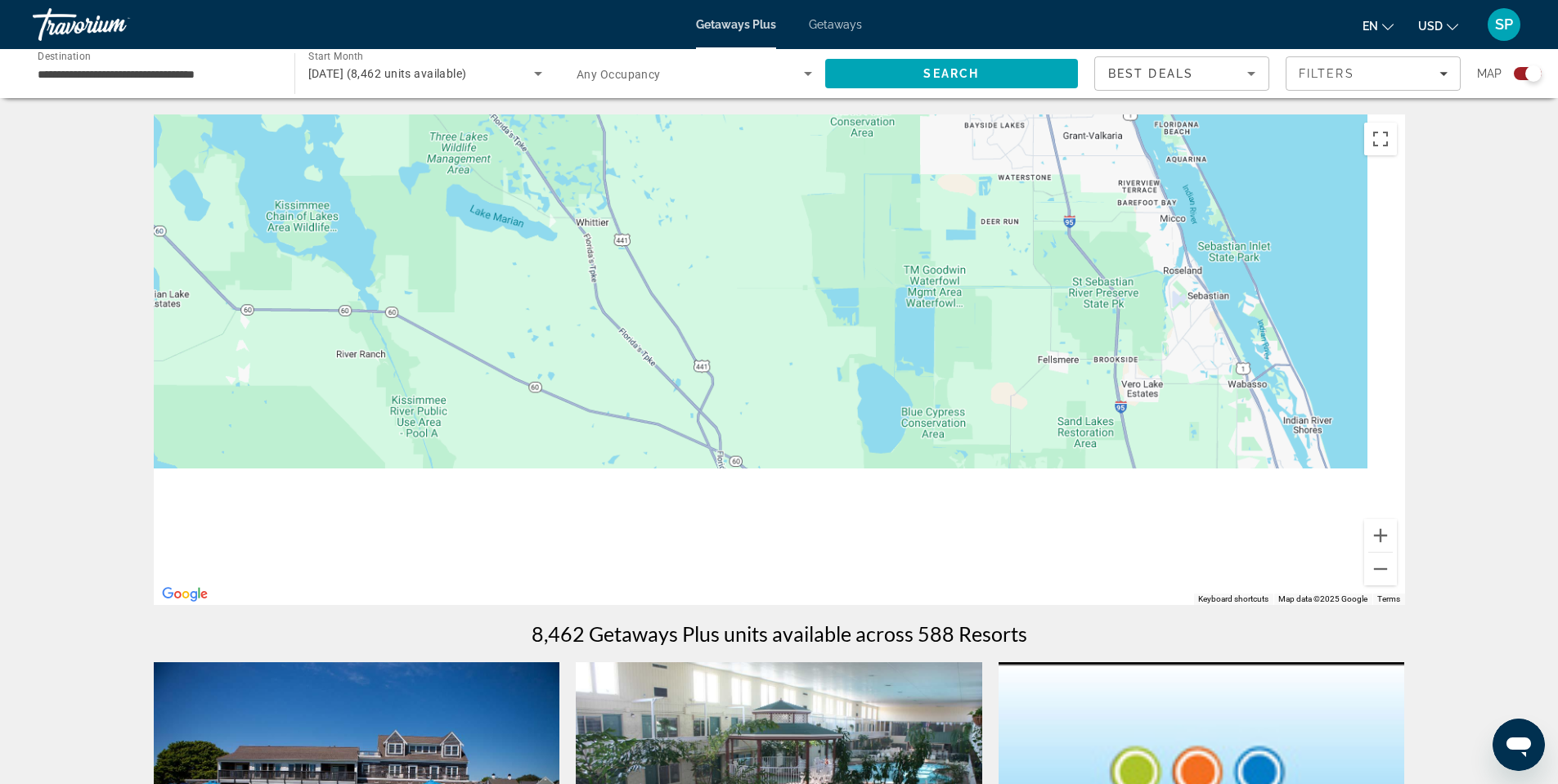
drag, startPoint x: 840, startPoint y: 395, endPoint x: 812, endPoint y: 242, distance: 155.5
click at [811, 245] on div "To activate drag with keyboard, press Alt + Enter. Once in keyboard drag state,…" at bounding box center [779, 360] width 1251 height 491
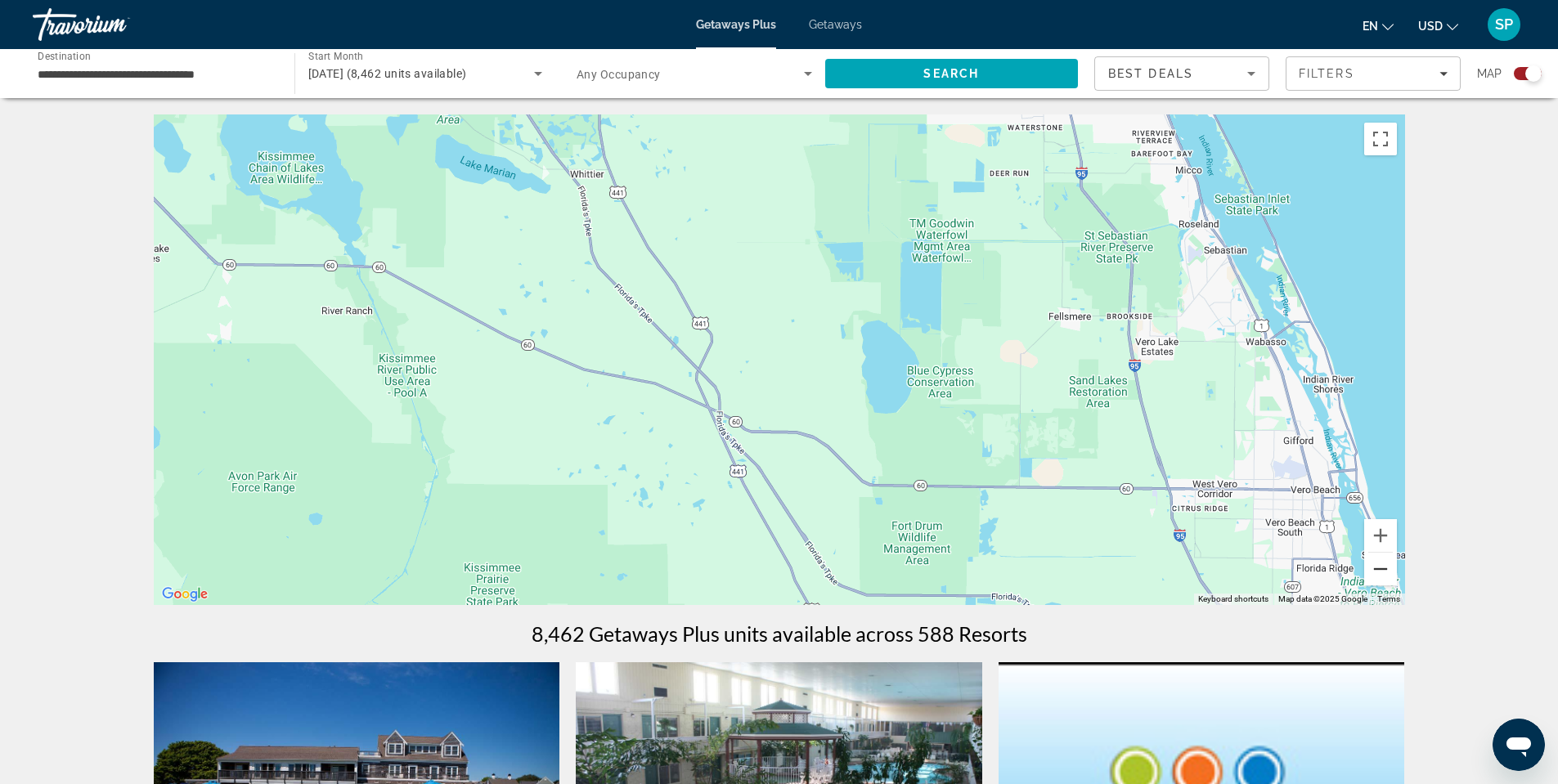
click at [1368, 565] on button "Zoom out" at bounding box center [1380, 569] width 33 height 33
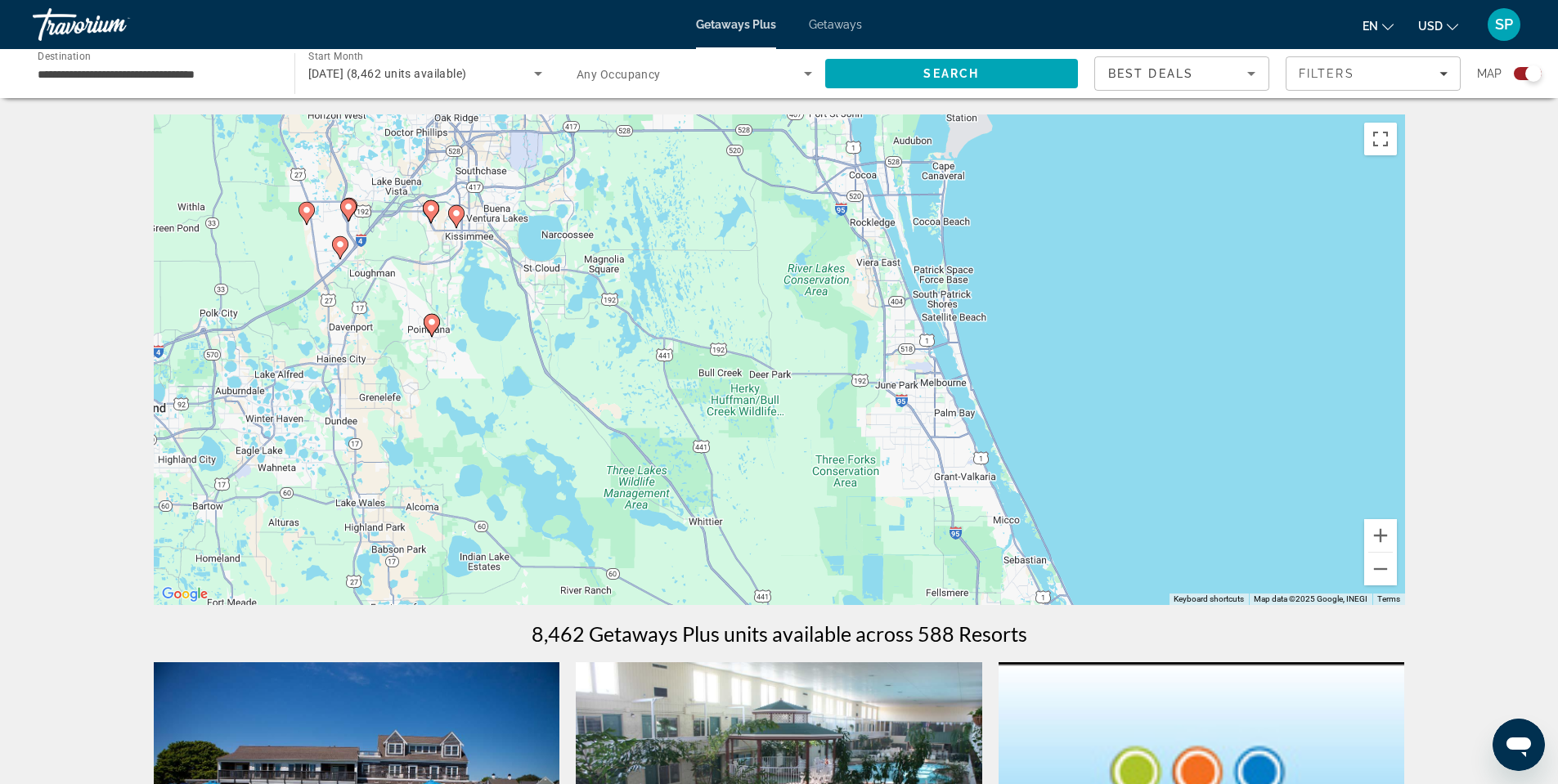
drag, startPoint x: 622, startPoint y: 285, endPoint x: 648, endPoint y: 544, distance: 260.5
click at [648, 544] on div "To activate drag with keyboard, press Alt + Enter. Once in keyboard drag state,…" at bounding box center [779, 360] width 1251 height 491
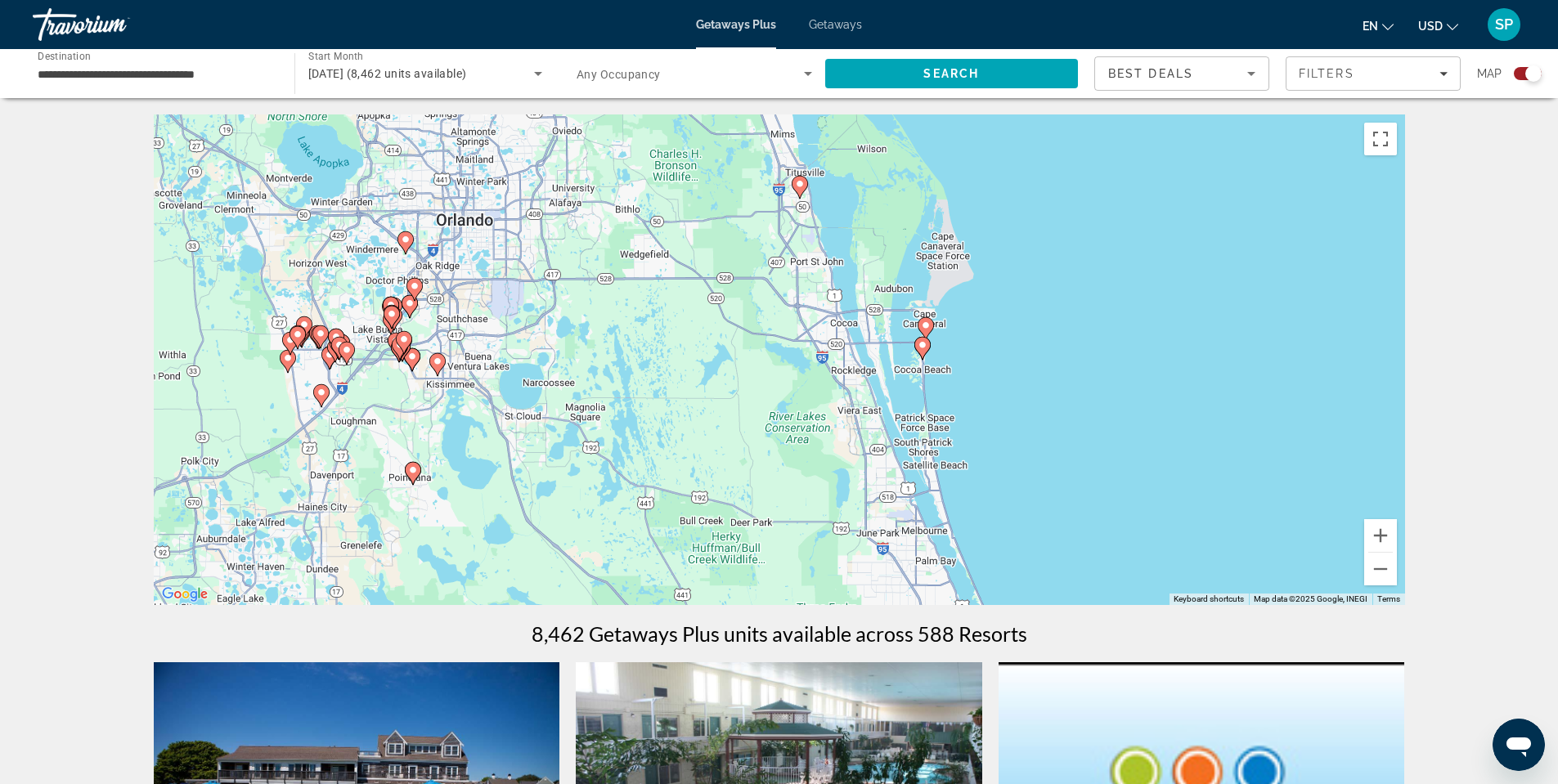
drag, startPoint x: 686, startPoint y: 348, endPoint x: 670, endPoint y: 498, distance: 150.6
click at [670, 498] on div "To activate drag with keyboard, press Alt + Enter. Once in keyboard drag state,…" at bounding box center [779, 360] width 1251 height 491
click at [1390, 568] on button "Zoom out" at bounding box center [1380, 569] width 33 height 33
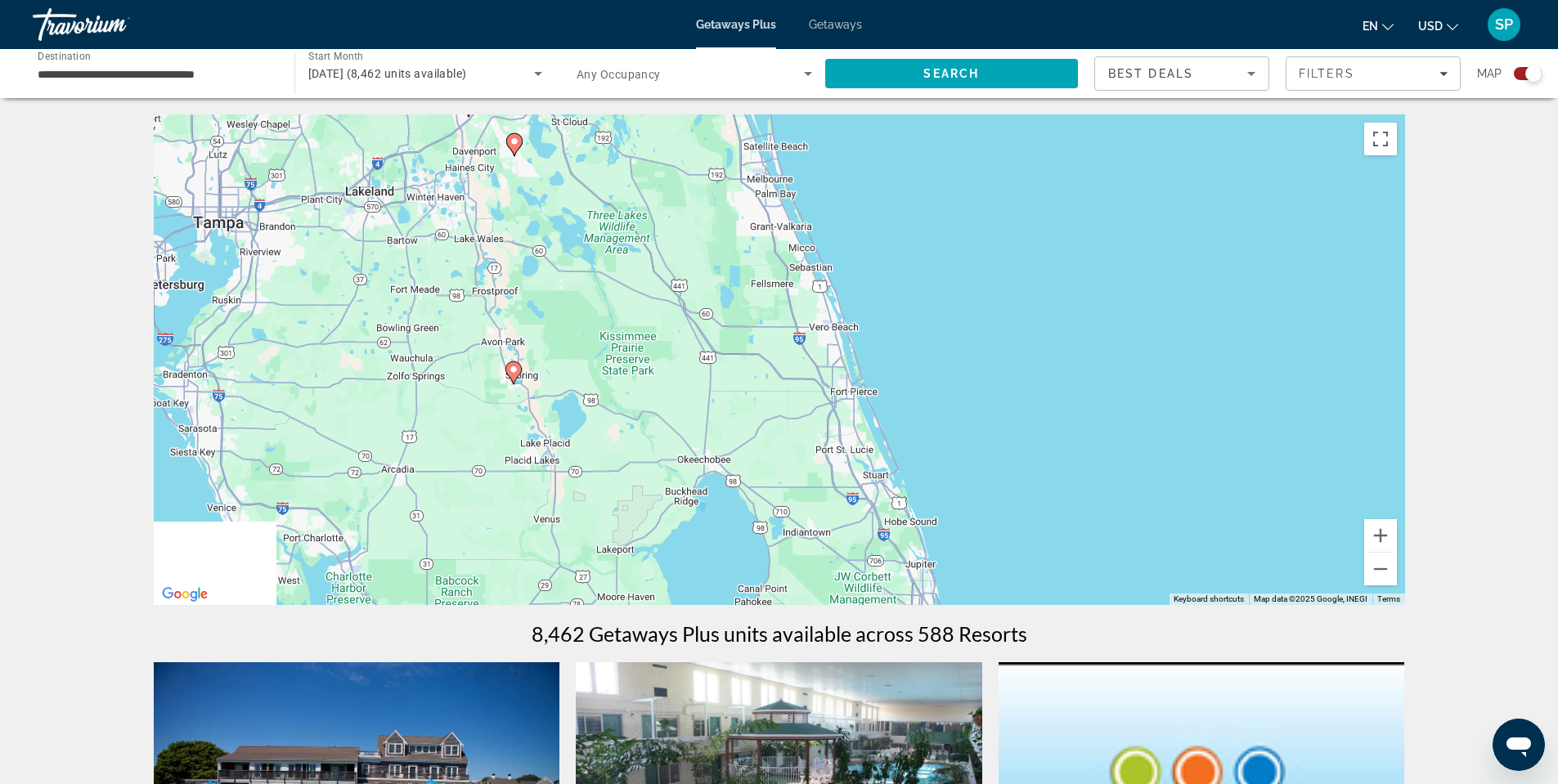
drag, startPoint x: 773, startPoint y: 353, endPoint x: 743, endPoint y: 222, distance: 134.3
click at [745, 236] on div "To activate drag with keyboard, press Alt + Enter. Once in keyboard drag state,…" at bounding box center [779, 360] width 1251 height 491
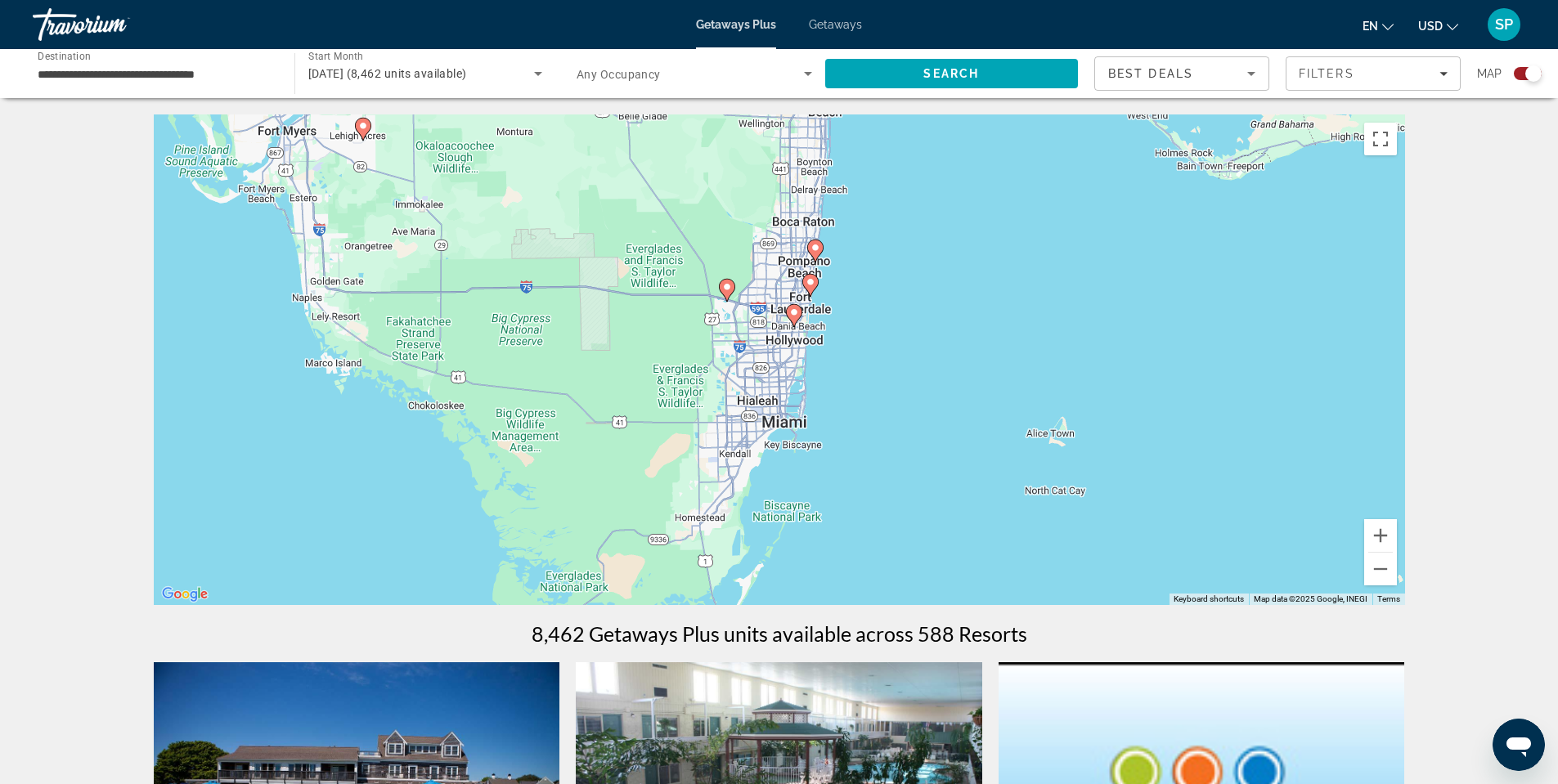
drag, startPoint x: 742, startPoint y: 370, endPoint x: 747, endPoint y: 275, distance: 95.0
click at [747, 275] on div "To activate drag with keyboard, press Alt + Enter. Once in keyboard drag state,…" at bounding box center [779, 360] width 1251 height 491
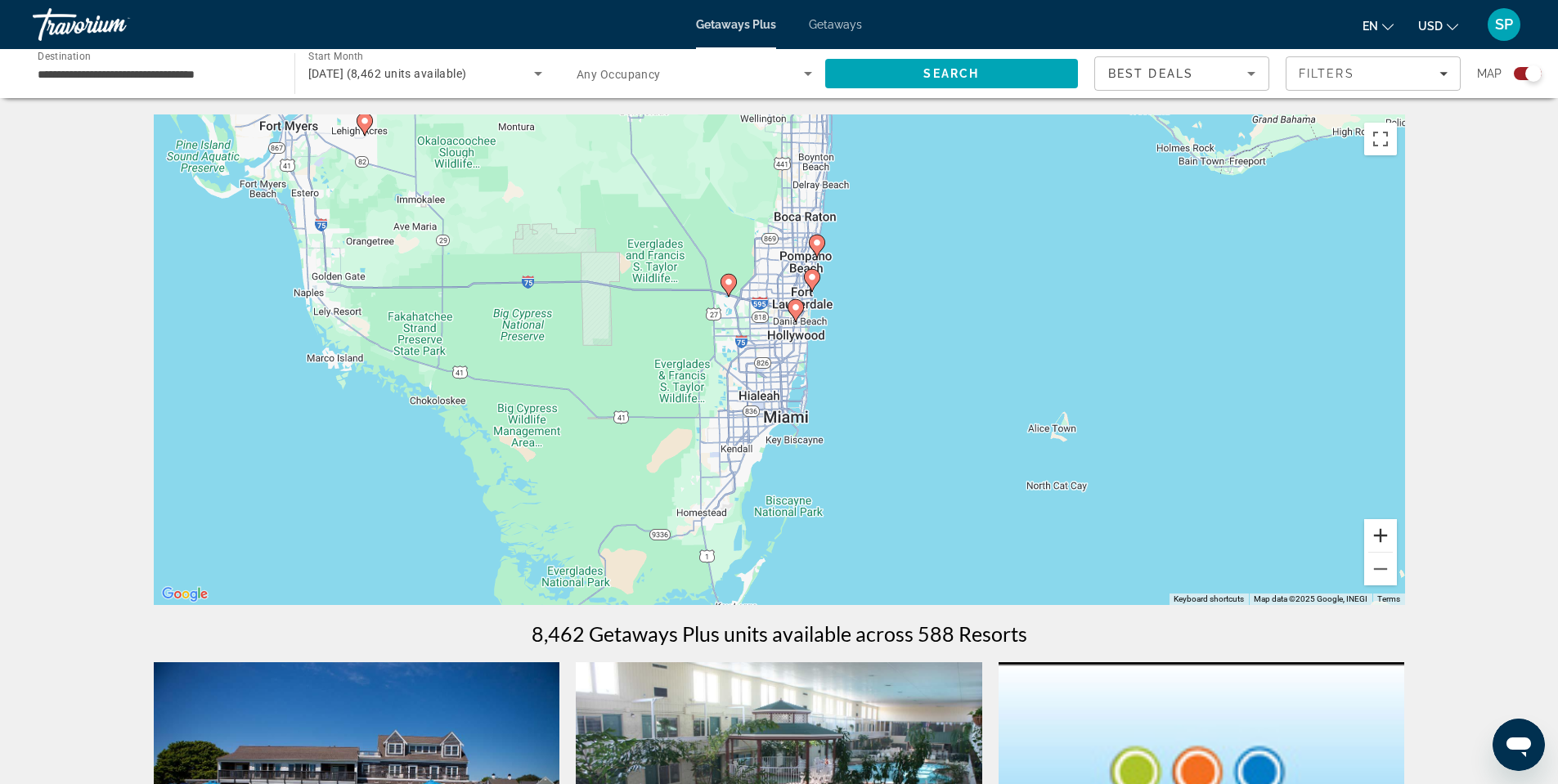
click at [1375, 530] on button "Zoom in" at bounding box center [1380, 535] width 33 height 33
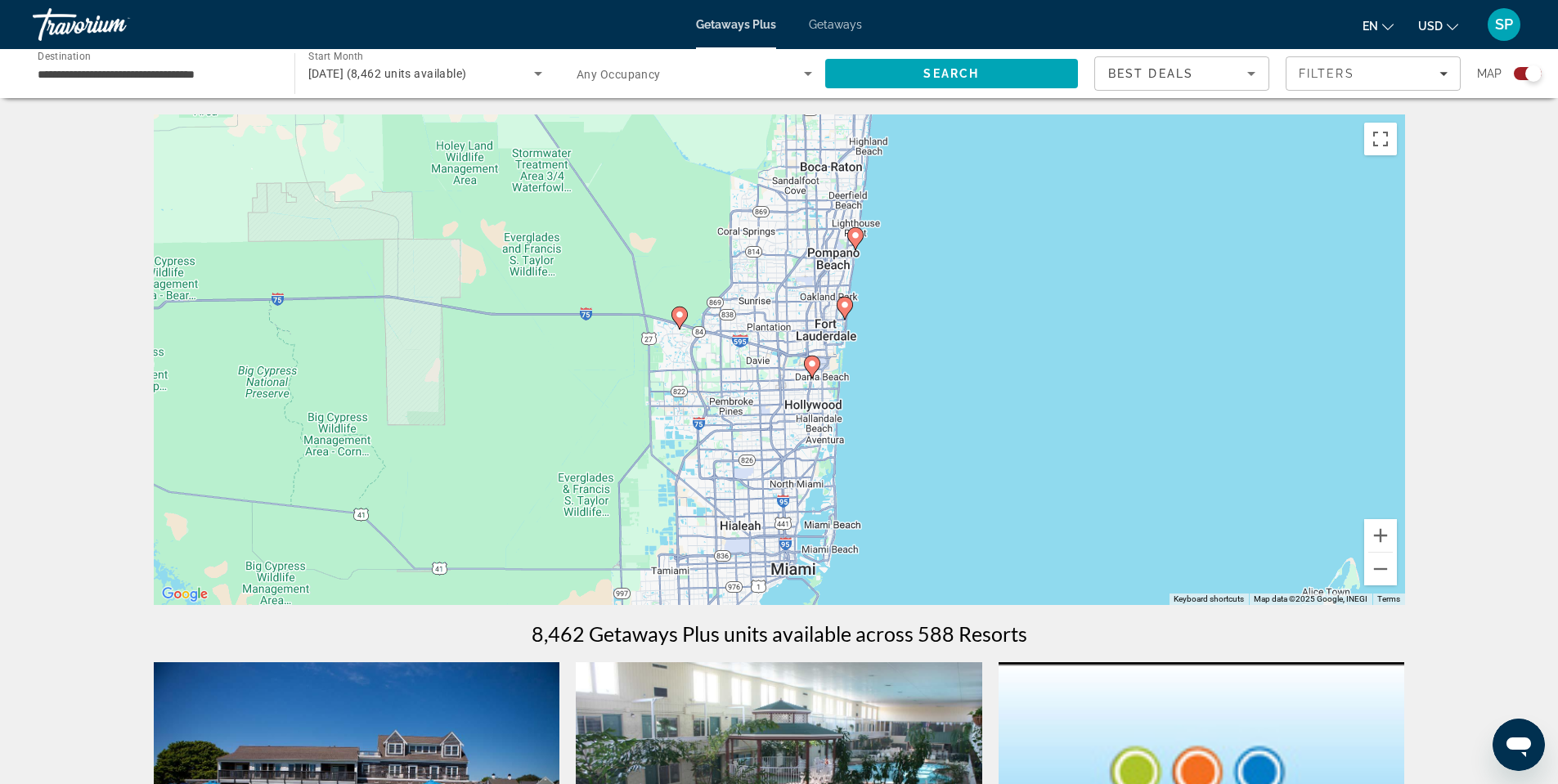
drag, startPoint x: 583, startPoint y: 408, endPoint x: 582, endPoint y: 487, distance: 78.5
click at [582, 487] on div "To activate drag with keyboard, press Alt + Enter. Once in keyboard drag state,…" at bounding box center [779, 360] width 1251 height 491
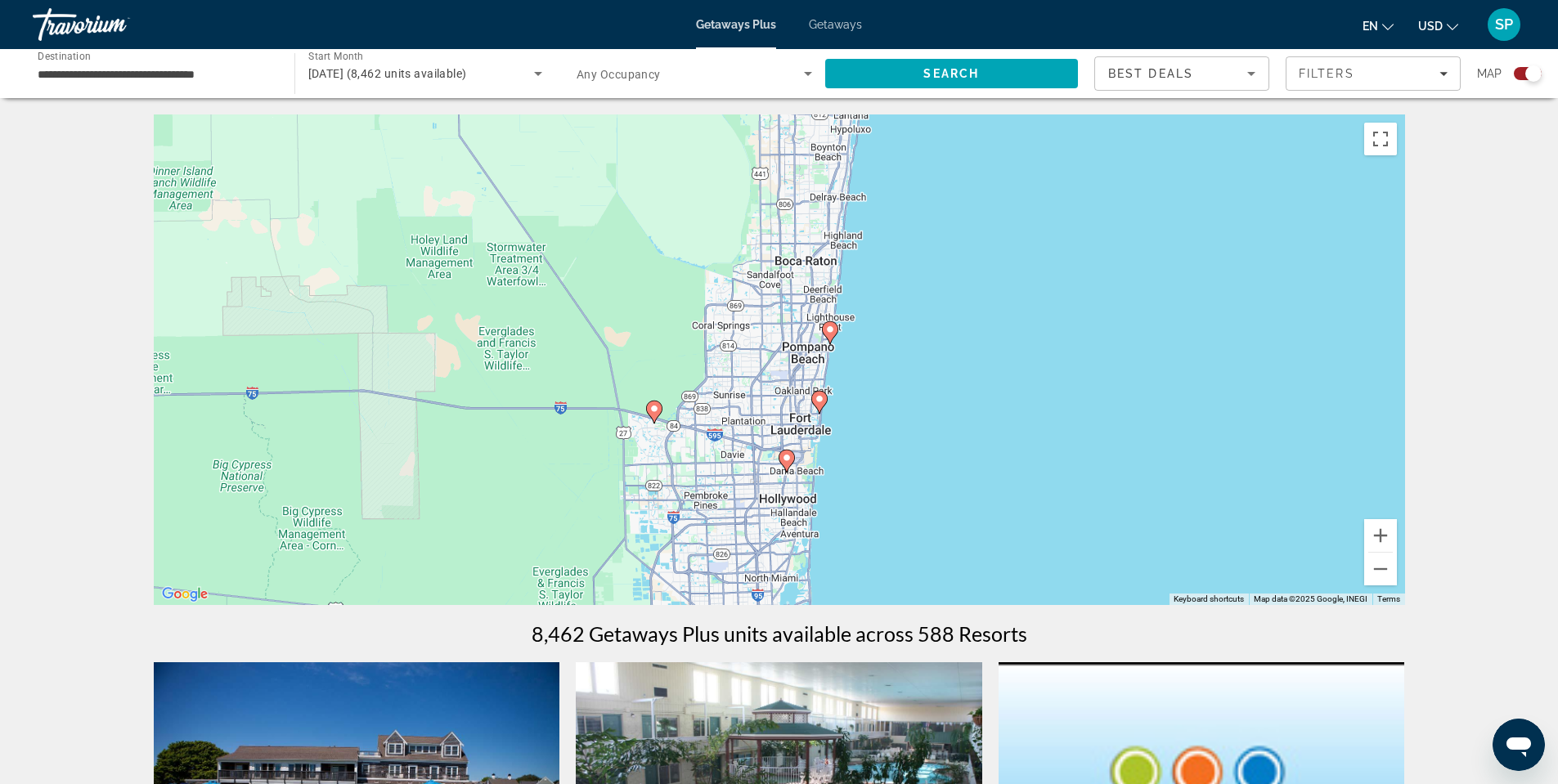
drag, startPoint x: 802, startPoint y: 350, endPoint x: 792, endPoint y: 450, distance: 100.3
click at [776, 443] on div "To activate drag with keyboard, press Alt + Enter. Once in keyboard drag state,…" at bounding box center [779, 360] width 1251 height 491
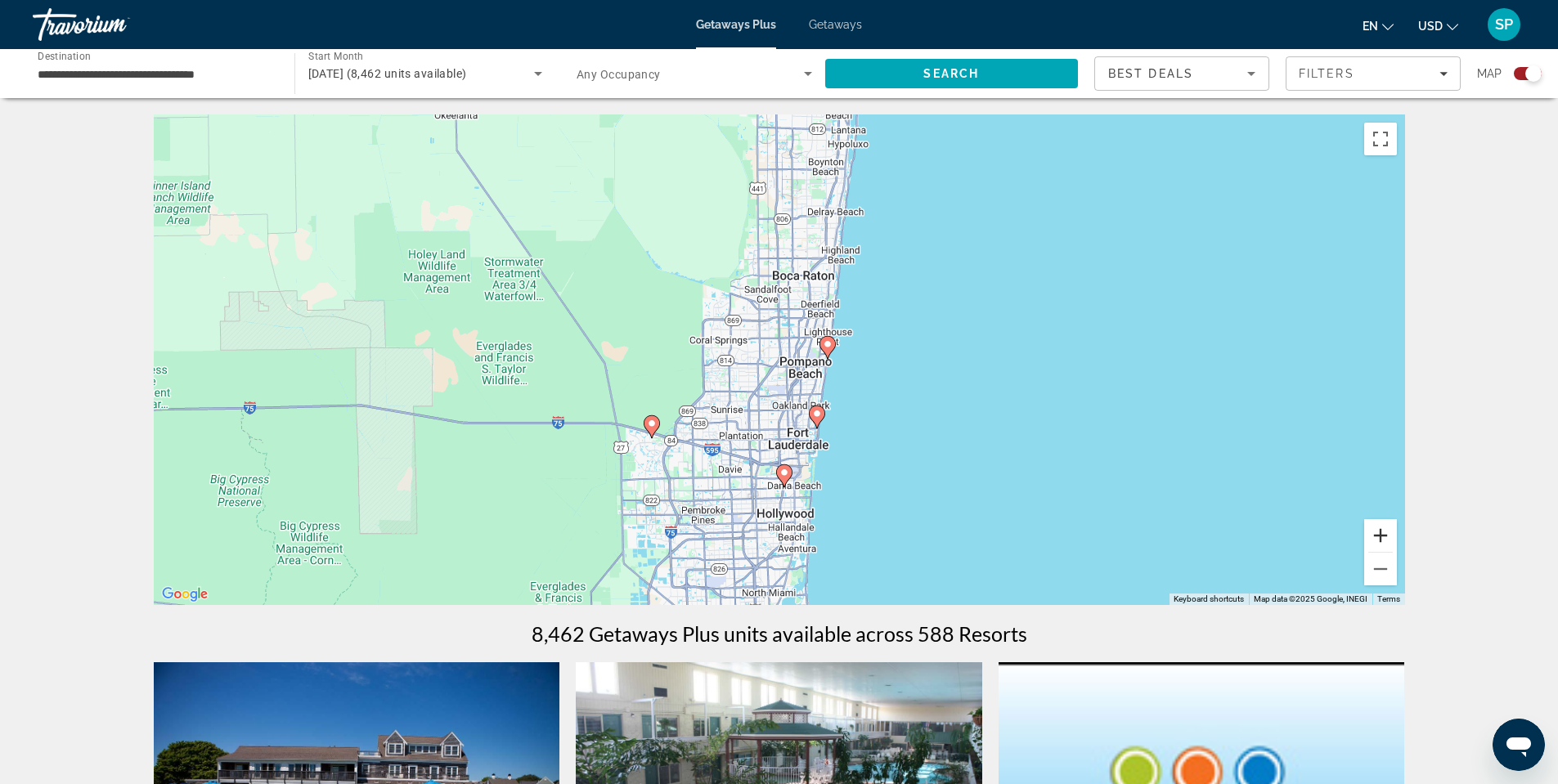
click at [1388, 543] on button "Zoom in" at bounding box center [1380, 535] width 33 height 33
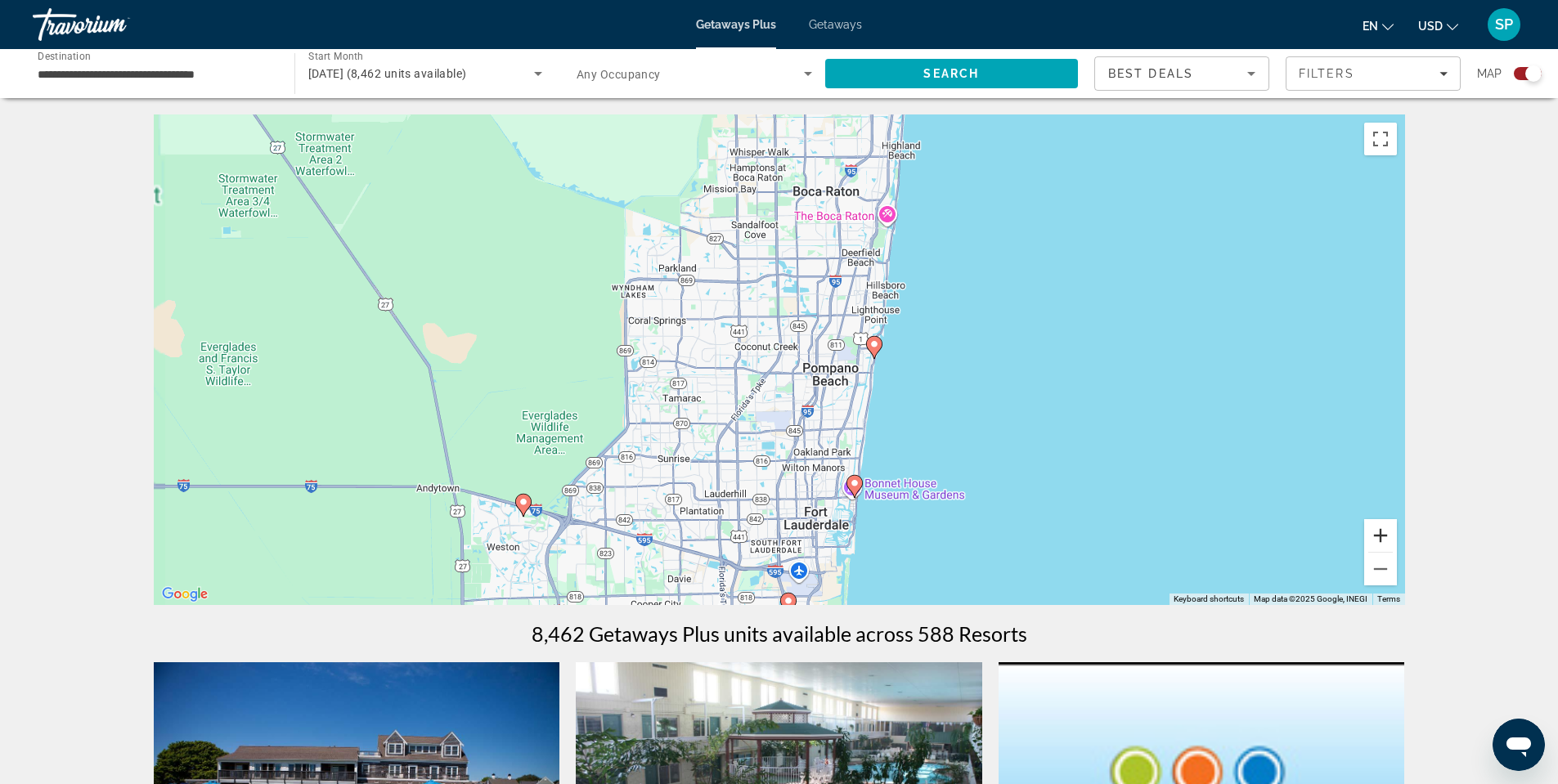
click at [1388, 543] on button "Zoom in" at bounding box center [1380, 535] width 33 height 33
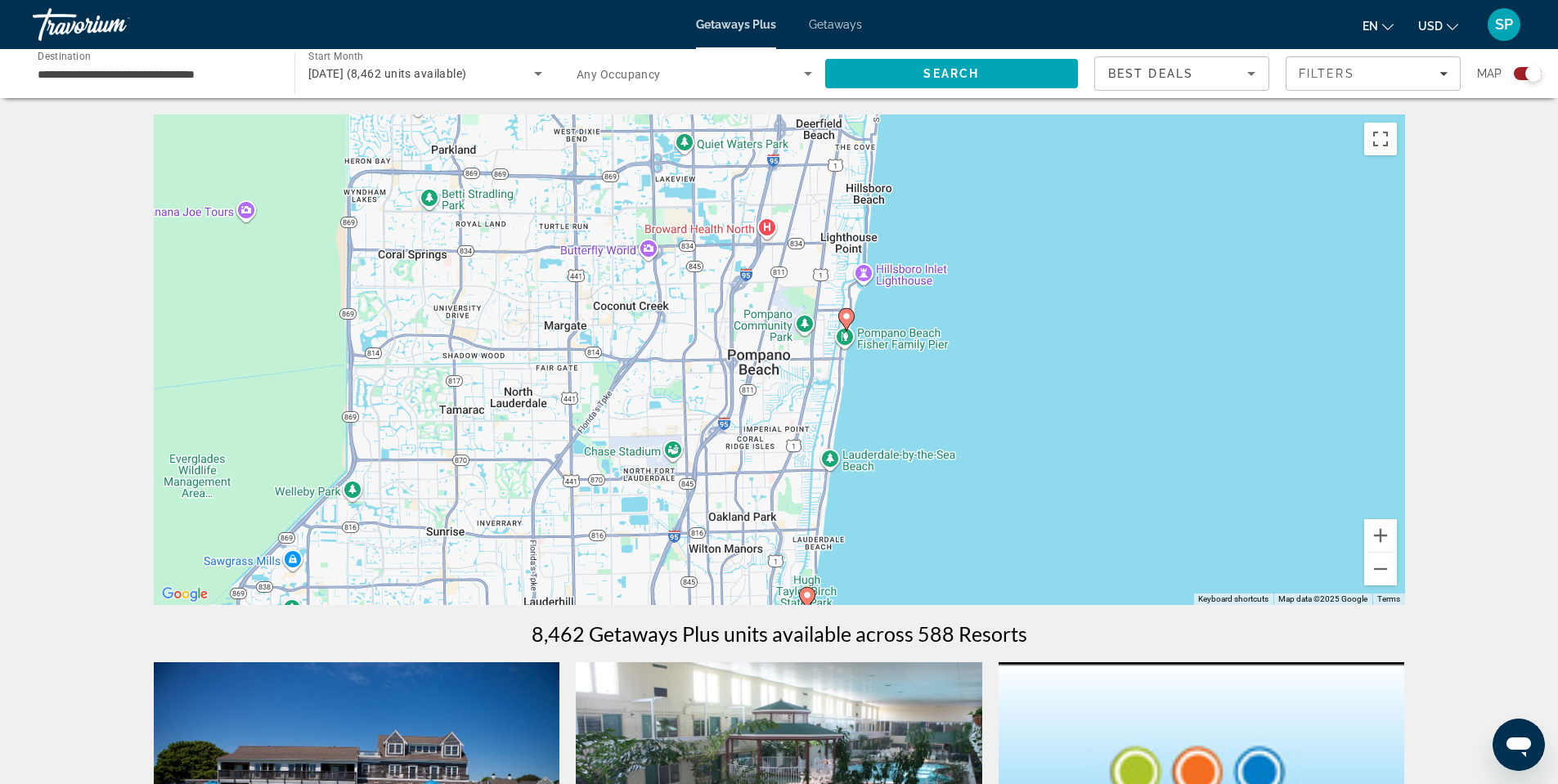
drag, startPoint x: 745, startPoint y: 386, endPoint x: 620, endPoint y: 359, distance: 128.0
click at [620, 359] on div "To activate drag with keyboard, press Alt + Enter. Once in keyboard drag state,…" at bounding box center [779, 360] width 1251 height 491
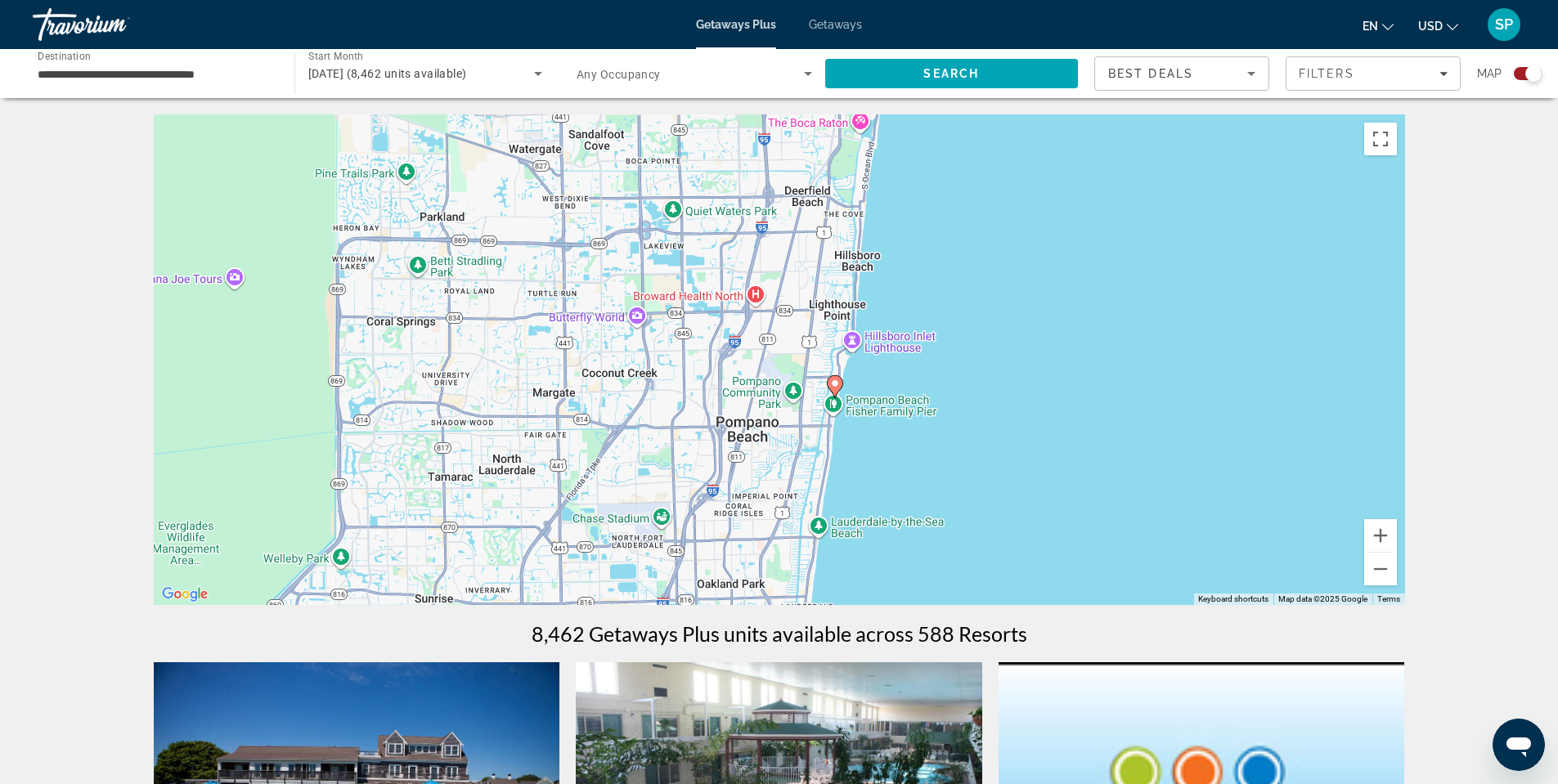
drag, startPoint x: 829, startPoint y: 355, endPoint x: 816, endPoint y: 424, distance: 69.8
click at [816, 424] on div "To activate drag with keyboard, press Alt + Enter. Once in keyboard drag state,…" at bounding box center [779, 360] width 1251 height 491
click at [836, 382] on image "Main content" at bounding box center [835, 384] width 10 height 10
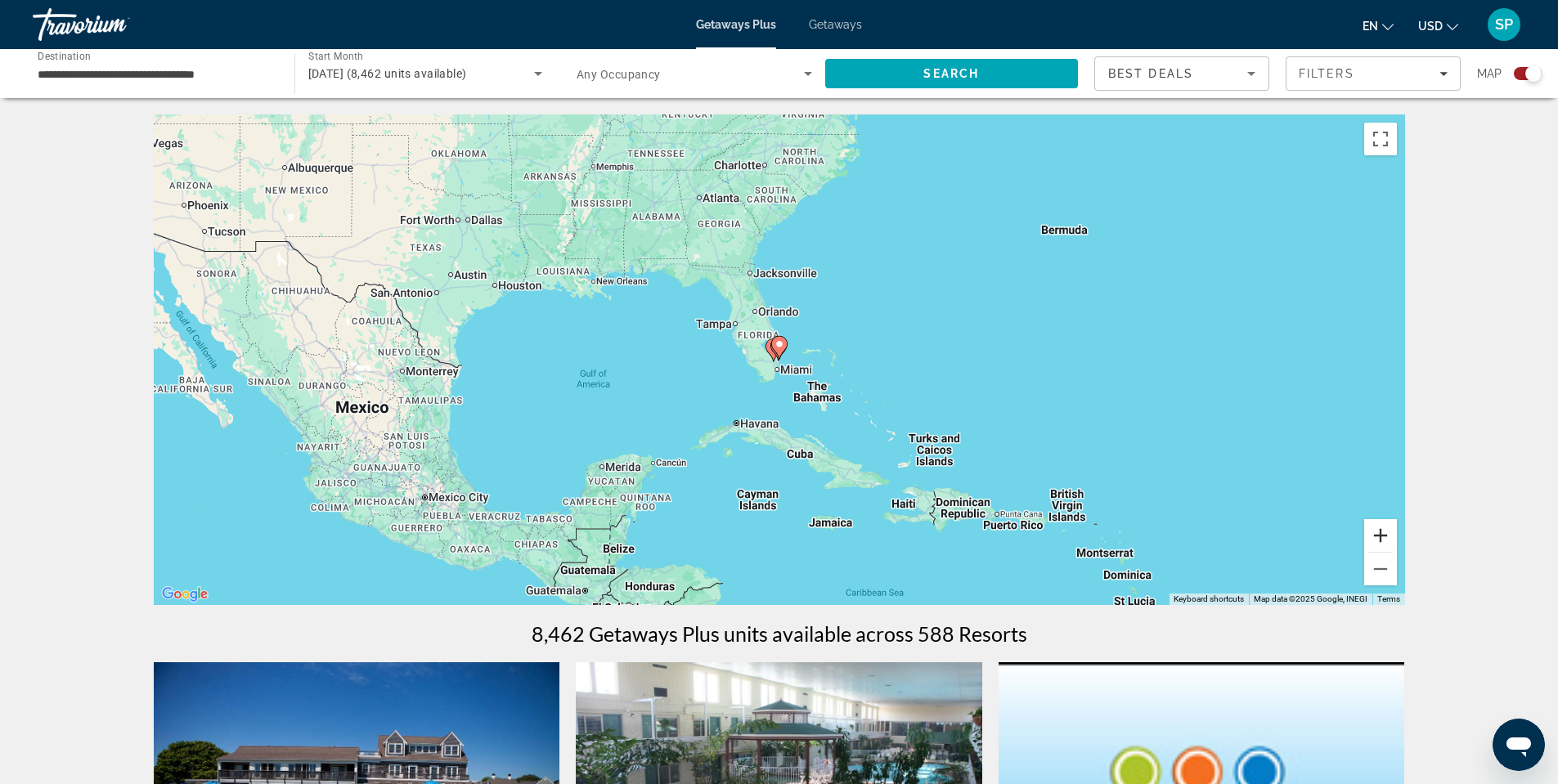
click at [1385, 532] on button "Zoom in" at bounding box center [1380, 535] width 33 height 33
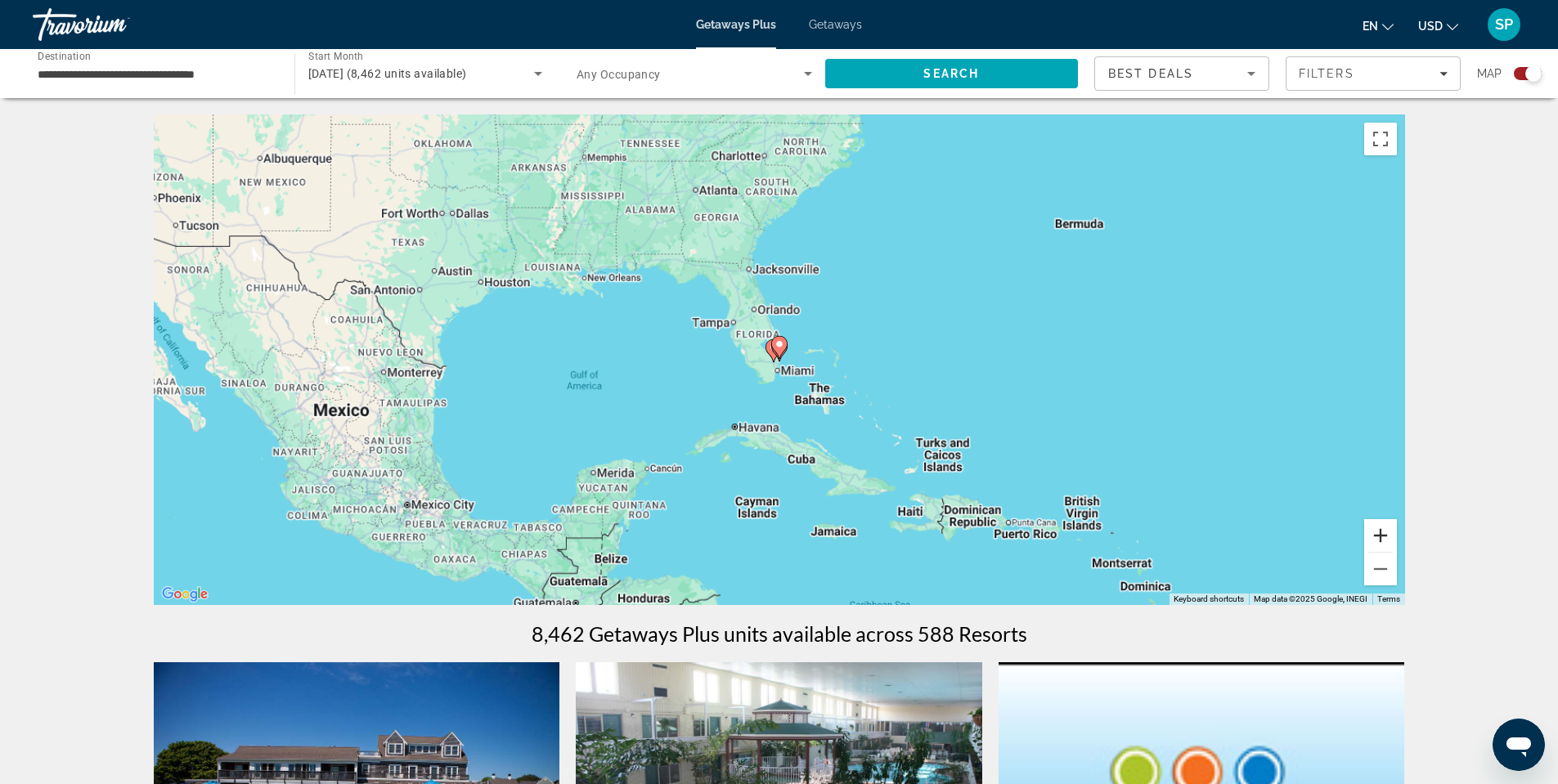
click at [1385, 532] on button "Zoom in" at bounding box center [1380, 535] width 33 height 33
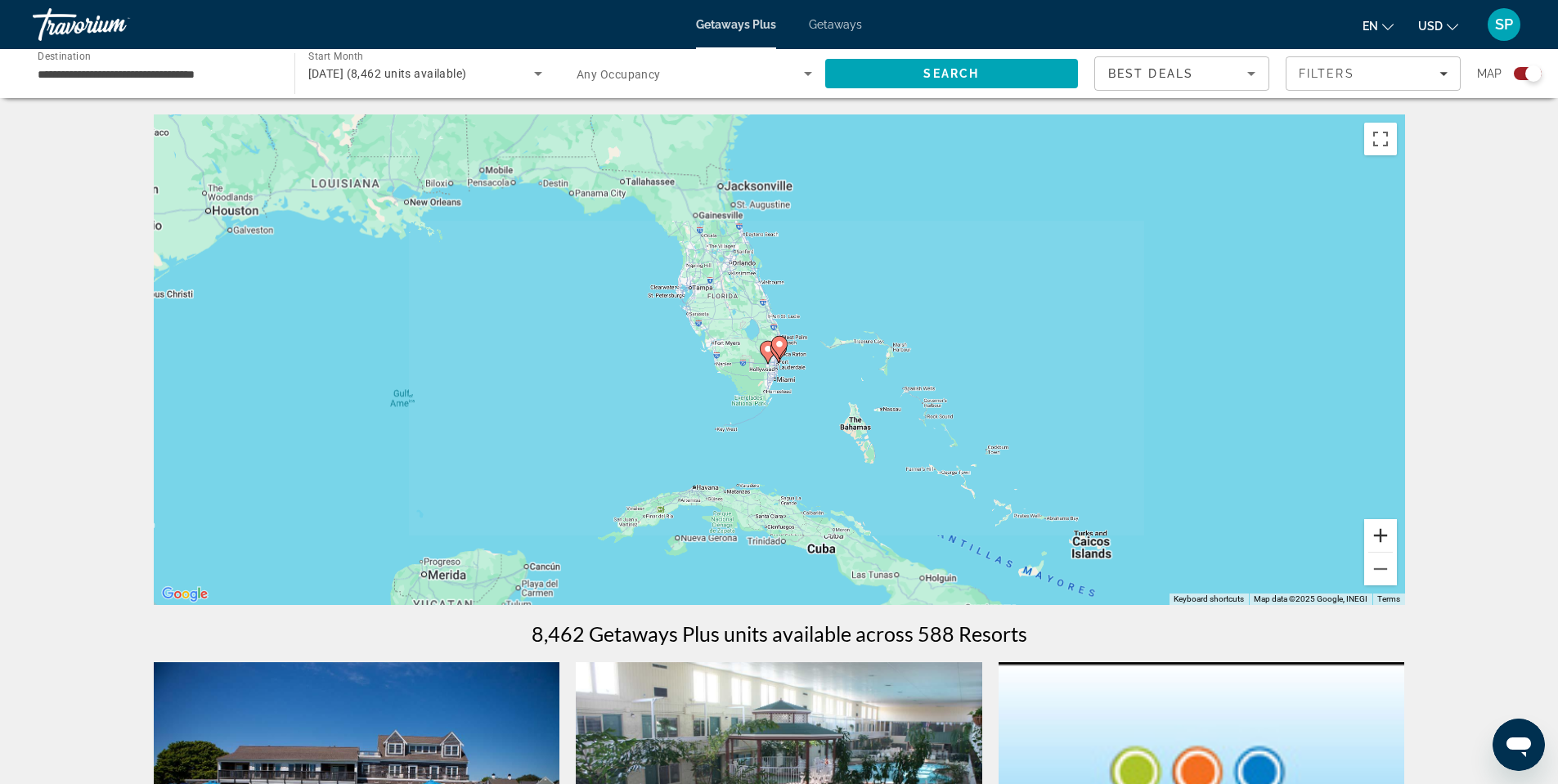
click at [1385, 532] on button "Zoom in" at bounding box center [1380, 535] width 33 height 33
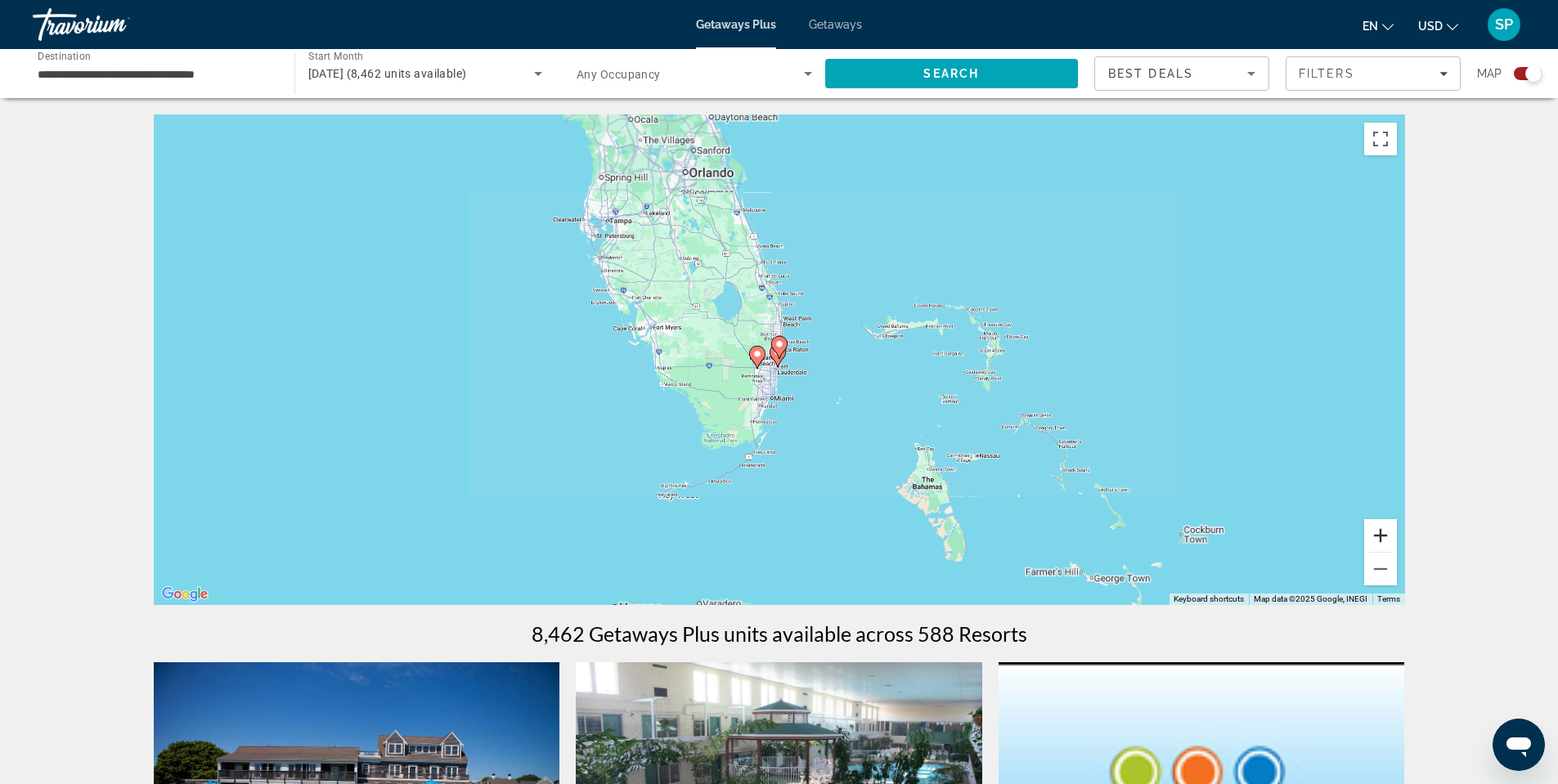
click at [1385, 532] on button "Zoom in" at bounding box center [1380, 535] width 33 height 33
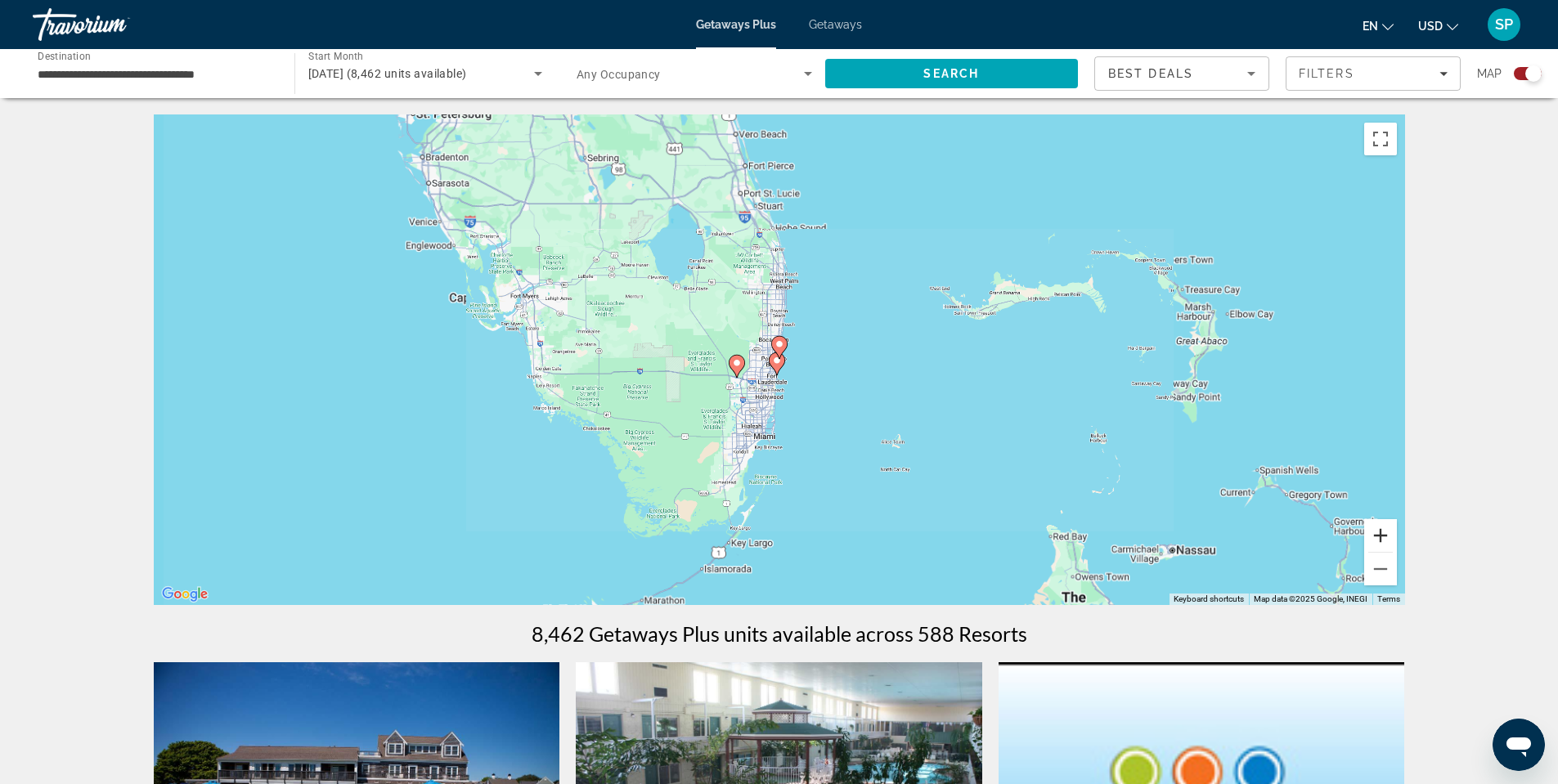
click at [1385, 532] on button "Zoom in" at bounding box center [1380, 535] width 33 height 33
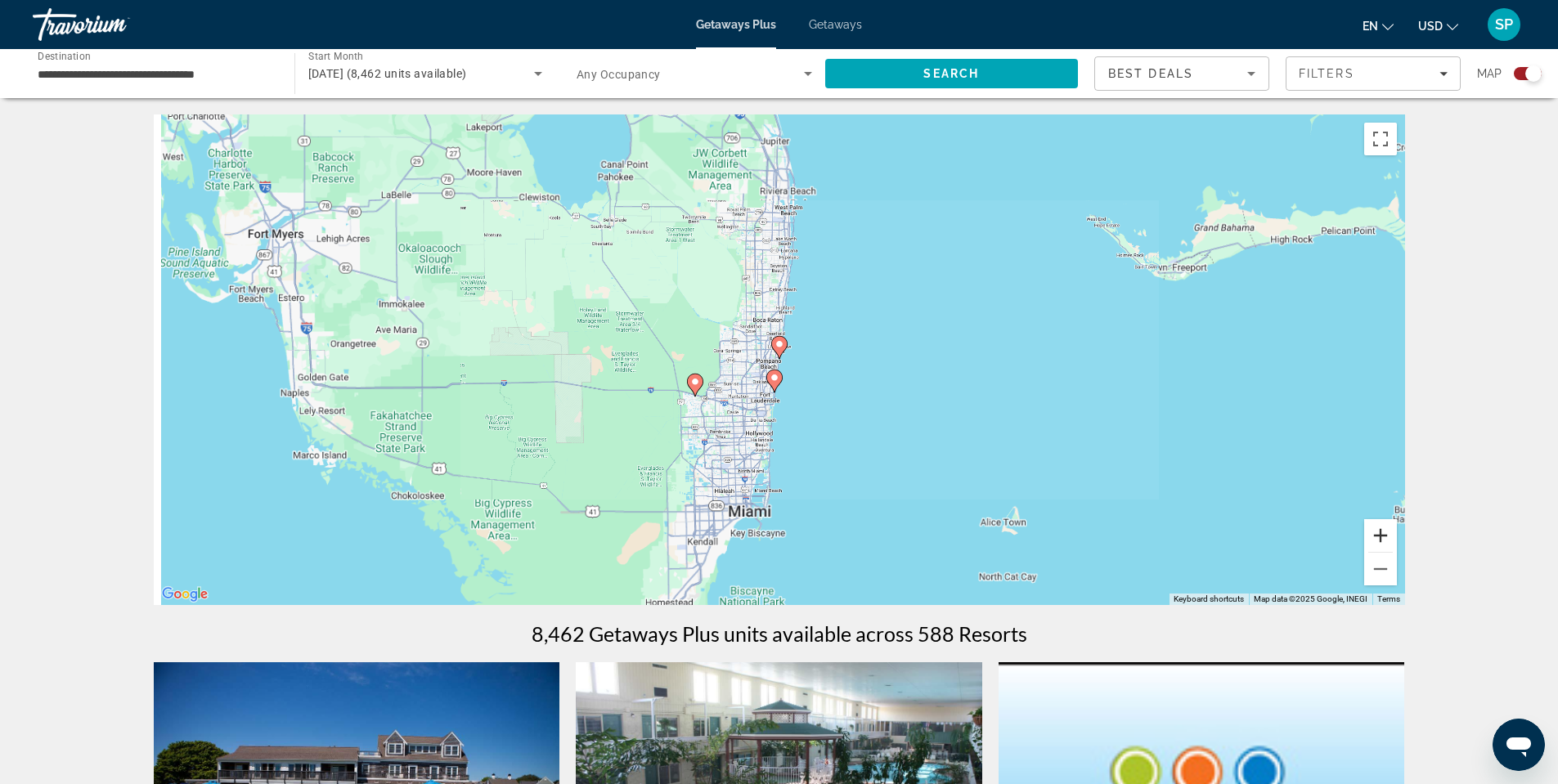
click at [1385, 532] on button "Zoom in" at bounding box center [1380, 535] width 33 height 33
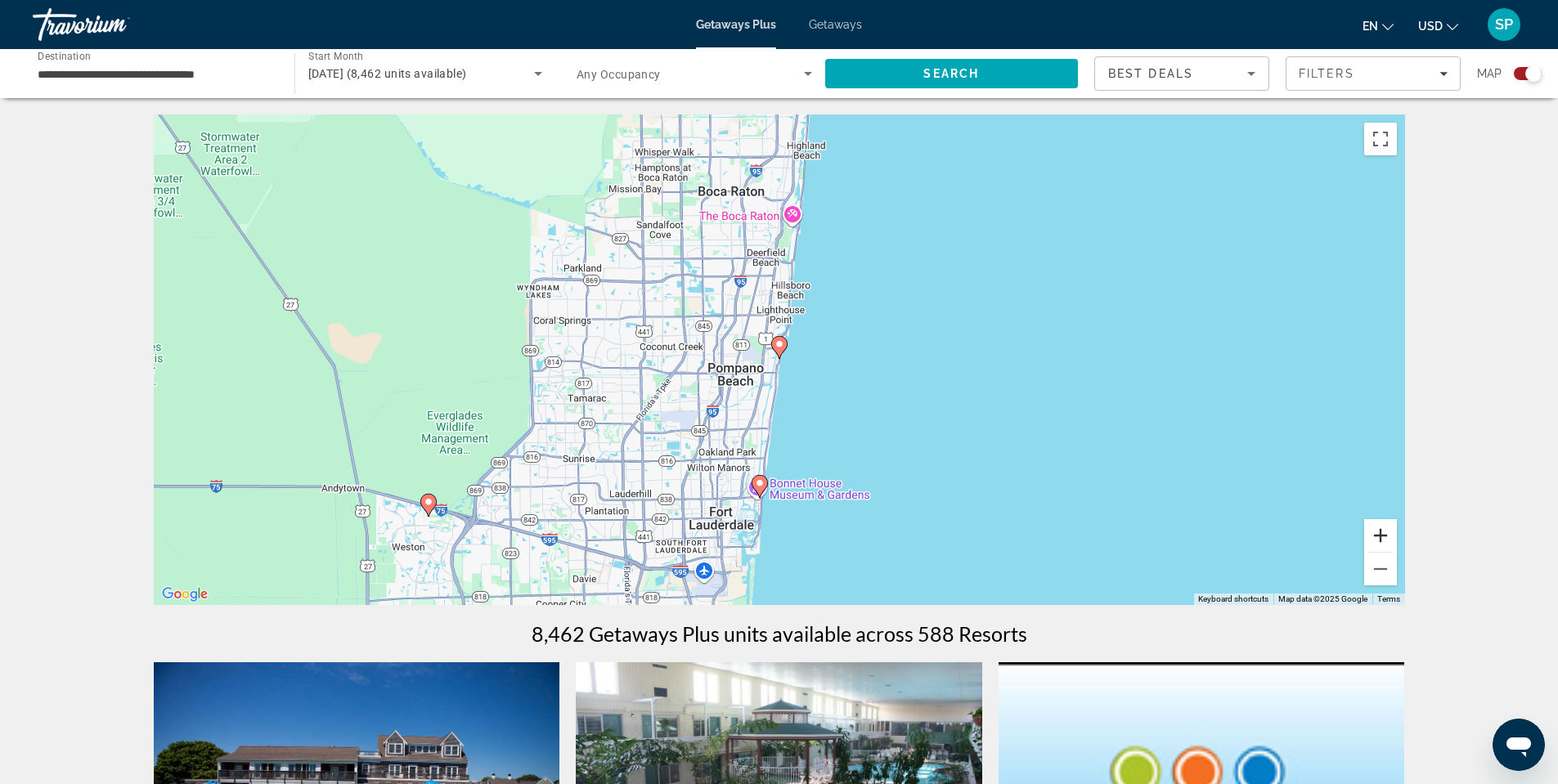
click at [1385, 532] on button "Zoom in" at bounding box center [1380, 535] width 33 height 33
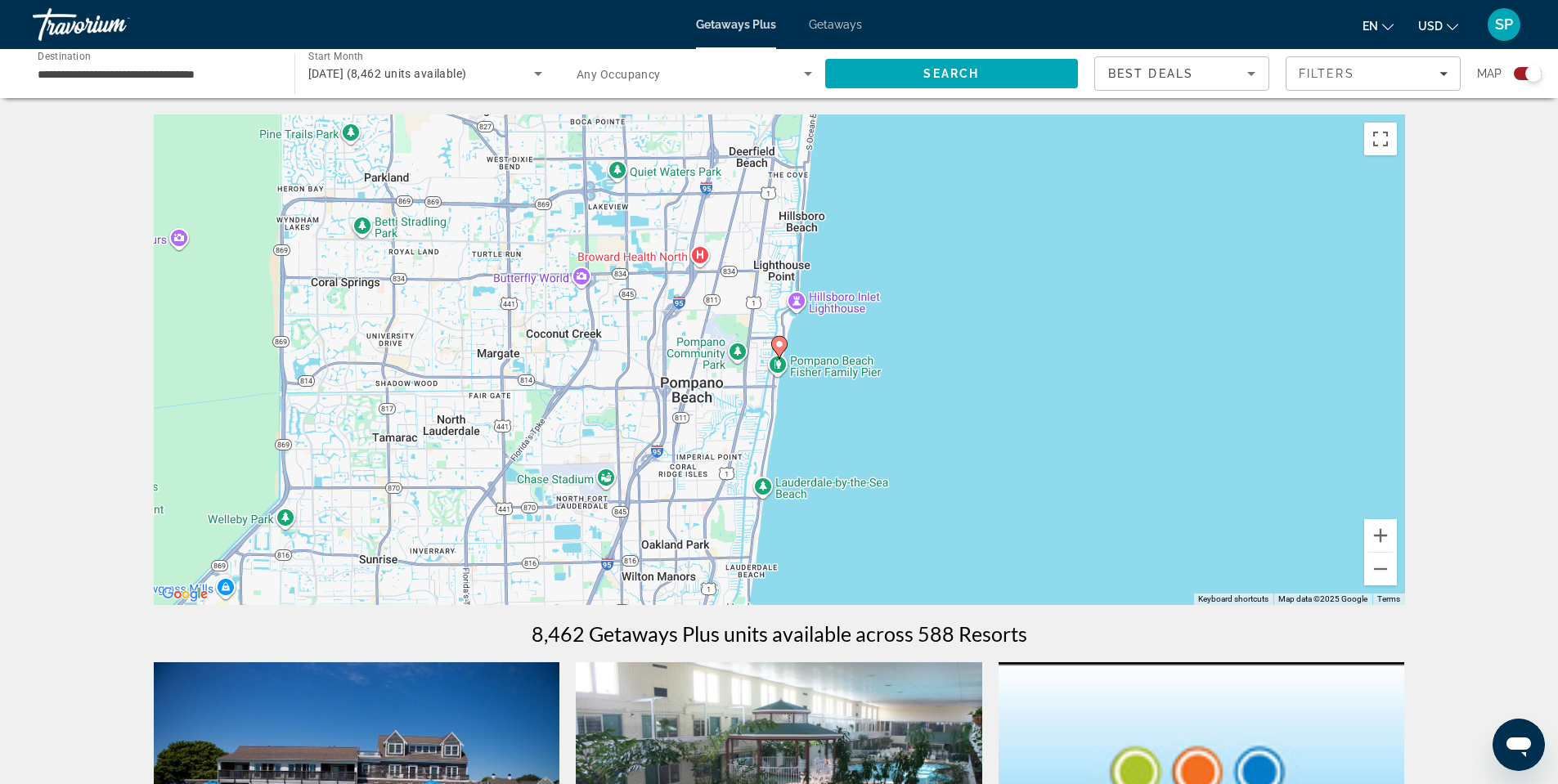
click at [800, 366] on div "To activate drag with keyboard, press Alt + Enter. Once in keyboard drag state,…" at bounding box center [779, 360] width 1251 height 491
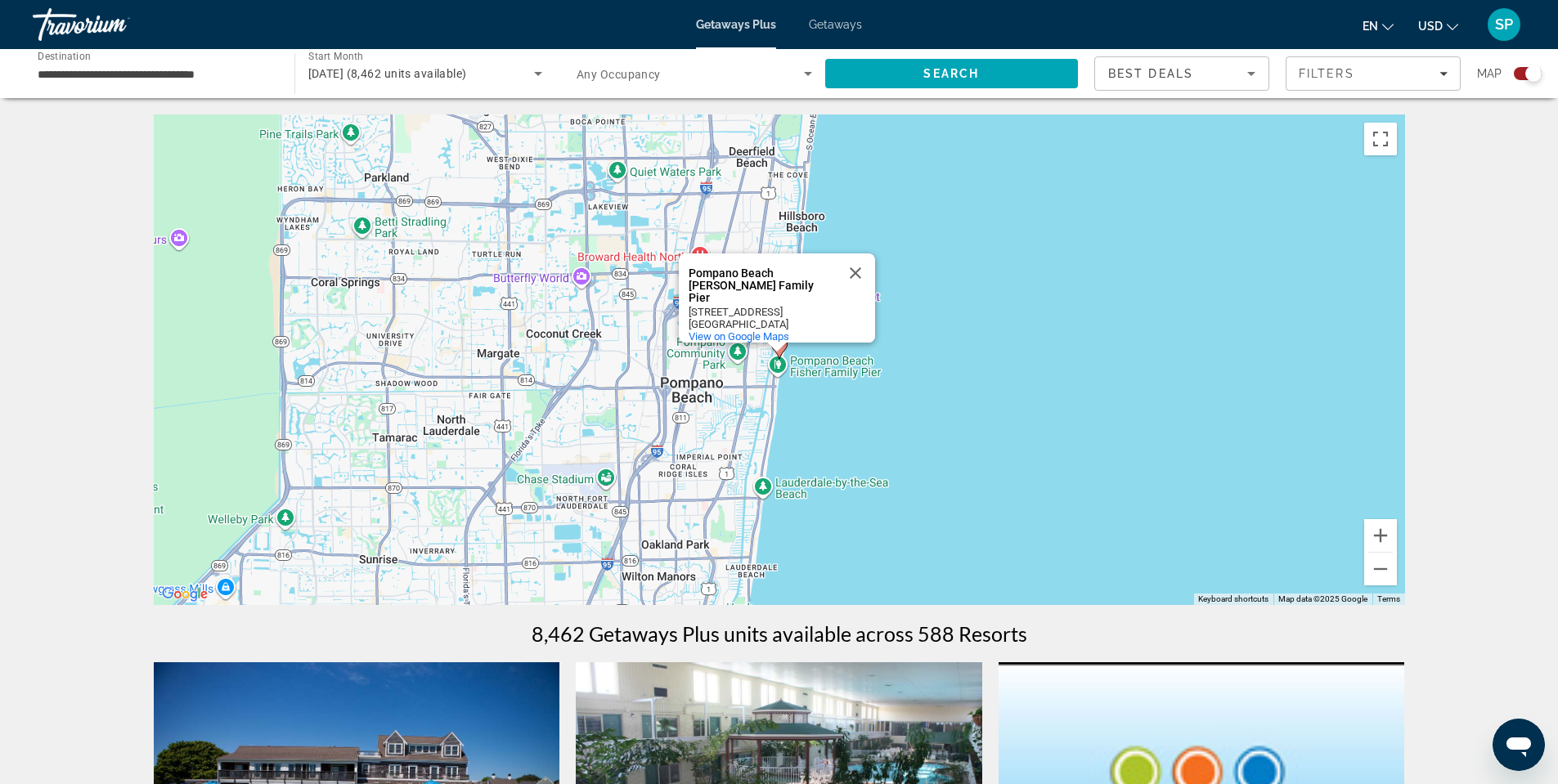
click at [746, 425] on div "To activate drag with keyboard, press Alt + Enter. Once in keyboard drag state,…" at bounding box center [779, 360] width 1251 height 491
click at [857, 273] on button "Close" at bounding box center [855, 273] width 39 height 39
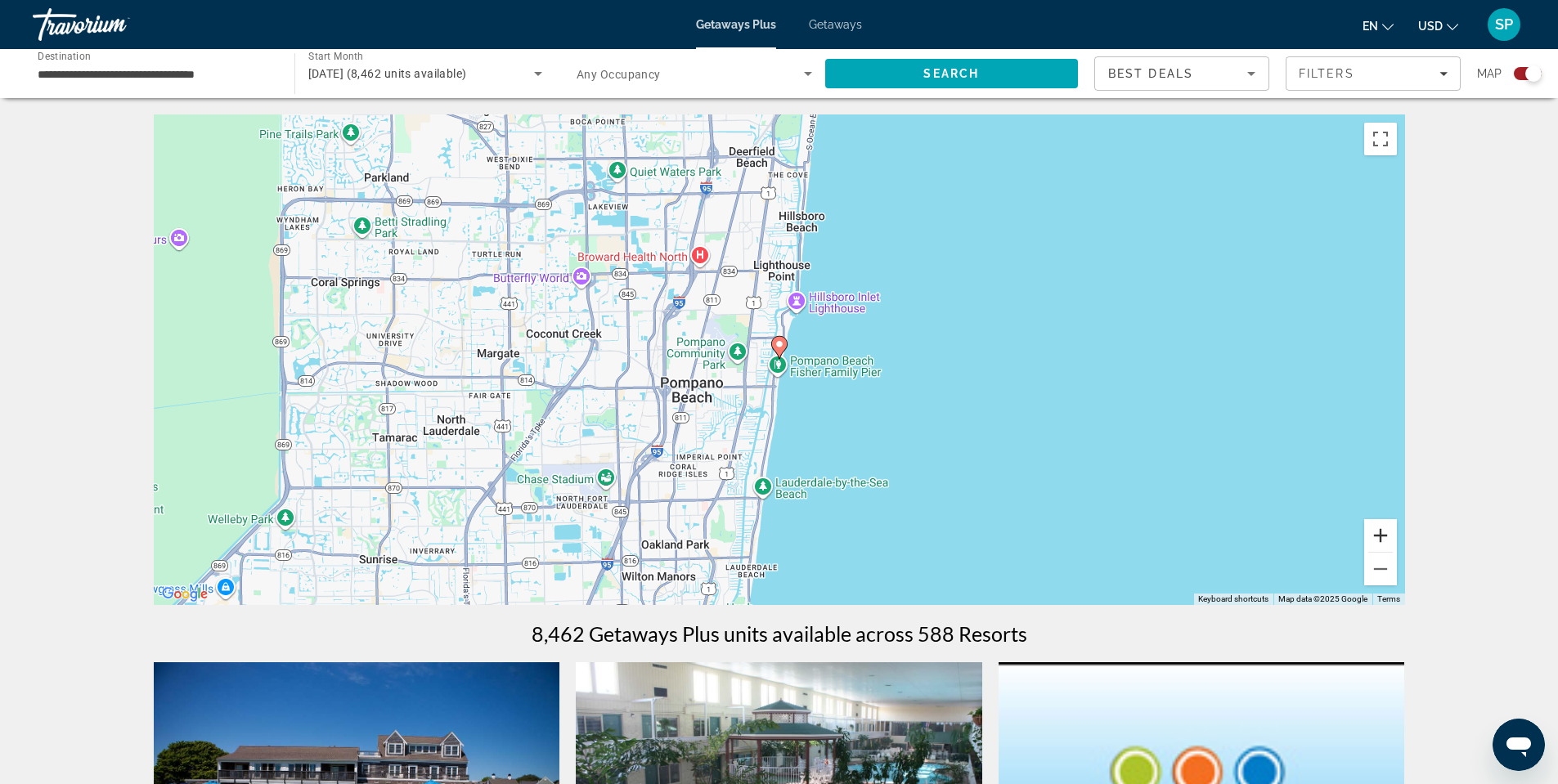
click at [1386, 537] on button "Zoom in" at bounding box center [1380, 535] width 33 height 33
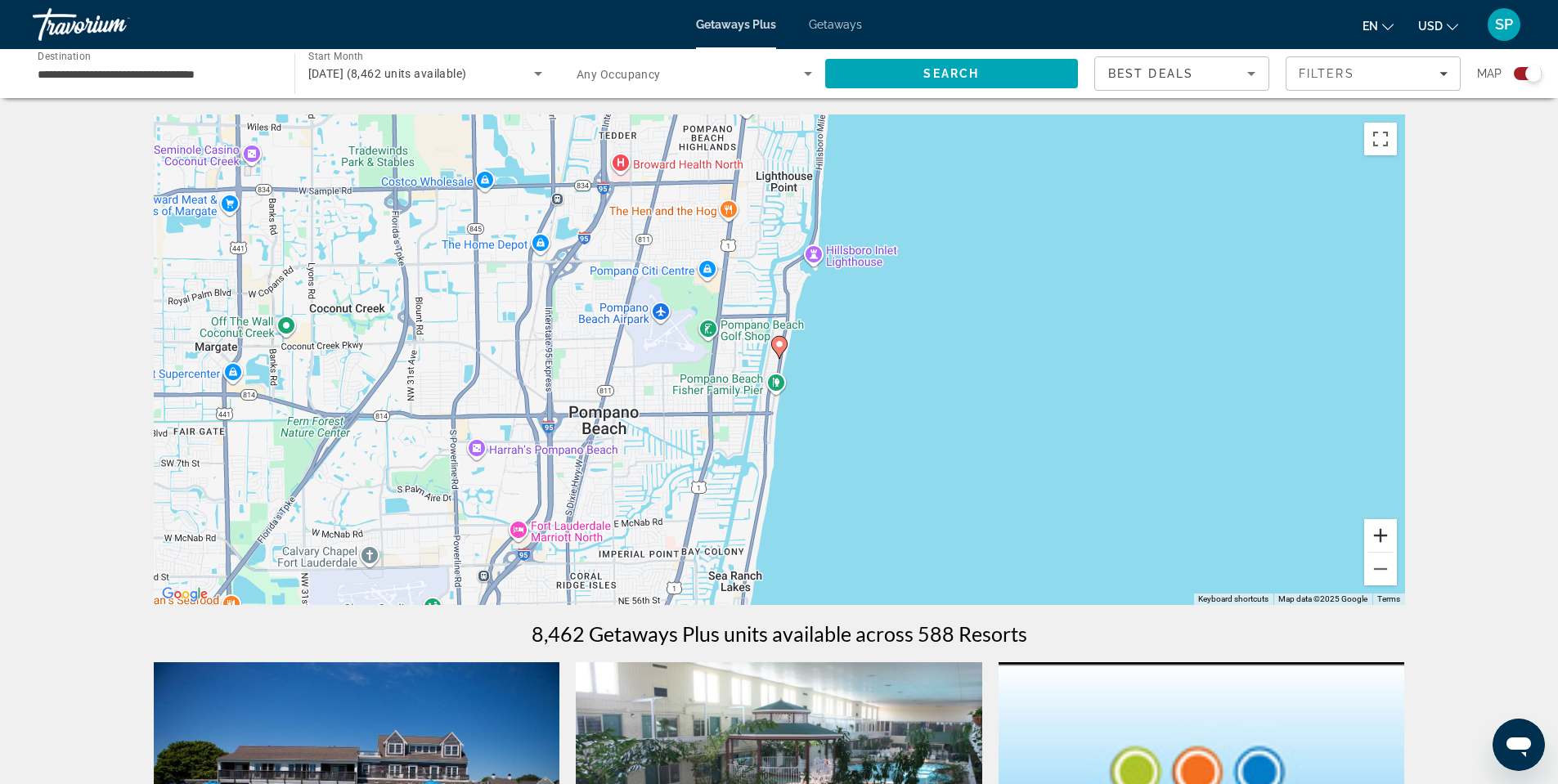
click at [1386, 535] on button "Zoom in" at bounding box center [1380, 535] width 33 height 33
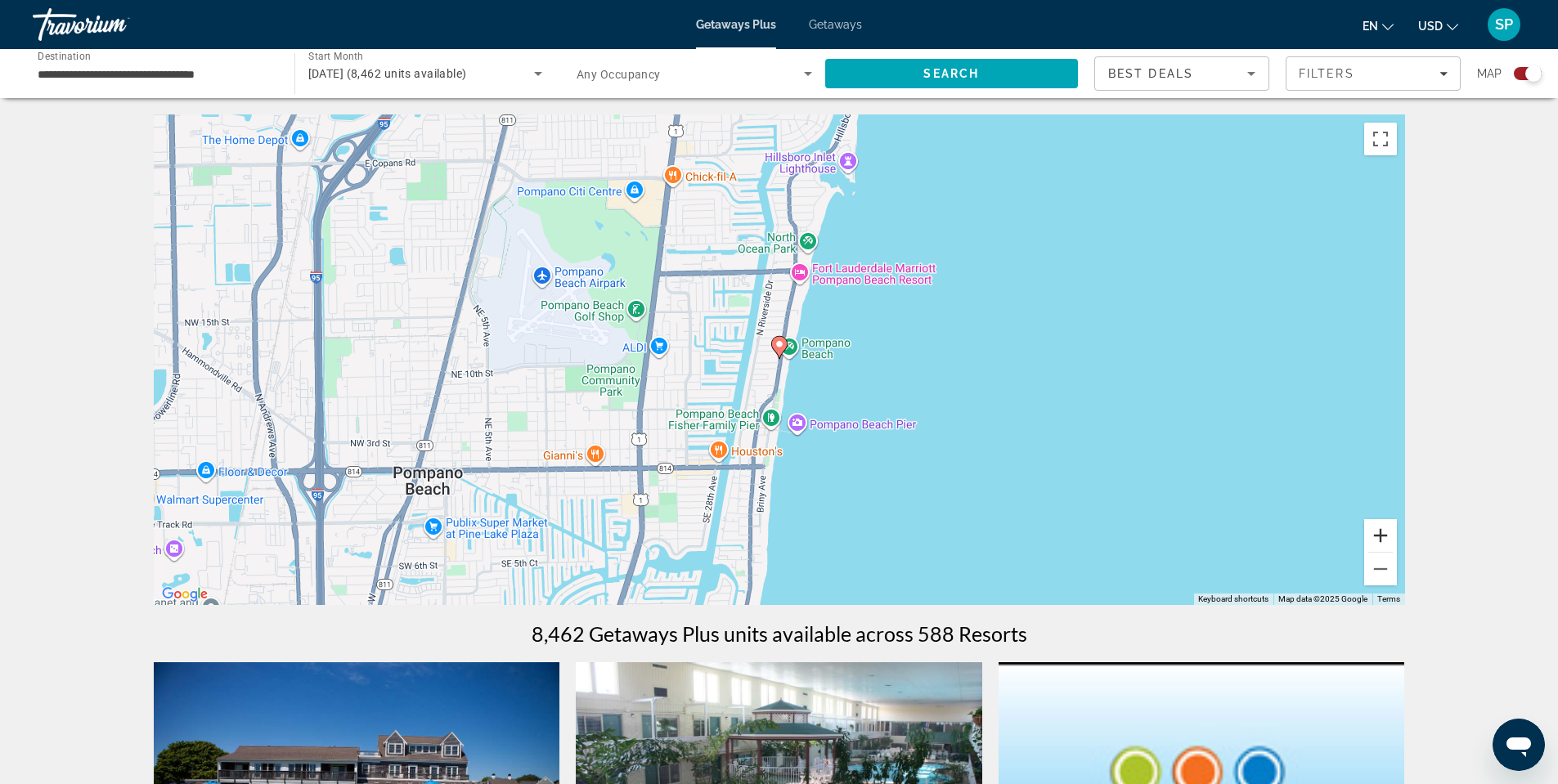
click at [1383, 536] on button "Zoom in" at bounding box center [1380, 535] width 33 height 33
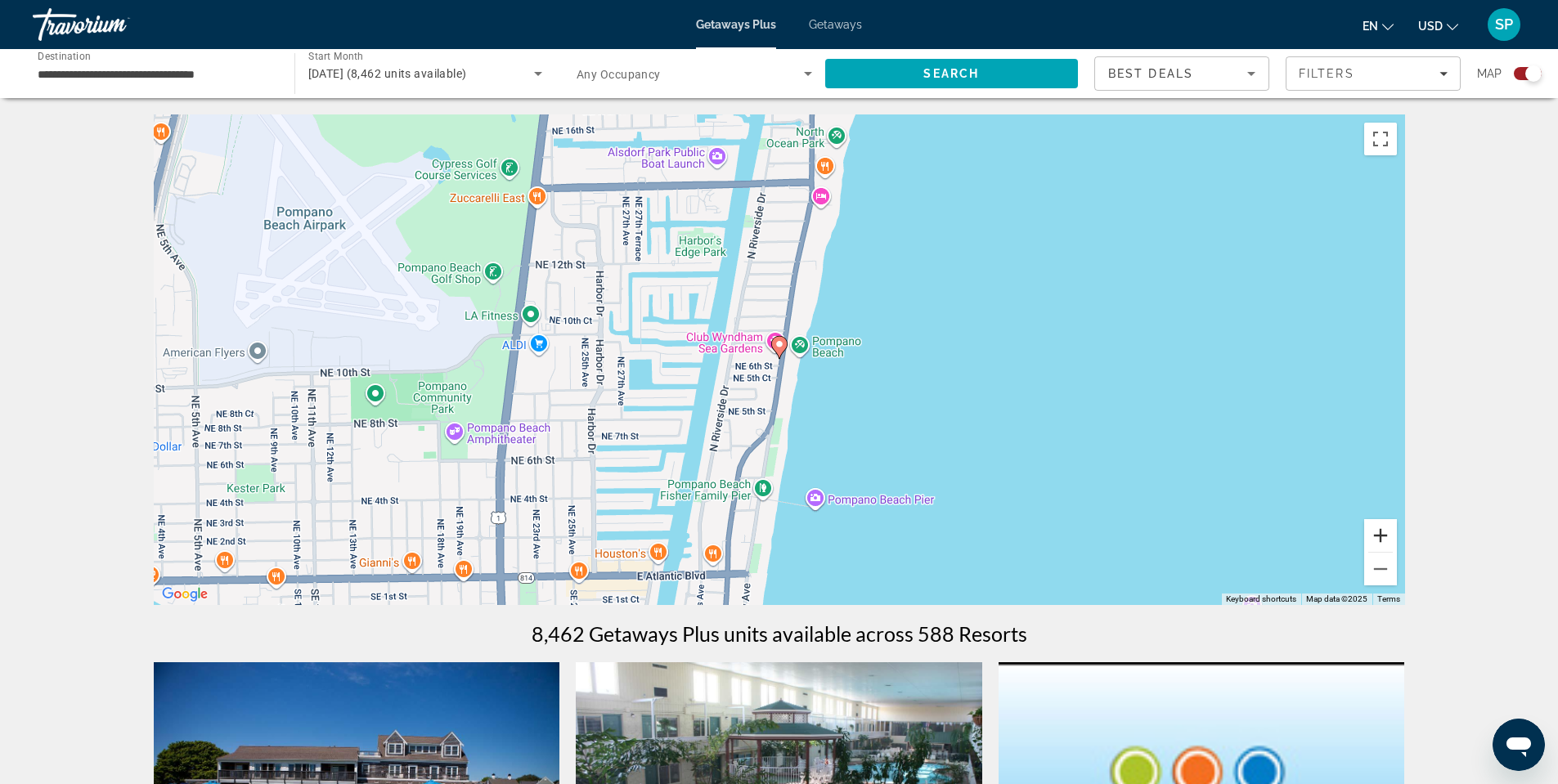
click at [1383, 536] on button "Zoom in" at bounding box center [1380, 535] width 33 height 33
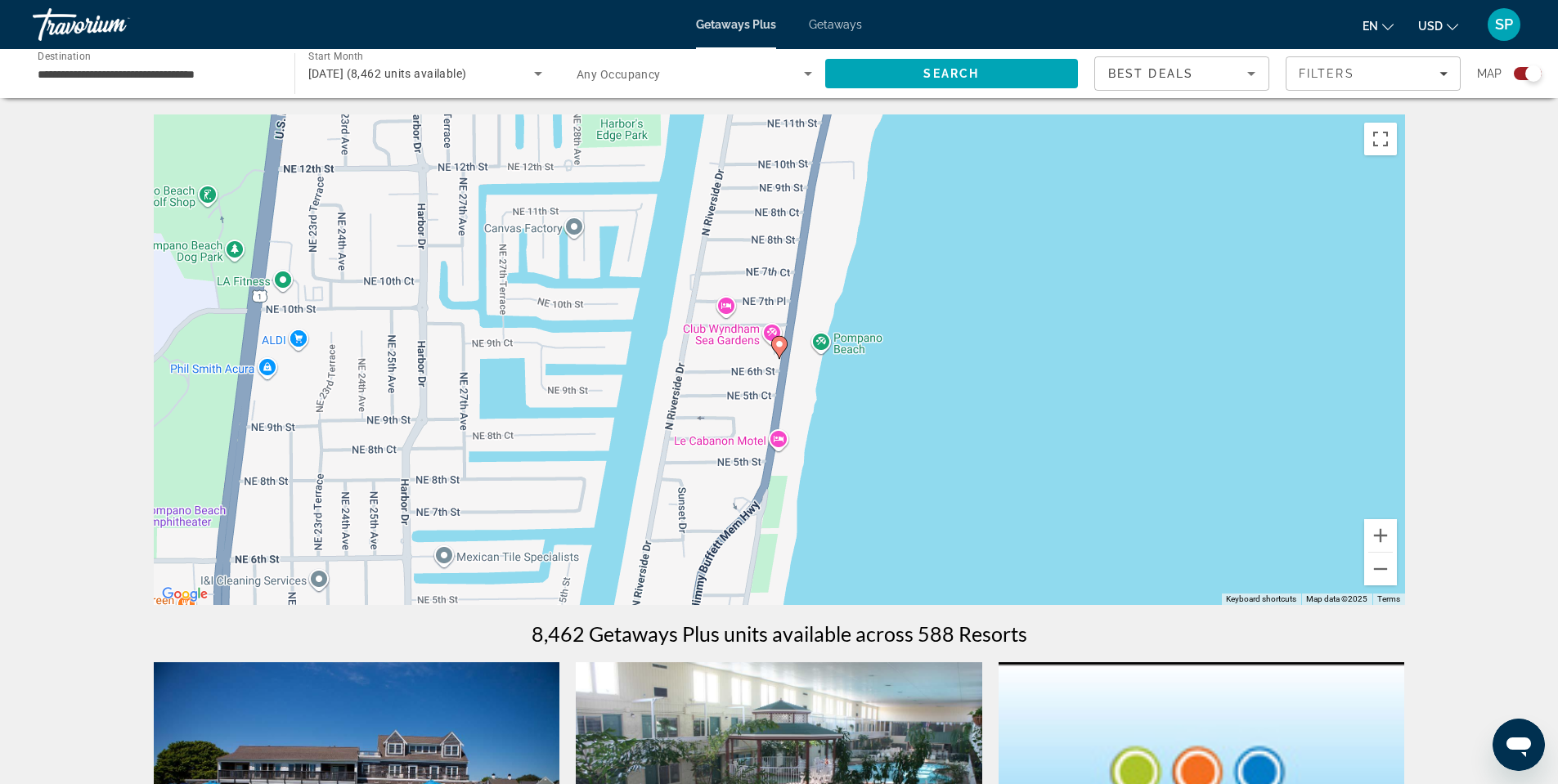
click at [740, 340] on div "To activate drag with keyboard, press Alt + Enter. Once in keyboard drag state,…" at bounding box center [779, 360] width 1251 height 491
click at [738, 247] on div "Club Wyndham Sea Gardens" at bounding box center [756, 253] width 147 height 12
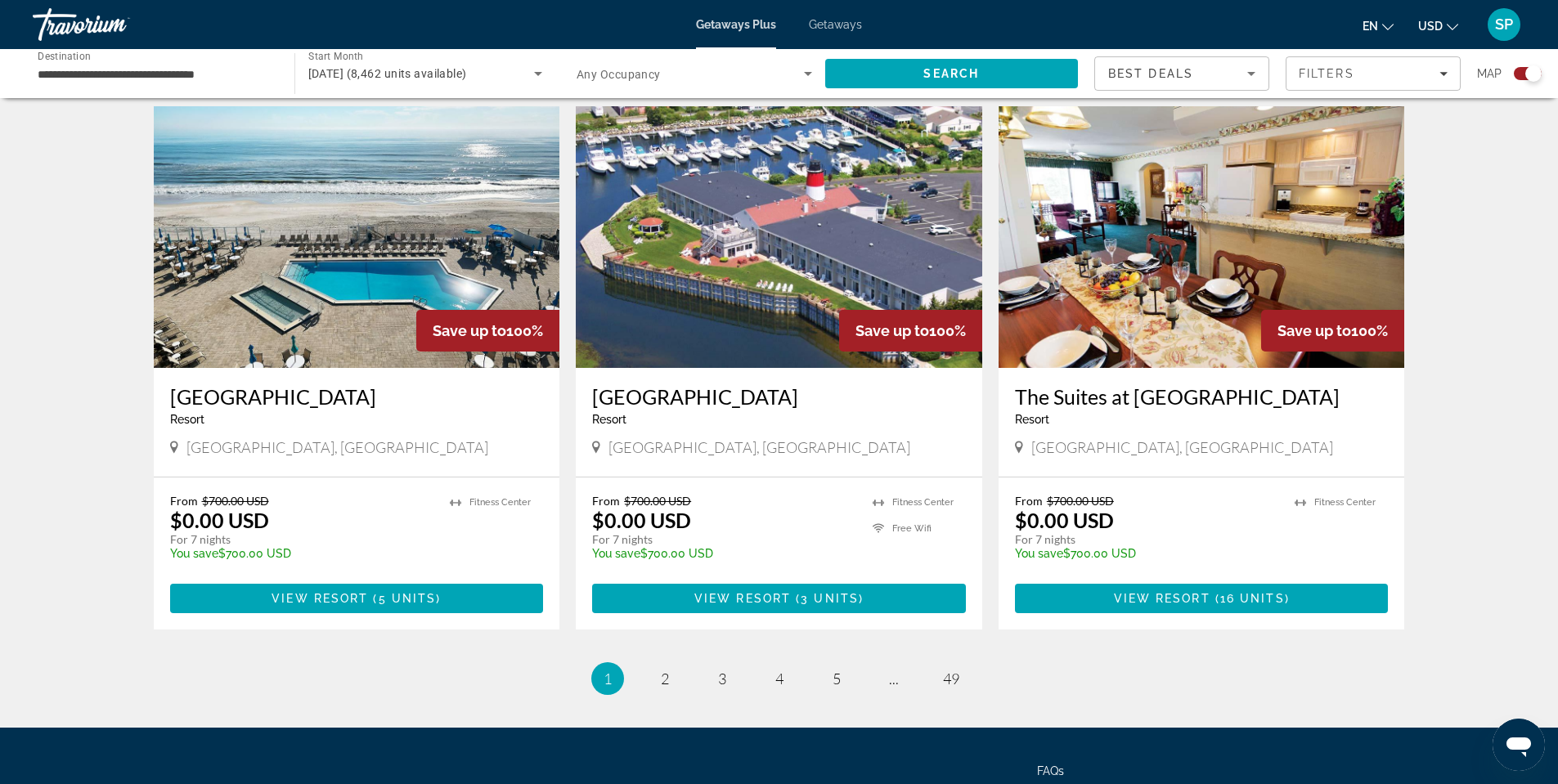
scroll to position [2290, 0]
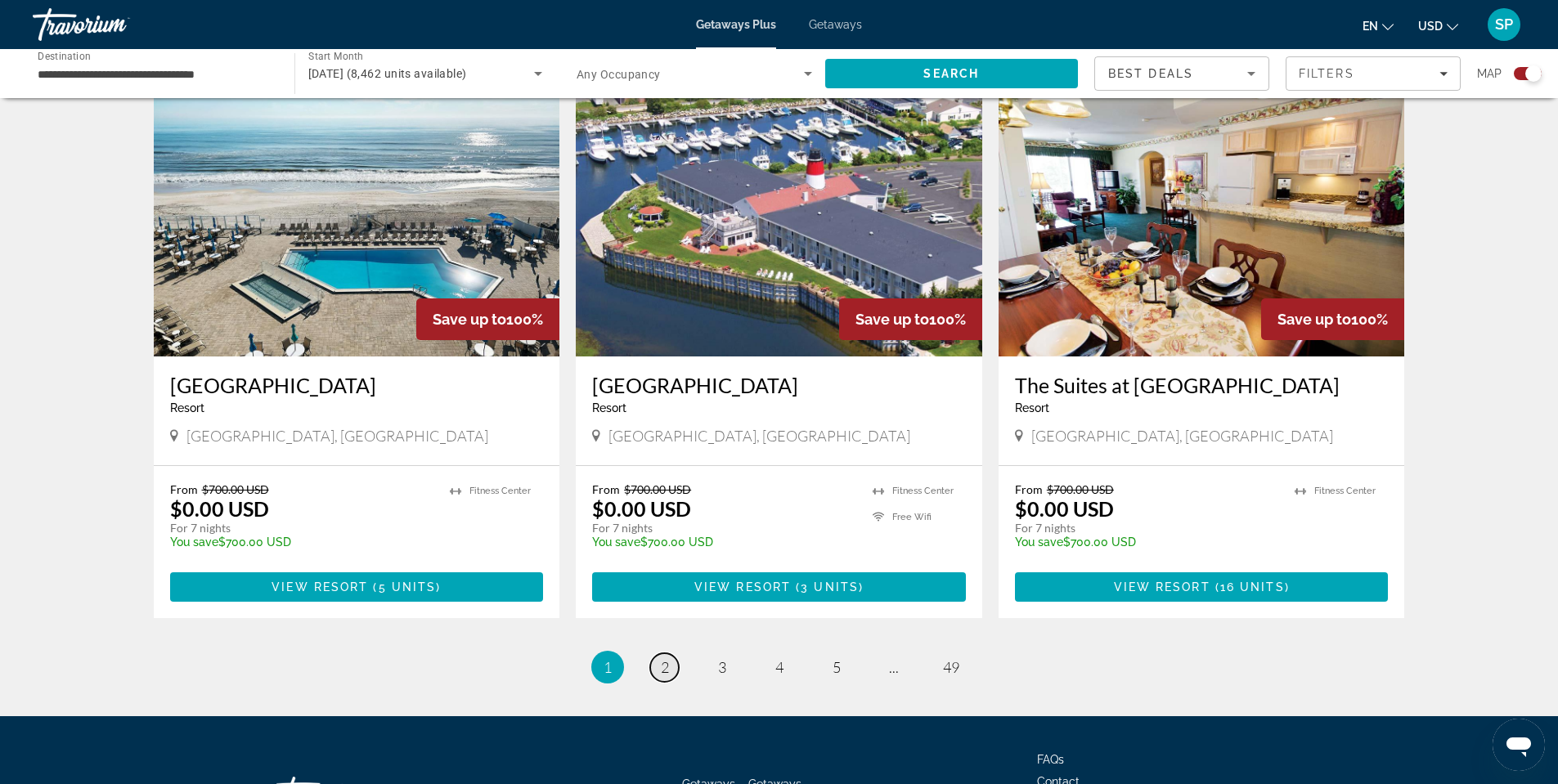
click at [654, 654] on link "page 2" at bounding box center [664, 668] width 29 height 29
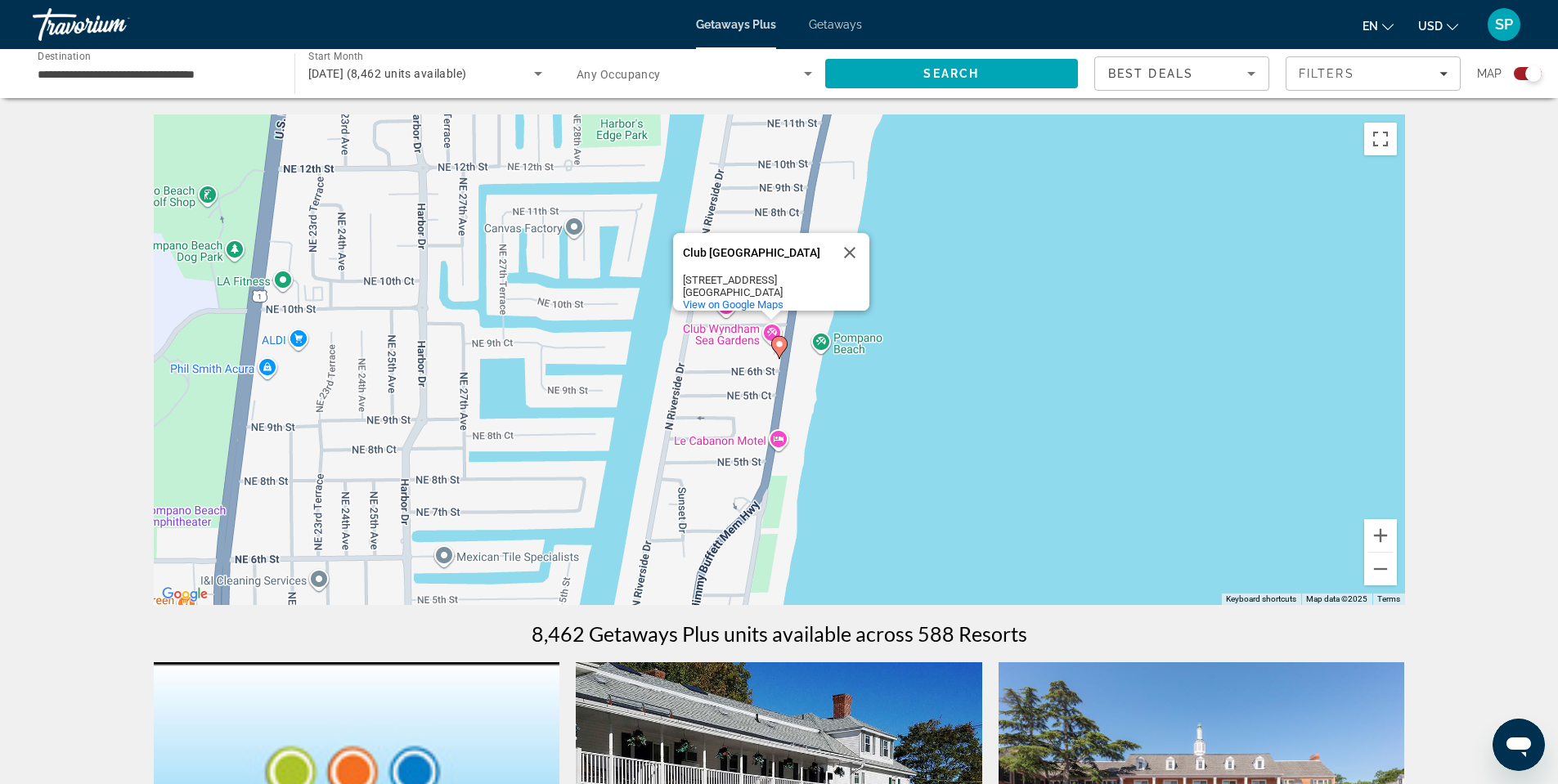
drag, startPoint x: 685, startPoint y: 245, endPoint x: 827, endPoint y: 240, distance: 141.6
click at [827, 247] on div "Club Wyndham Sea Gardens" at bounding box center [756, 253] width 147 height 12
copy div "Club Wyndham Sea Gardens"
click at [1329, 76] on span "Filters" at bounding box center [1327, 73] width 56 height 13
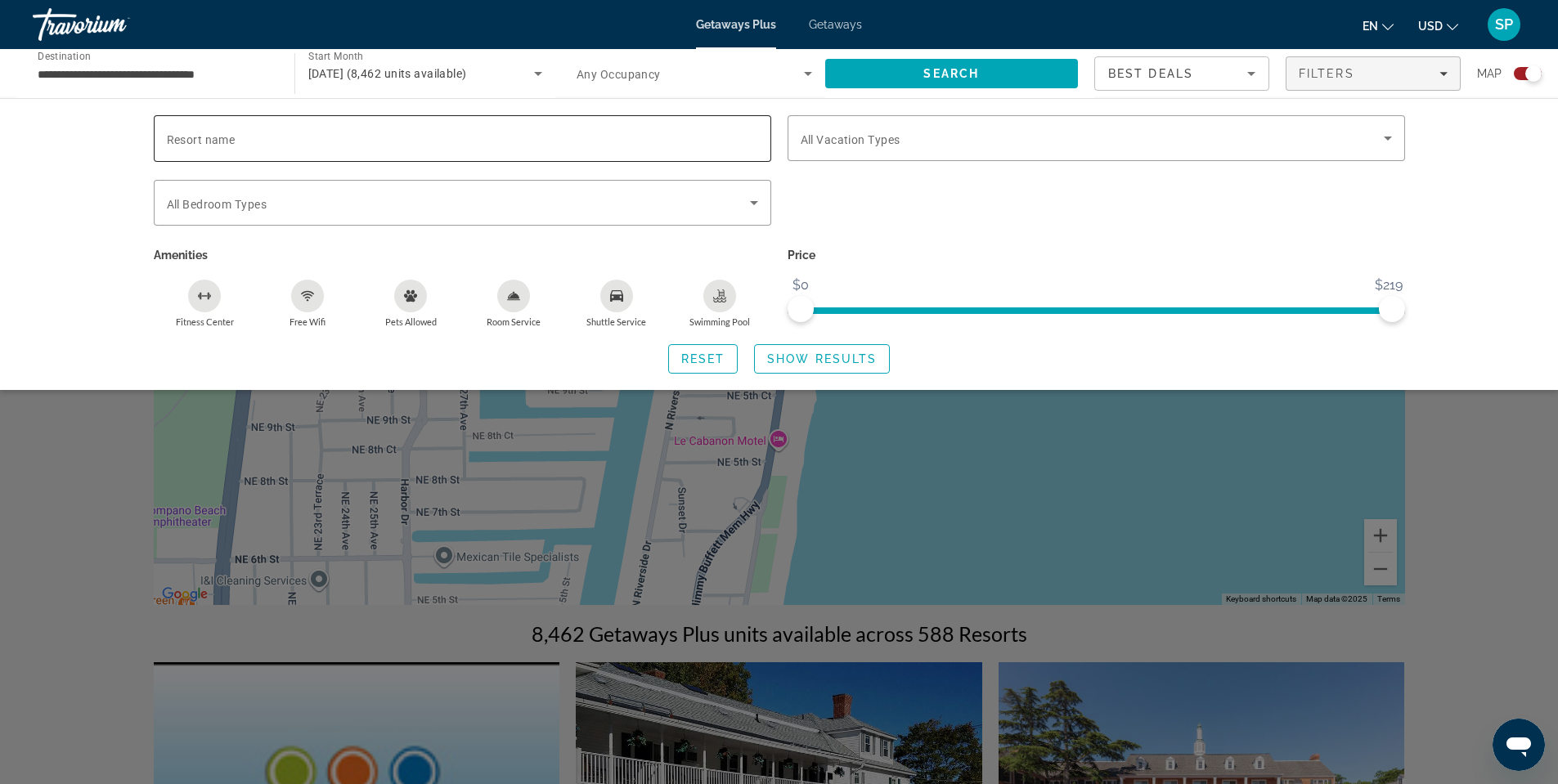
click at [568, 144] on input "Resort name" at bounding box center [462, 139] width 591 height 20
paste input "**********"
type input "**********"
click at [776, 357] on span "Show Results" at bounding box center [822, 359] width 110 height 13
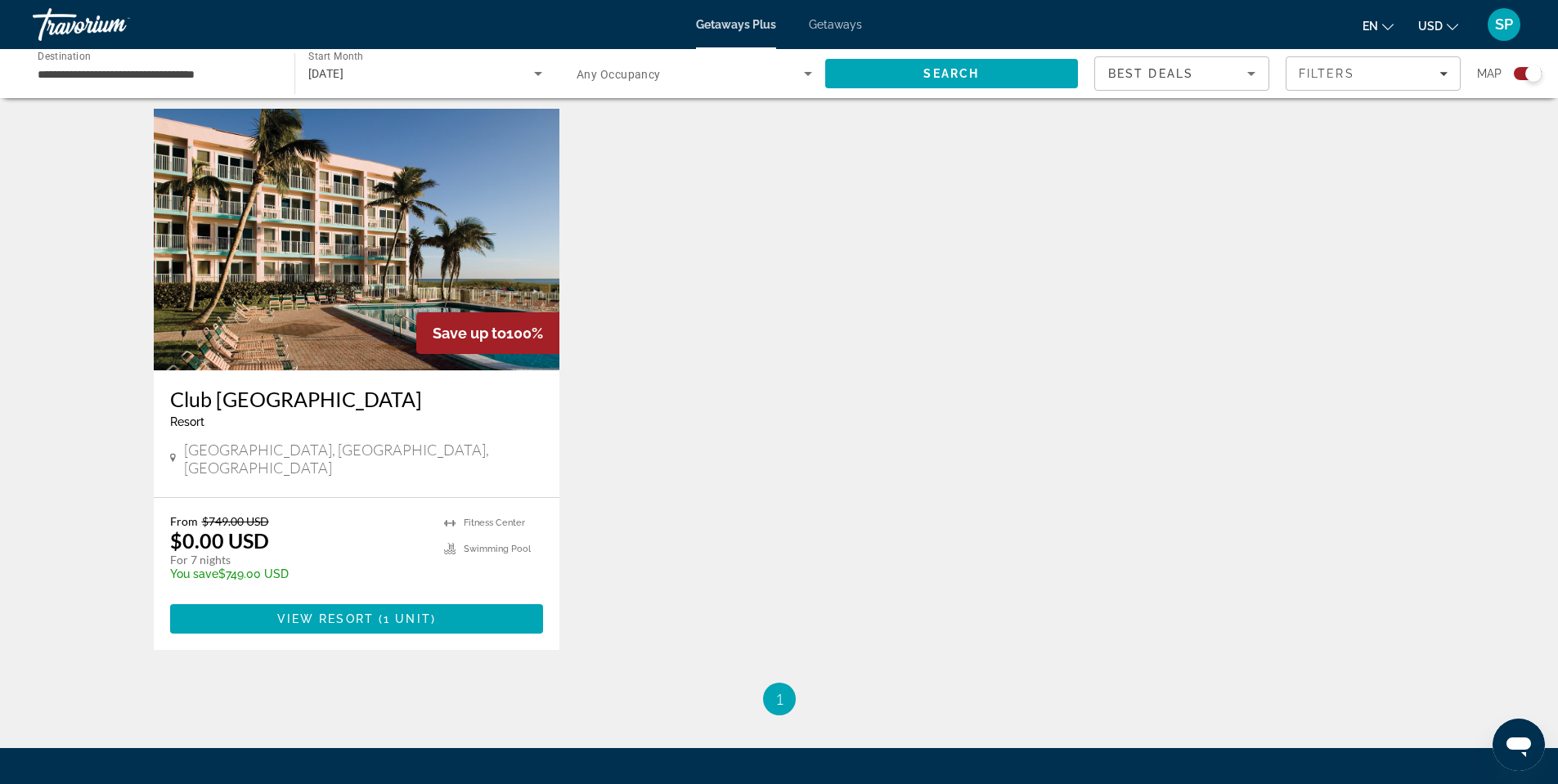
scroll to position [573, 0]
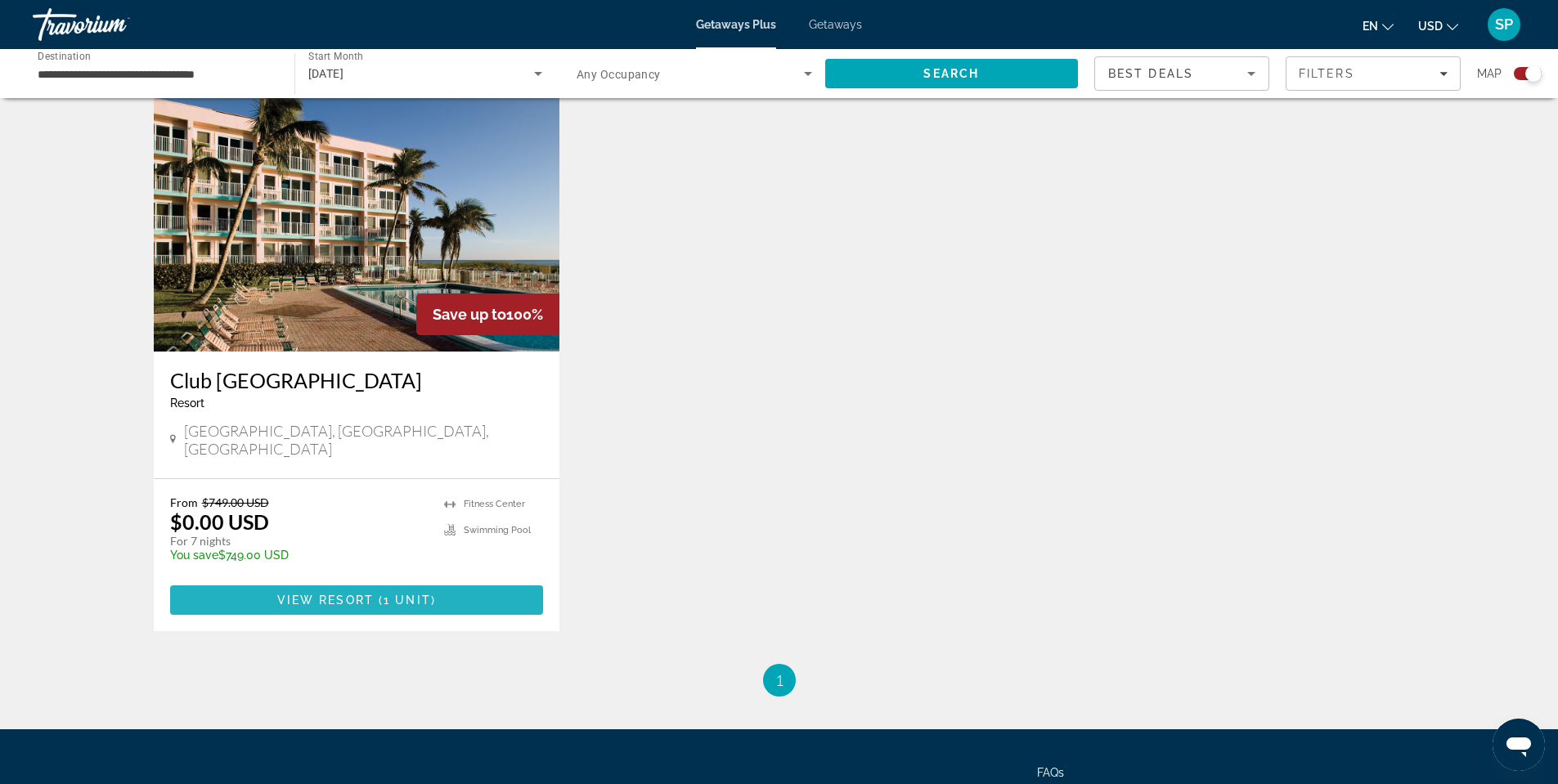
click at [302, 594] on span "View Resort" at bounding box center [325, 600] width 97 height 13
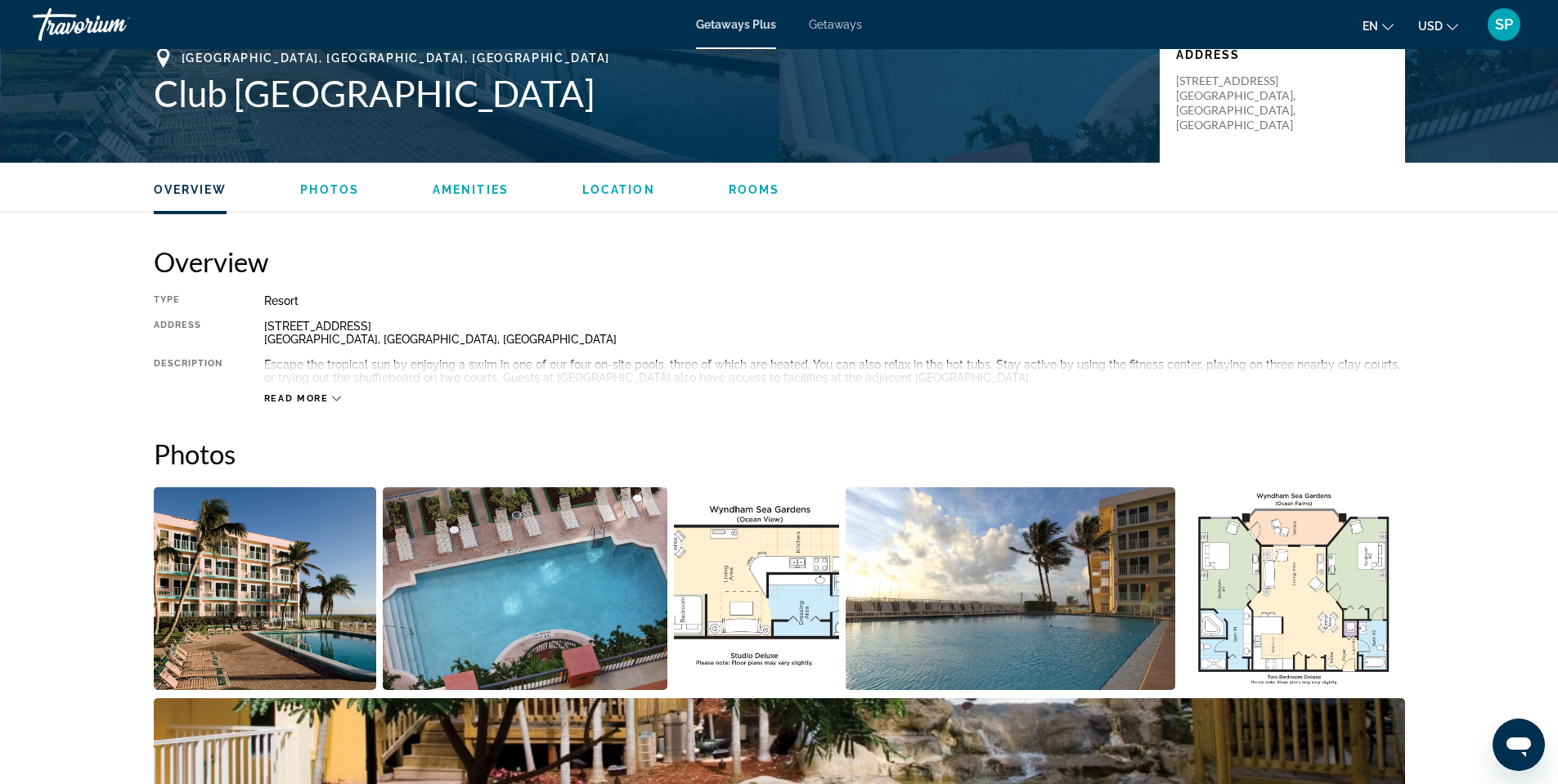
scroll to position [491, 0]
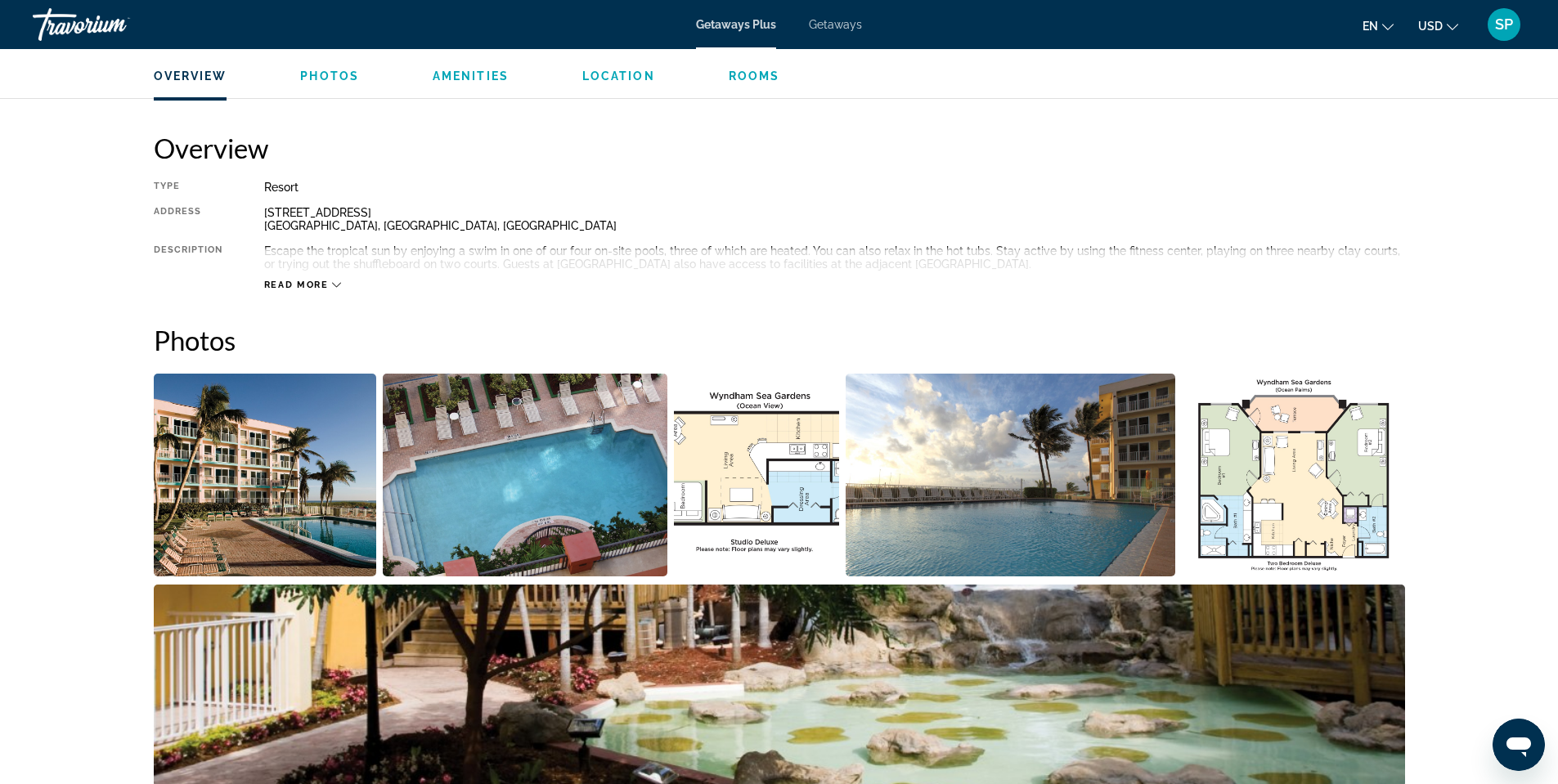
click at [303, 281] on span "Read more" at bounding box center [296, 285] width 65 height 11
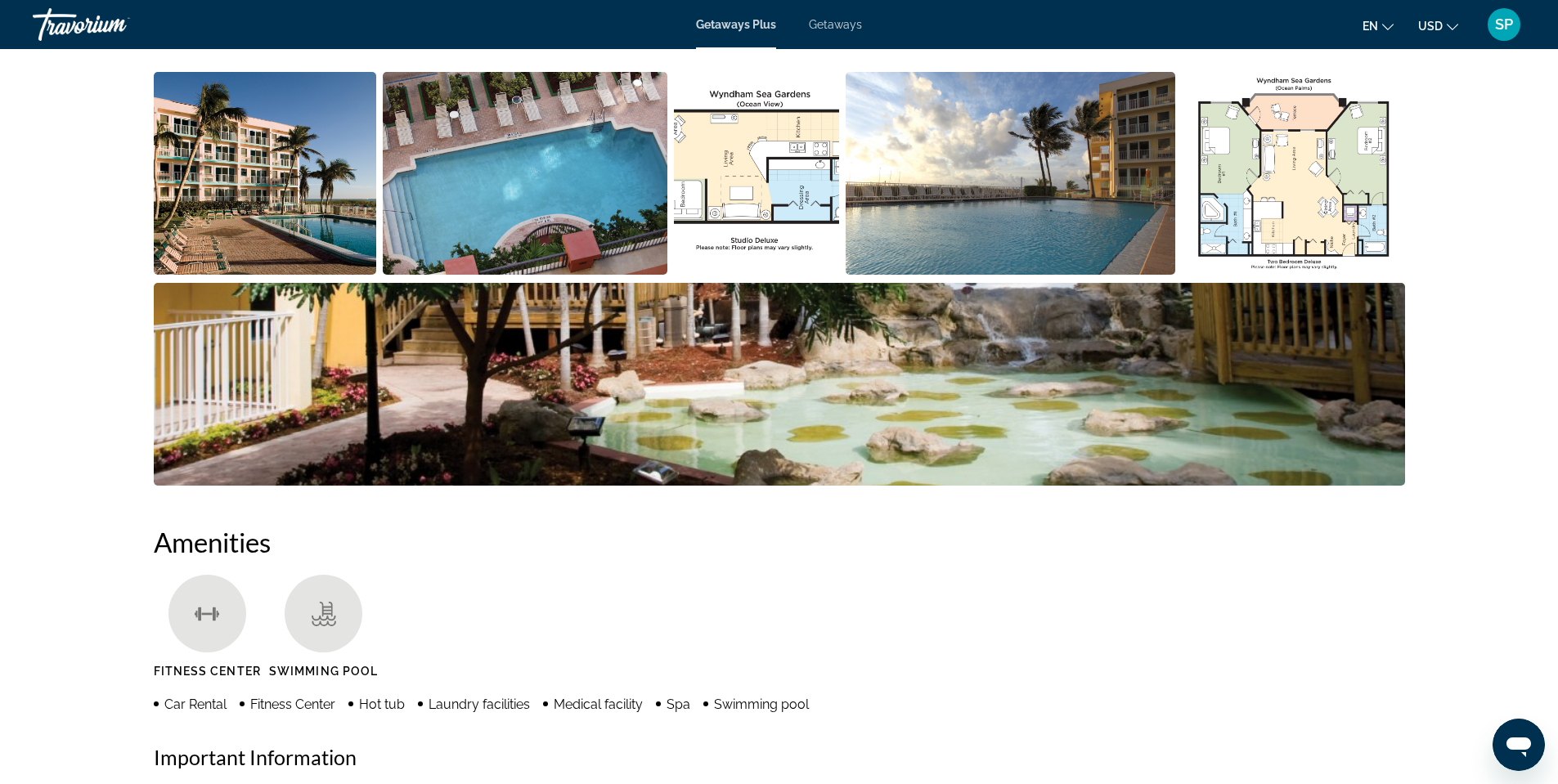
scroll to position [0, 0]
